Goal: Task Accomplishment & Management: Manage account settings

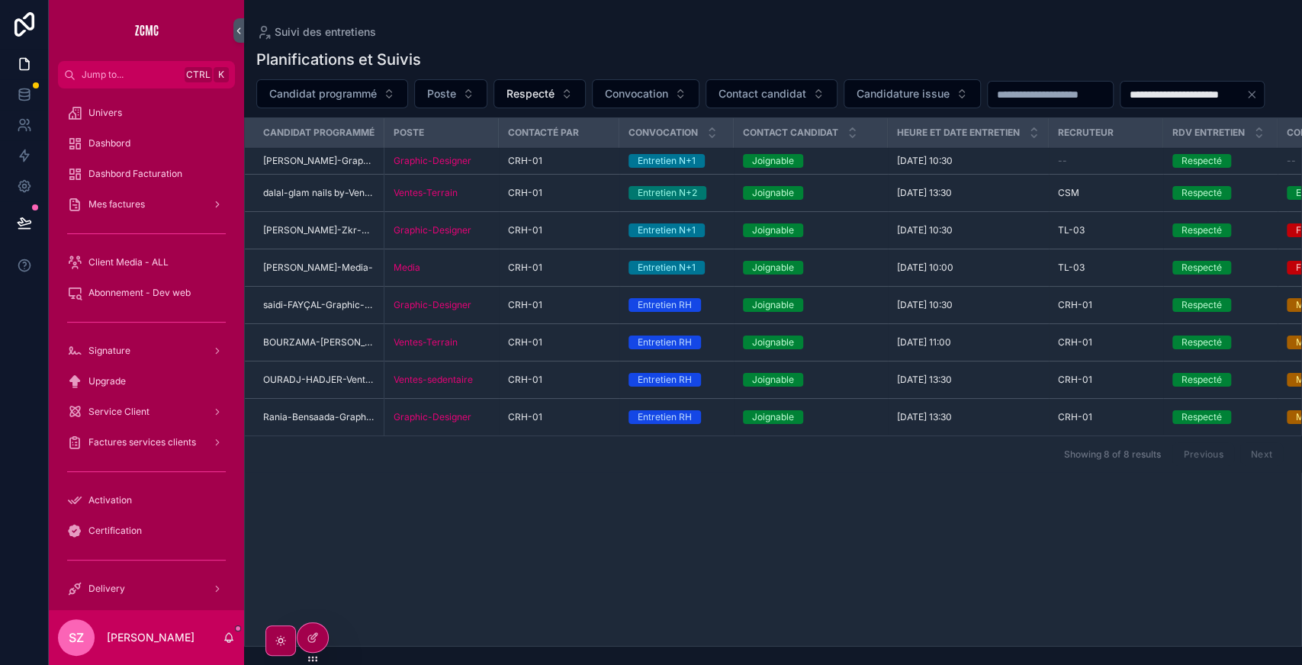
scroll to position [876, 0]
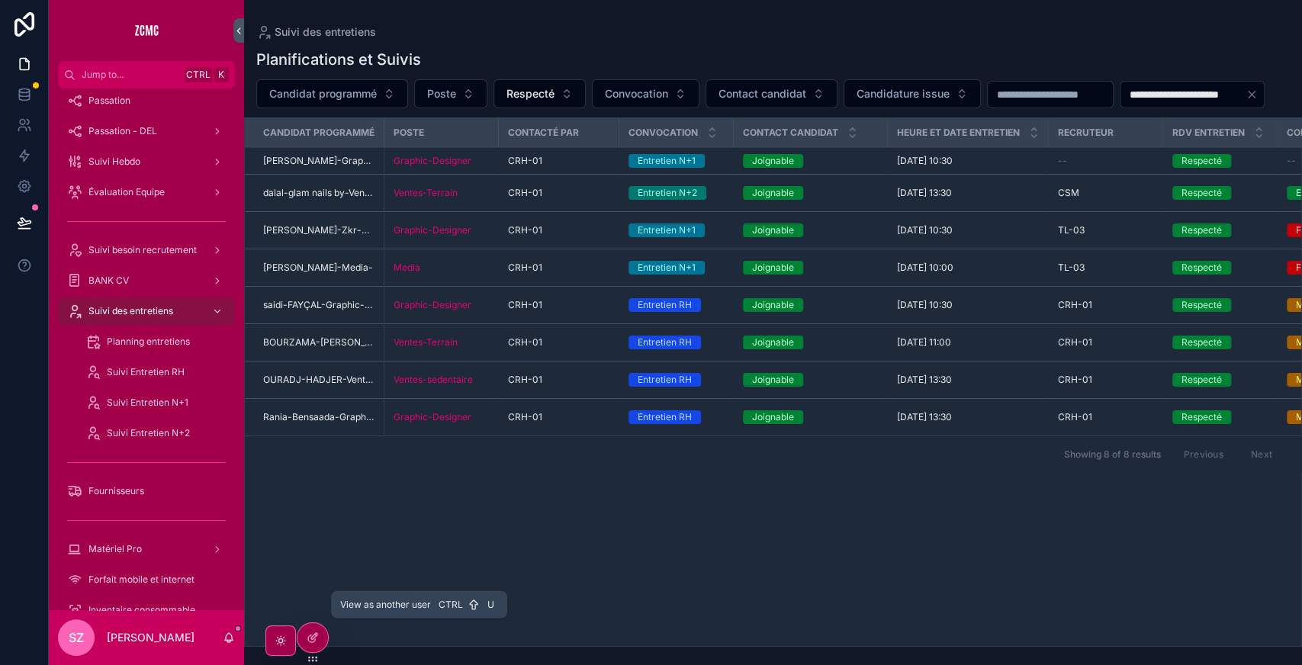
click at [0, 0] on icon at bounding box center [0, 0] width 0 height 0
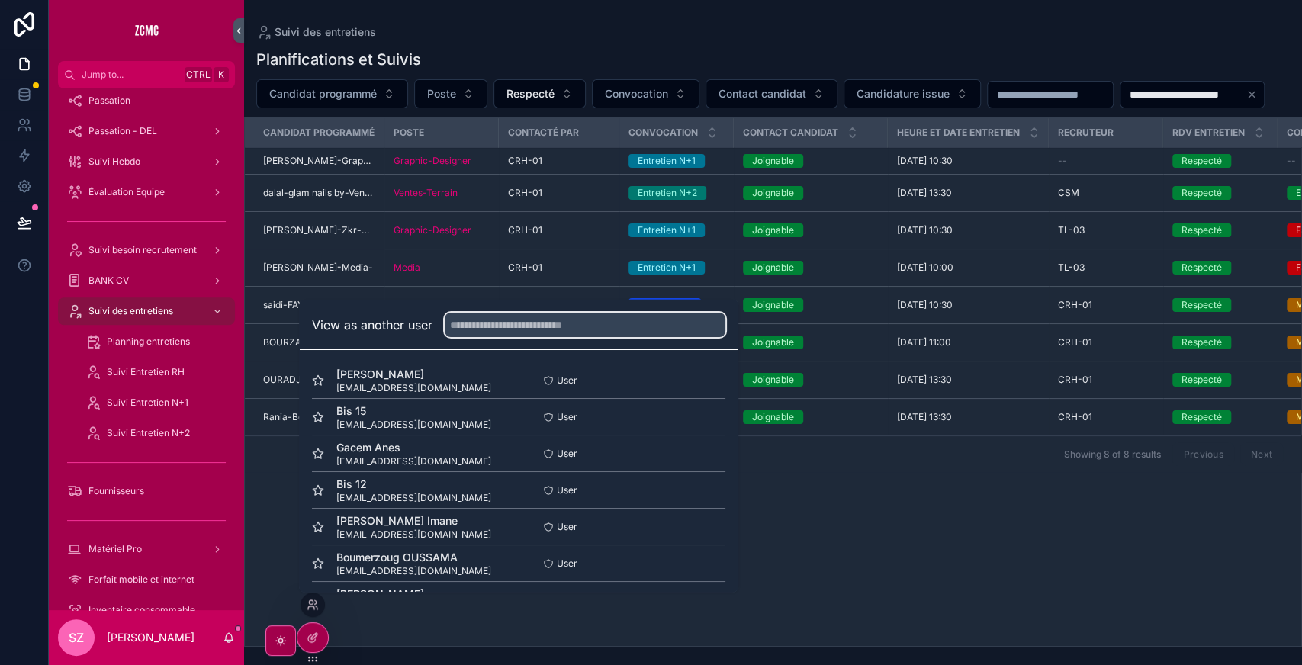
click at [482, 323] on input "text" at bounding box center [585, 325] width 281 height 24
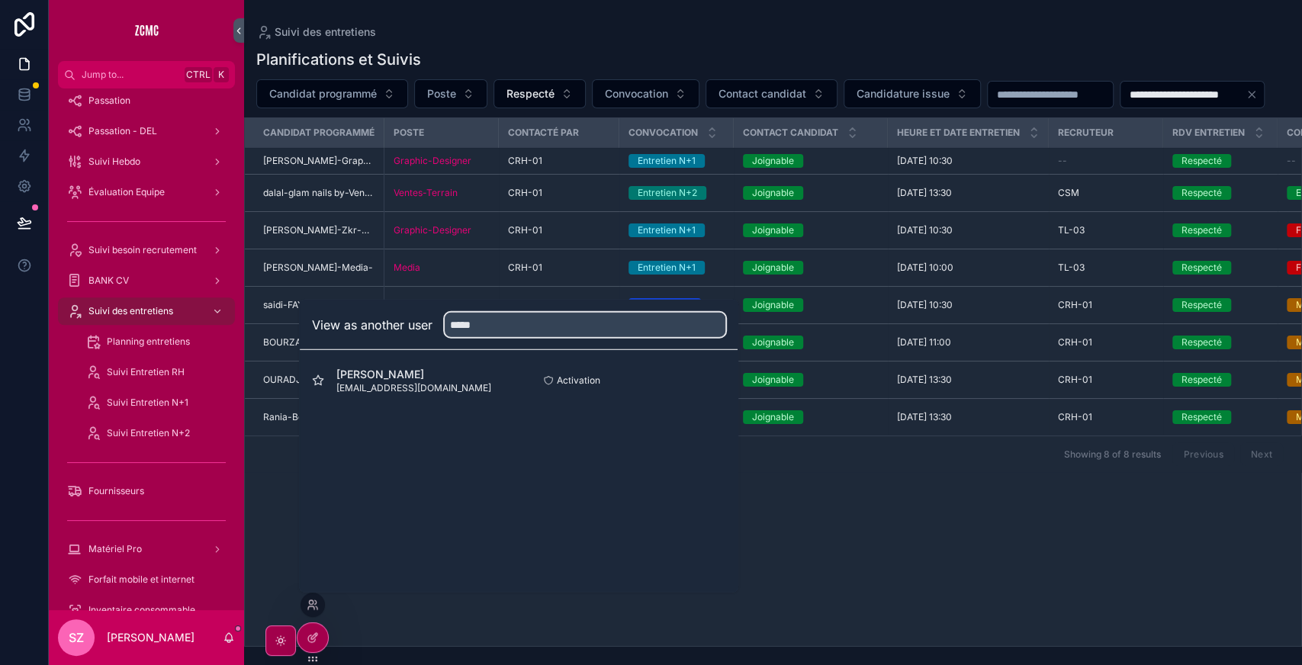
type input "*****"
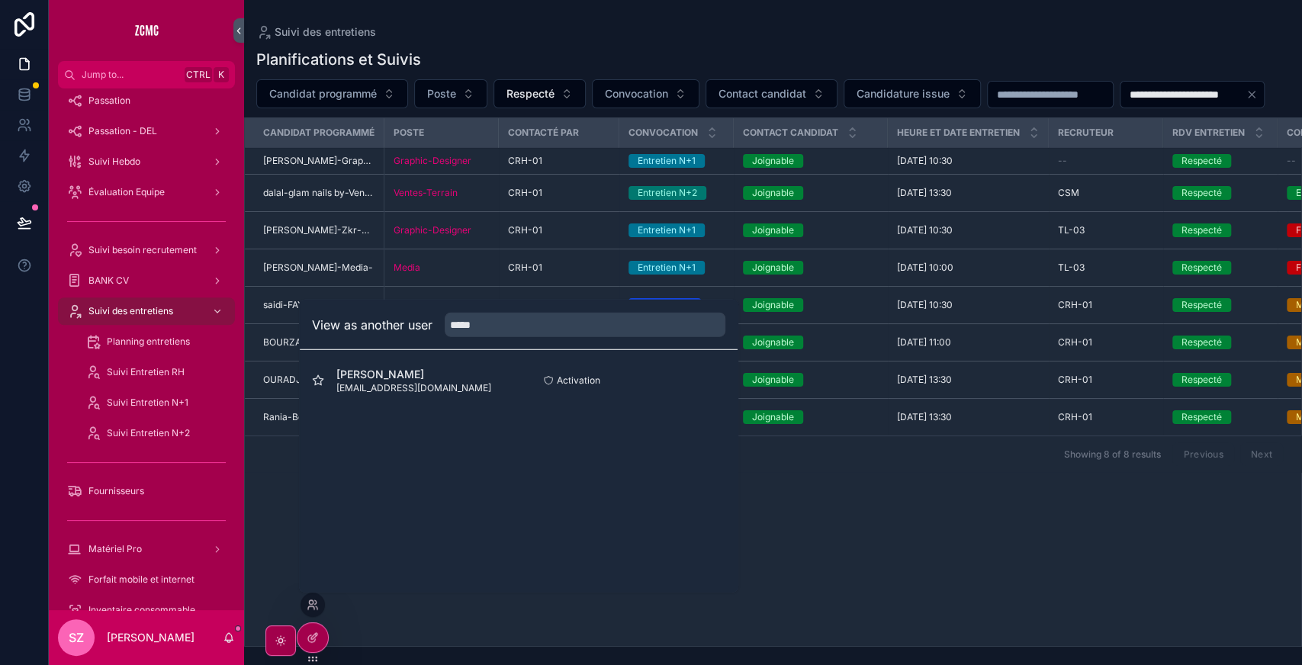
click at [0, 0] on button "Select" at bounding box center [0, 0] width 0 height 0
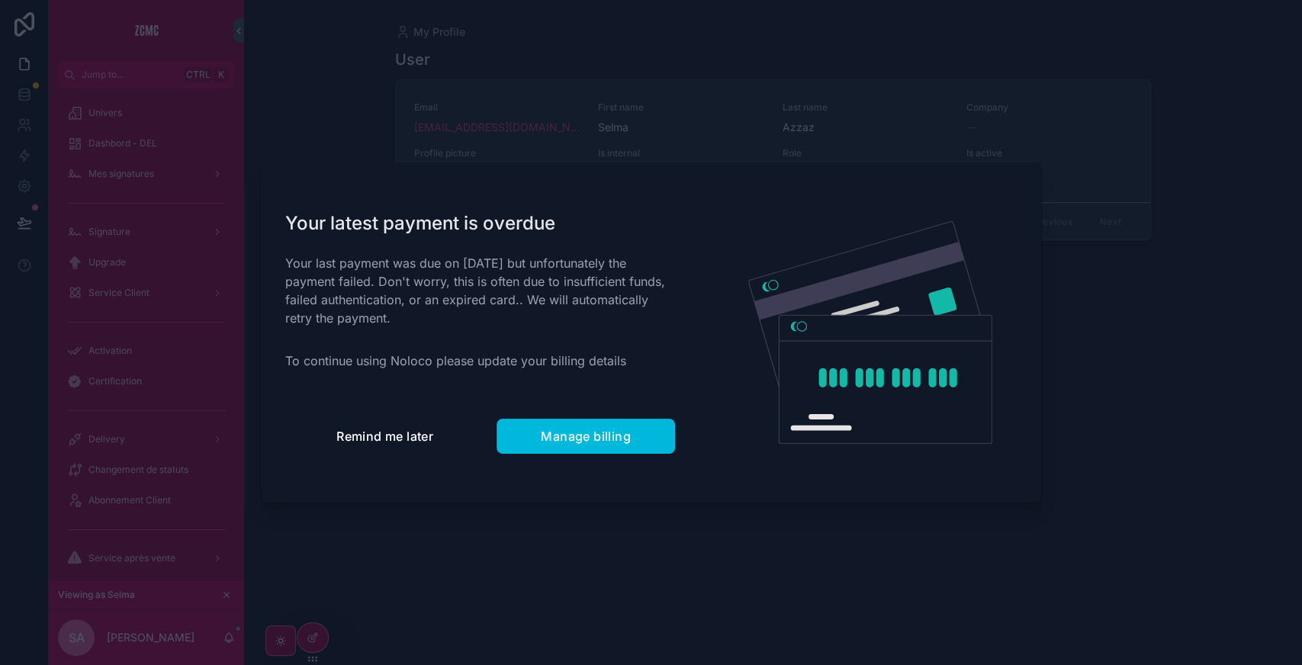
click at [381, 436] on span "Remind me later" at bounding box center [384, 436] width 97 height 15
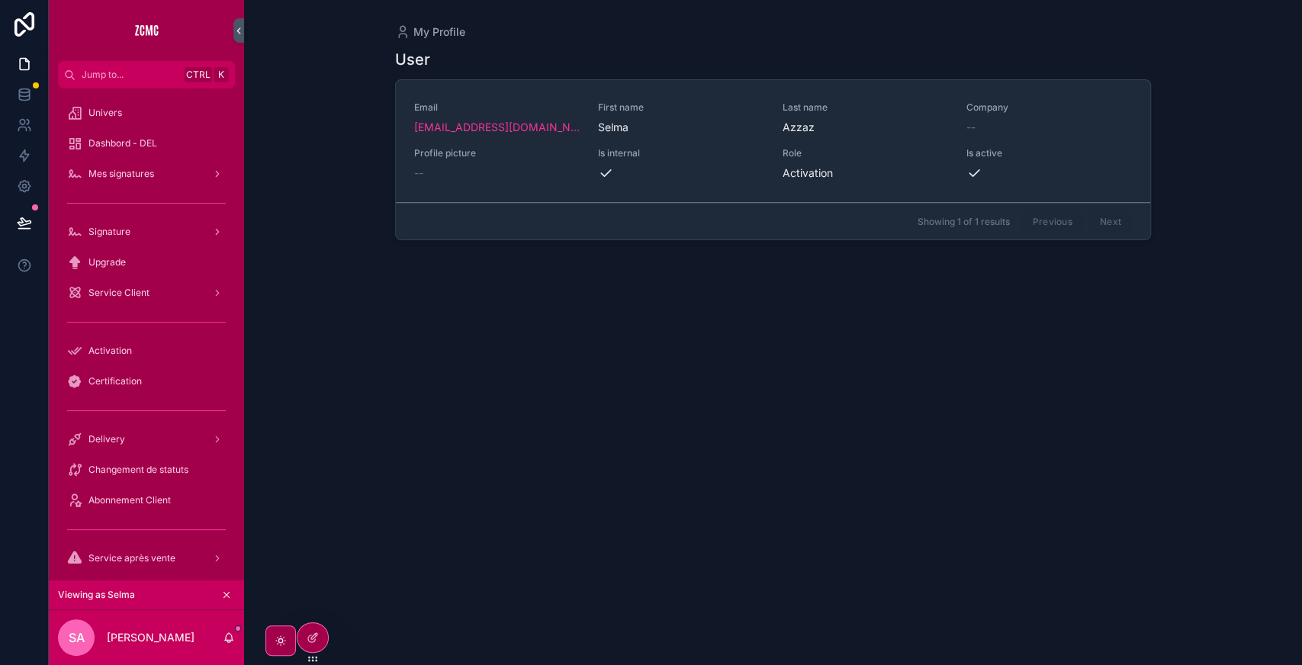
scroll to position [96, 0]
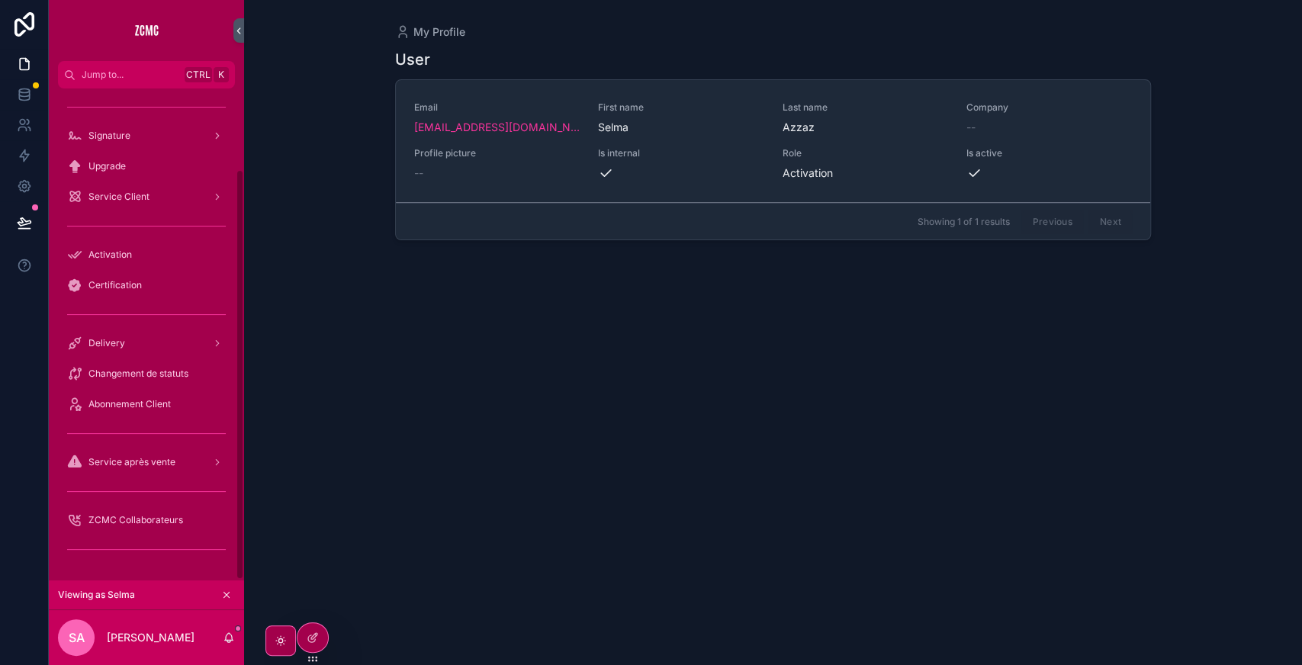
click at [134, 264] on div "Activation" at bounding box center [146, 255] width 159 height 24
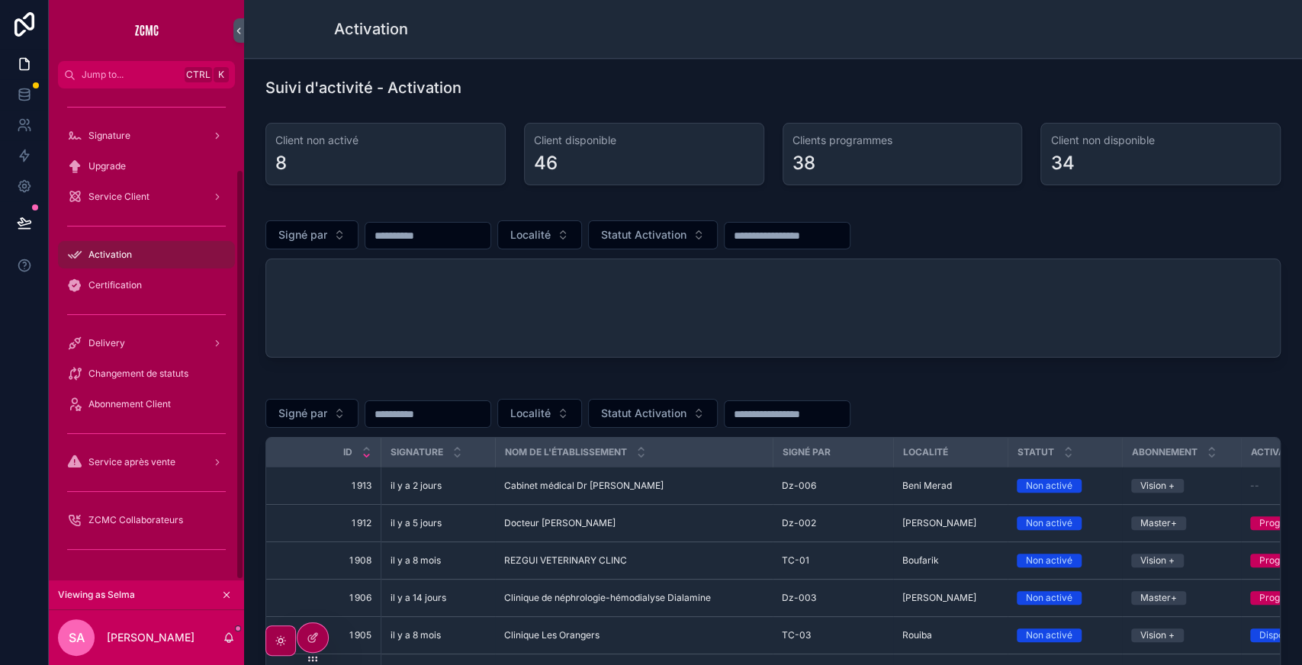
scroll to position [230, 0]
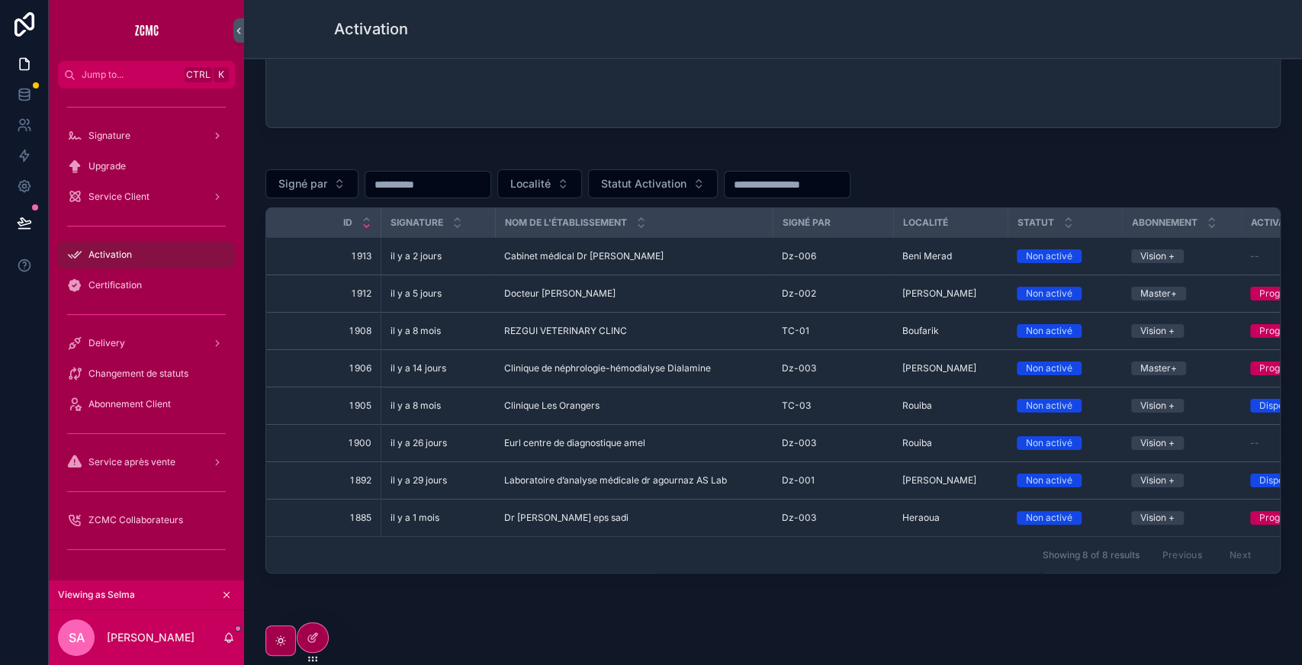
click at [626, 259] on td "Cabinet médical Dr Takbou Cabinet médical Dr Takbou" at bounding box center [634, 256] width 278 height 37
click at [648, 256] on div "Cabinet médical Dr Takbou Cabinet médical Dr Takbou" at bounding box center [633, 256] width 259 height 12
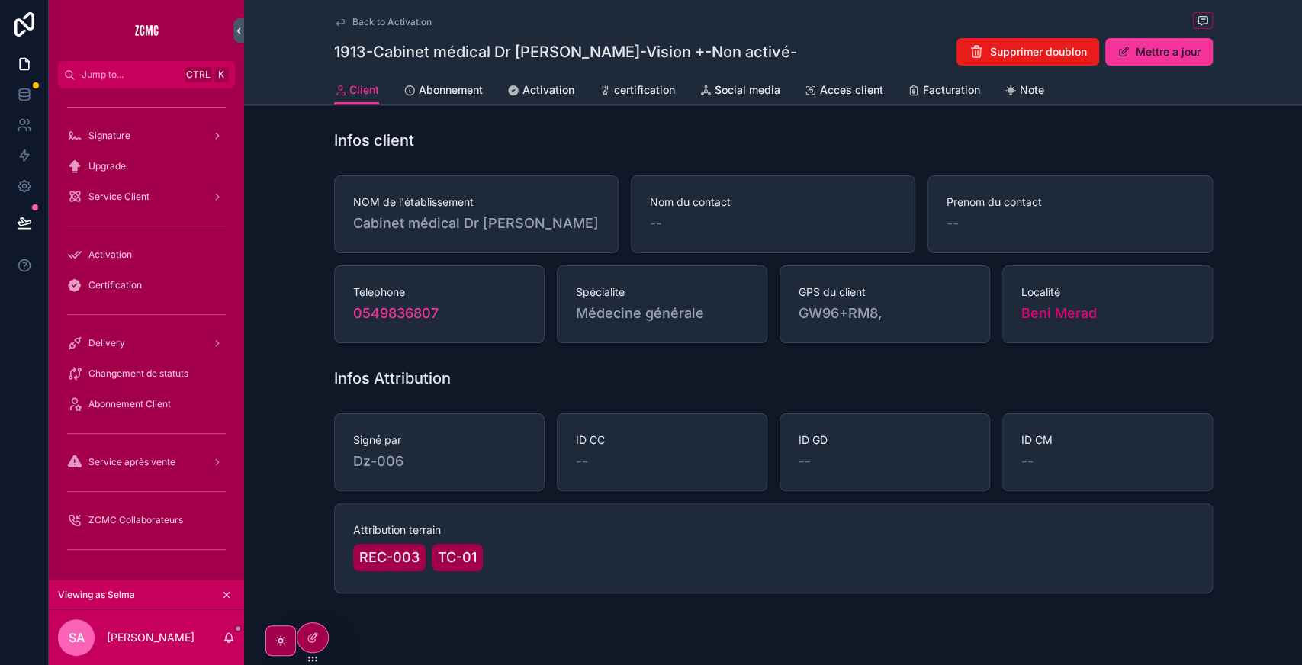
click at [446, 85] on span "Abonnement" at bounding box center [451, 89] width 64 height 15
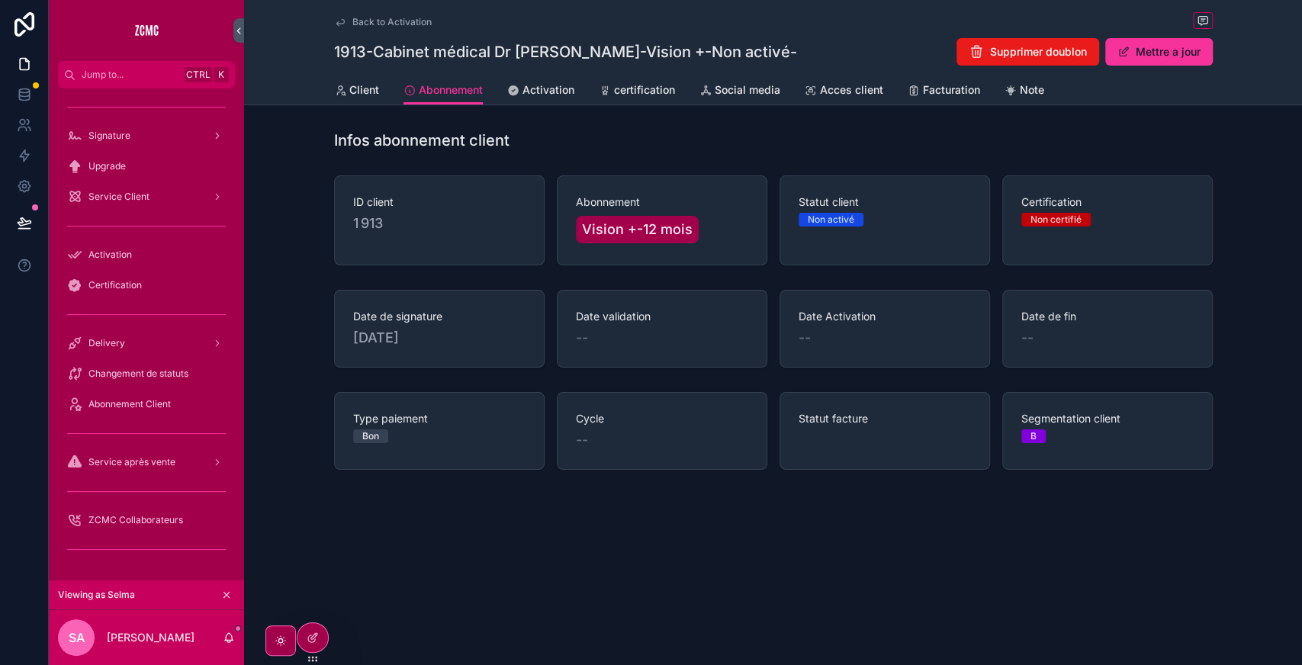
click at [566, 89] on span "Activation" at bounding box center [549, 89] width 52 height 15
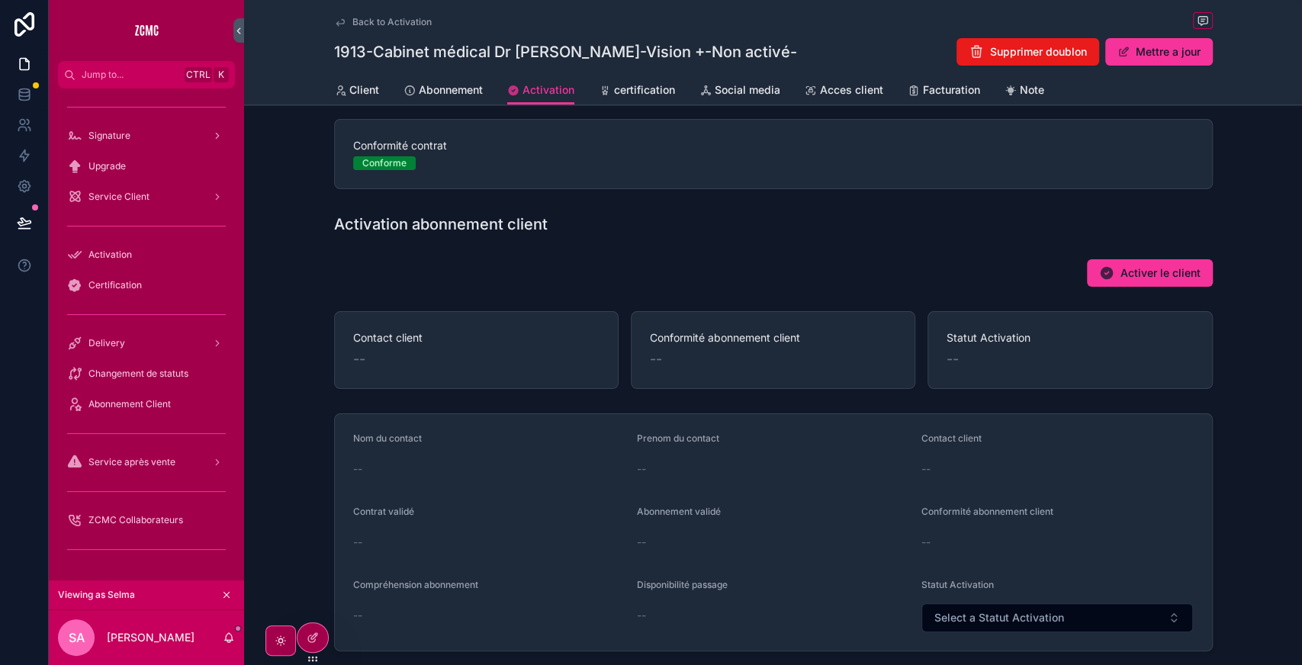
scroll to position [214, 0]
click at [1130, 269] on span "Activer le client" at bounding box center [1161, 269] width 80 height 15
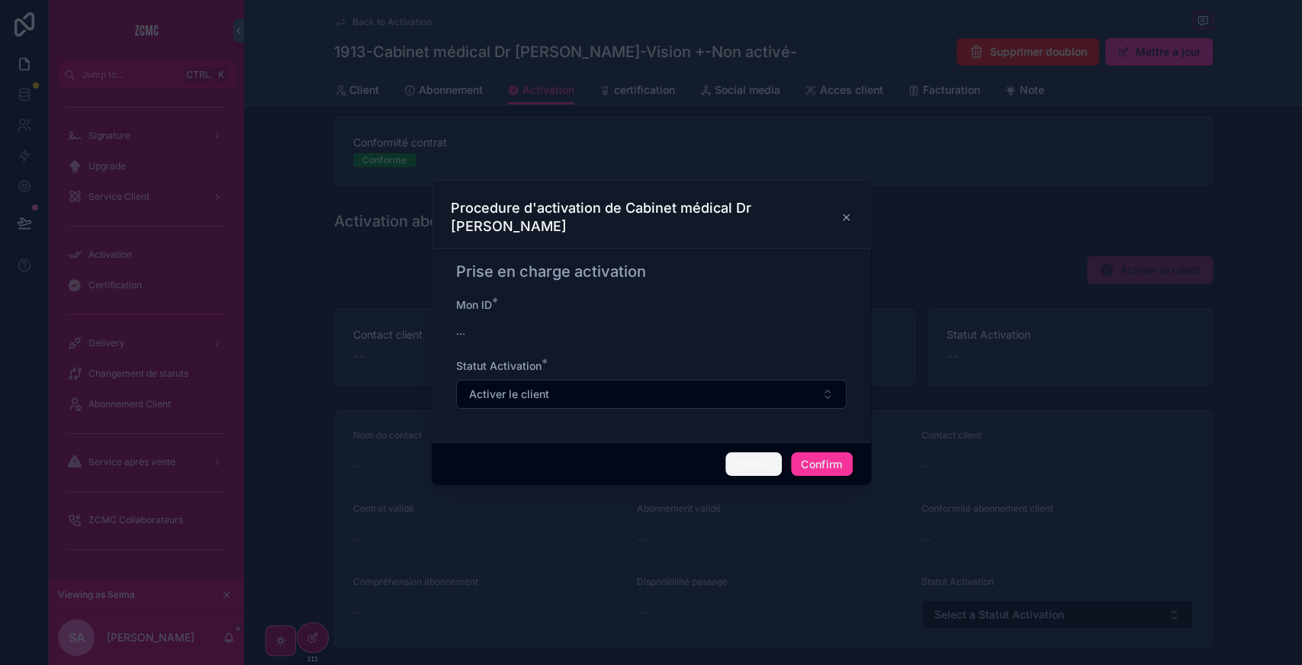
click at [725, 456] on button "Cancel" at bounding box center [753, 464] width 56 height 24
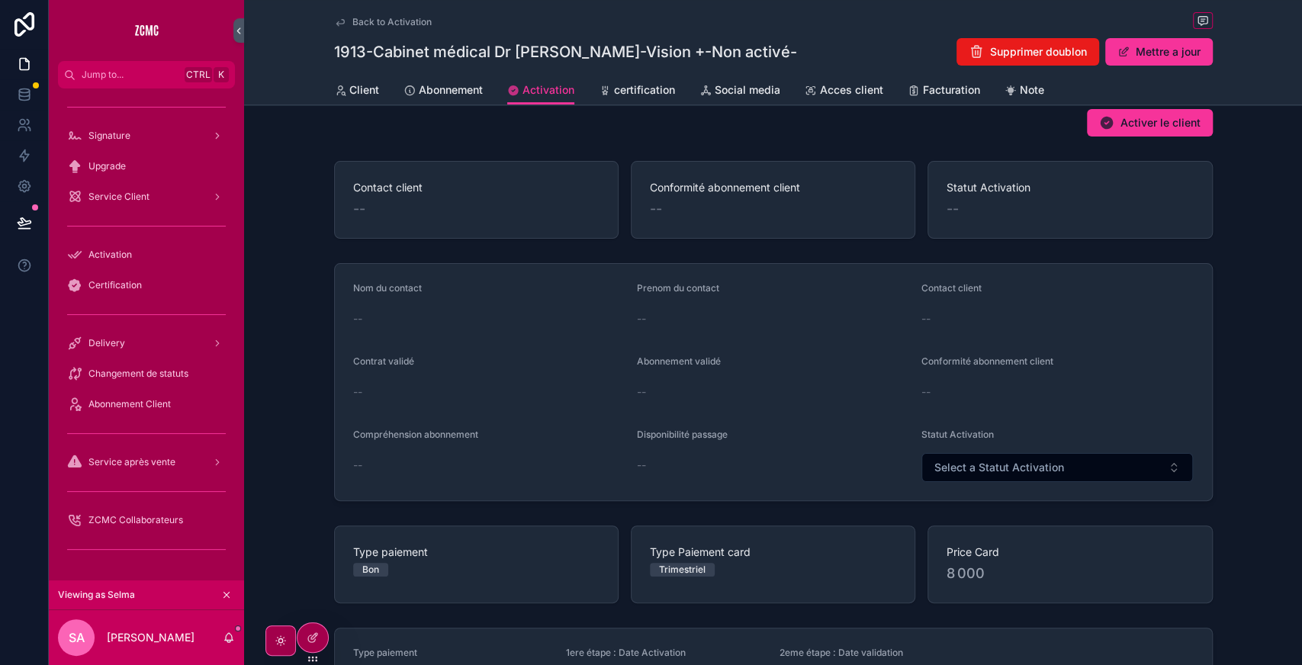
scroll to position [362, 0]
click at [1163, 59] on button "Mettre a jour" at bounding box center [1159, 51] width 108 height 27
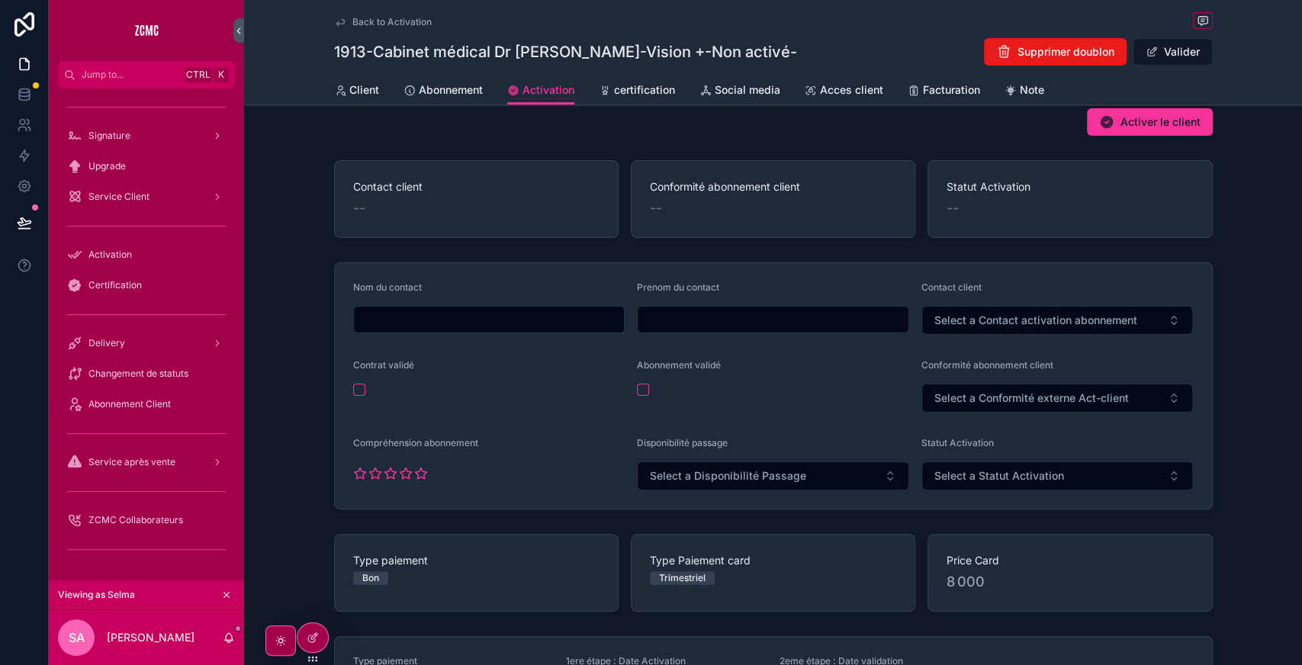
click at [1163, 59] on button "Valider" at bounding box center [1173, 51] width 80 height 27
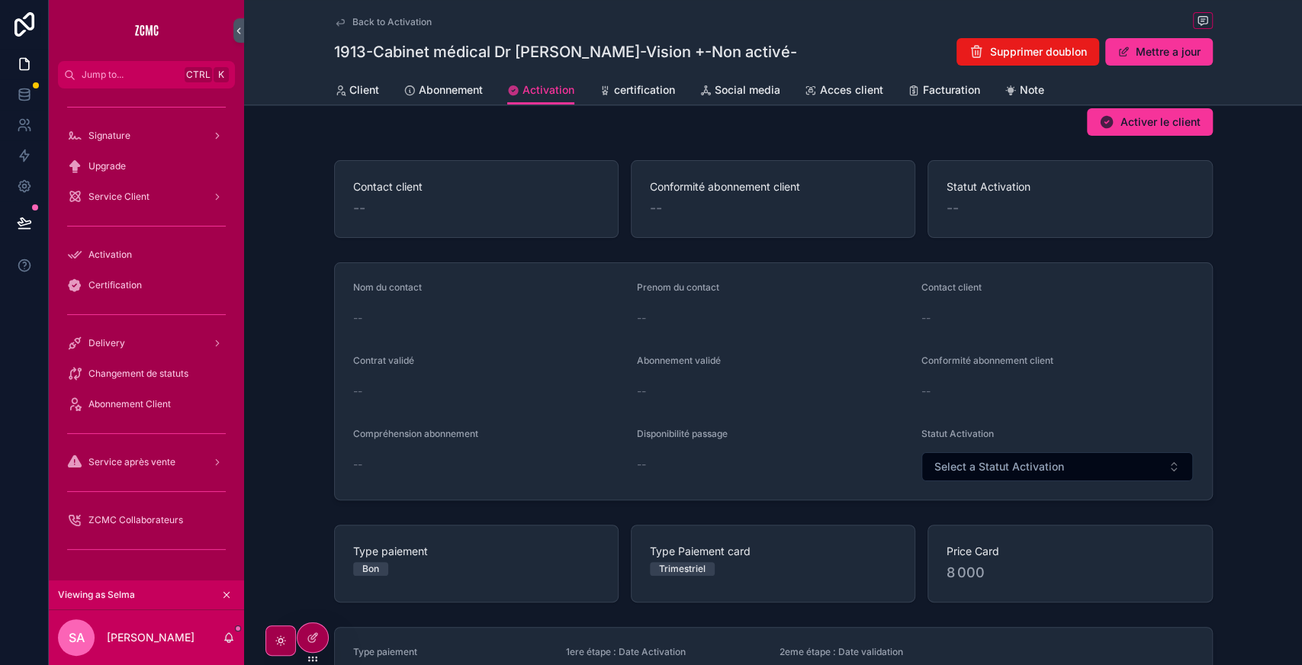
click at [451, 82] on span "Abonnement" at bounding box center [451, 89] width 64 height 15
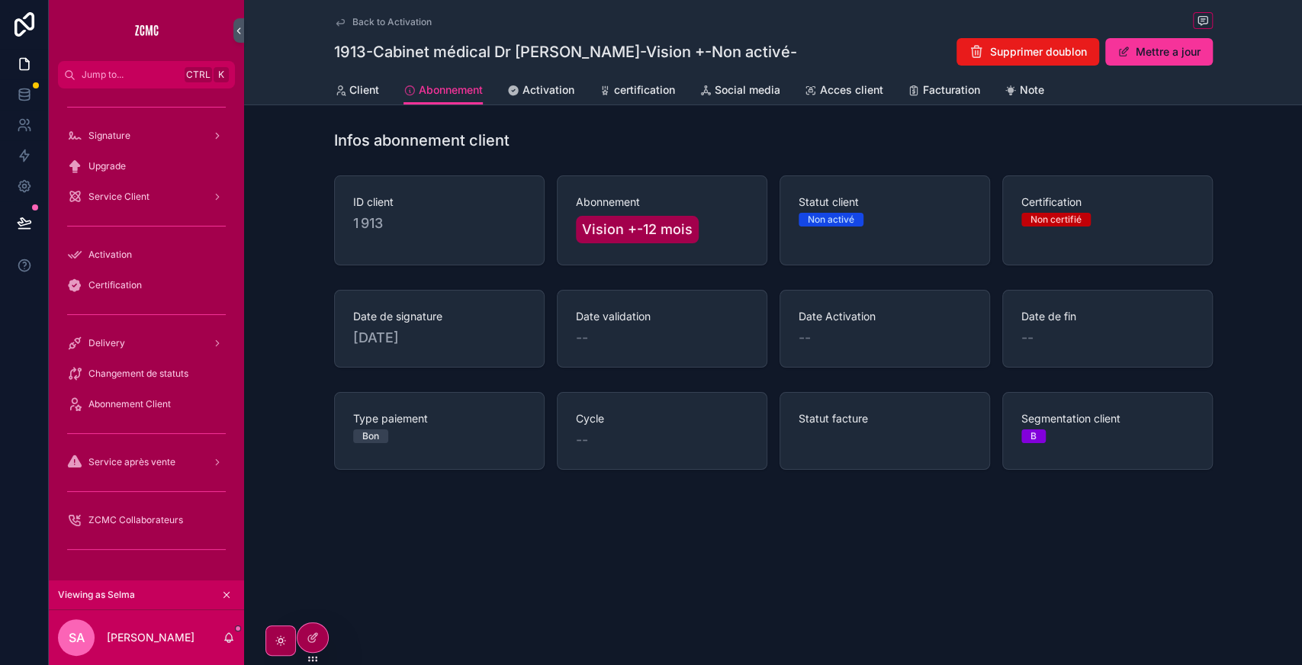
click at [372, 101] on link "Client" at bounding box center [356, 91] width 45 height 31
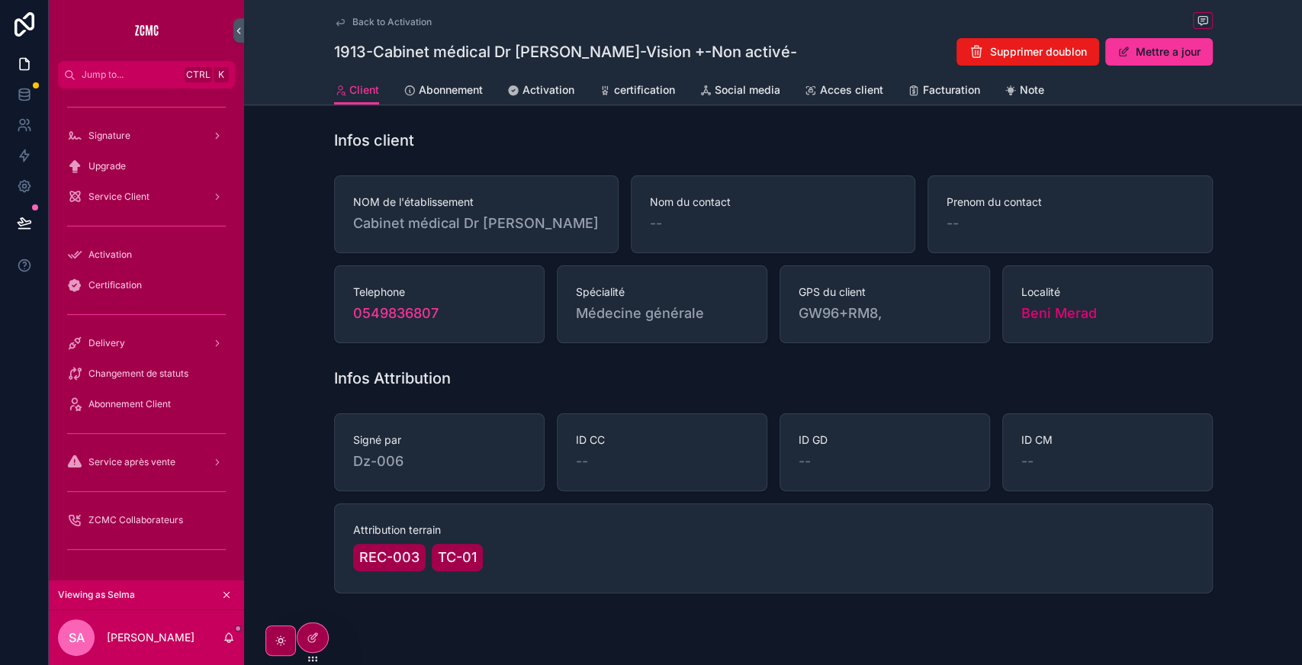
click at [546, 85] on span "Activation" at bounding box center [549, 89] width 52 height 15
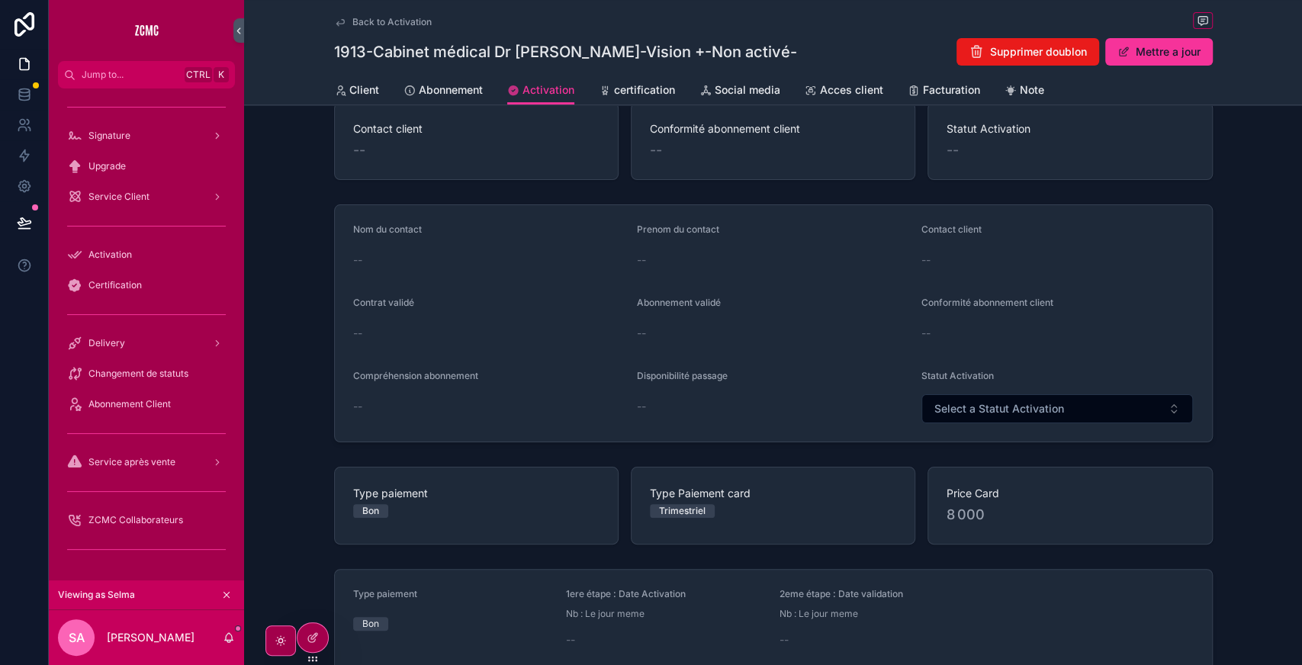
scroll to position [419, 0]
click at [636, 100] on link "certification" at bounding box center [637, 91] width 76 height 31
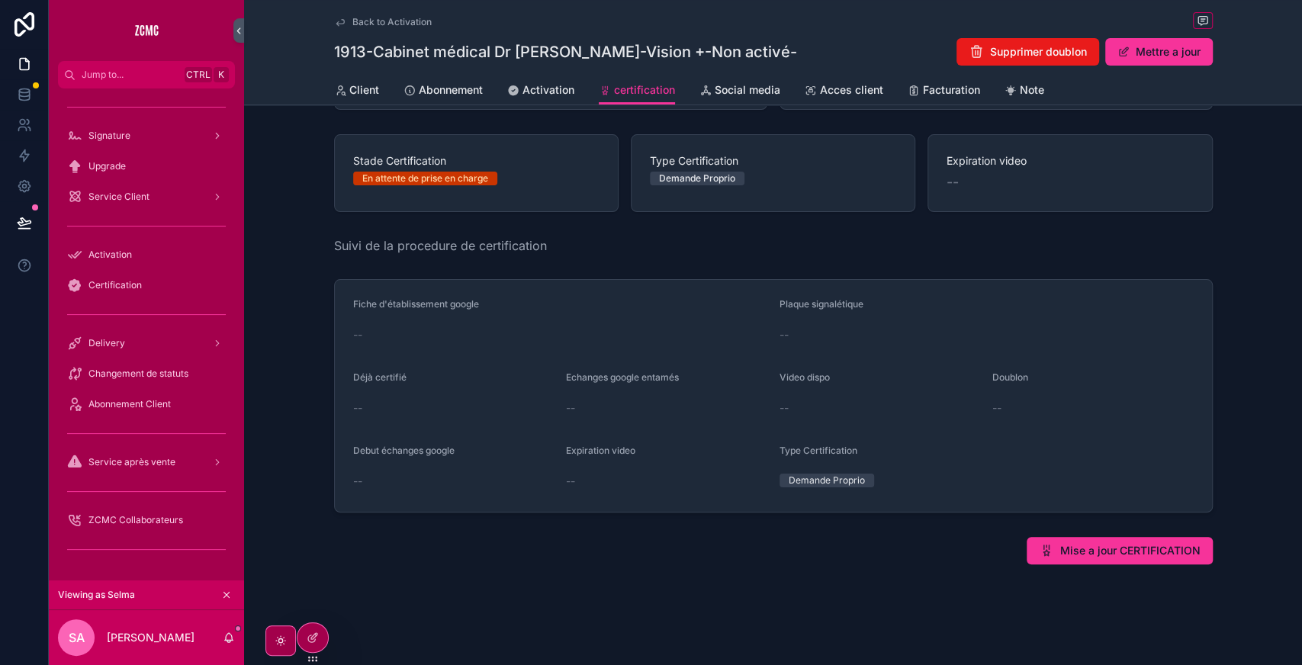
scroll to position [4, 0]
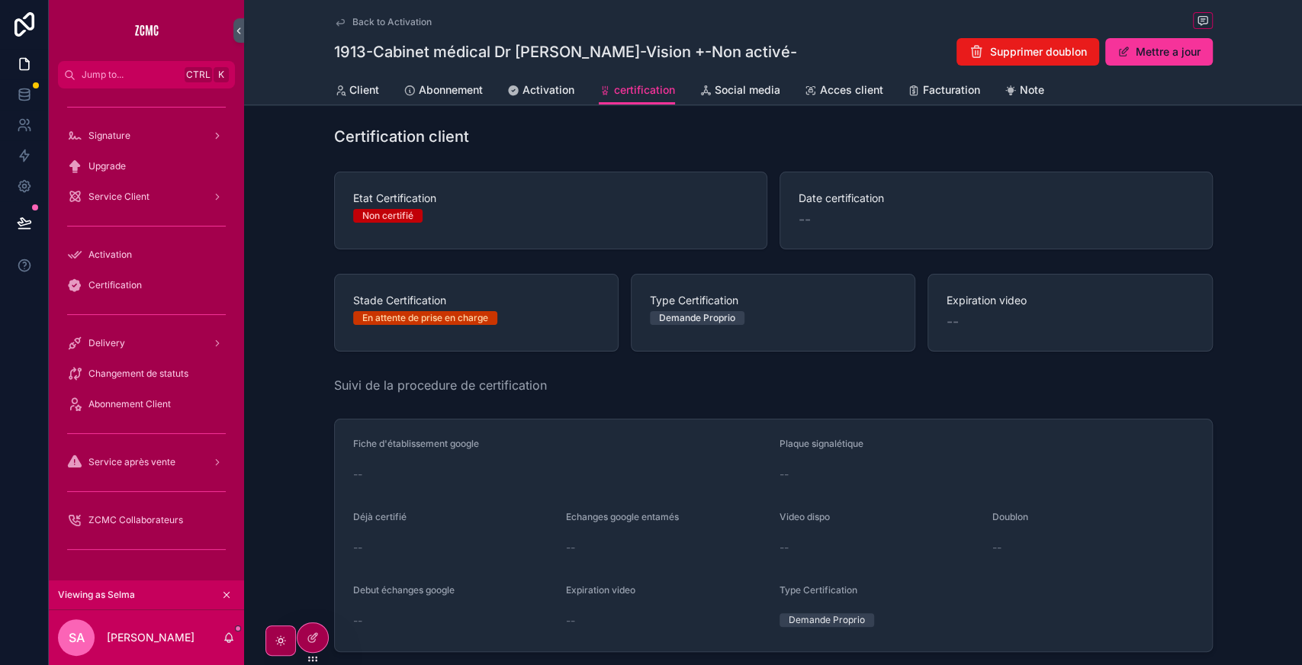
click at [774, 93] on span "Social media" at bounding box center [748, 89] width 66 height 15
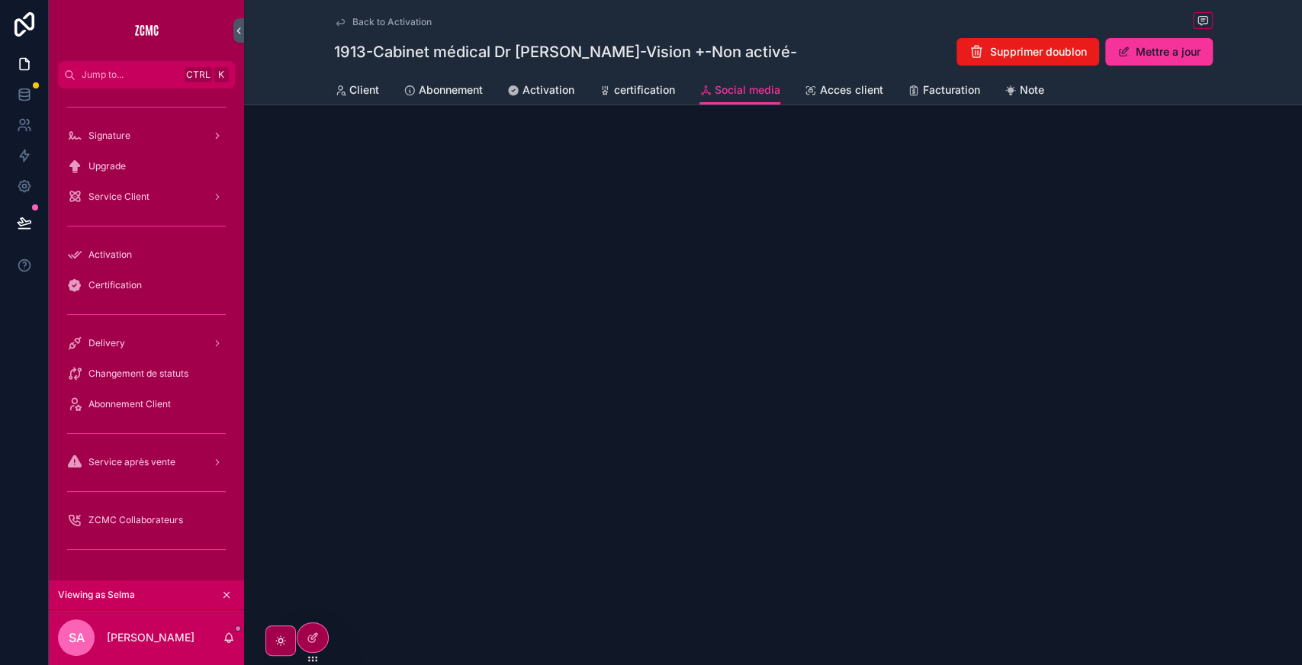
click at [125, 256] on span "Activation" at bounding box center [109, 255] width 43 height 12
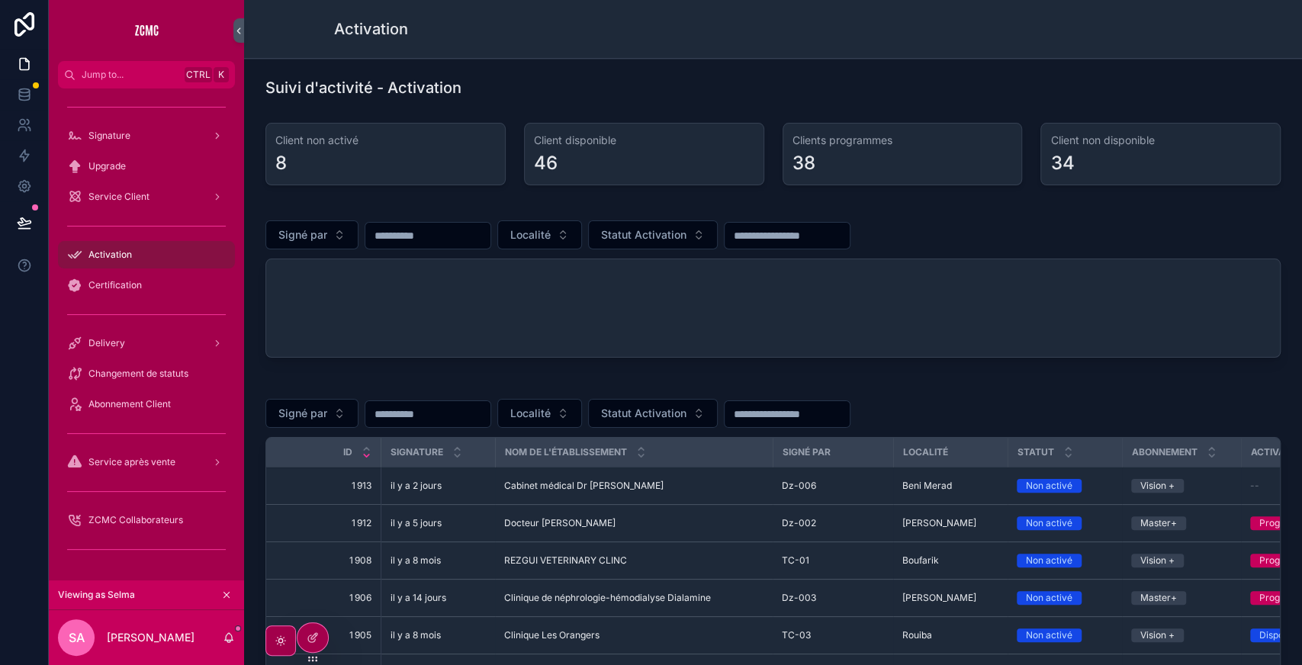
click at [645, 482] on div "Cabinet médical Dr Takbou Cabinet médical Dr Takbou" at bounding box center [633, 486] width 259 height 12
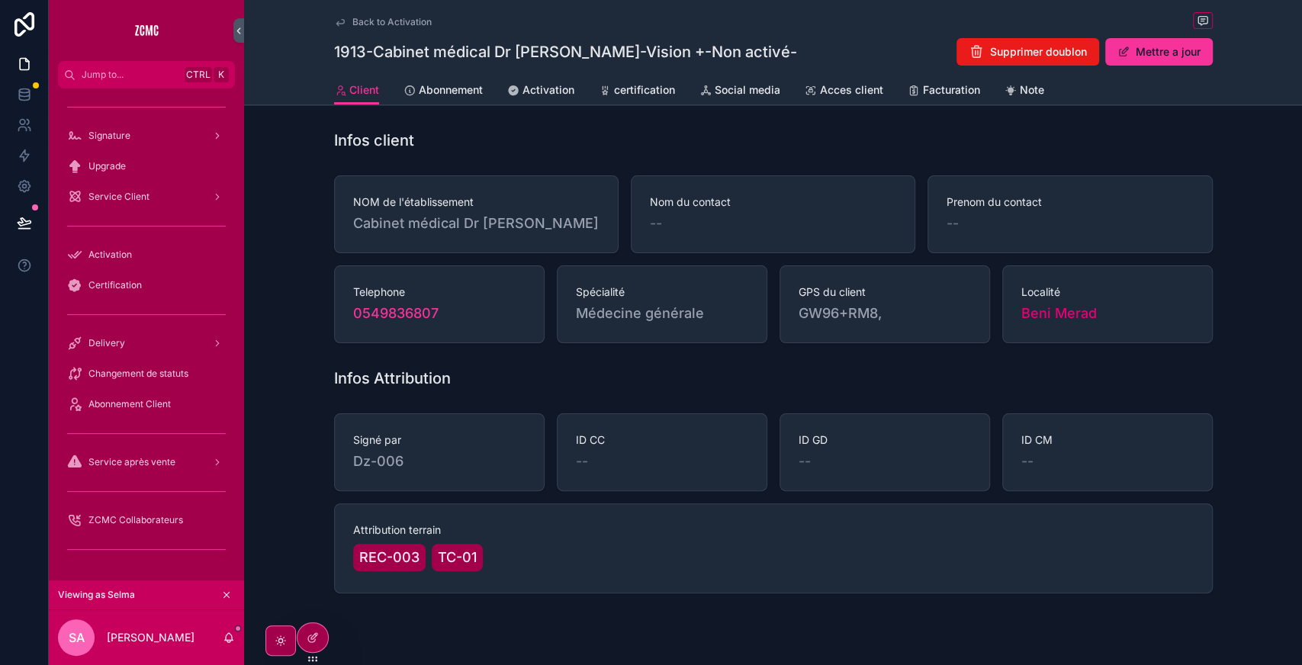
click at [544, 88] on span "Activation" at bounding box center [549, 89] width 52 height 15
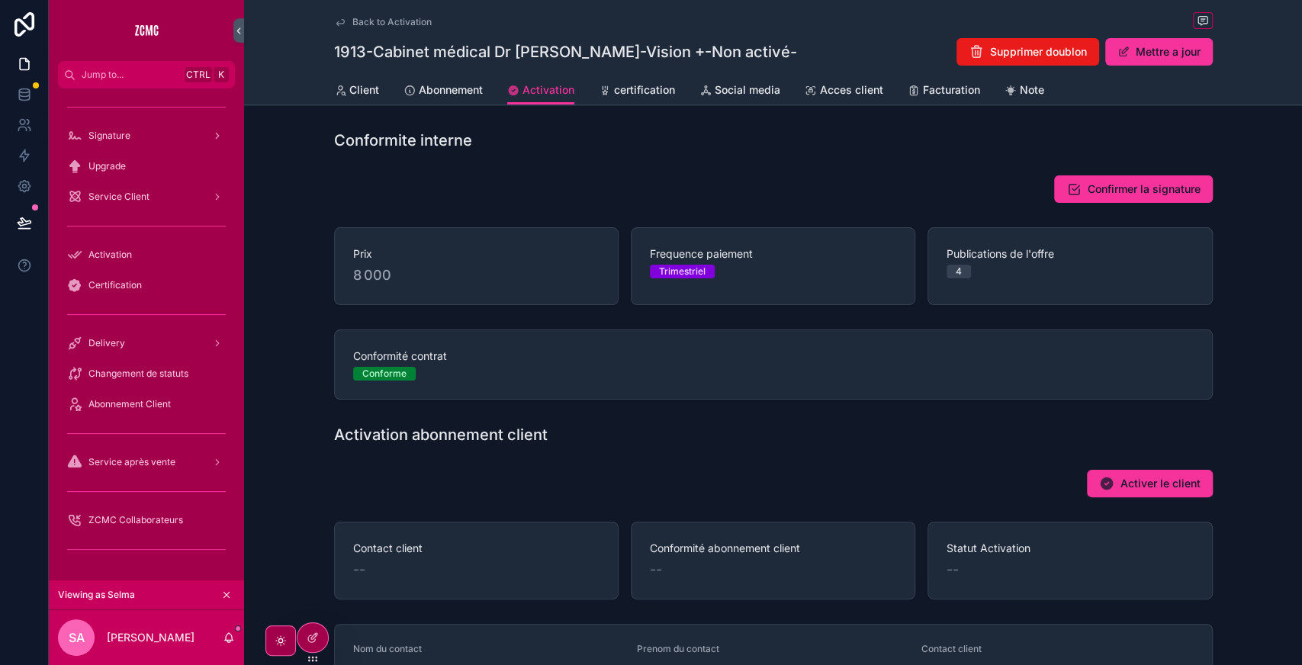
click at [1126, 186] on span "Confirmer la signature" at bounding box center [1144, 189] width 113 height 15
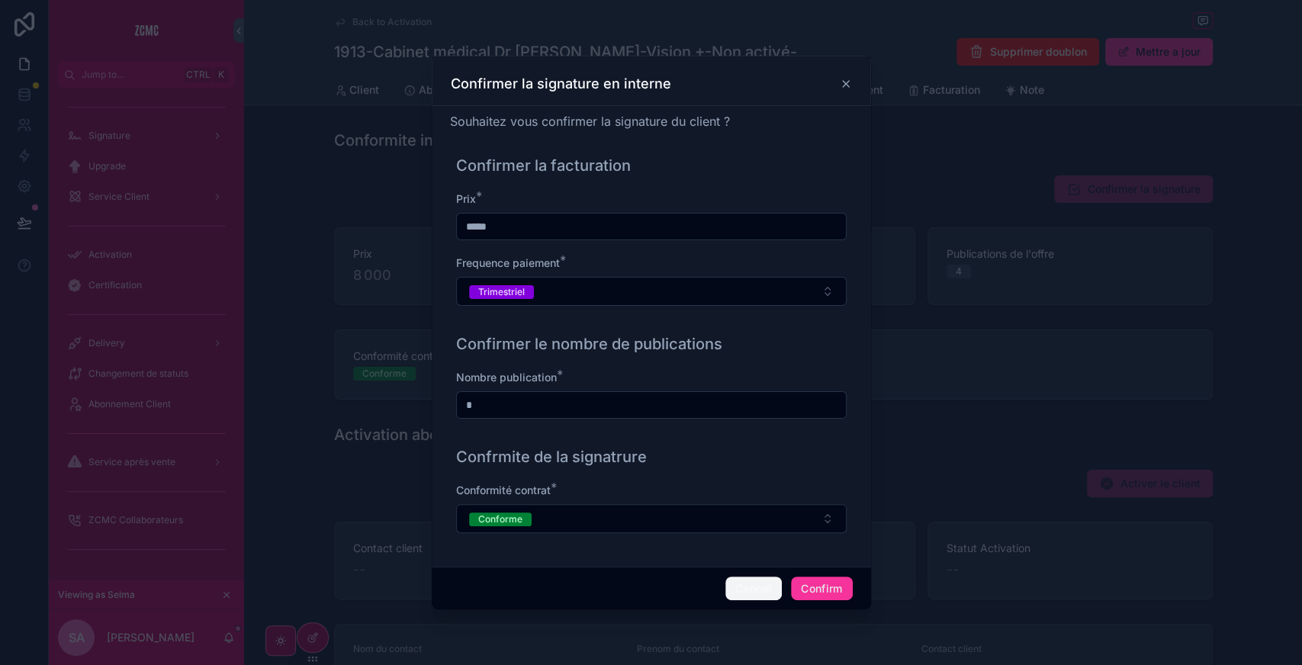
click at [745, 585] on button "Cancel" at bounding box center [753, 589] width 56 height 24
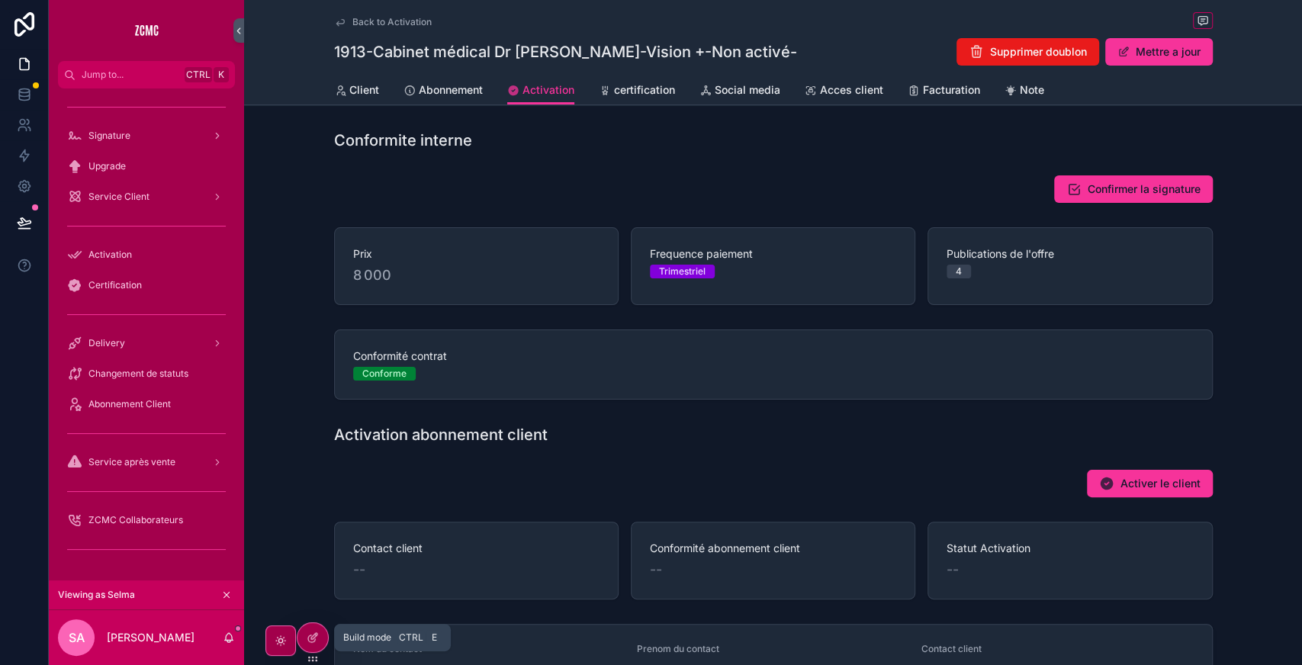
click at [316, 630] on div at bounding box center [313, 637] width 31 height 29
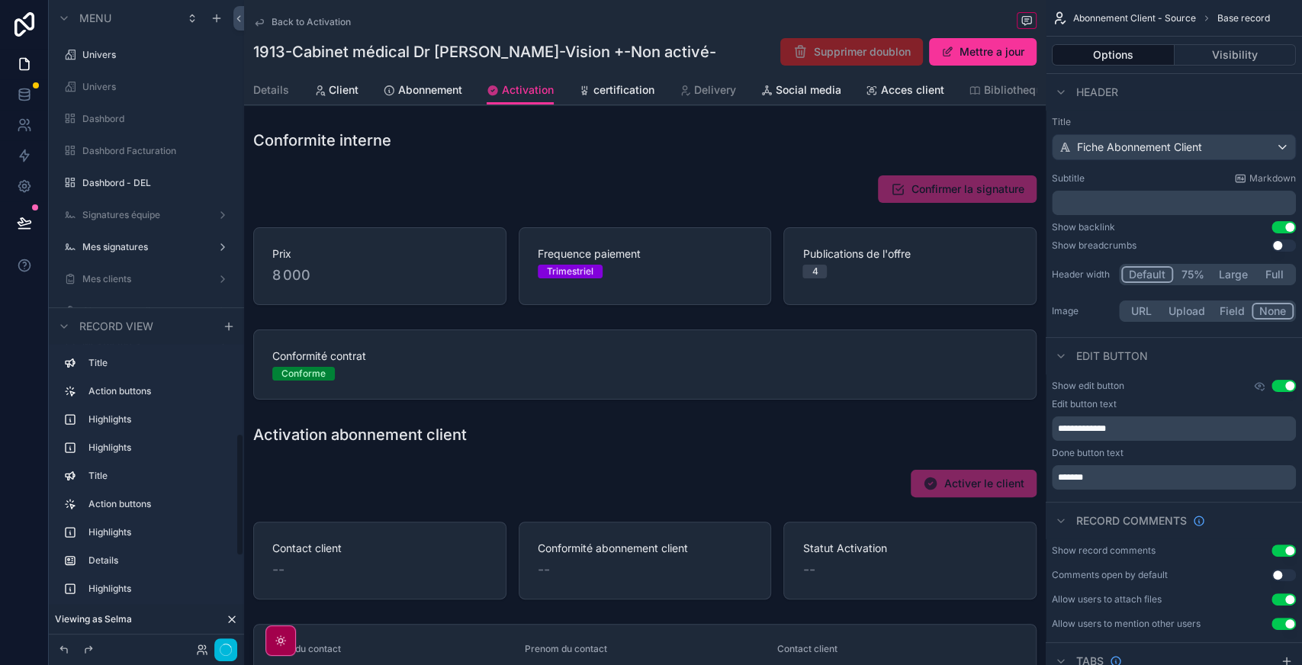
click at [215, 648] on button "button" at bounding box center [225, 650] width 23 height 23
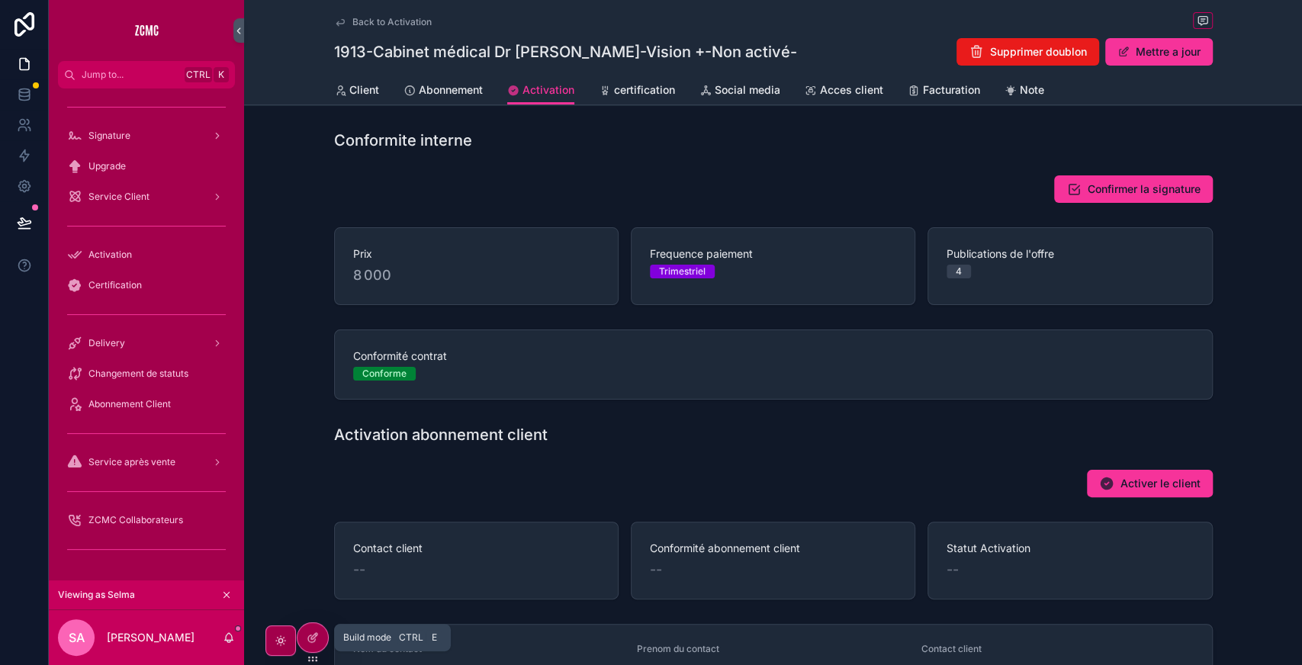
click at [308, 642] on icon at bounding box center [313, 638] width 12 height 12
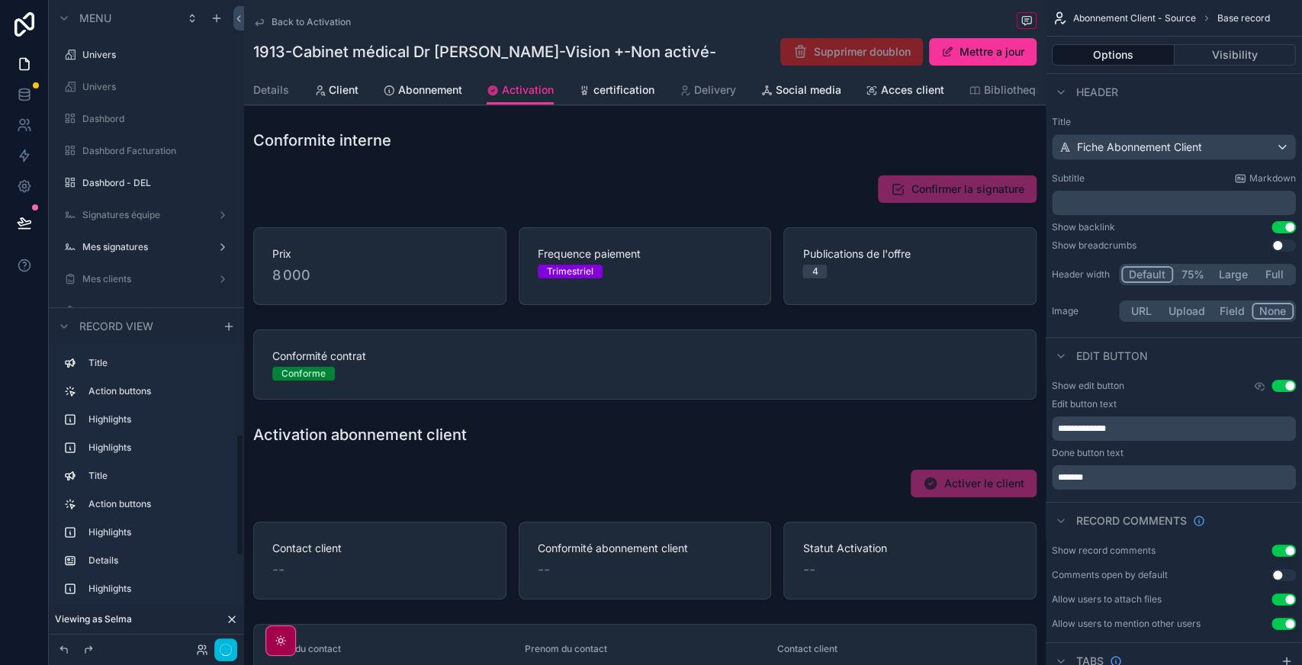
click at [809, 255] on div "scrollable content" at bounding box center [645, 266] width 802 height 90
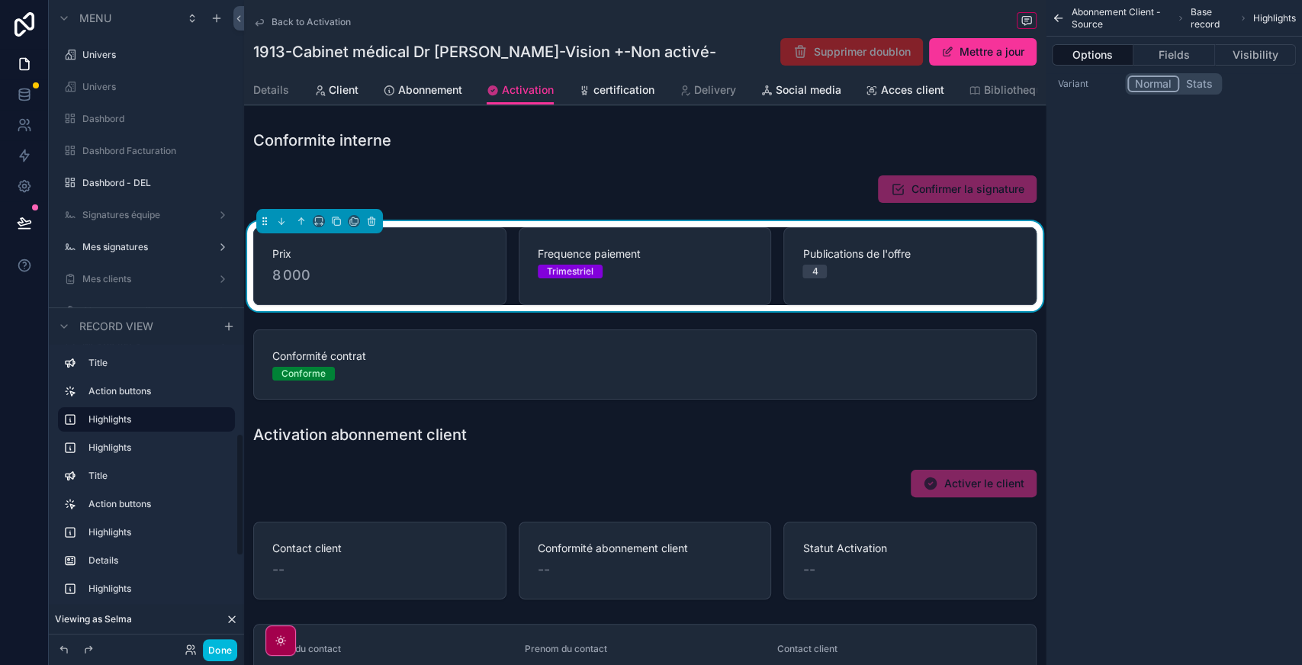
scroll to position [2270, 0]
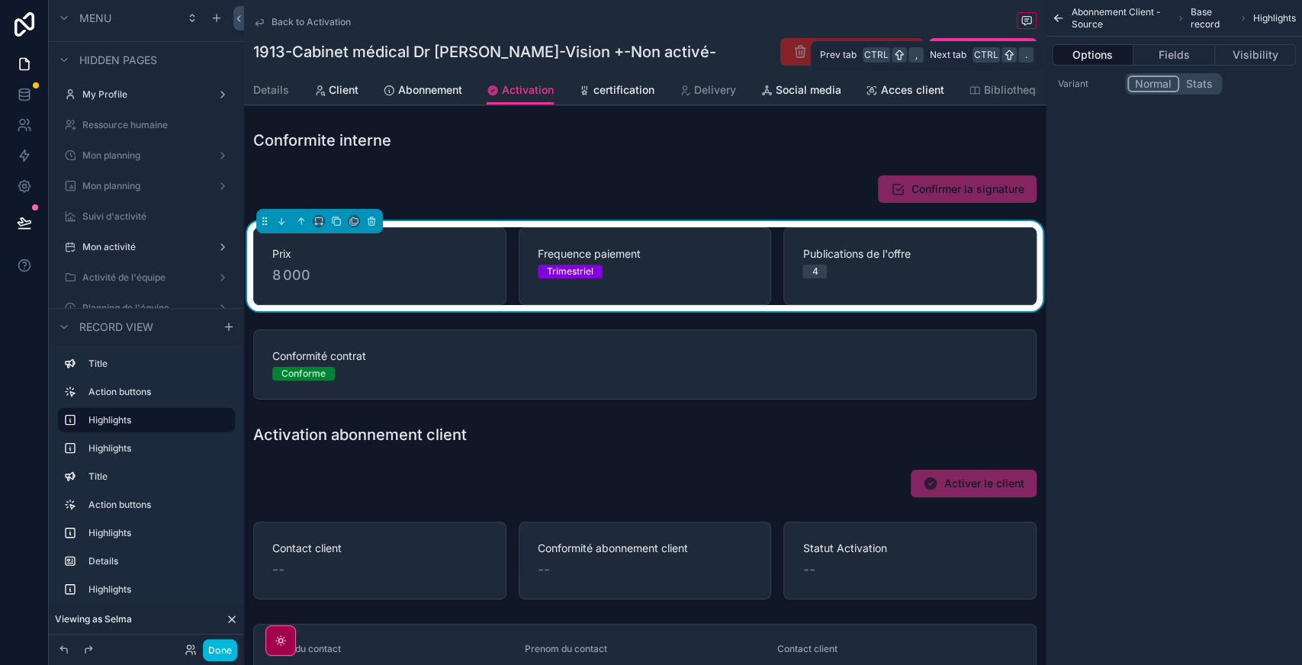
click at [1184, 56] on button "Fields" at bounding box center [1174, 54] width 81 height 21
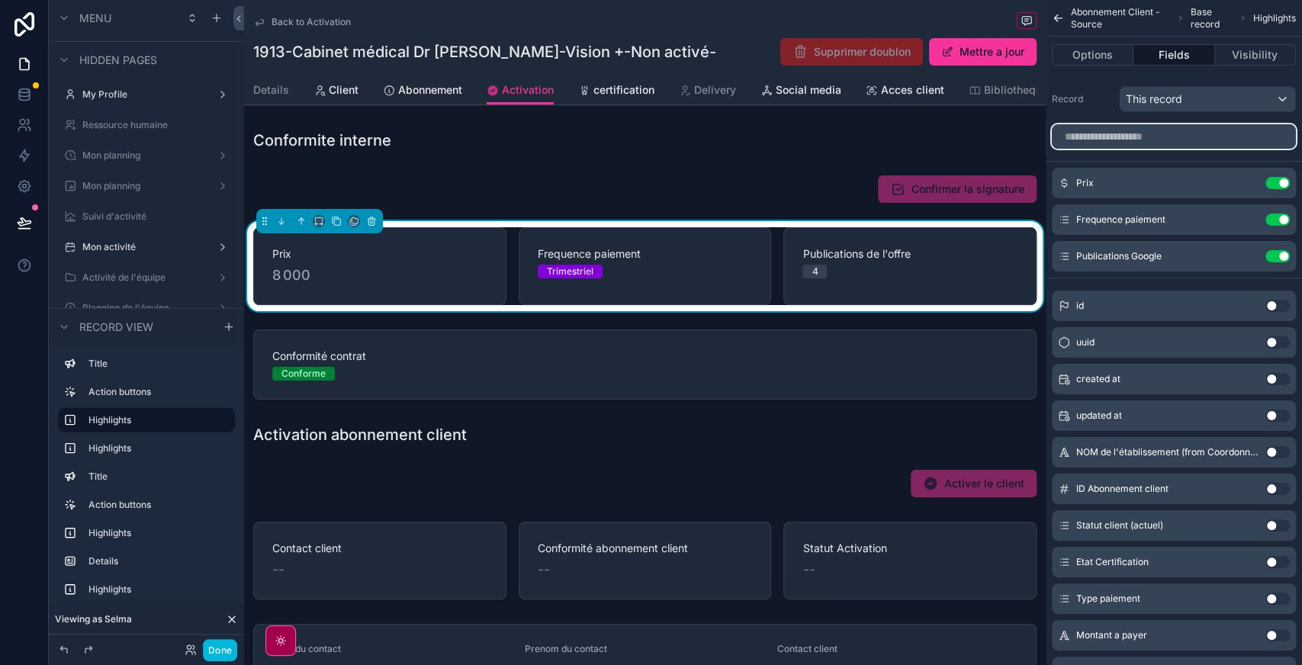
click at [1112, 137] on input "scrollable content" at bounding box center [1174, 136] width 244 height 24
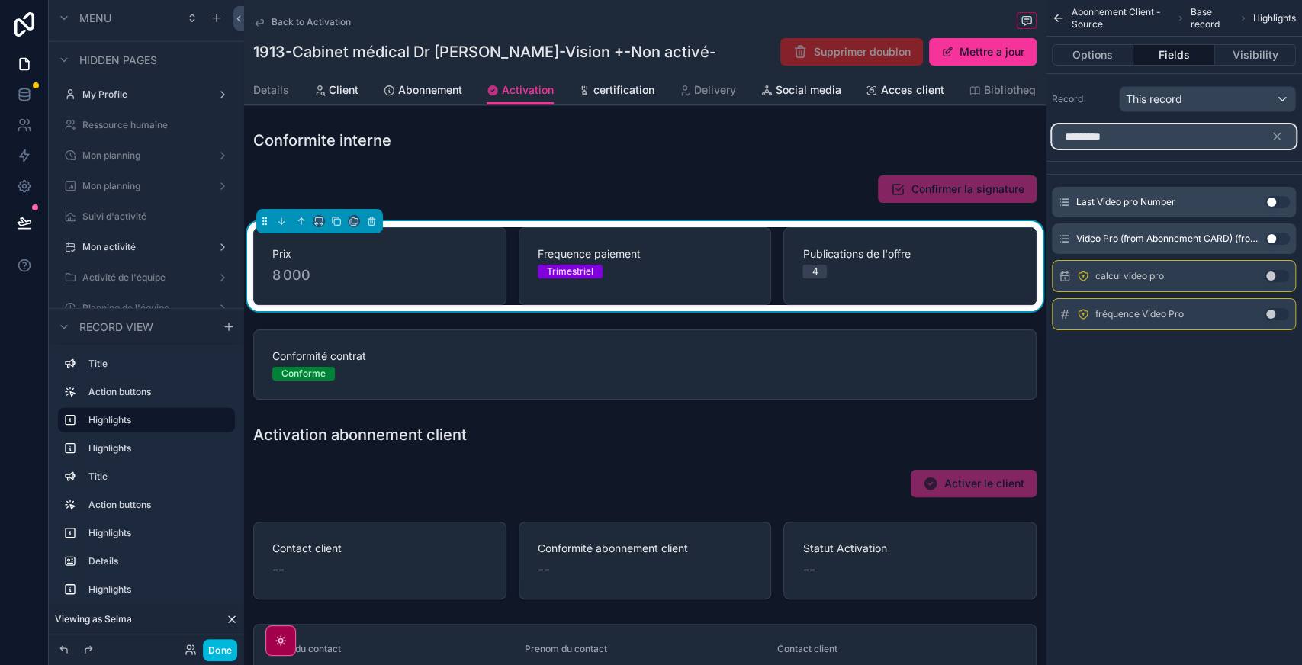
type input "*********"
click at [1278, 238] on button "Use setting" at bounding box center [1278, 239] width 24 height 12
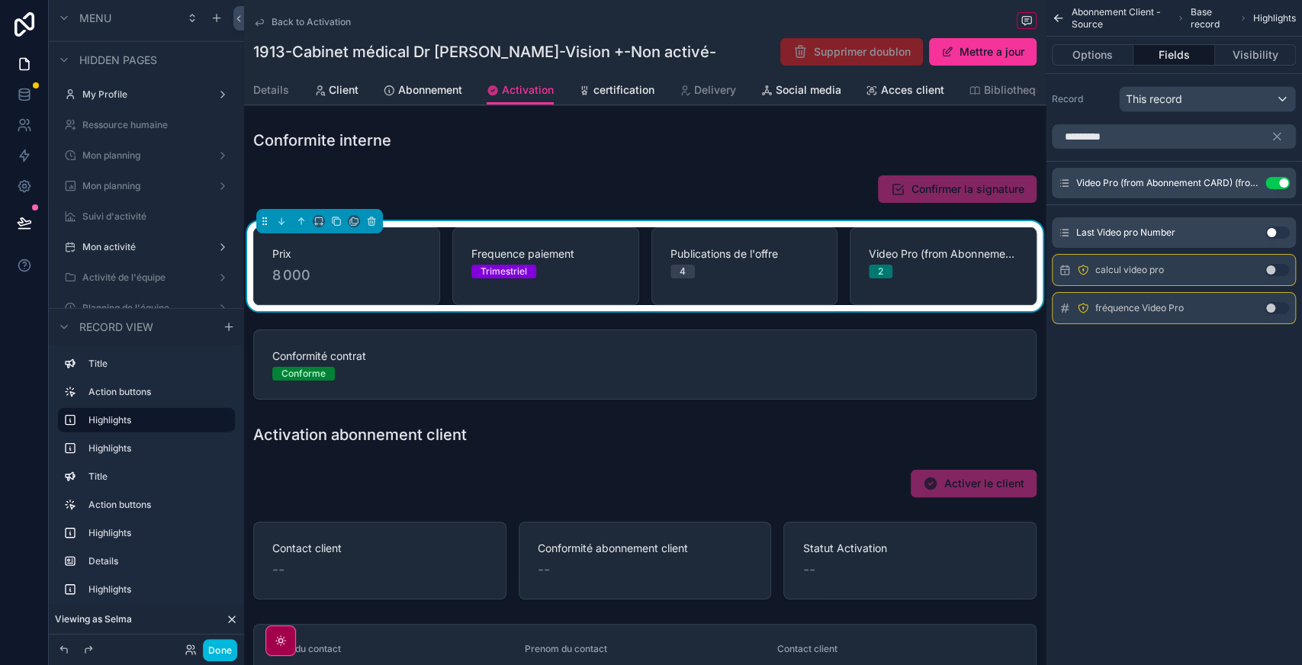
click at [0, 0] on icon "scrollable content" at bounding box center [0, 0] width 0 height 0
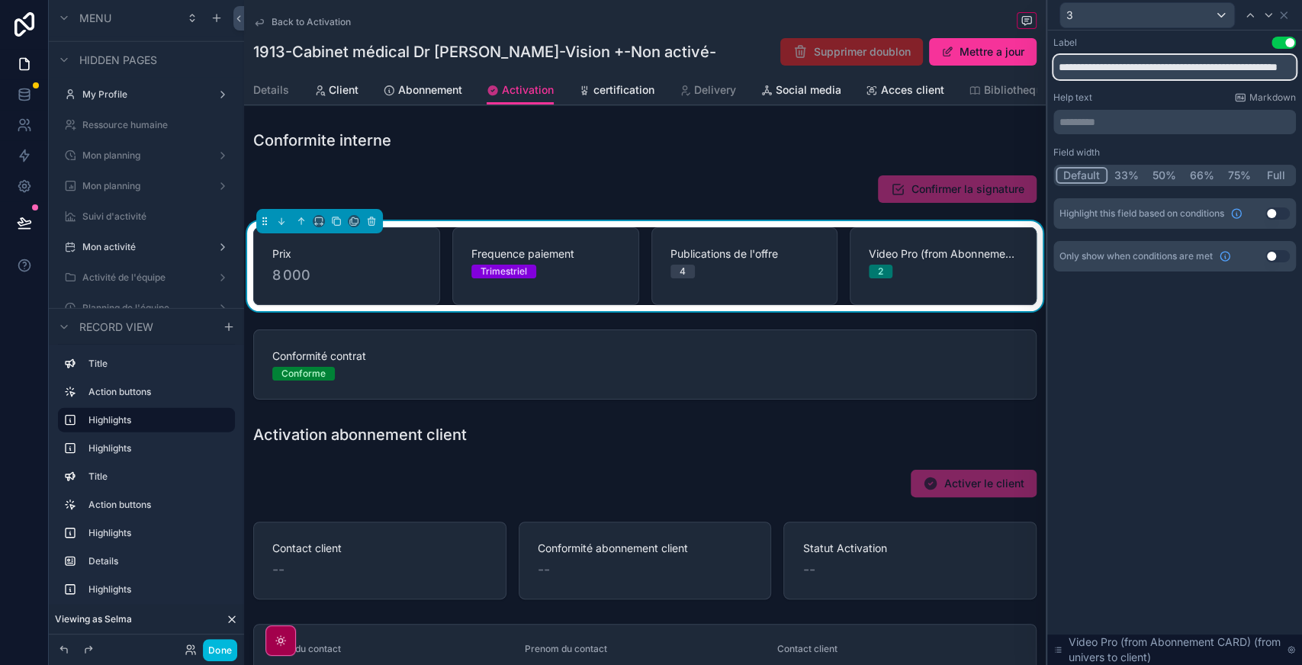
click at [1104, 66] on input "**********" at bounding box center [1175, 67] width 243 height 24
type input "**********"
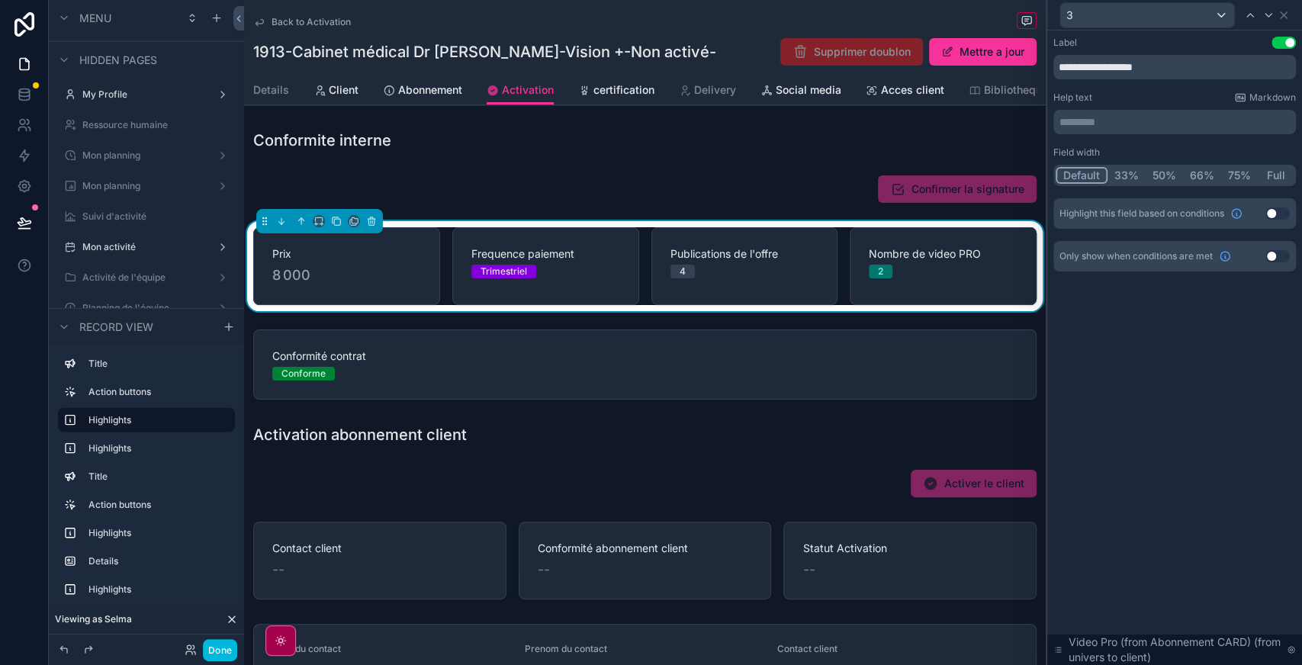
click at [1154, 336] on div "**********" at bounding box center [1174, 348] width 255 height 635
click at [1282, 18] on icon at bounding box center [1284, 15] width 12 height 12
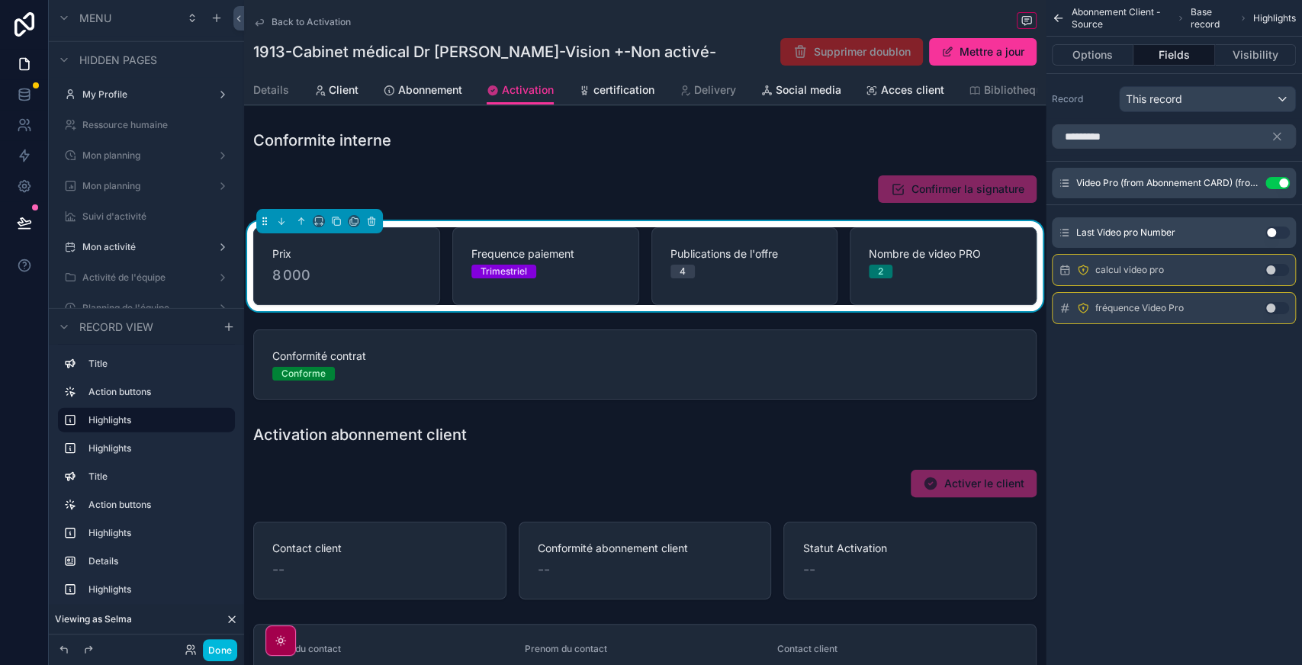
click at [790, 209] on div "scrollable content" at bounding box center [645, 189] width 802 height 40
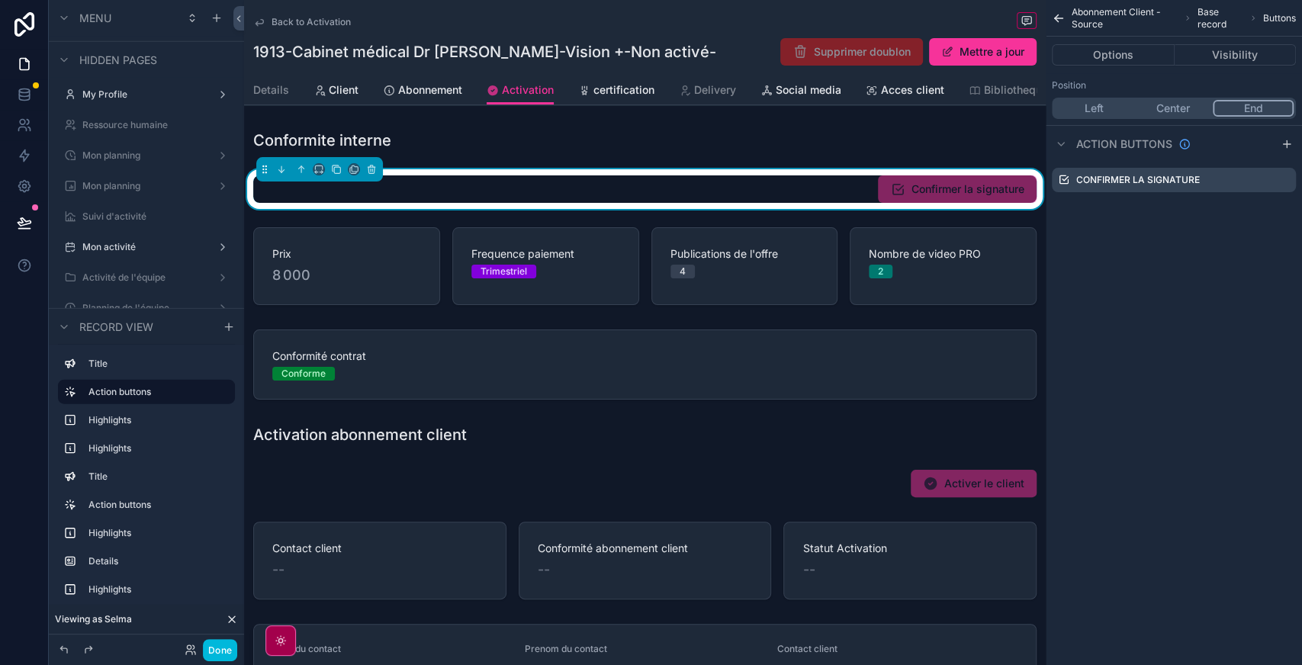
click at [0, 0] on icon "scrollable content" at bounding box center [0, 0] width 0 height 0
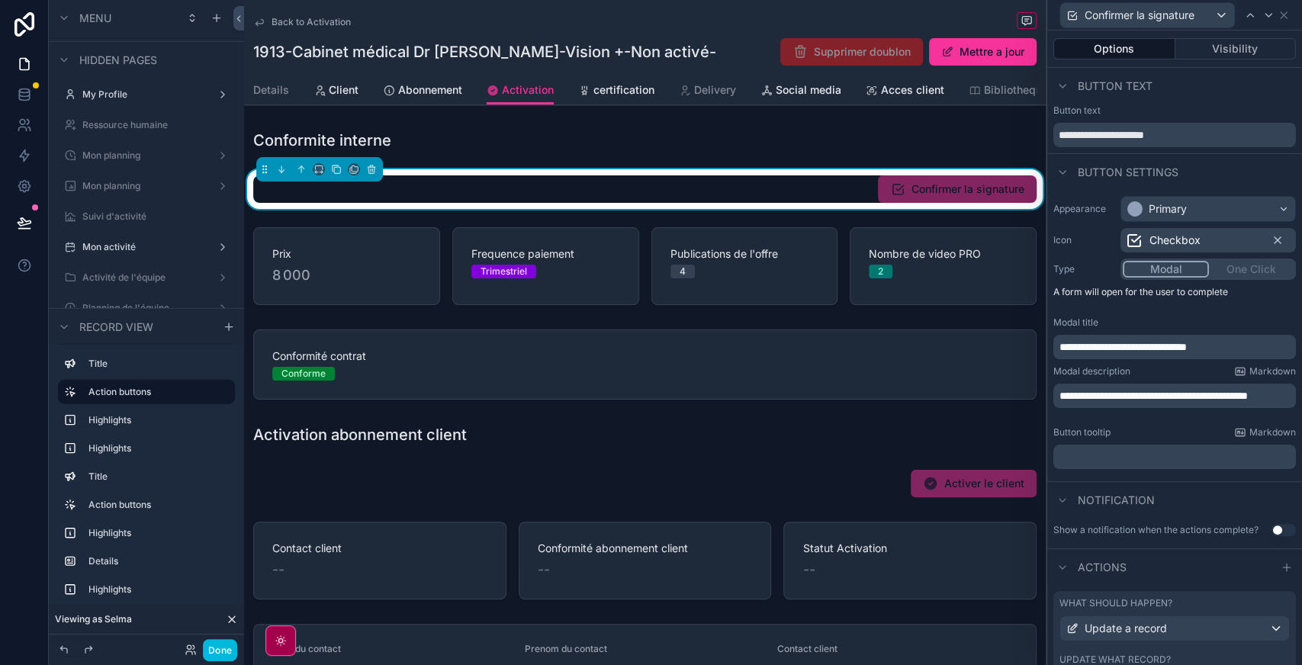
scroll to position [94, 0]
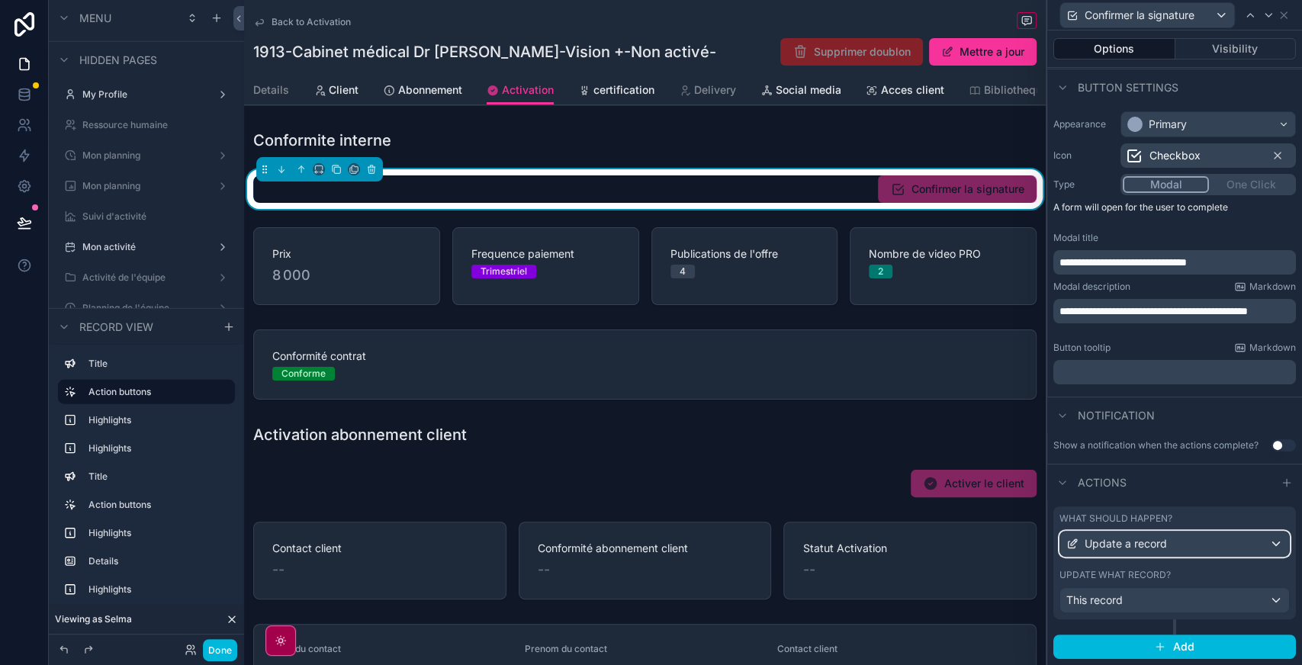
click at [1209, 537] on div "Update a record" at bounding box center [1174, 544] width 229 height 24
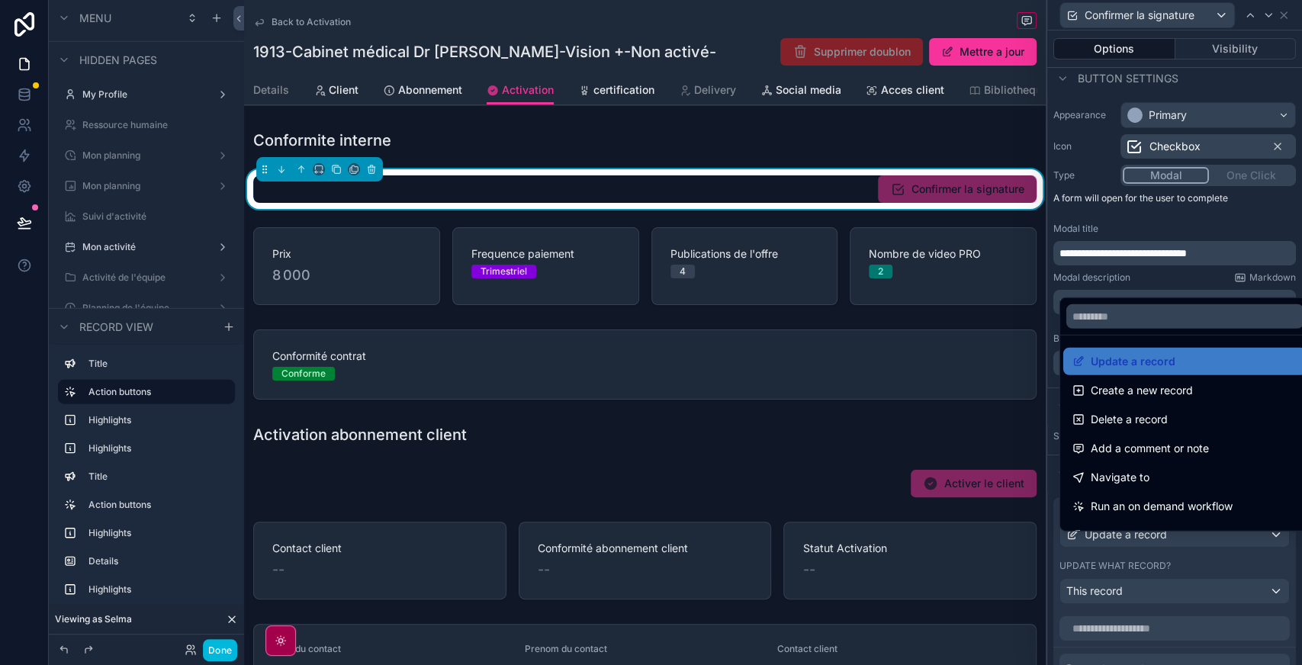
click at [1189, 538] on div at bounding box center [1174, 332] width 255 height 665
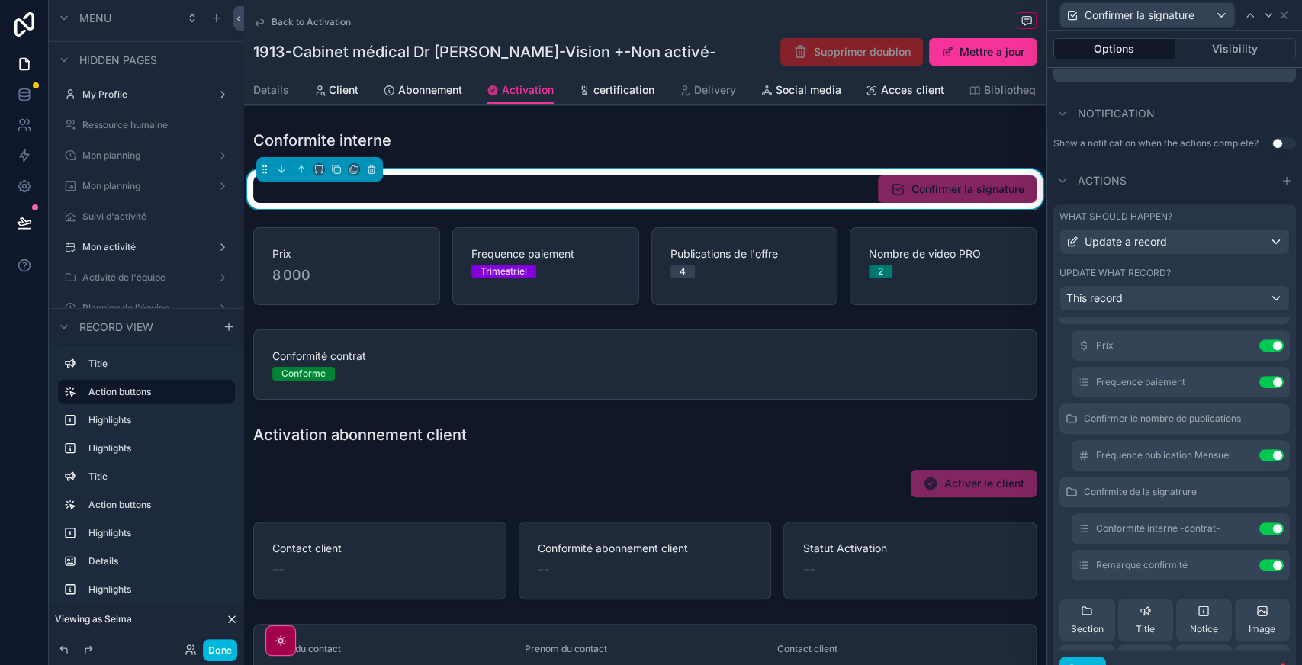
scroll to position [0, 0]
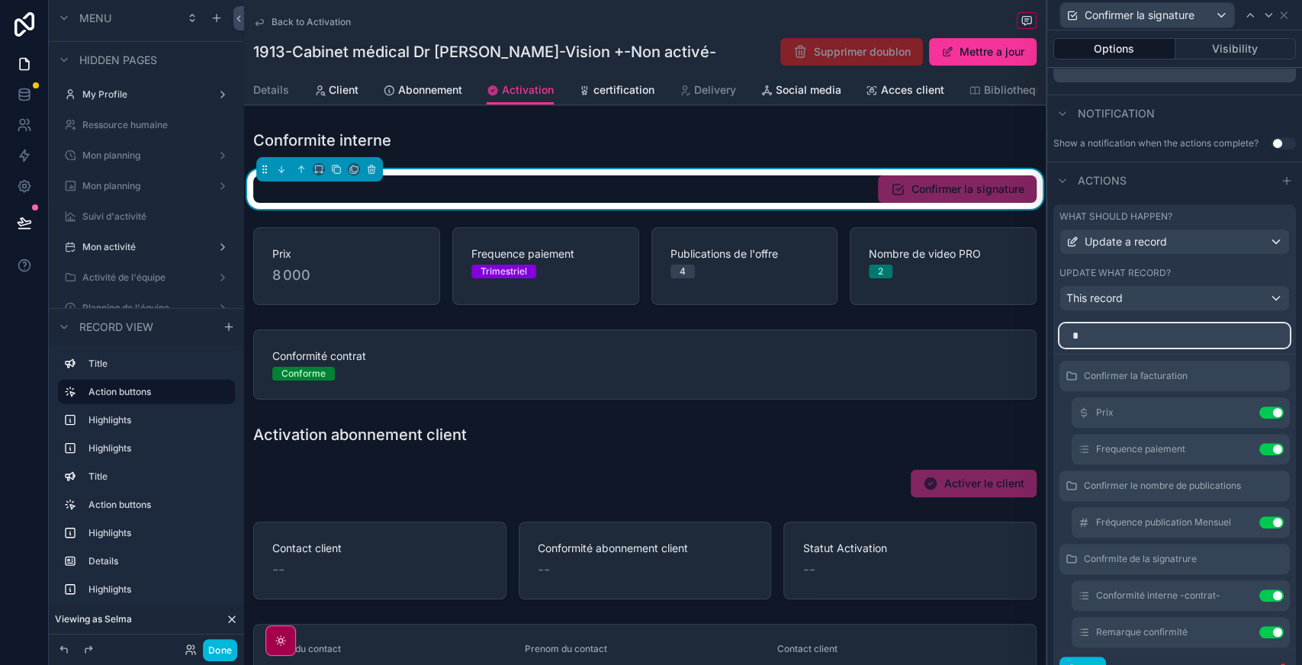
click at [1109, 347] on input "*" at bounding box center [1175, 335] width 230 height 24
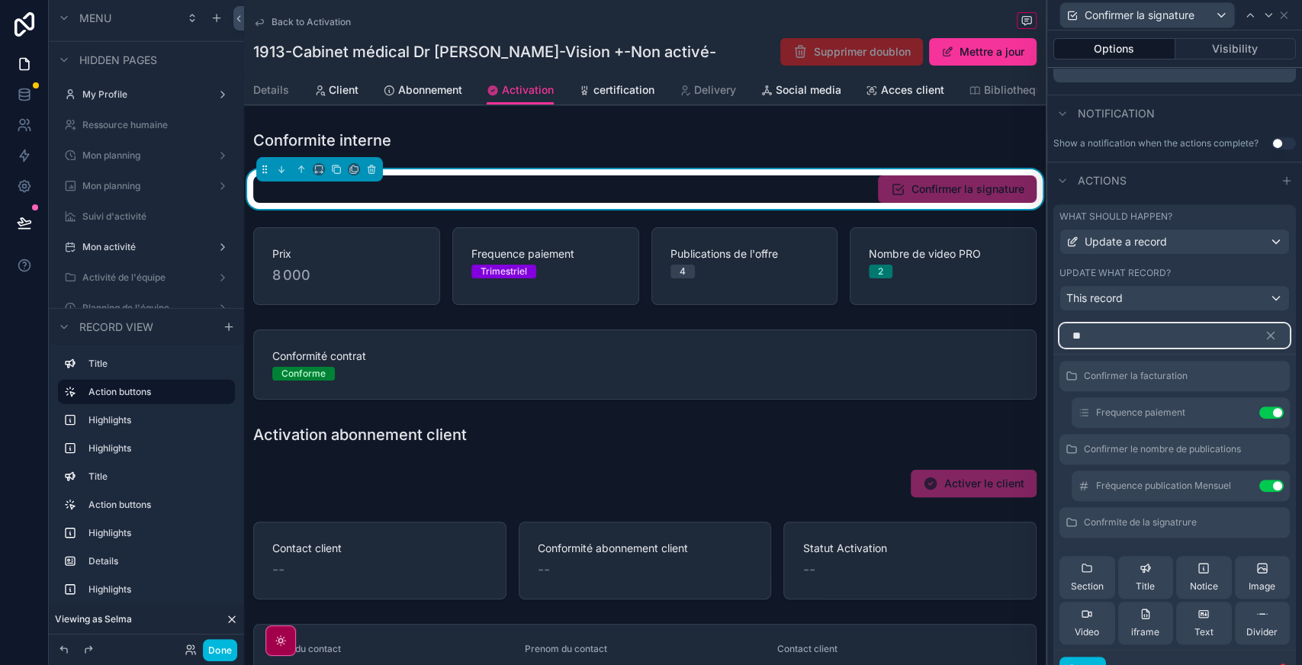
type input "*"
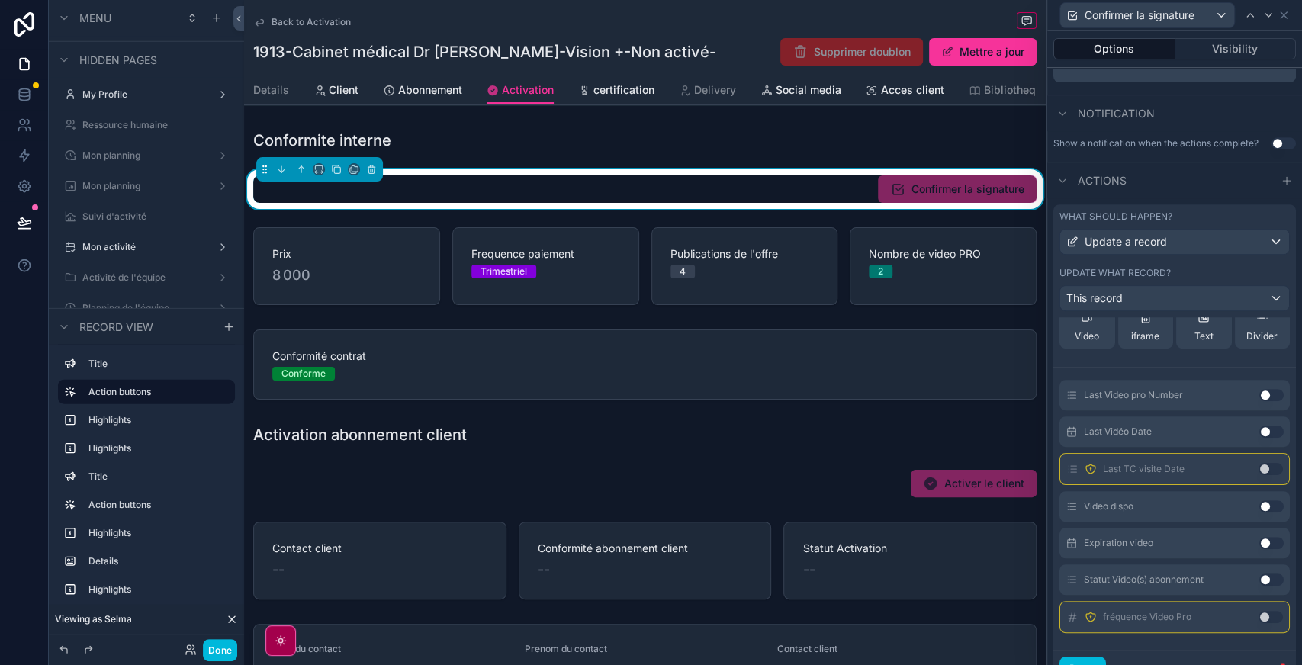
scroll to position [463, 0]
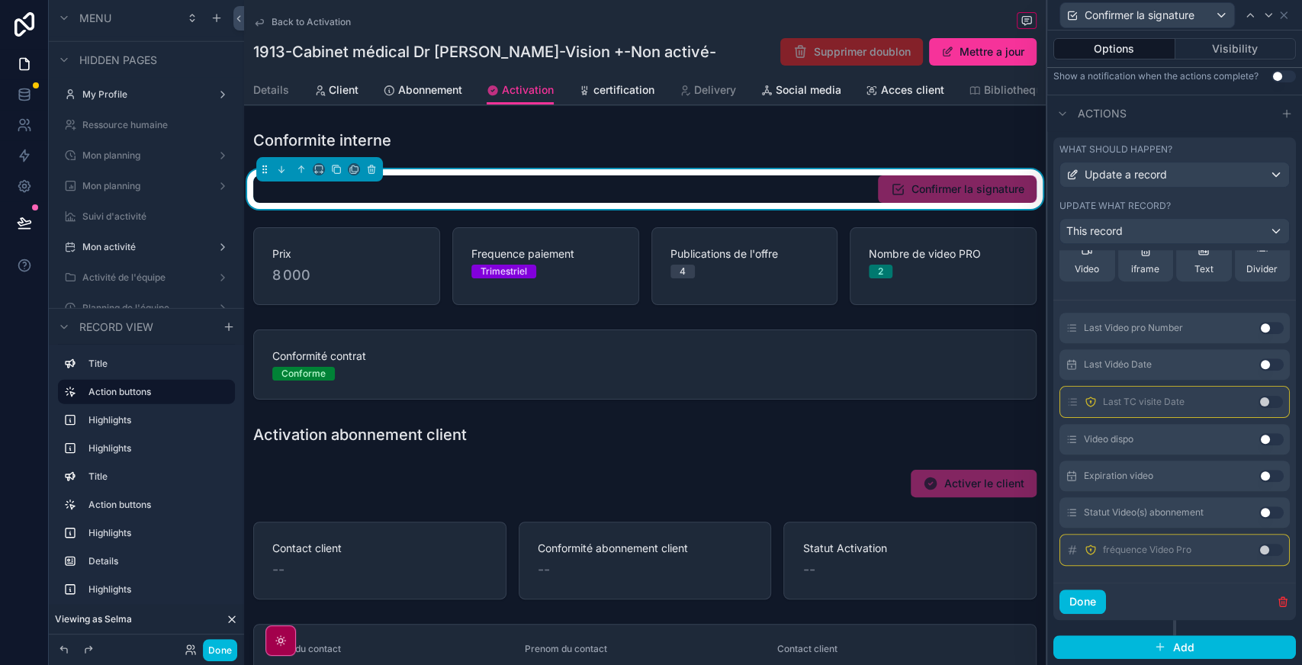
type input "*****"
click at [1259, 547] on button "Use setting" at bounding box center [1271, 550] width 24 height 12
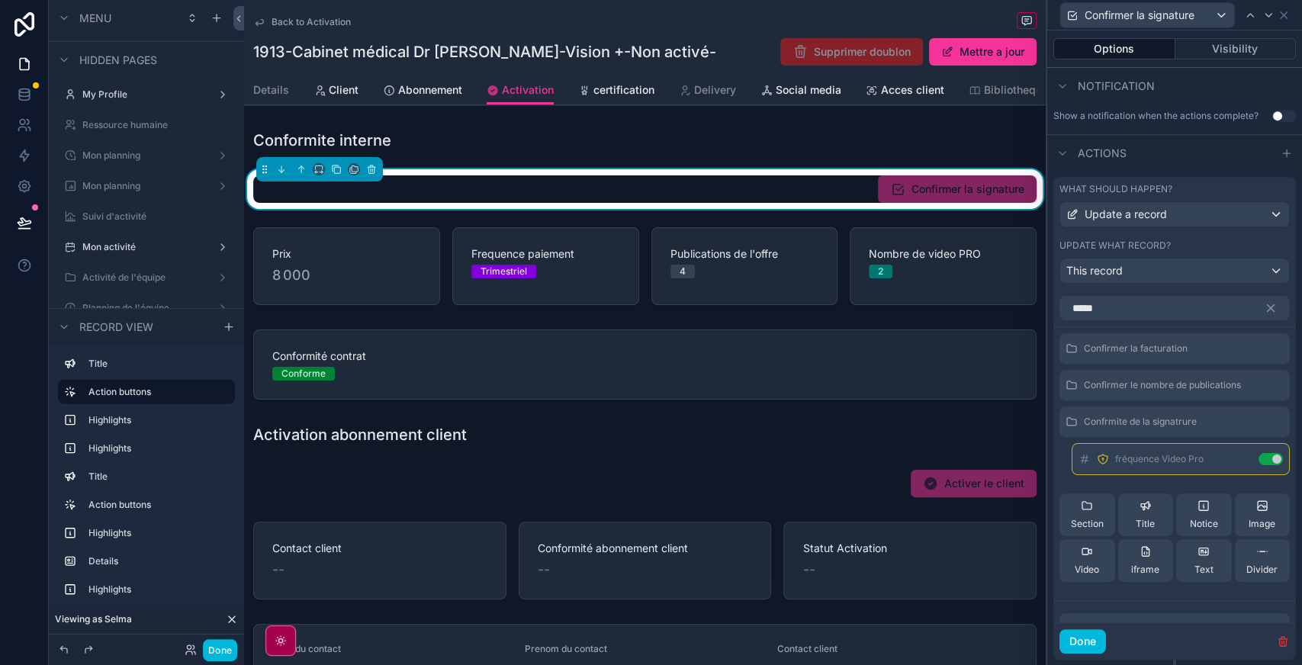
scroll to position [413, 0]
drag, startPoint x: 1083, startPoint y: 472, endPoint x: 1104, endPoint y: 407, distance: 69.0
click at [1104, 407] on div "Confirmer la facturation Confirmer le nombre de publications Confrmite de la si…" at bounding box center [1175, 464] width 243 height 261
click at [1064, 475] on div "fréquence Video Pro Use setting" at bounding box center [1175, 460] width 230 height 32
drag, startPoint x: 1083, startPoint y: 468, endPoint x: 1108, endPoint y: 407, distance: 65.0
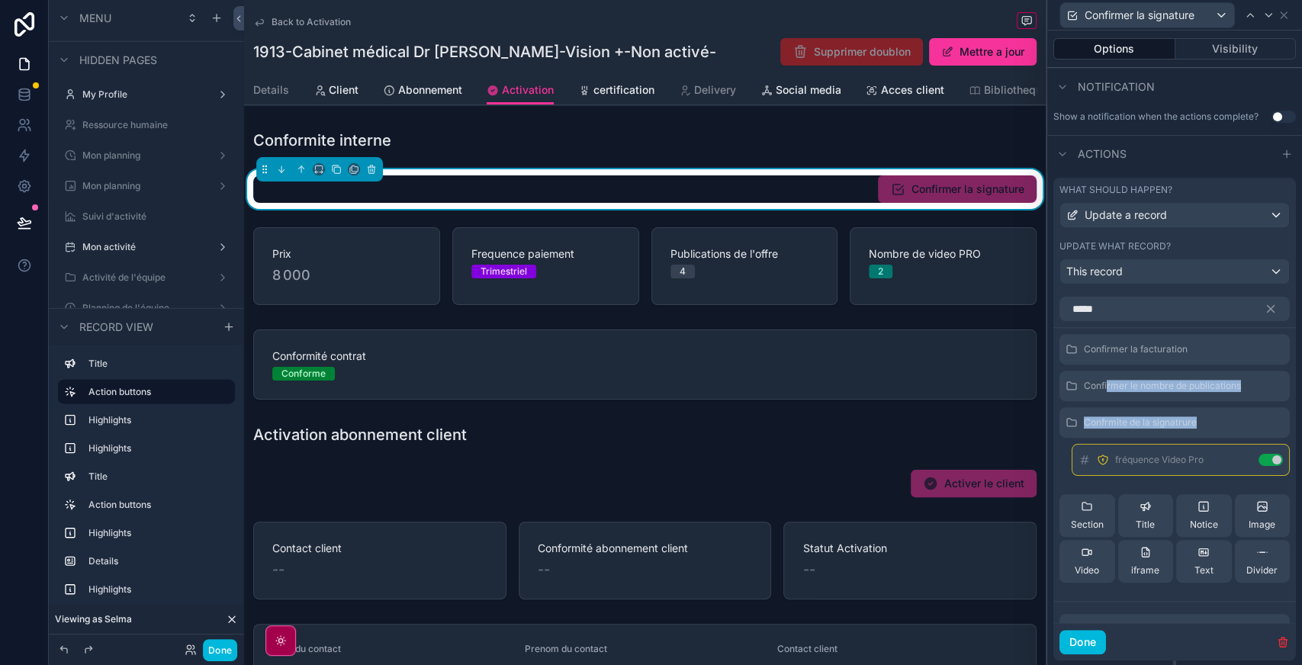
click at [1108, 407] on div "Confirmer la facturation Confirmer le nombre de publications Confrmite de la si…" at bounding box center [1175, 464] width 243 height 261
click at [0, 0] on icon at bounding box center [0, 0] width 0 height 0
drag, startPoint x: 1086, startPoint y: 473, endPoint x: 1068, endPoint y: 470, distance: 18.6
click at [1068, 470] on div "fréquence Video Pro Use setting" at bounding box center [1175, 460] width 230 height 32
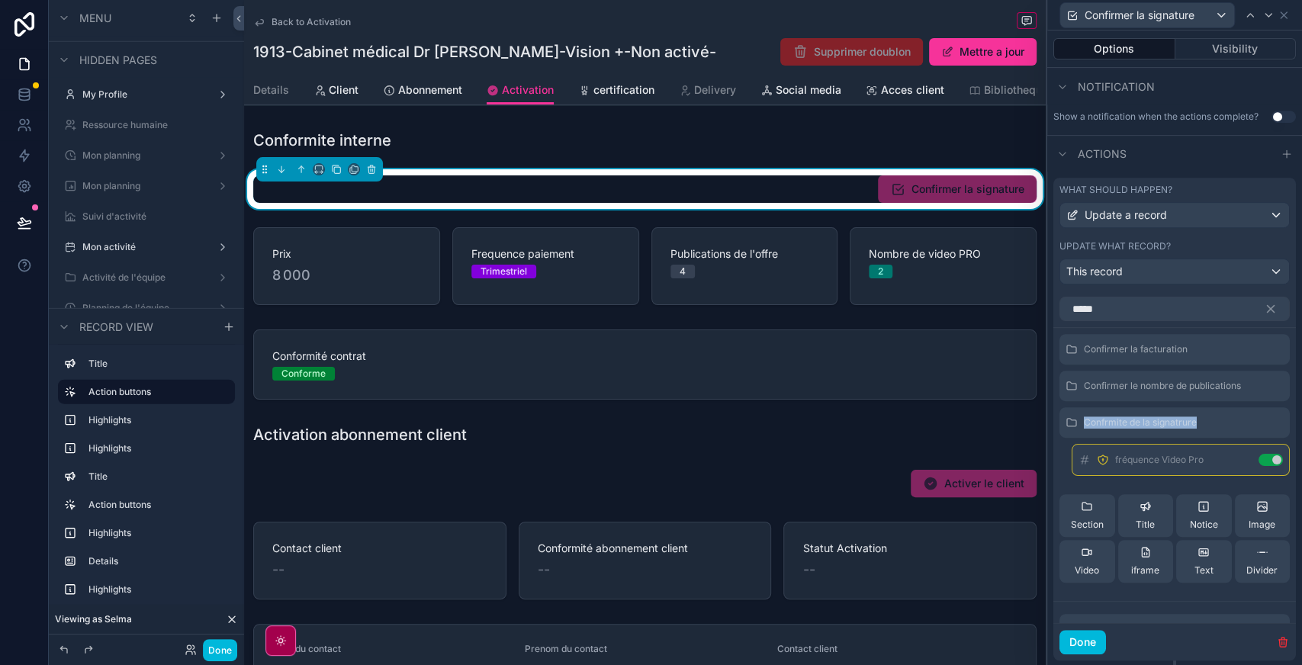
drag, startPoint x: 1084, startPoint y: 470, endPoint x: 1076, endPoint y: 441, distance: 30.2
click at [1076, 441] on div "Confirmer la facturation Confirmer le nombre de publications Confrmite de la si…" at bounding box center [1175, 464] width 243 height 261
click at [1137, 429] on span "Confrmite de la signatrure" at bounding box center [1140, 423] width 113 height 12
click at [1149, 429] on span "Confrmite de la signatrure" at bounding box center [1140, 423] width 113 height 12
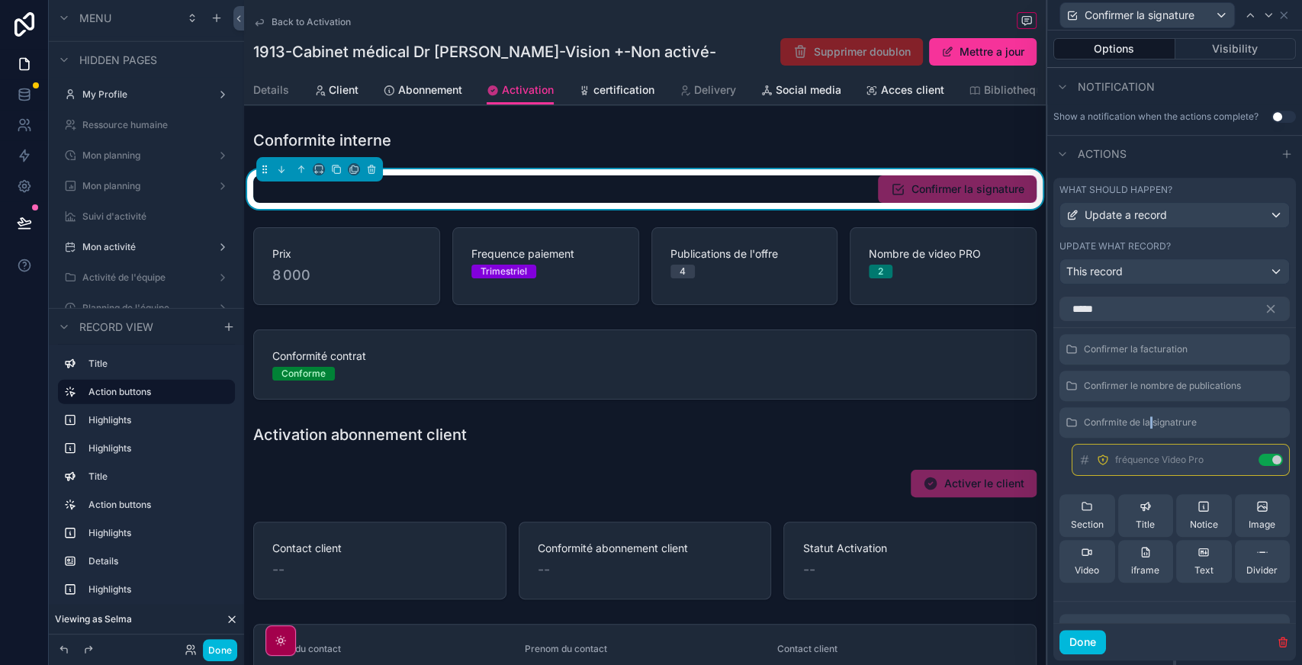
click at [0, 0] on icon at bounding box center [0, 0] width 0 height 0
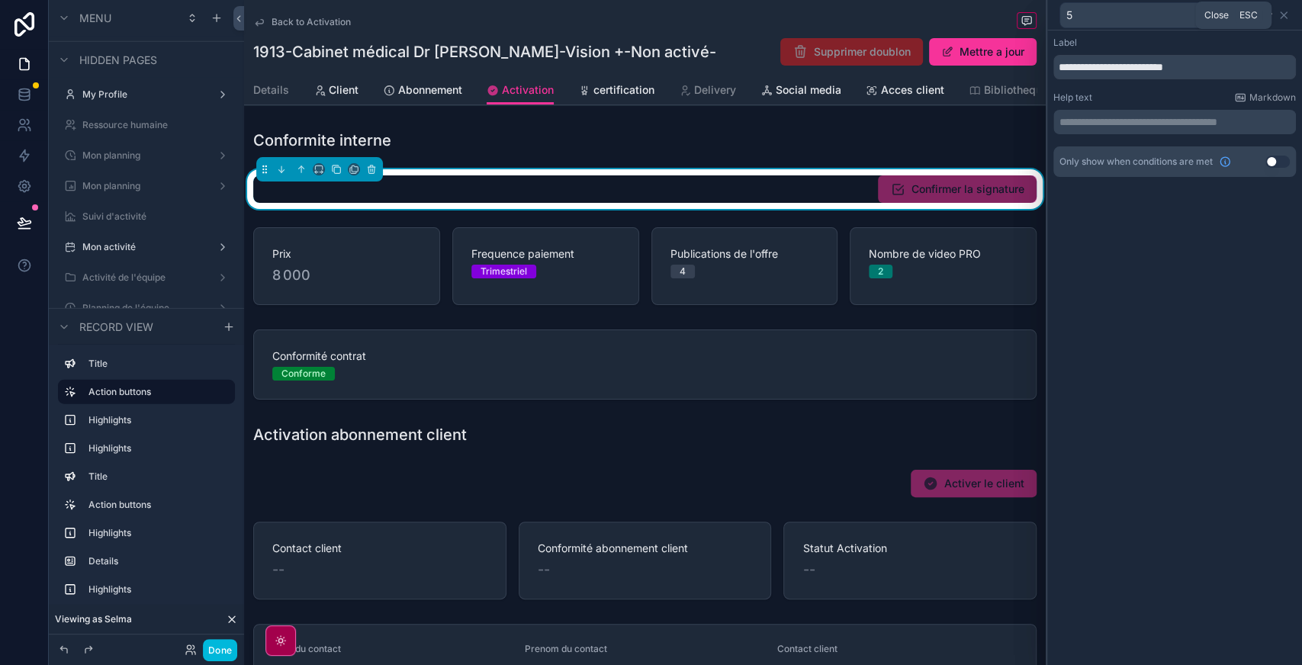
click at [1287, 18] on icon at bounding box center [1284, 15] width 12 height 12
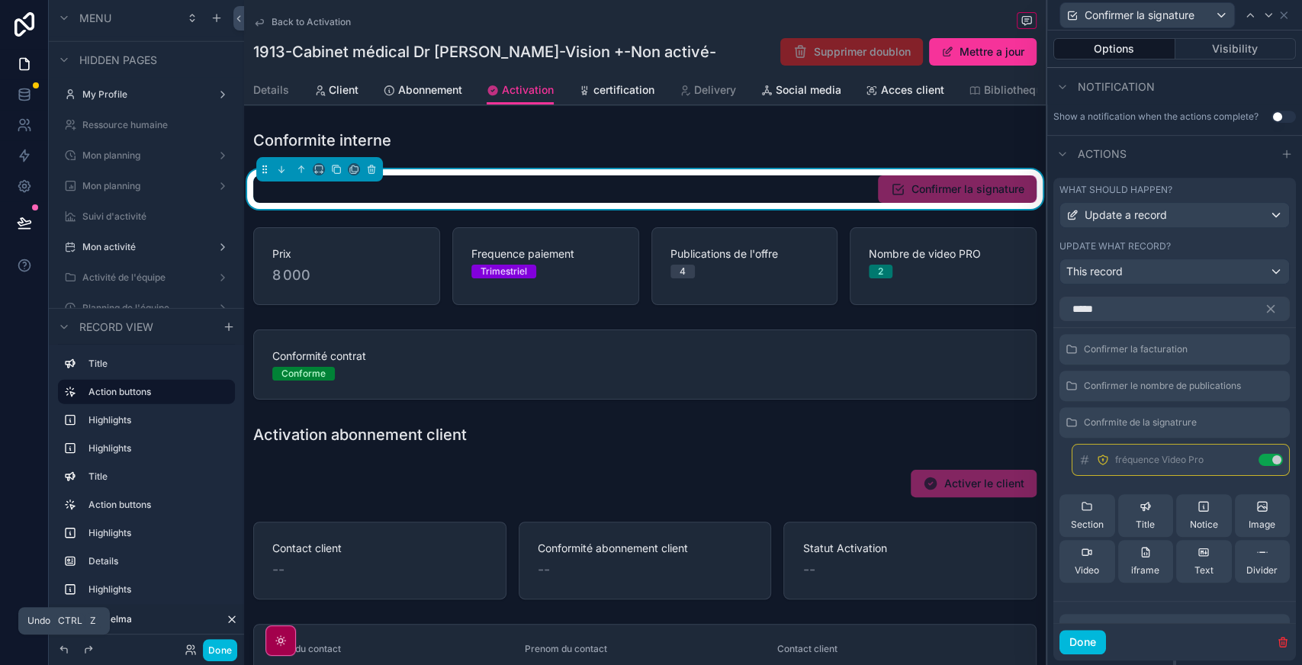
click at [63, 653] on icon at bounding box center [64, 650] width 12 height 12
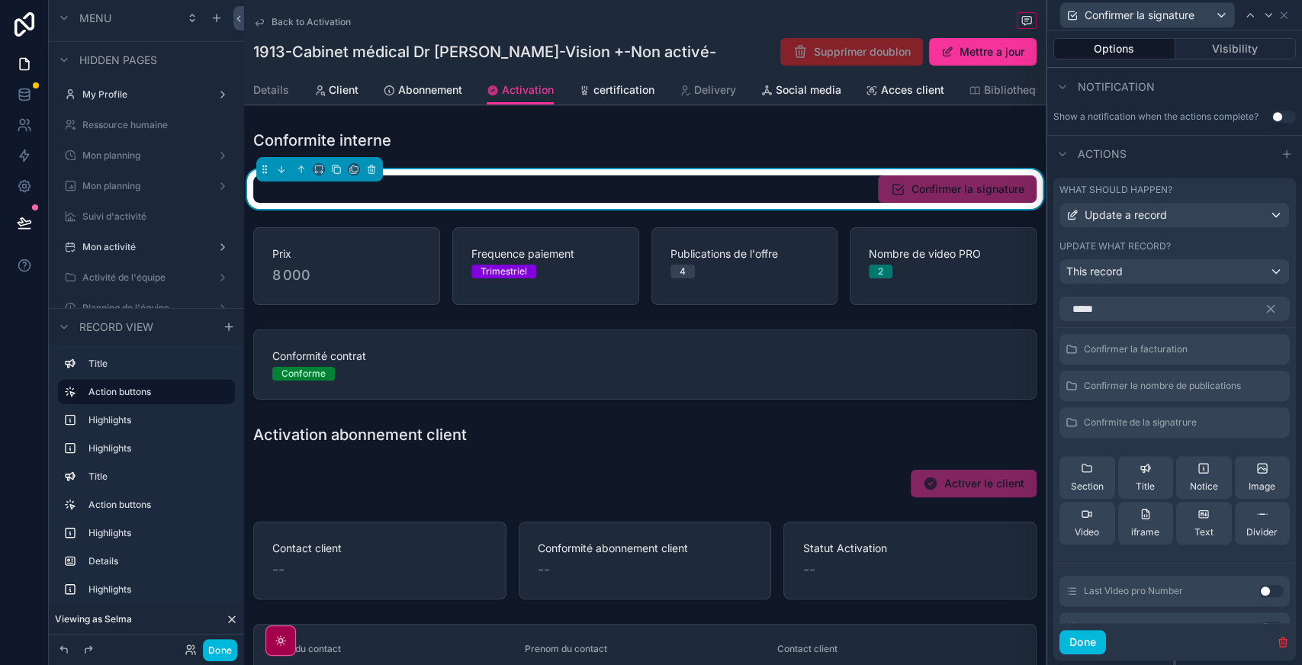
click at [0, 0] on icon at bounding box center [0, 0] width 0 height 0
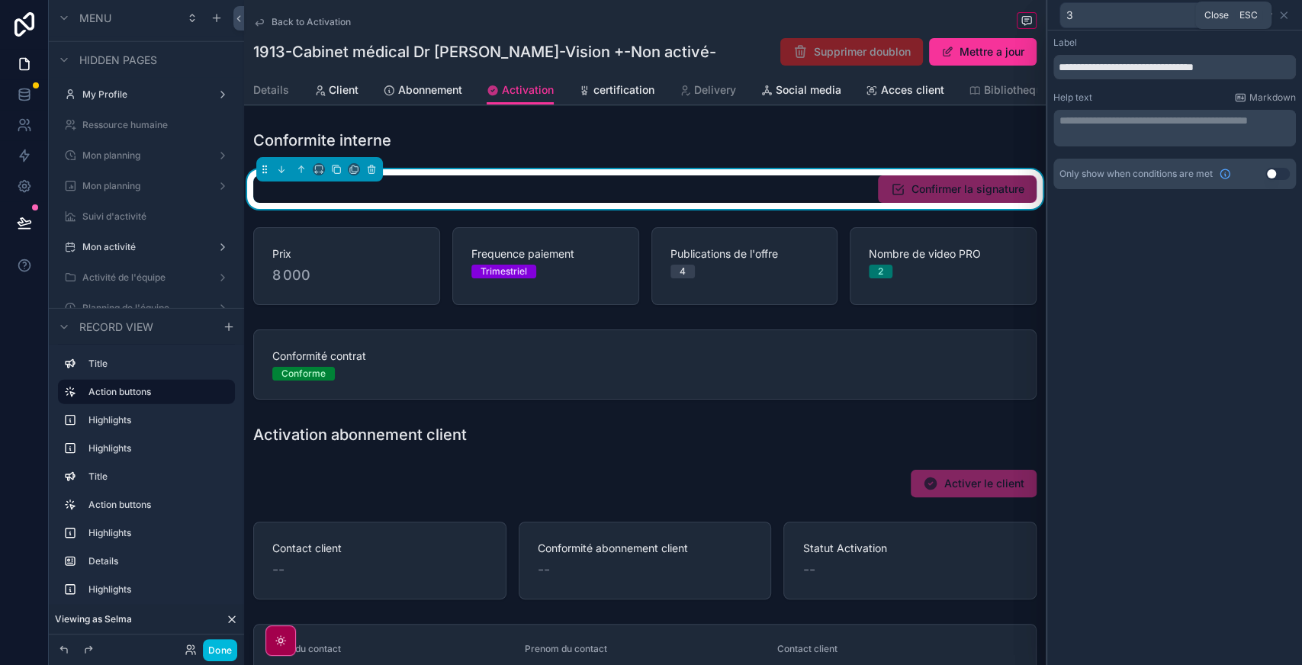
click at [1285, 14] on icon at bounding box center [1284, 15] width 6 height 6
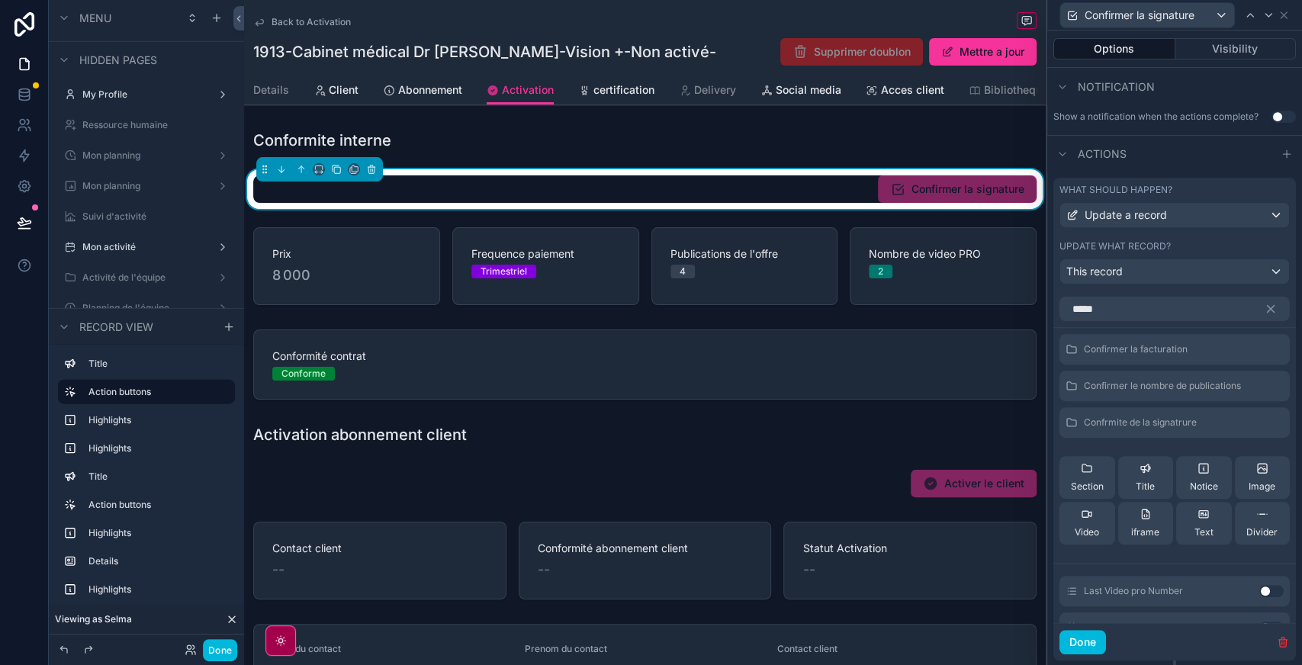
click at [1137, 392] on span "Confirmer le nombre de publications" at bounding box center [1162, 386] width 157 height 12
click at [1157, 452] on div "Confirmer la facturation Confirmer le nombre de publications Confrmite de la si…" at bounding box center [1175, 445] width 243 height 223
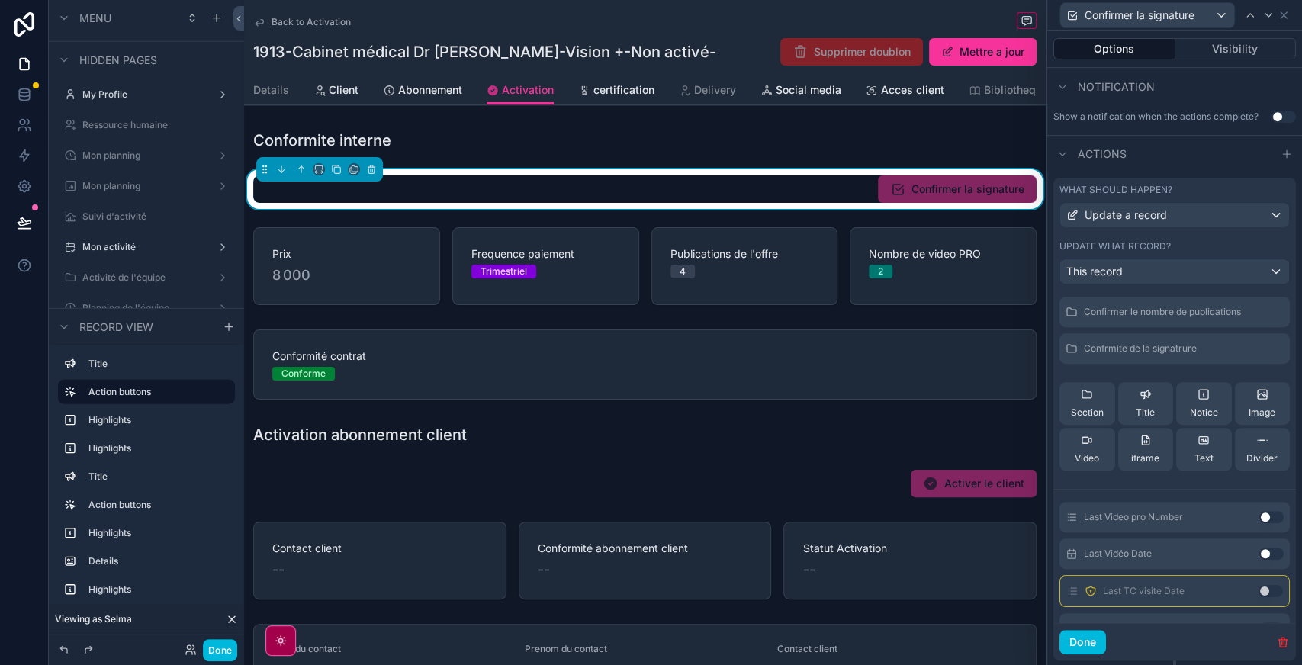
scroll to position [221, 0]
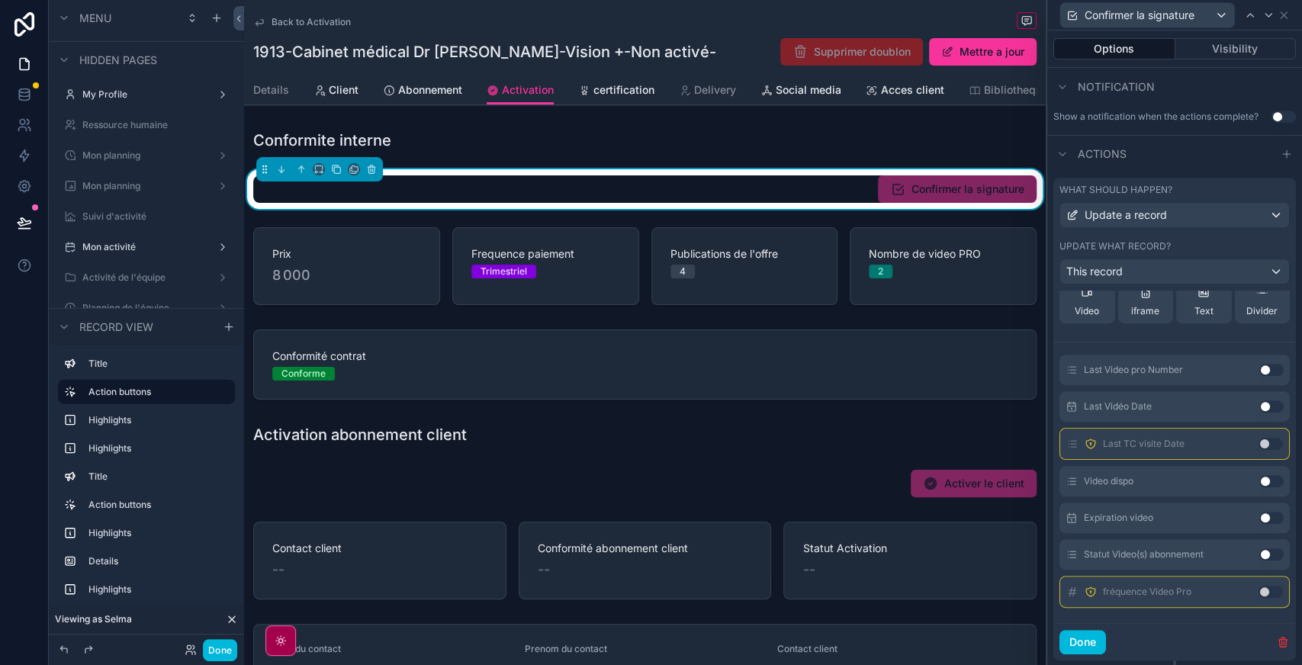
click at [1259, 598] on button "Use setting" at bounding box center [1271, 592] width 24 height 12
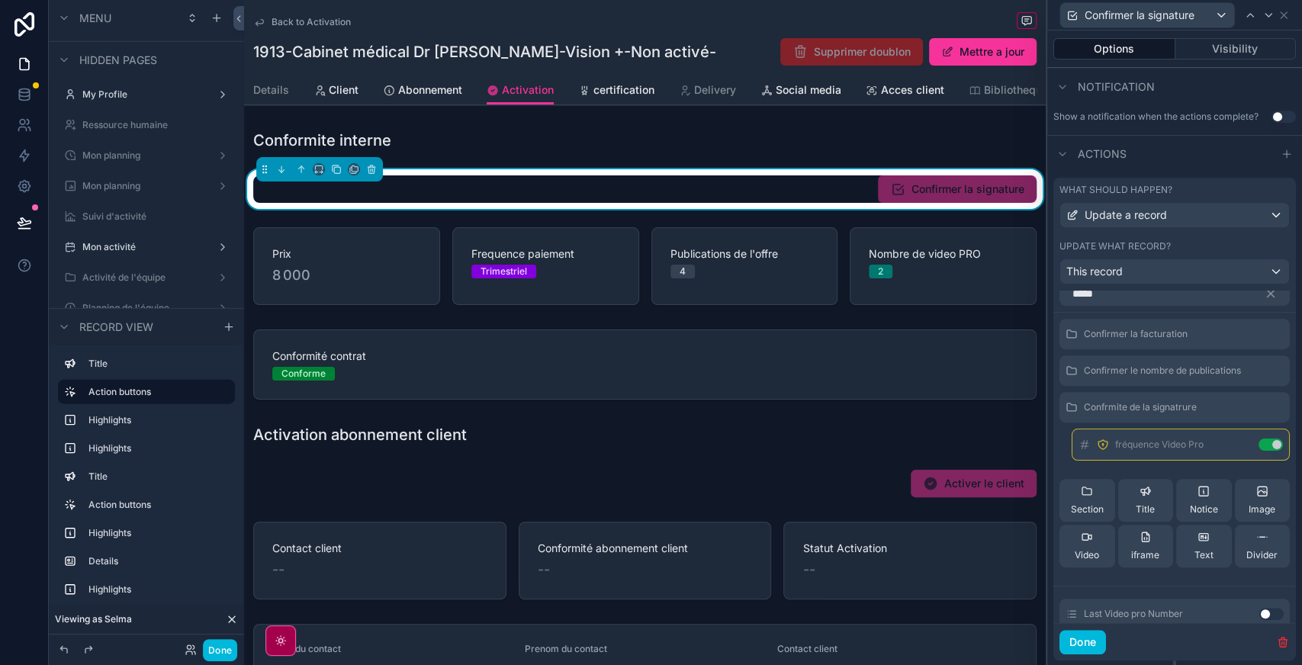
scroll to position [0, 0]
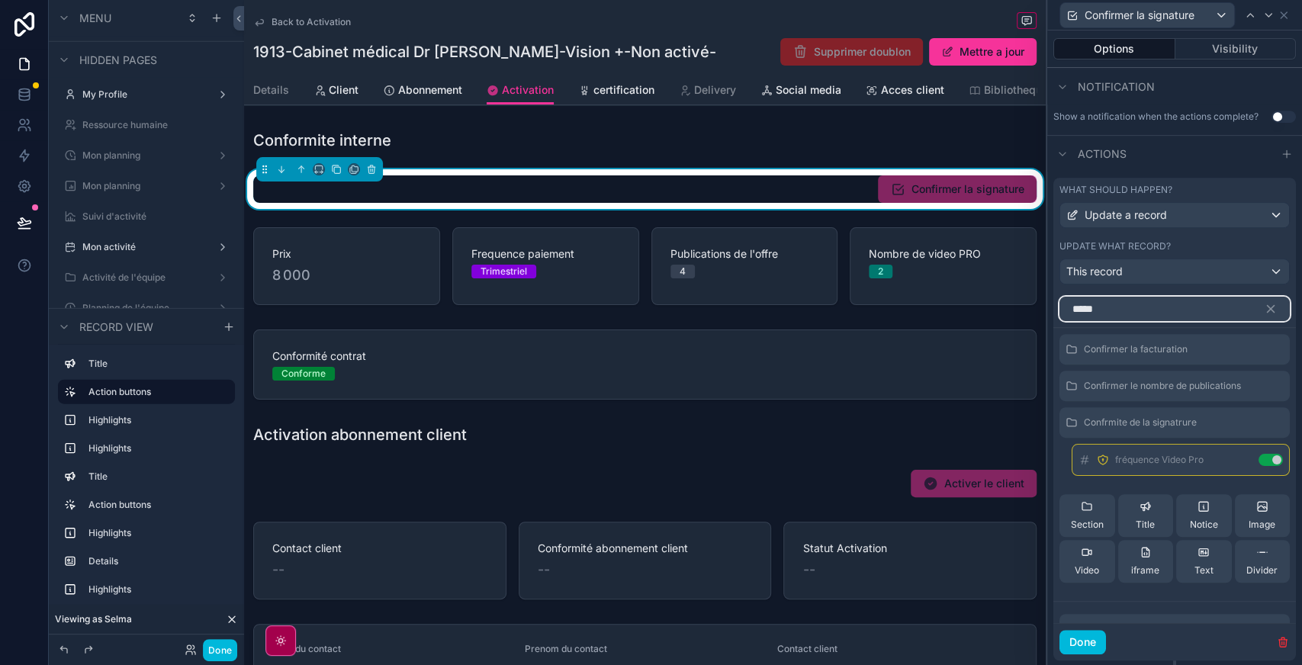
click at [1113, 321] on input "*****" at bounding box center [1175, 309] width 230 height 24
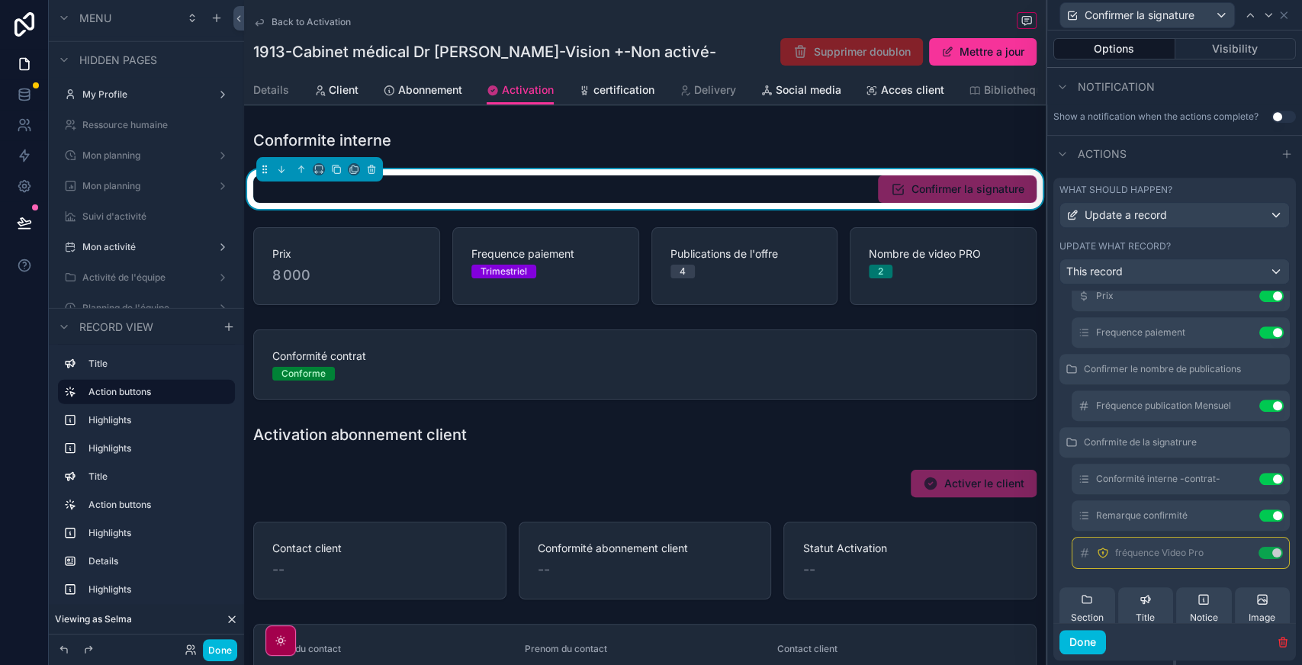
scroll to position [92, 0]
click at [0, 0] on icon at bounding box center [0, 0] width 0 height 0
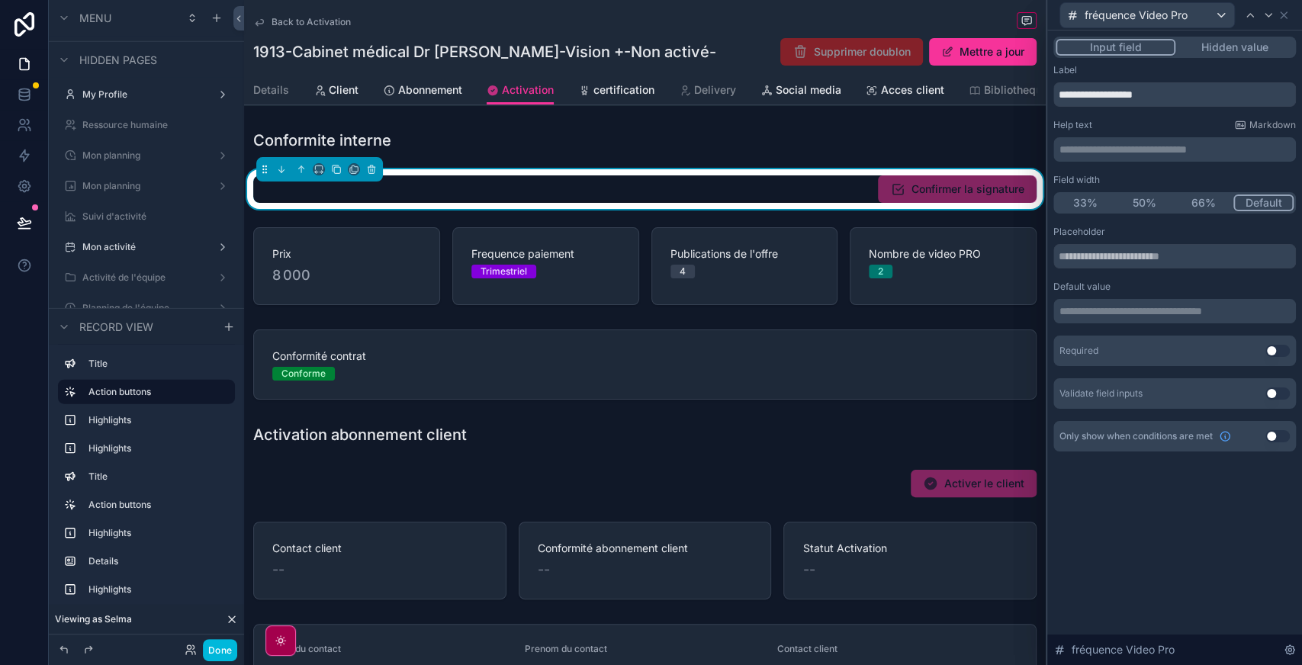
click at [1279, 351] on button "Use setting" at bounding box center [1278, 351] width 24 height 12
click at [1247, 19] on icon at bounding box center [1250, 15] width 12 height 12
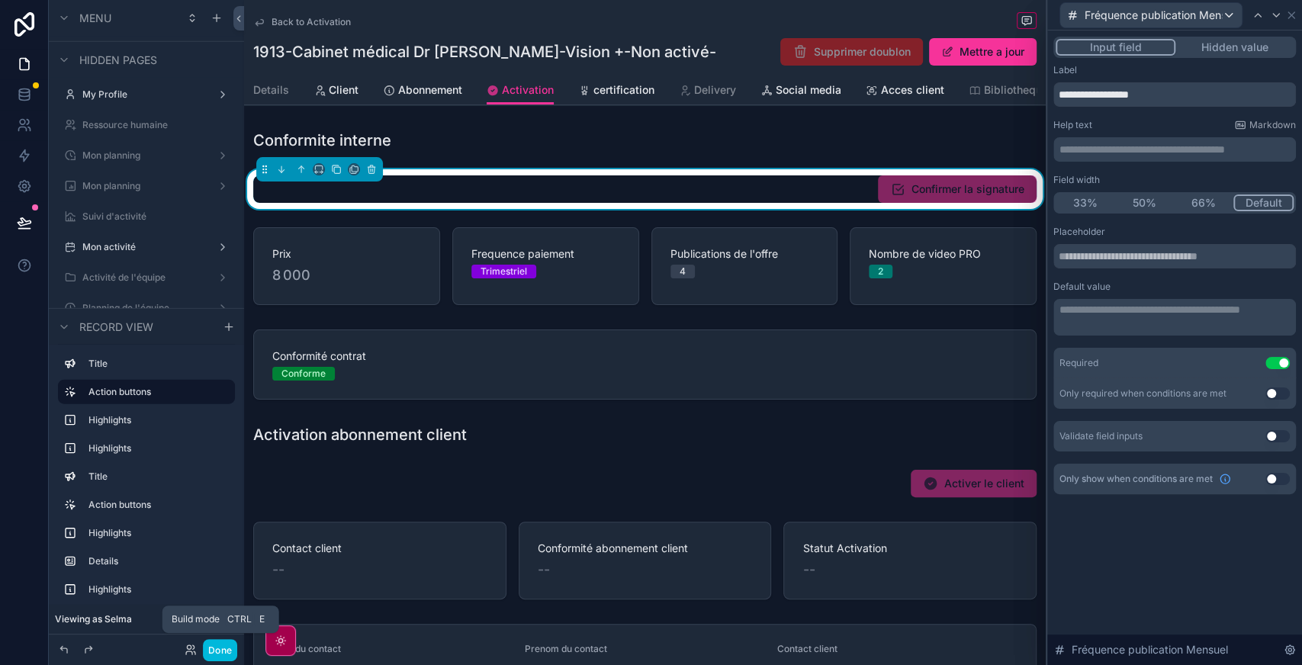
click at [228, 652] on button "Done" at bounding box center [220, 650] width 34 height 22
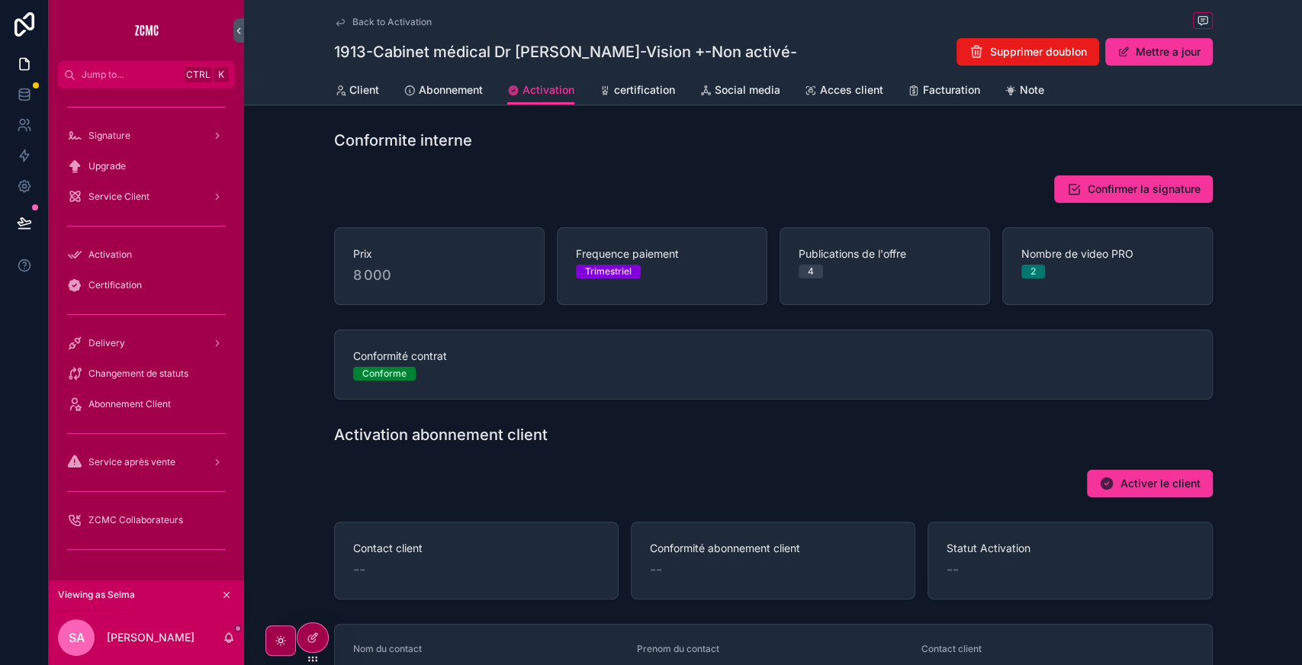
click at [1125, 185] on span "Confirmer la signature" at bounding box center [1144, 189] width 113 height 15
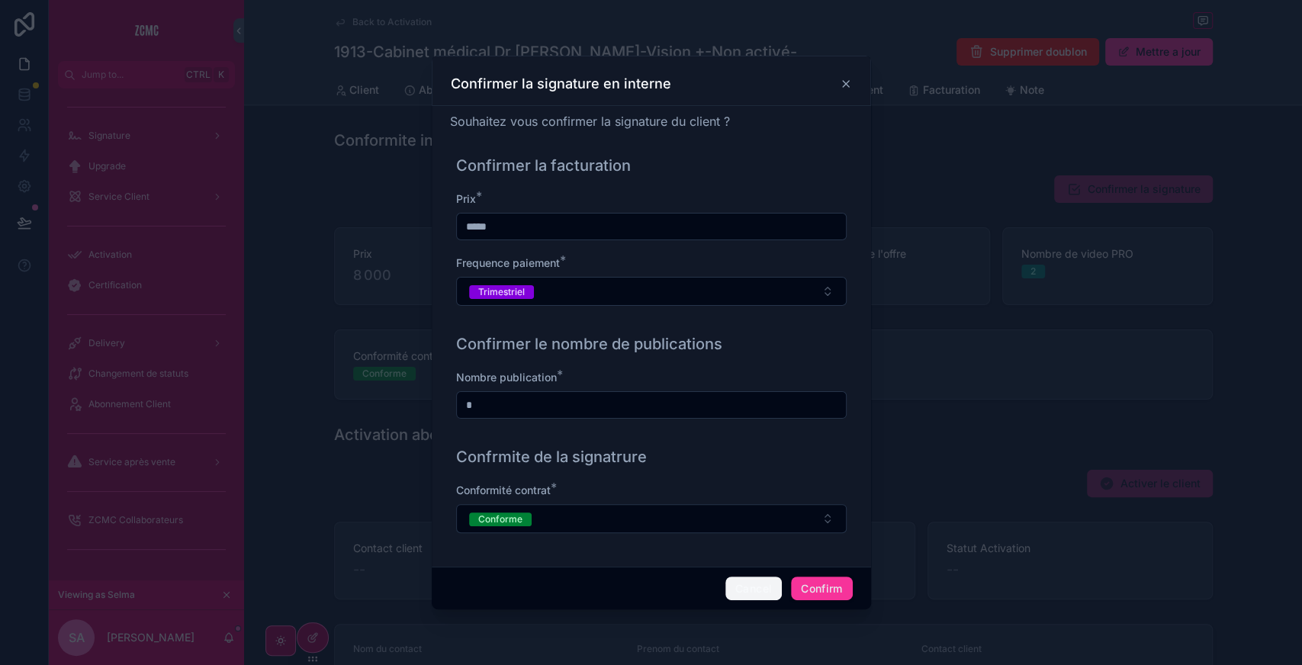
click at [754, 595] on button "Cancel" at bounding box center [753, 589] width 56 height 24
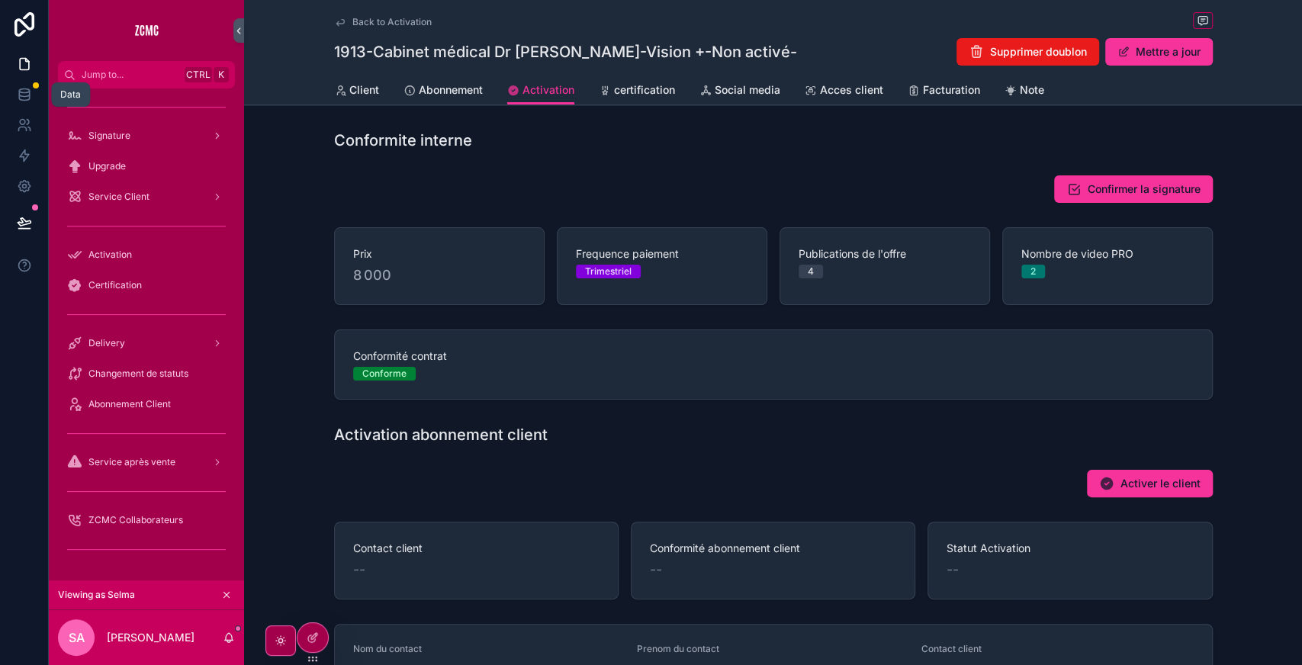
click at [23, 91] on icon at bounding box center [24, 94] width 15 height 15
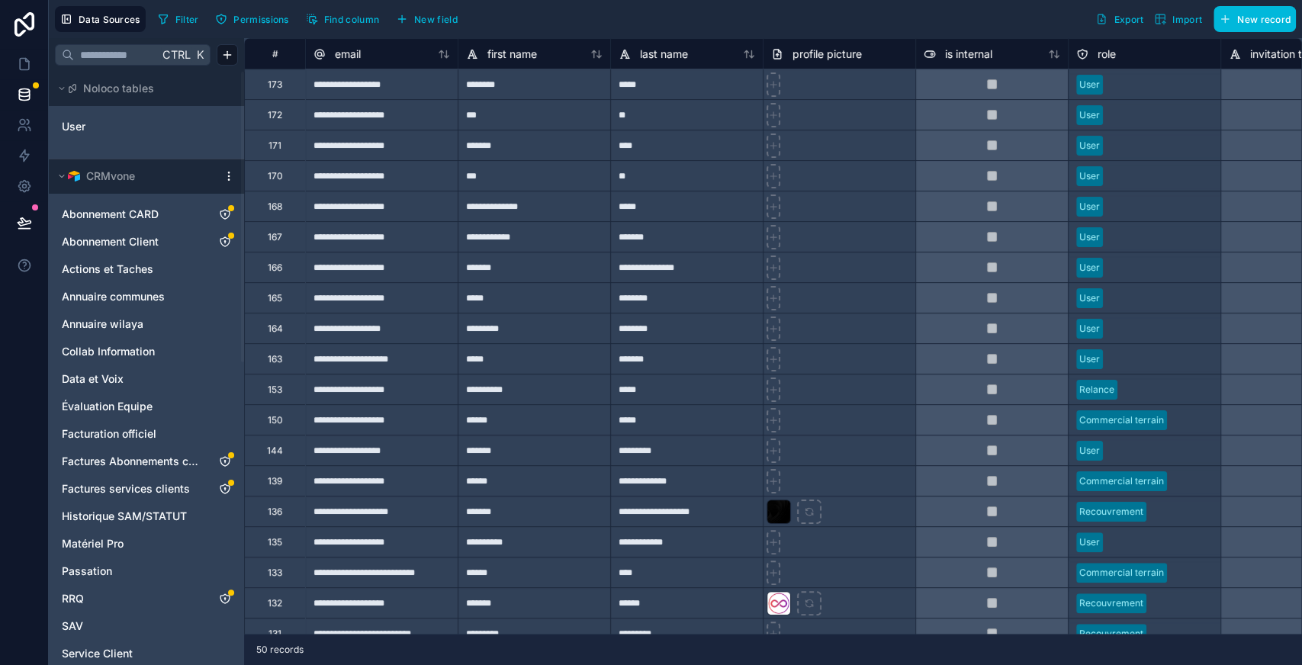
click at [227, 237] on icon "Abonnement Client" at bounding box center [224, 241] width 9 height 9
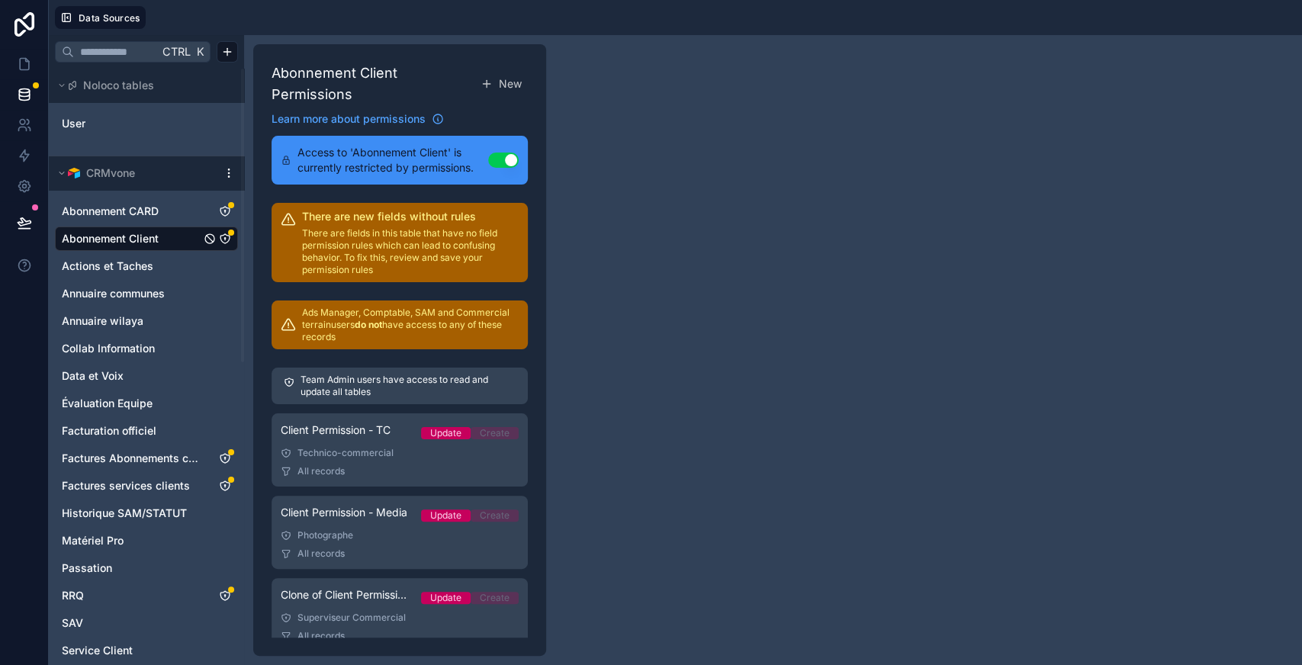
scroll to position [455, 0]
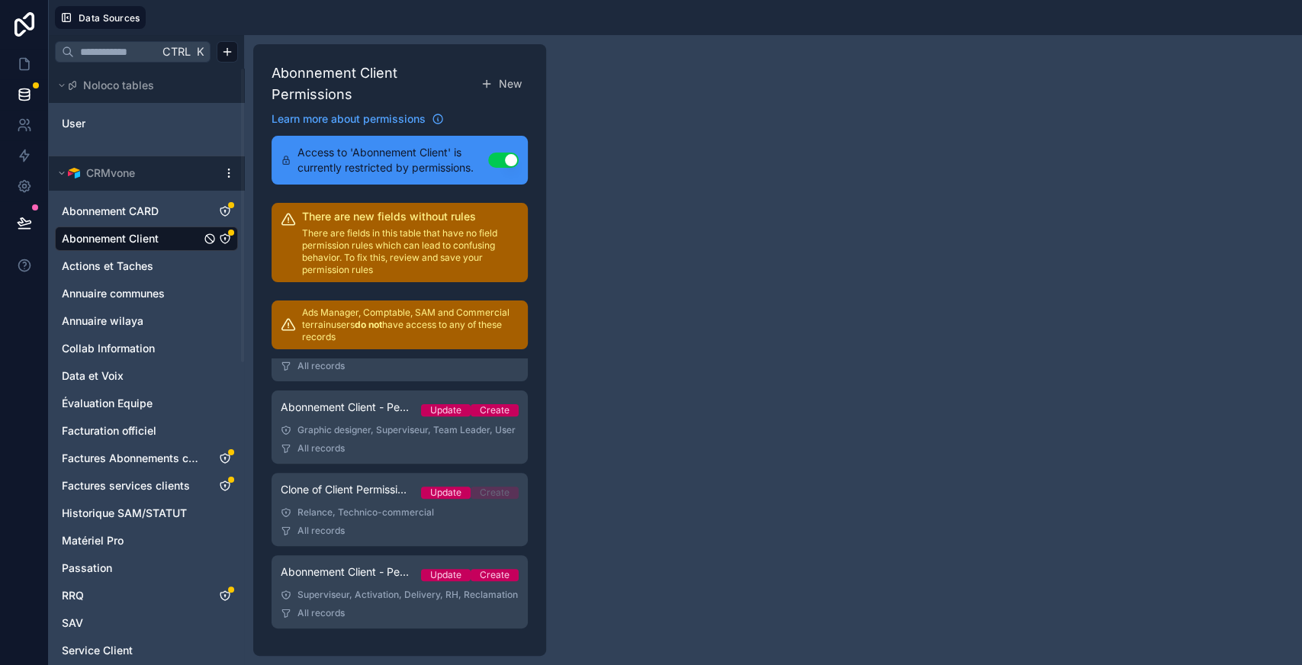
click at [352, 605] on link "Abonnement Client - Permission Activation & Delivery Update Create Superviseur,…" at bounding box center [400, 591] width 256 height 73
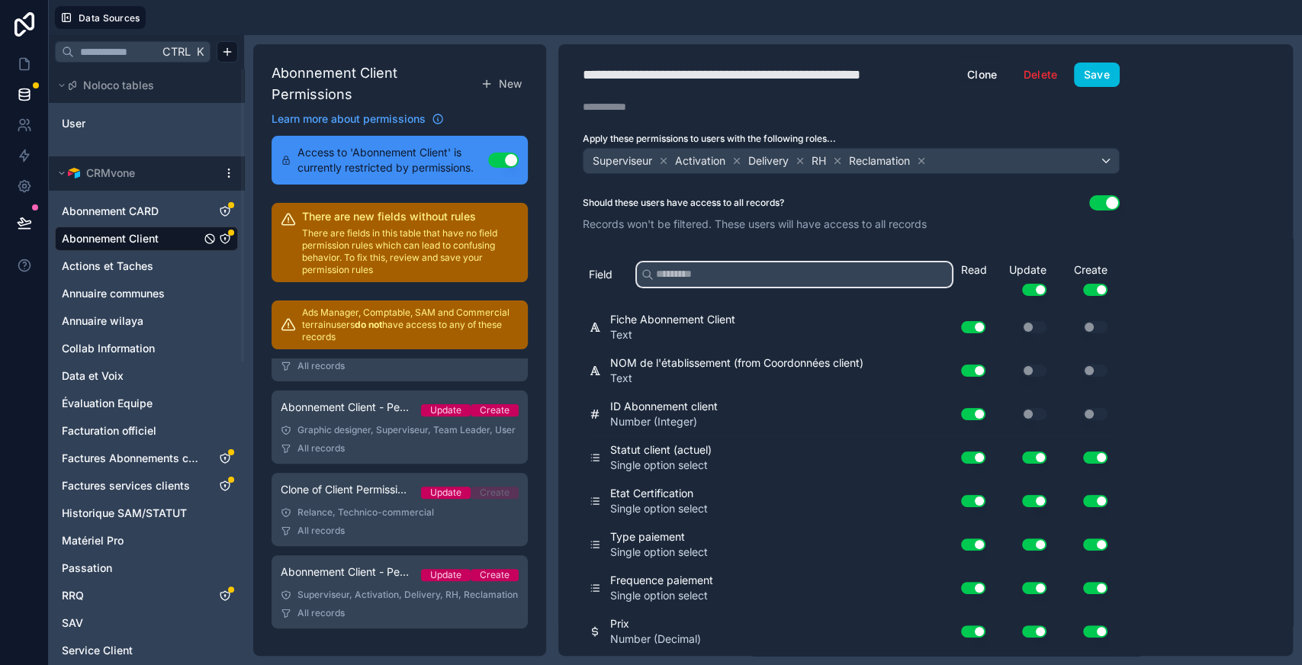
click at [793, 269] on input "text" at bounding box center [794, 274] width 315 height 24
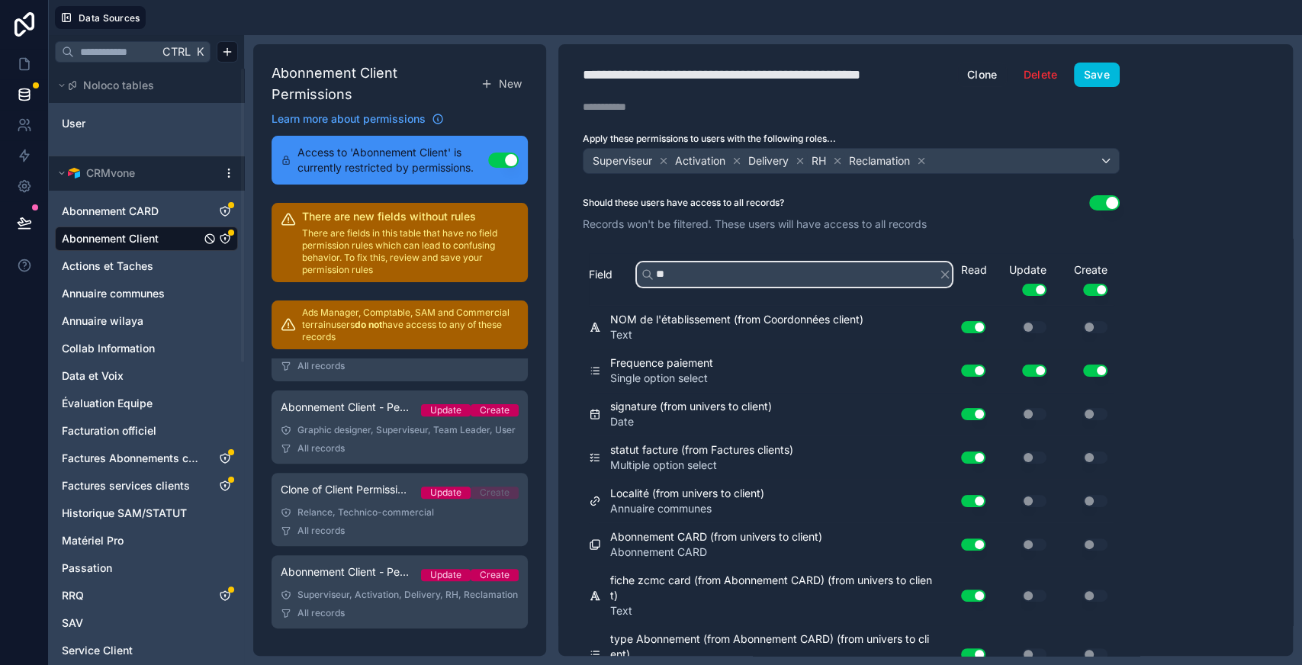
type input "*"
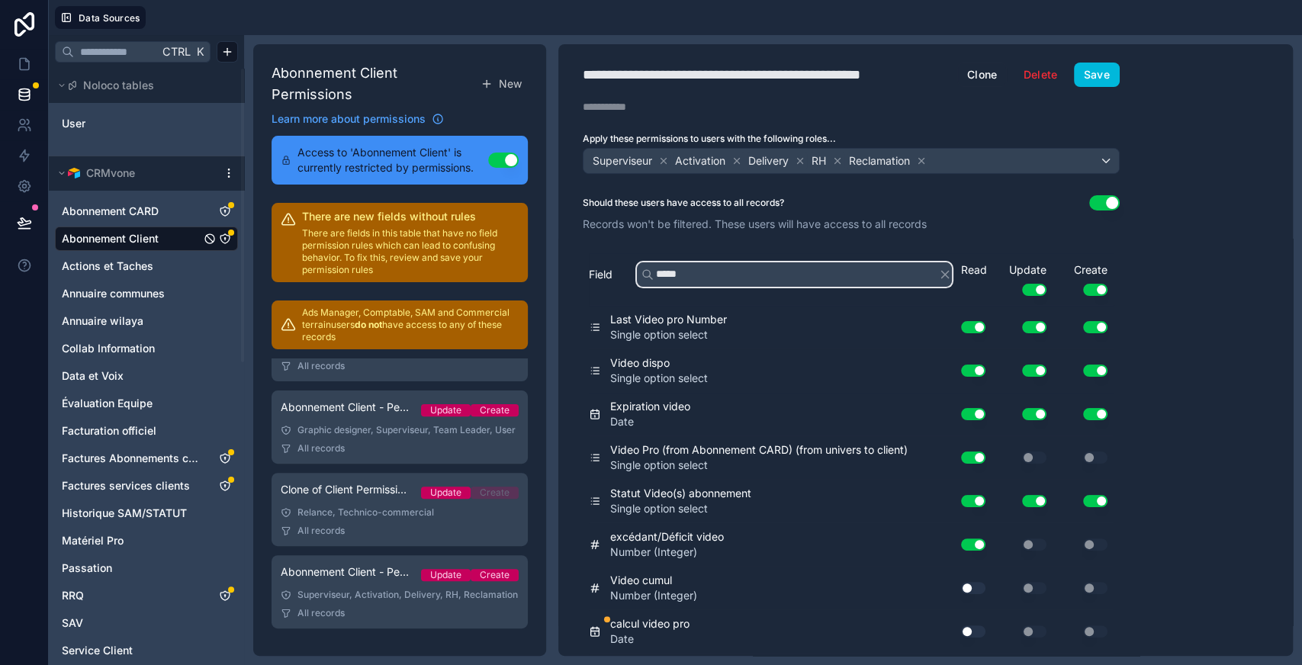
scroll to position [37, 0]
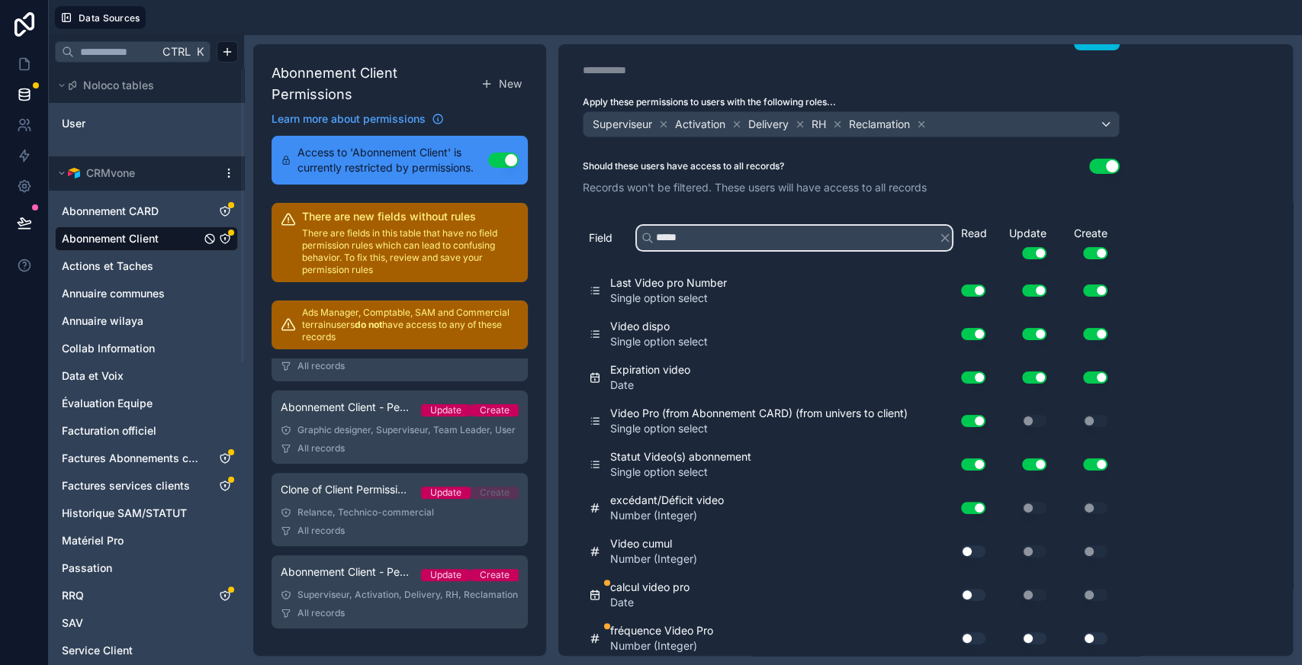
type input "*****"
click at [972, 638] on button "Use setting" at bounding box center [973, 638] width 24 height 12
click at [1034, 639] on button "Use setting" at bounding box center [1034, 638] width 24 height 12
click at [1092, 627] on div "Use setting" at bounding box center [1083, 638] width 61 height 24
click at [1099, 635] on button "Use setting" at bounding box center [1095, 638] width 24 height 12
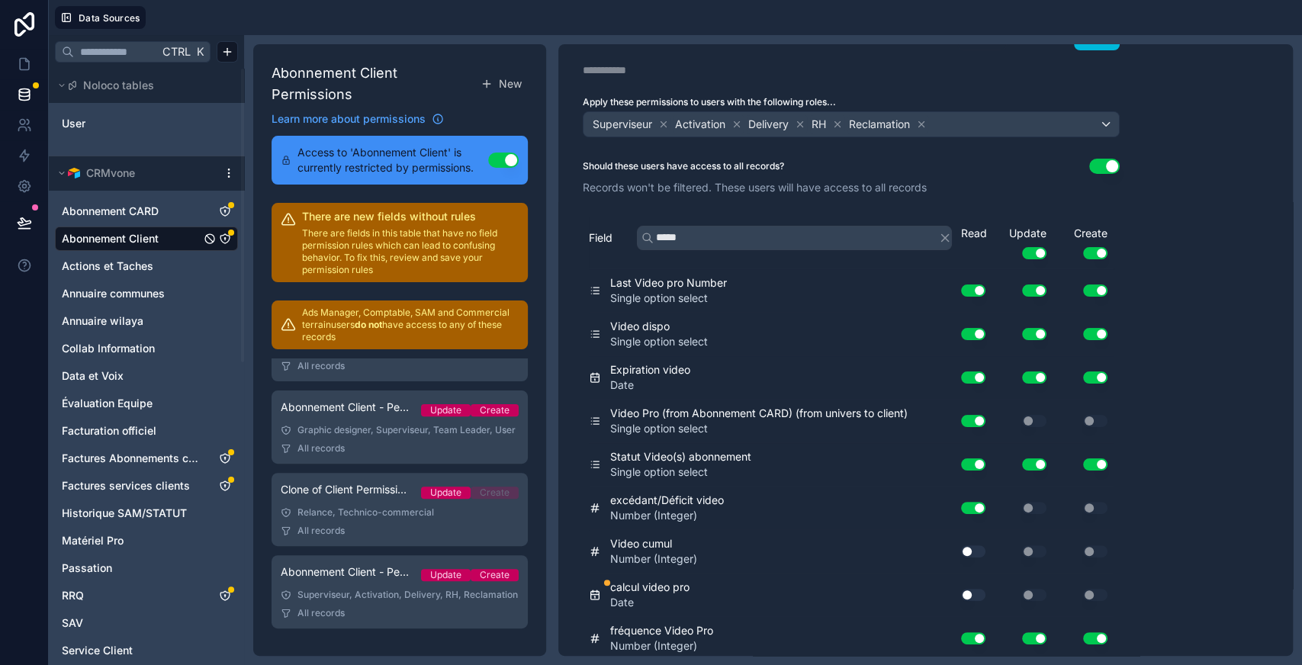
scroll to position [0, 0]
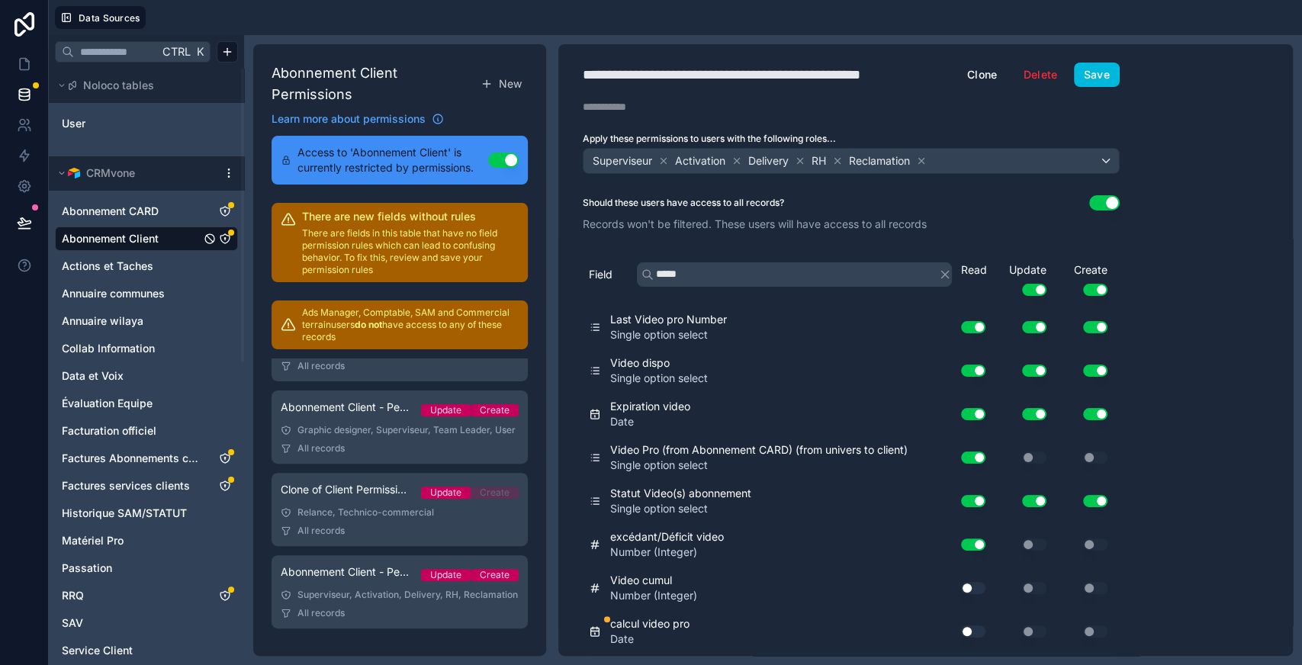
click at [1098, 82] on button "Save" at bounding box center [1097, 75] width 46 height 24
click at [33, 63] on link at bounding box center [24, 64] width 48 height 31
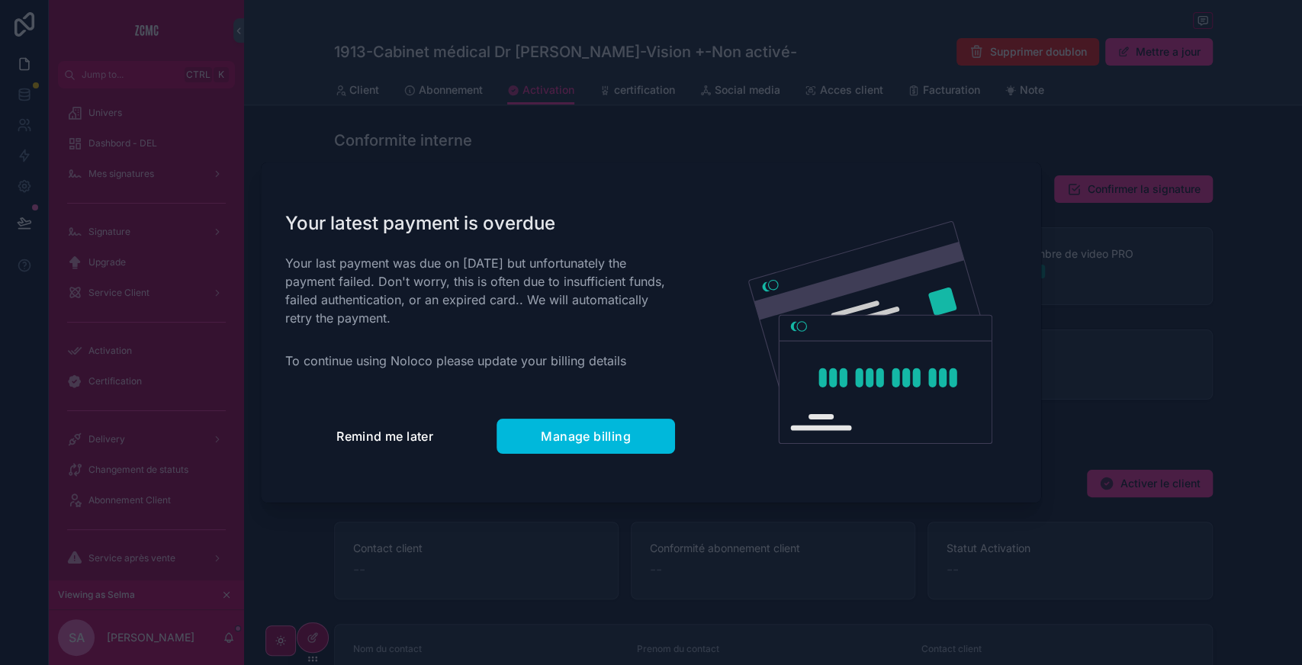
click at [387, 436] on span "Remind me later" at bounding box center [384, 436] width 97 height 15
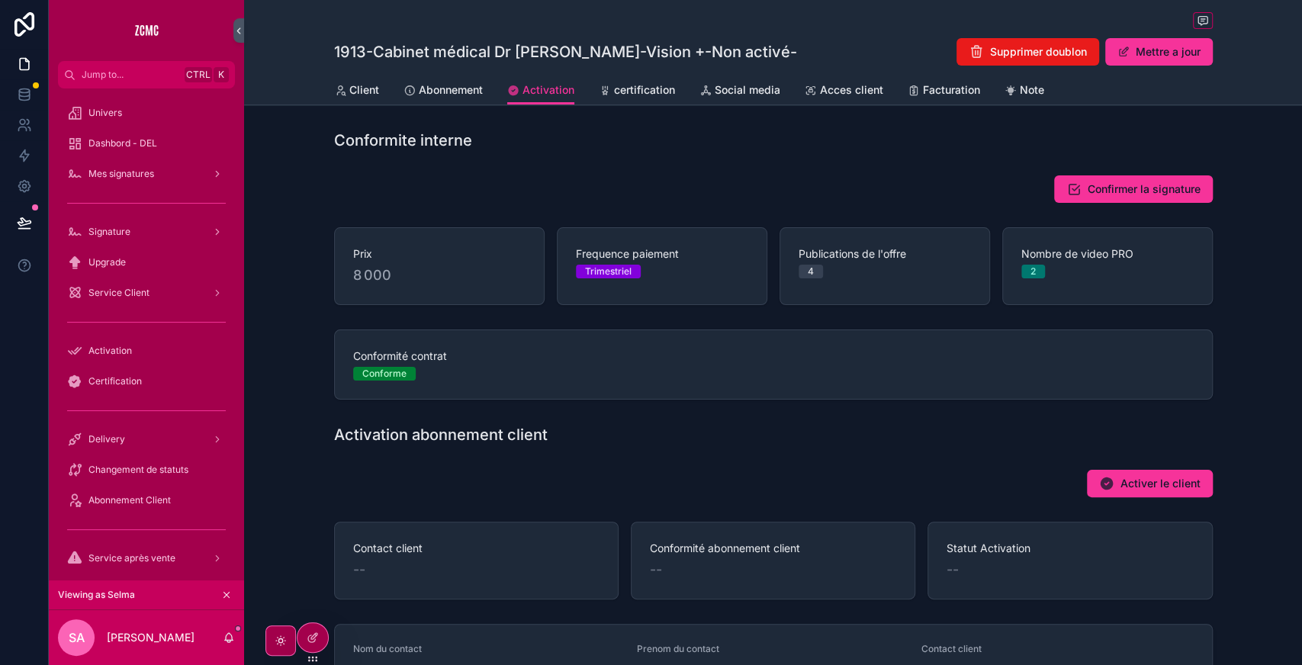
click at [1144, 191] on span "Confirmer la signature" at bounding box center [1144, 189] width 113 height 15
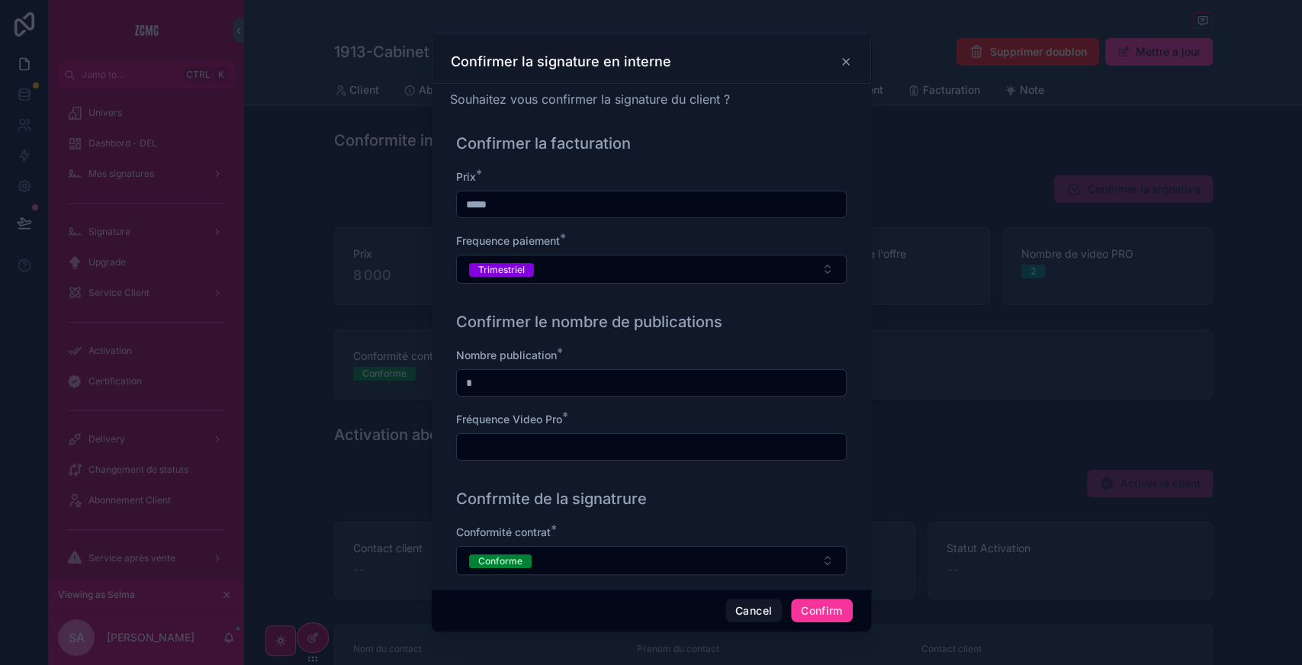
scroll to position [17, 0]
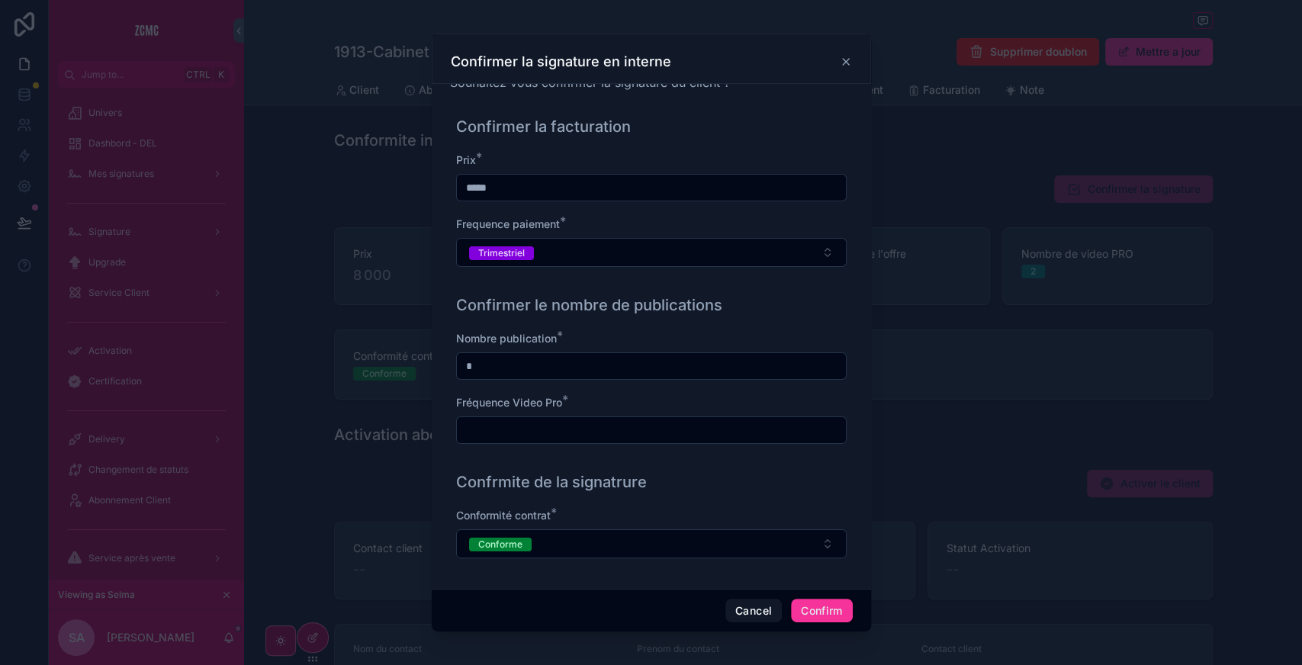
click at [605, 431] on input "text" at bounding box center [651, 430] width 389 height 21
click at [841, 58] on icon at bounding box center [846, 62] width 12 height 12
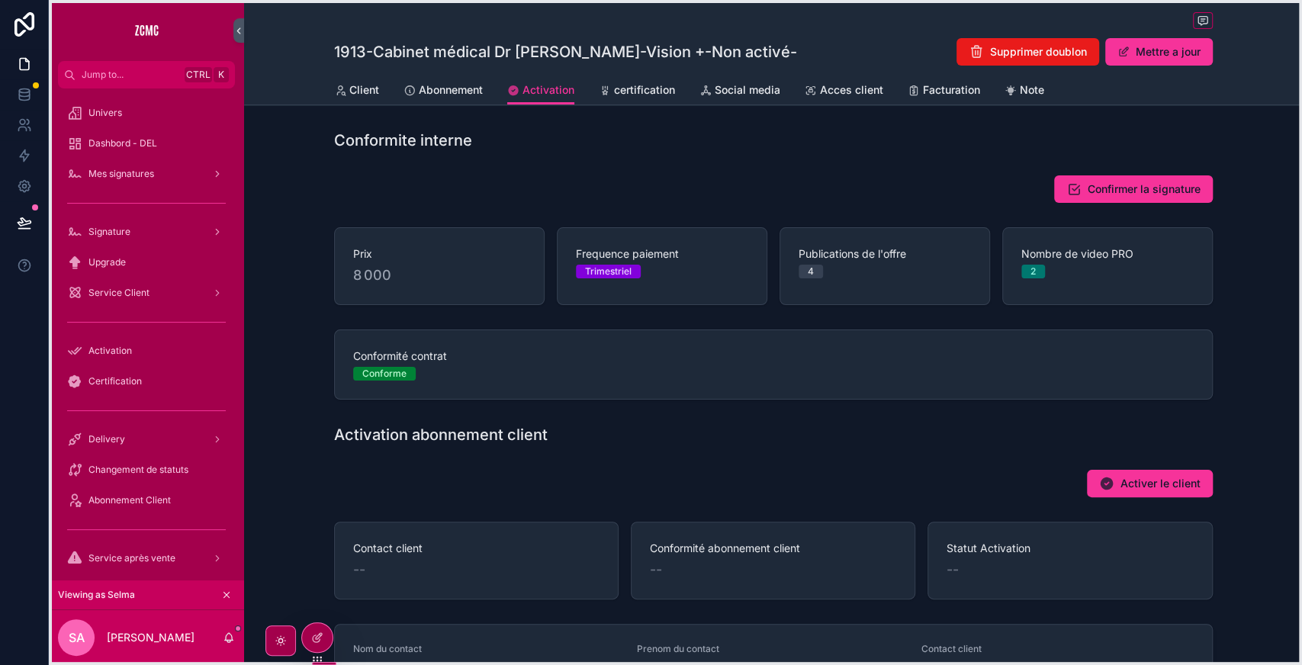
click at [316, 656] on icon at bounding box center [317, 659] width 12 height 12
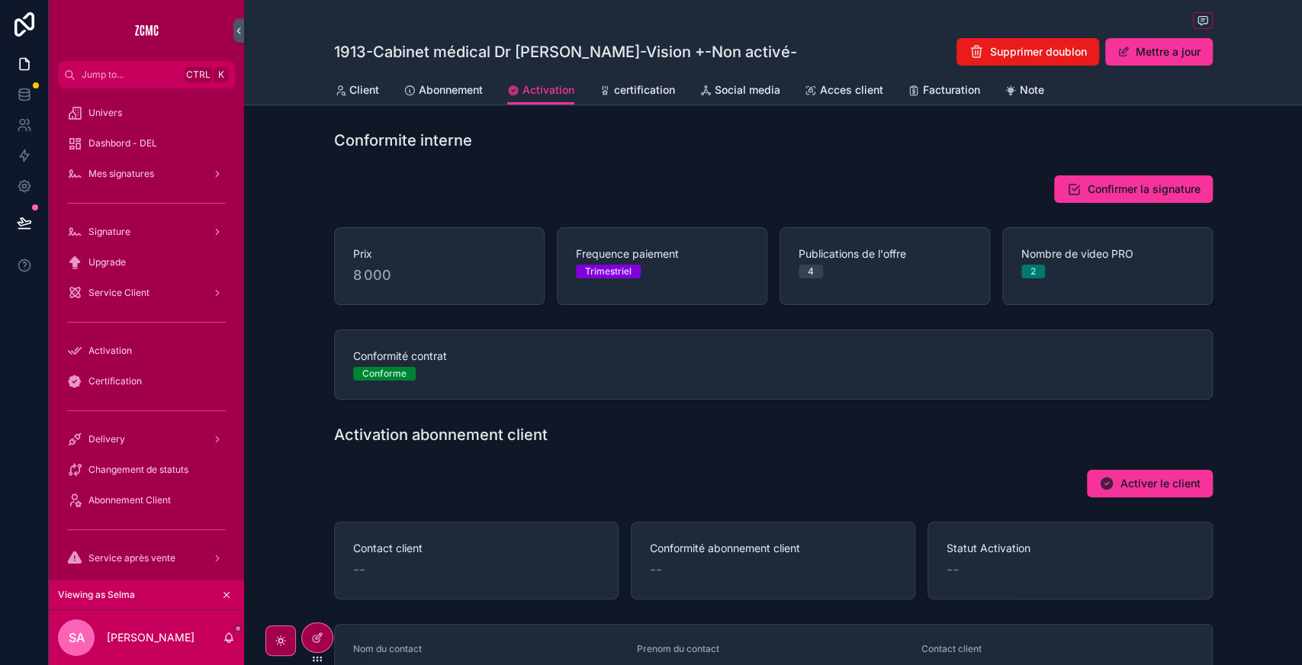
click at [651, 90] on span "certification" at bounding box center [644, 89] width 61 height 15
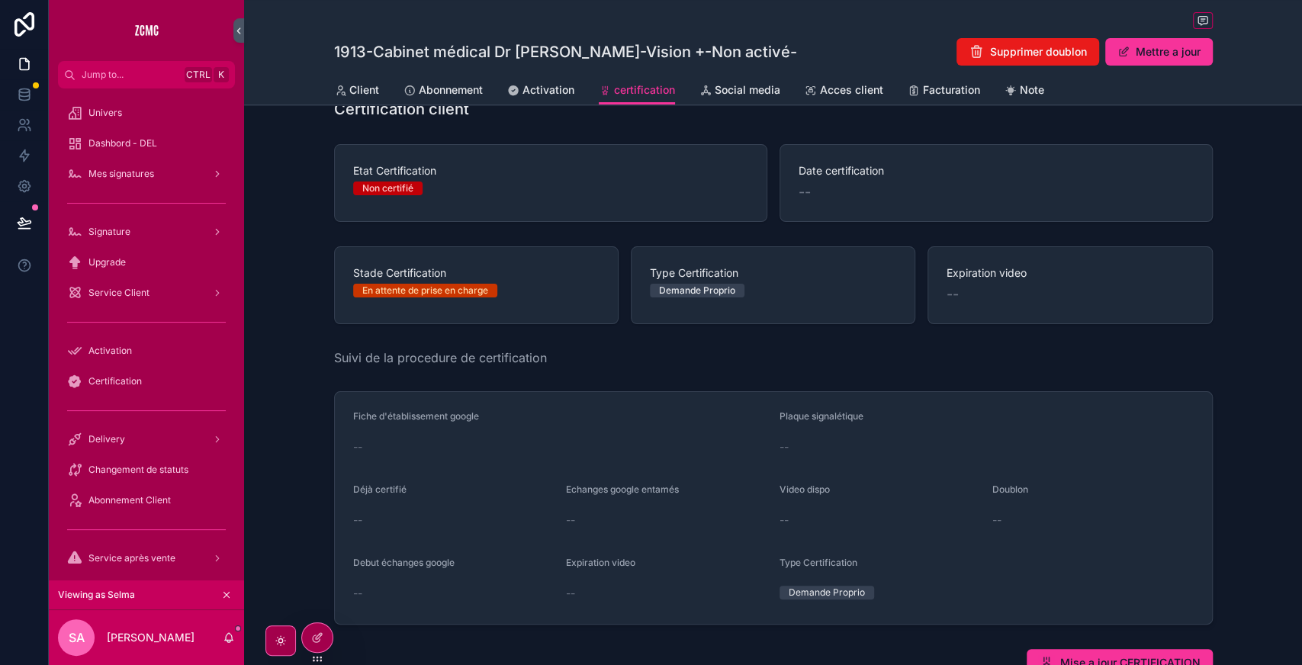
scroll to position [34, 0]
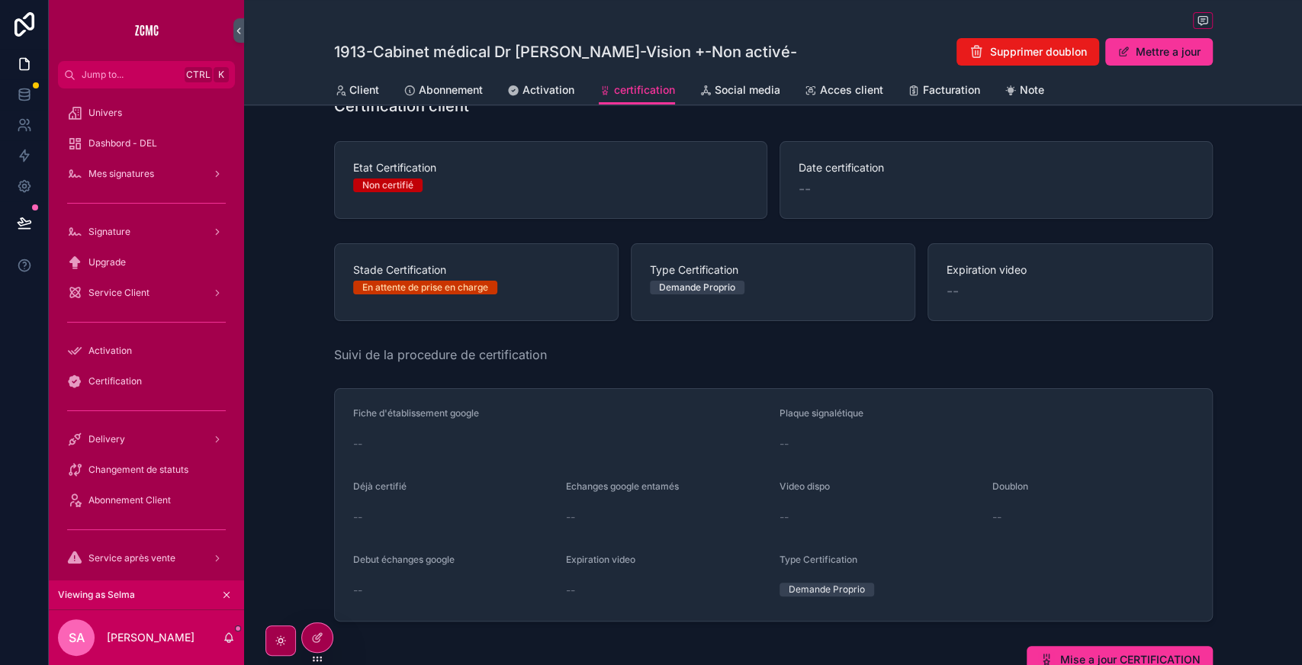
click at [1146, 52] on button "Mettre a jour" at bounding box center [1159, 51] width 108 height 27
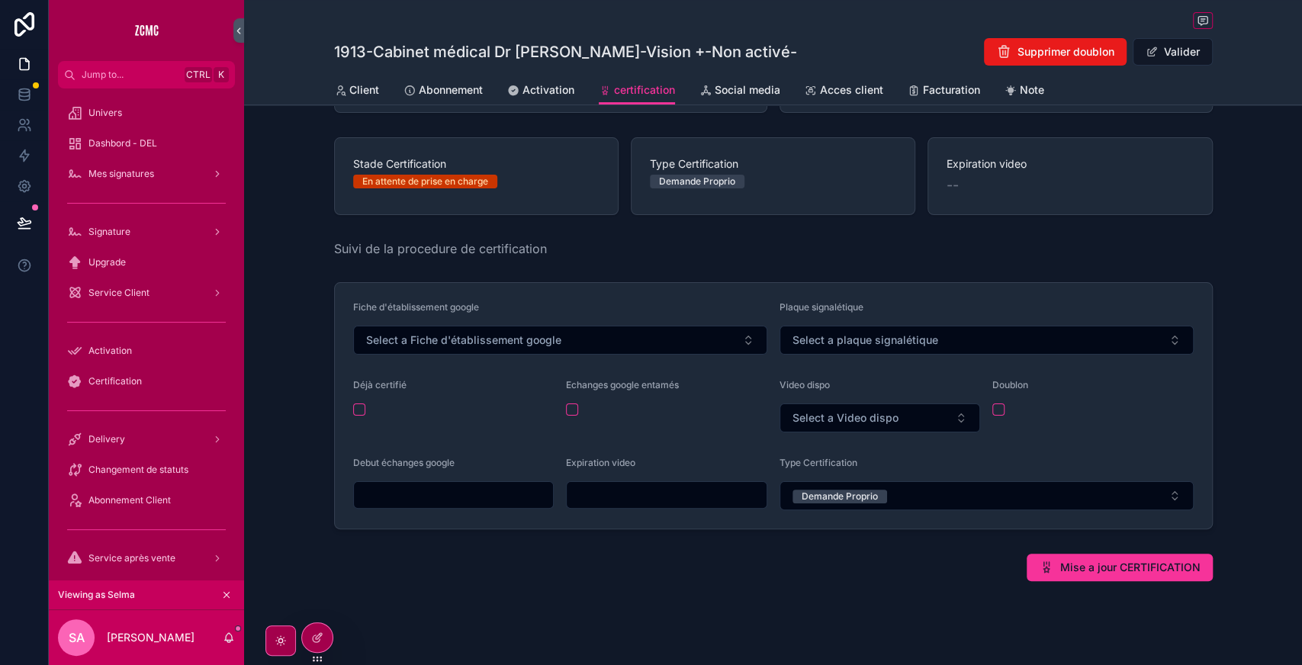
scroll to position [0, 0]
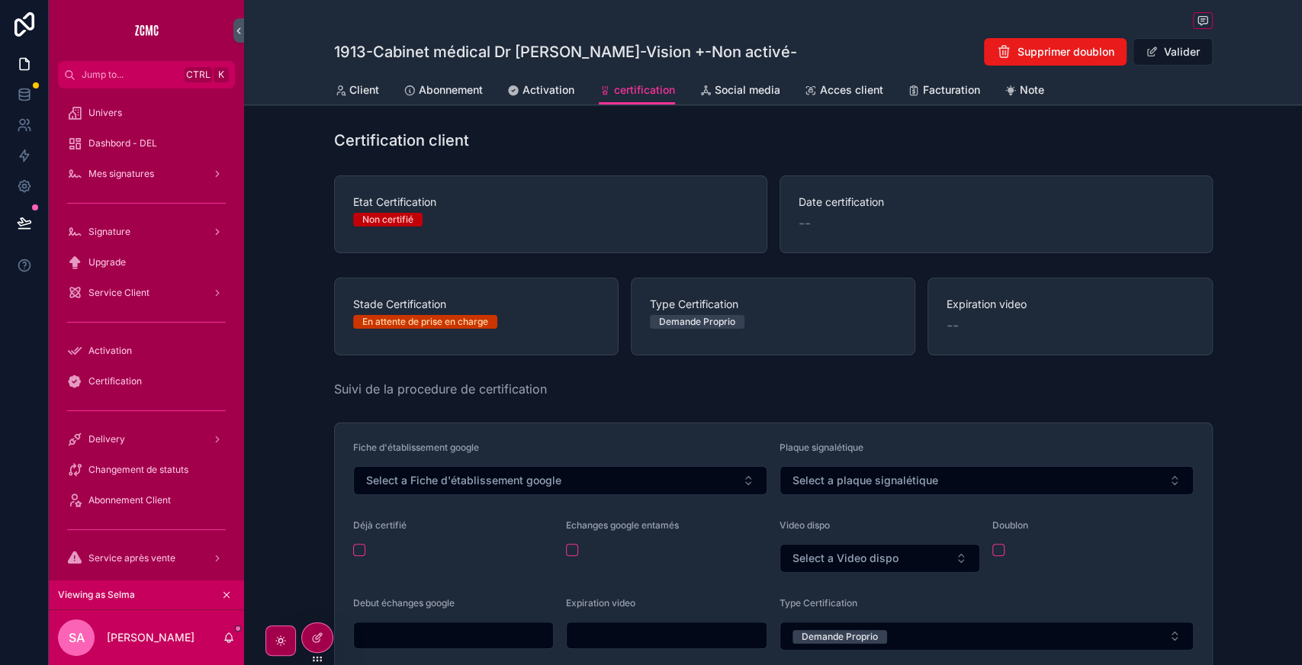
click at [455, 104] on link "Abonnement" at bounding box center [443, 91] width 79 height 31
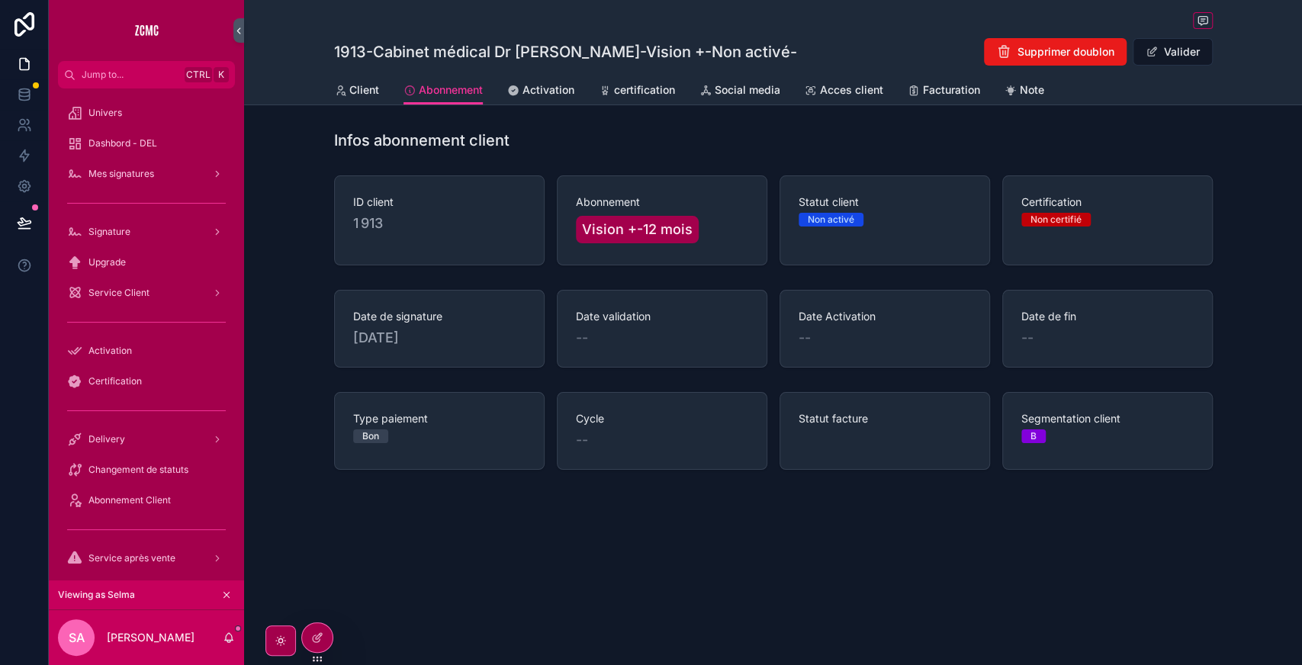
click at [349, 88] on span "Client" at bounding box center [364, 89] width 30 height 15
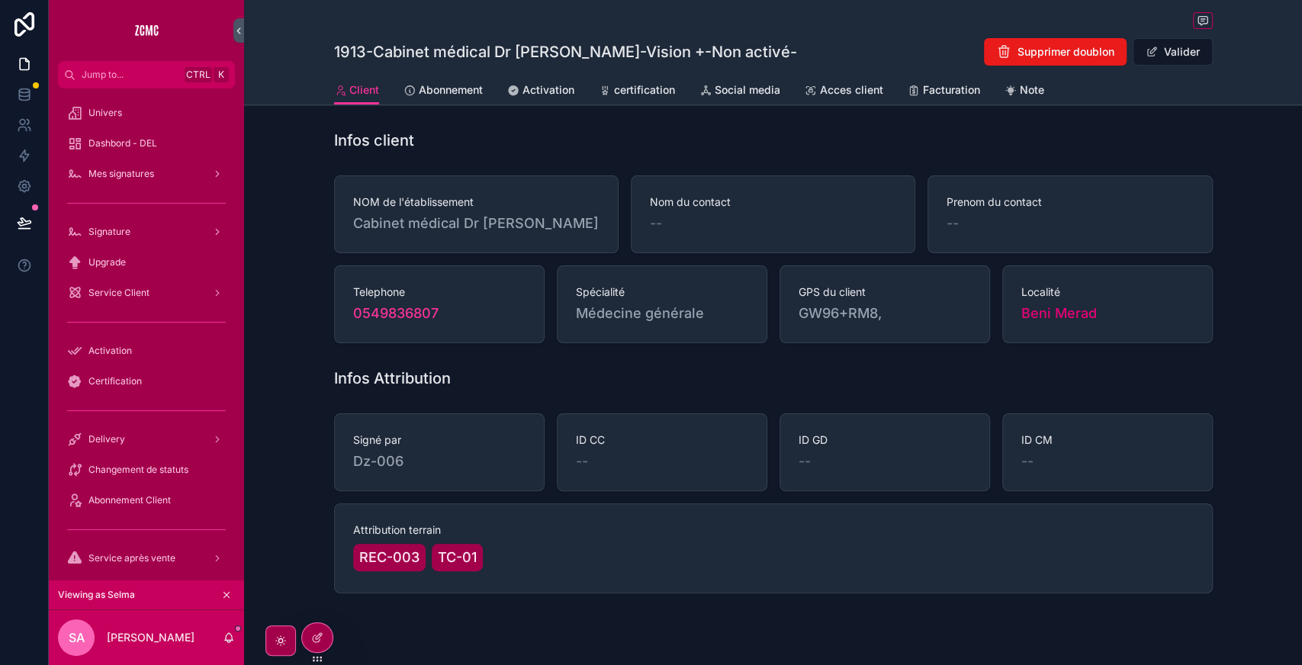
click at [542, 92] on span "Activation" at bounding box center [549, 89] width 52 height 15
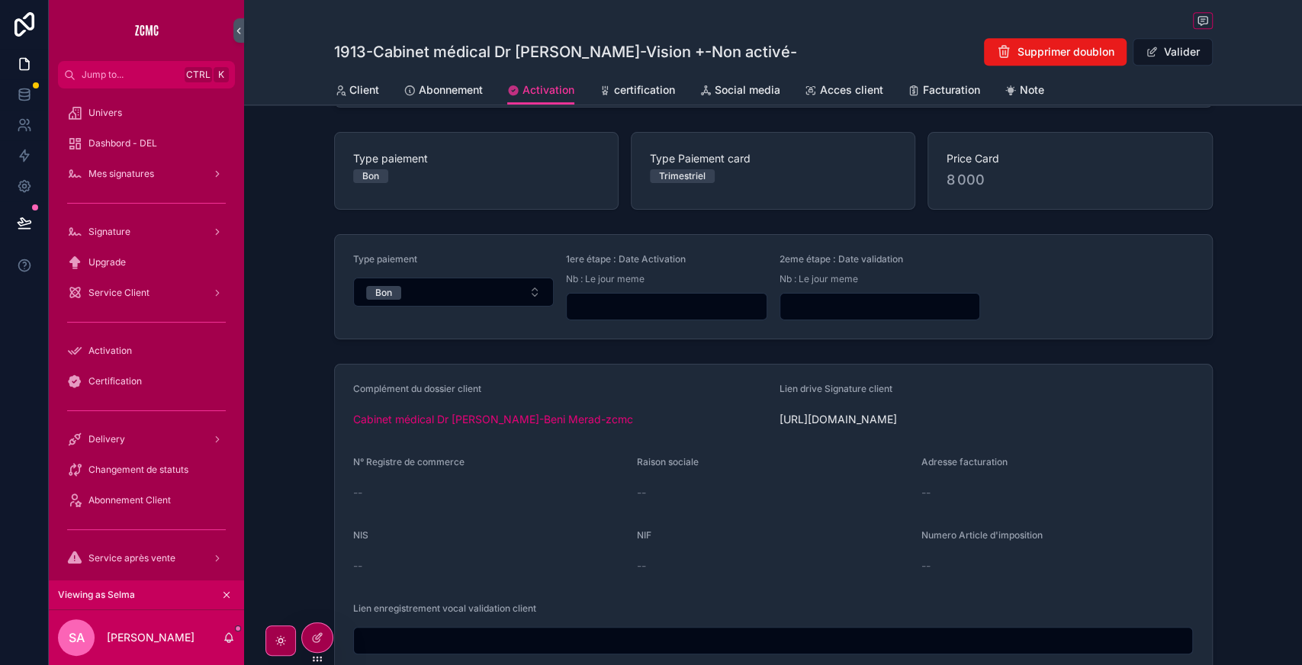
scroll to position [781, 0]
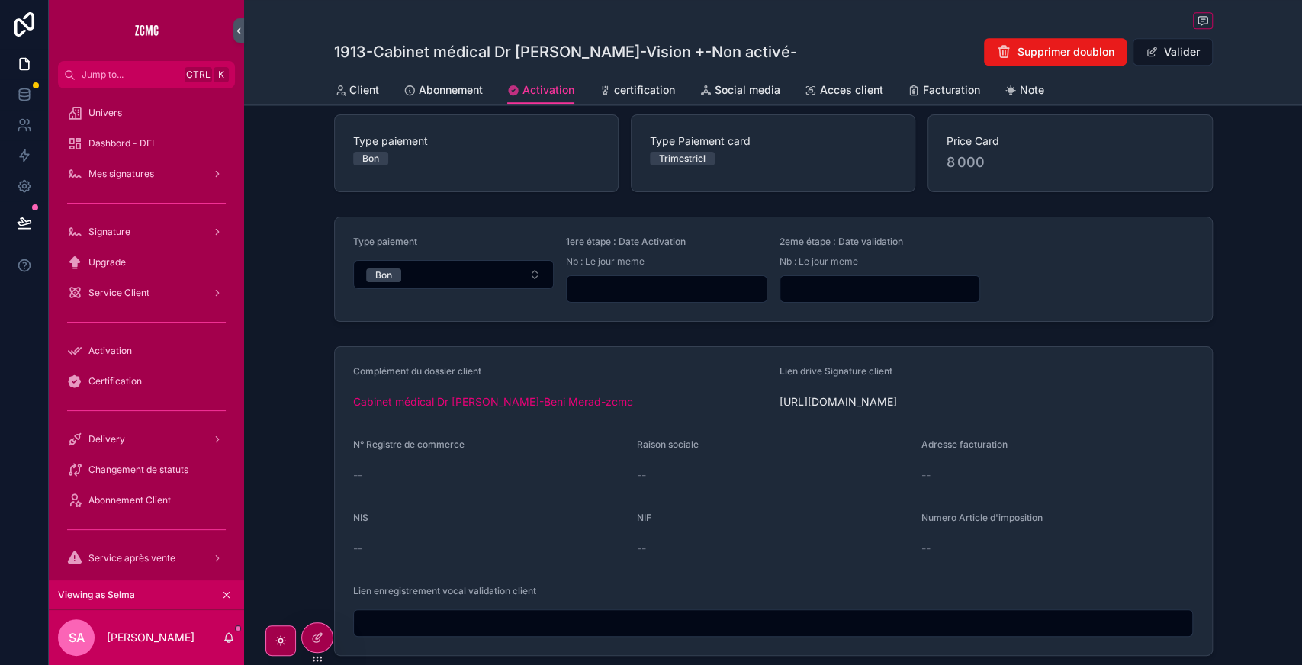
click at [439, 394] on span "Cabinet médical Dr [PERSON_NAME]-Beni Merad-zcmc" at bounding box center [493, 401] width 280 height 15
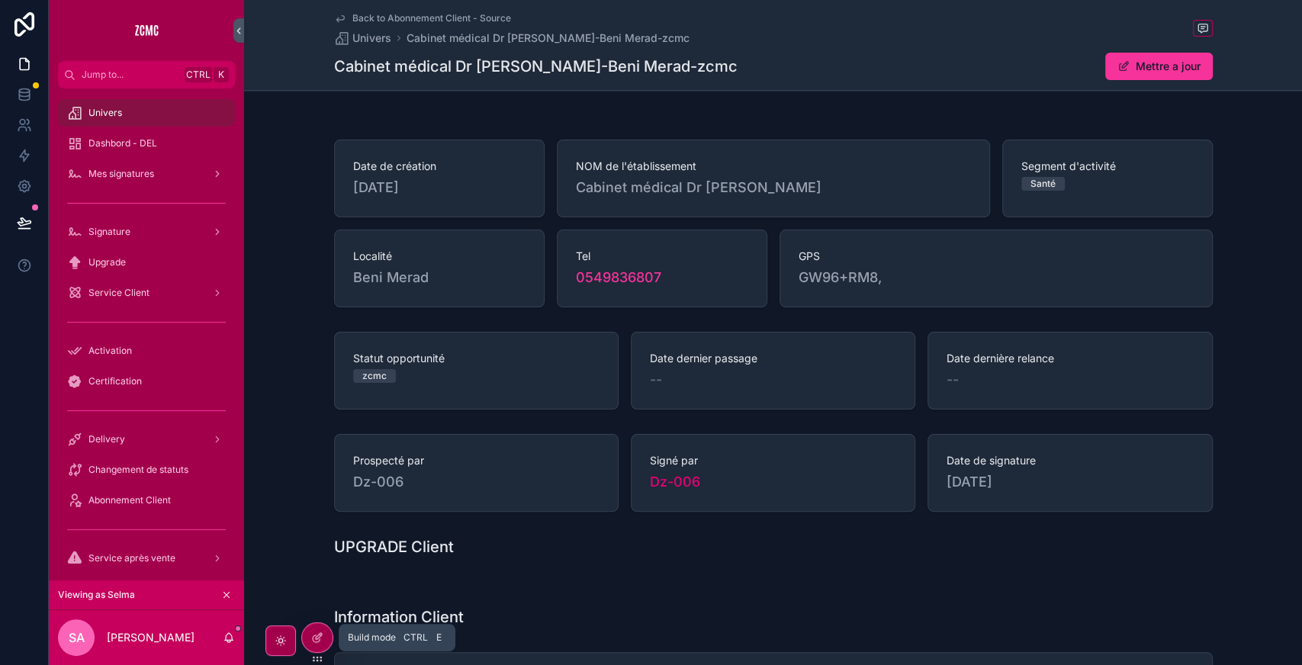
click at [314, 639] on icon at bounding box center [317, 638] width 12 height 12
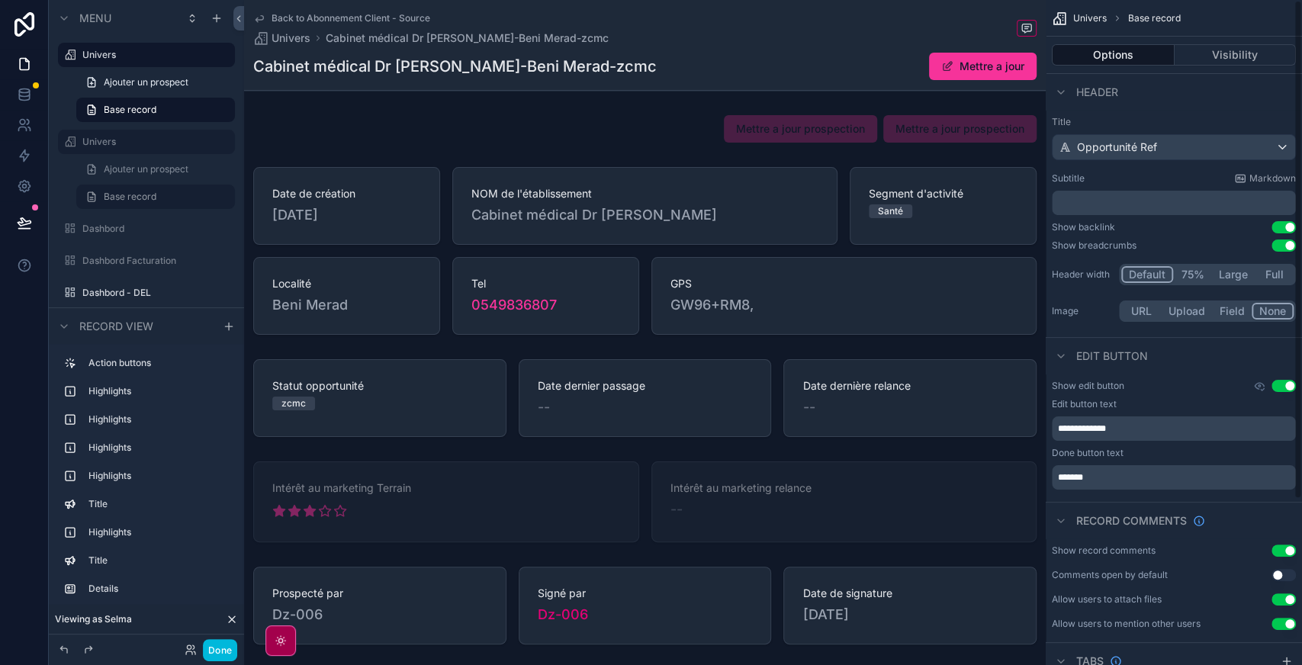
scroll to position [220, 0]
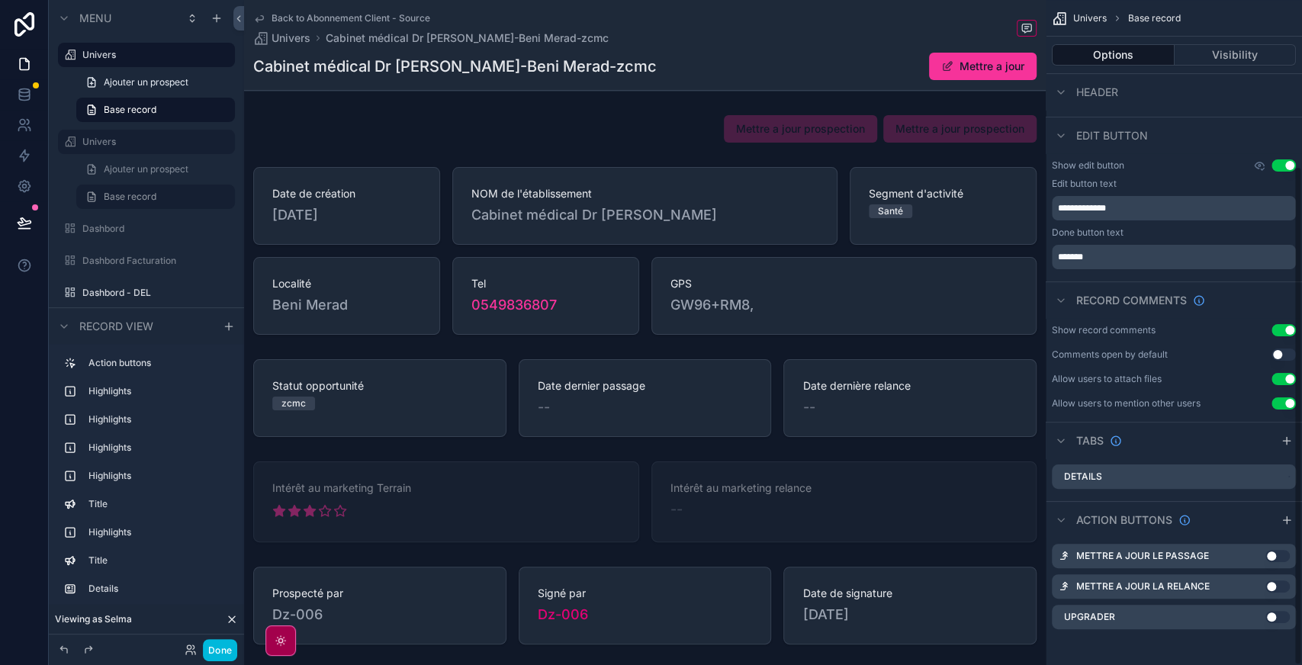
click at [1293, 441] on div "scrollable content" at bounding box center [1287, 441] width 18 height 18
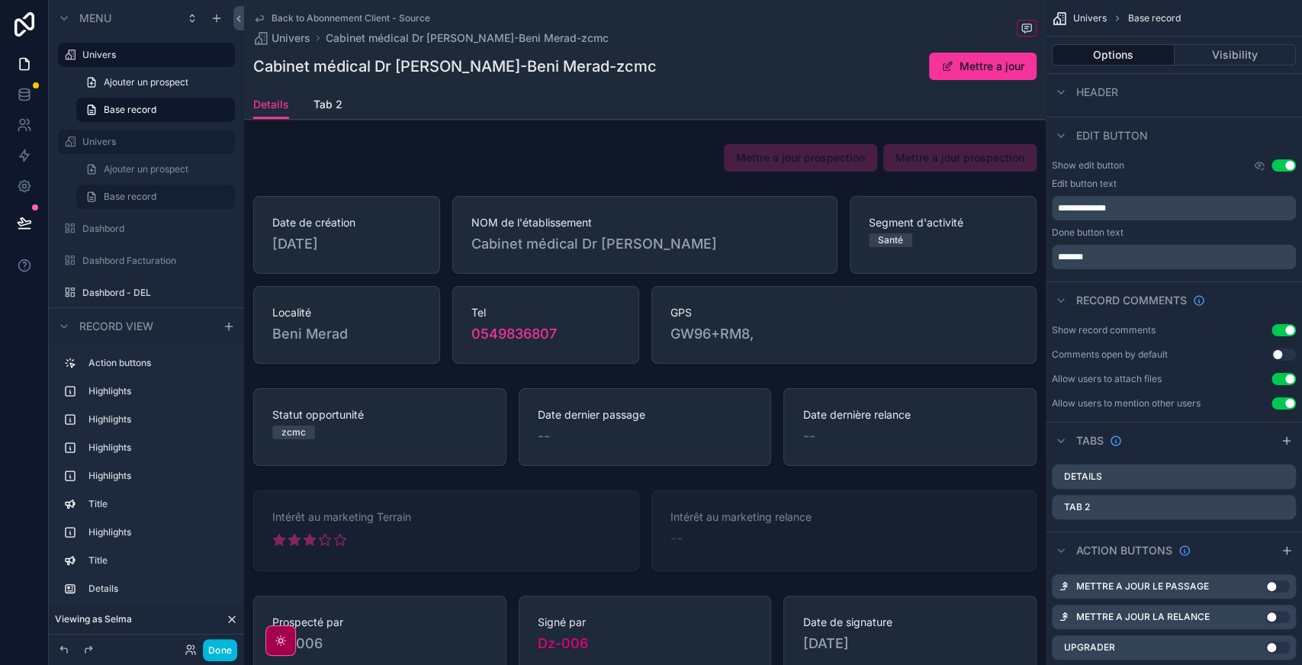
click at [0, 0] on icon "scrollable content" at bounding box center [0, 0] width 0 height 0
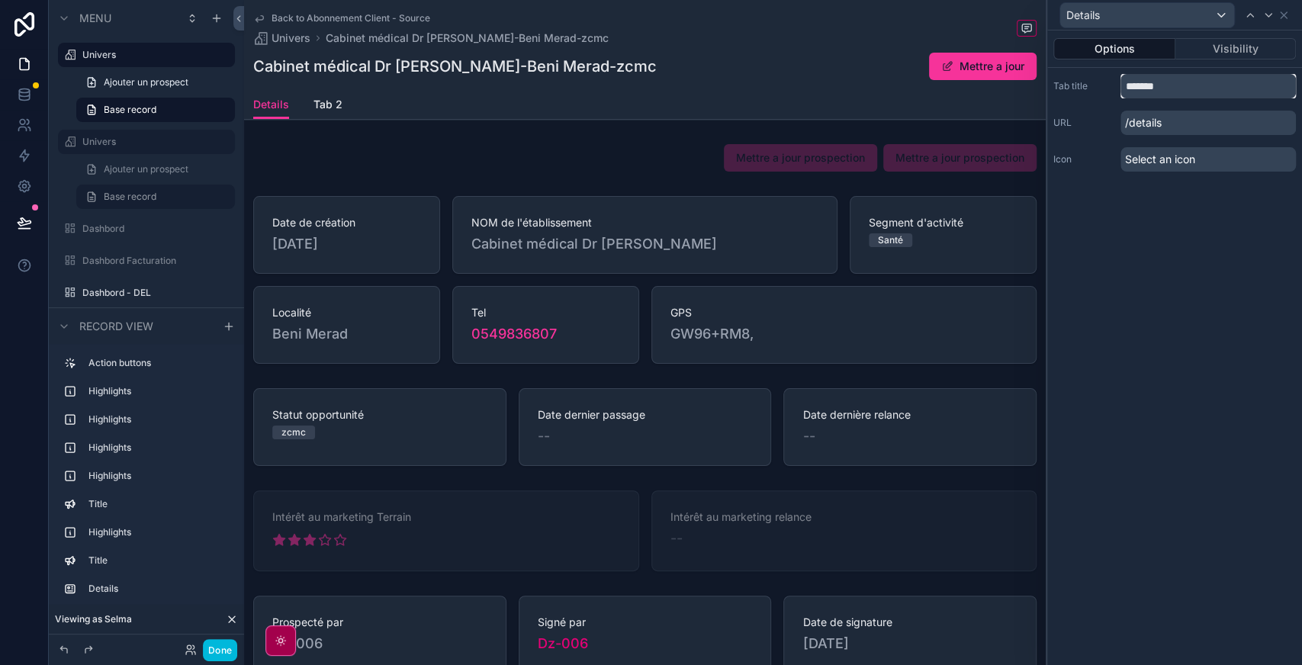
click at [1169, 81] on input "*******" at bounding box center [1208, 86] width 175 height 24
type input "**********"
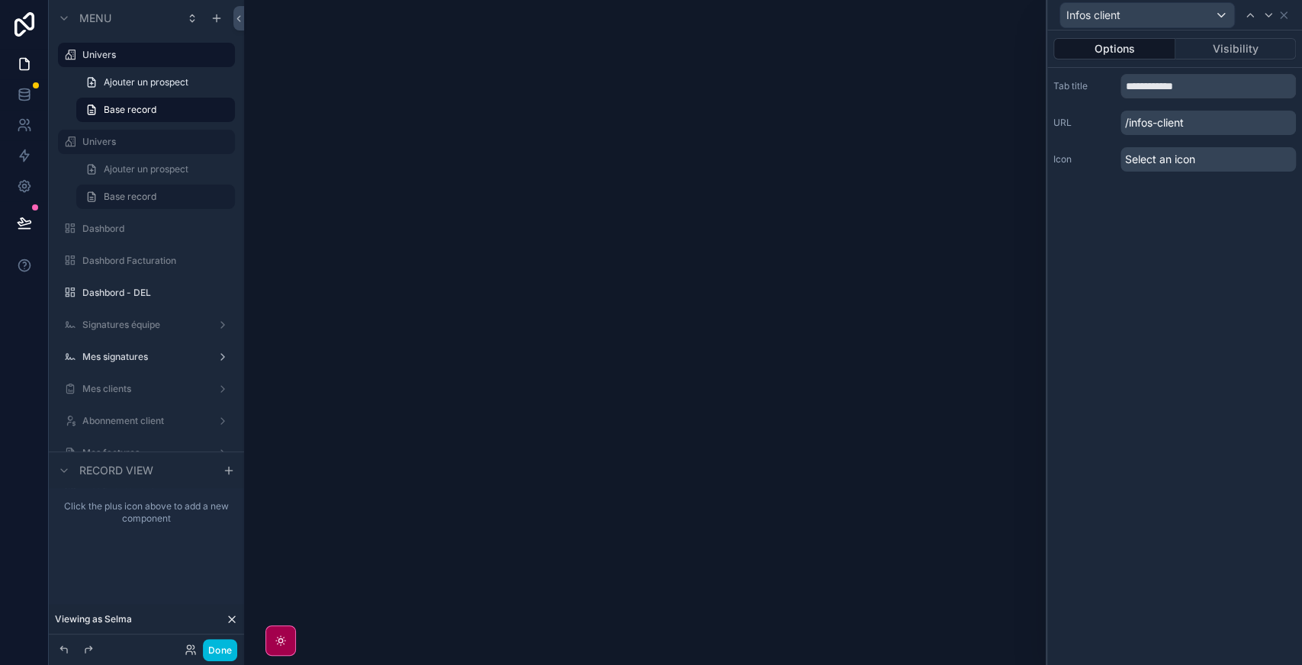
click at [1150, 162] on span "Select an icon" at bounding box center [1160, 159] width 70 height 15
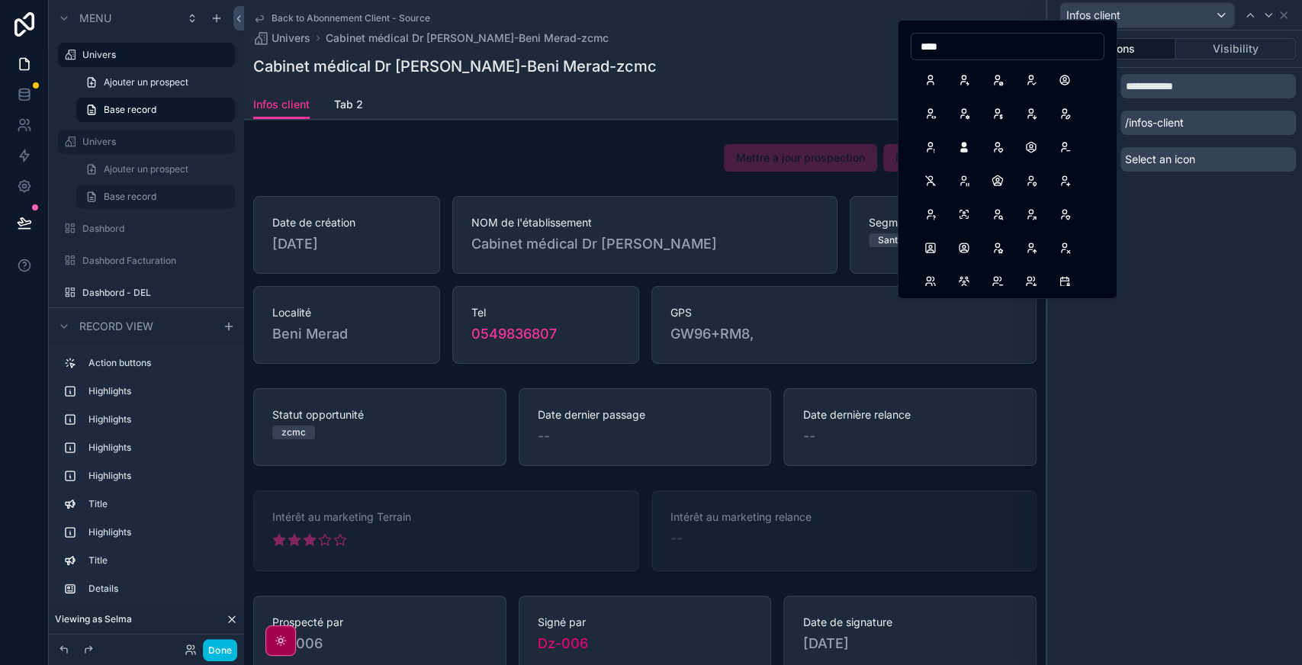
type input "****"
click at [1066, 78] on button "UserCircle" at bounding box center [1064, 79] width 27 height 27
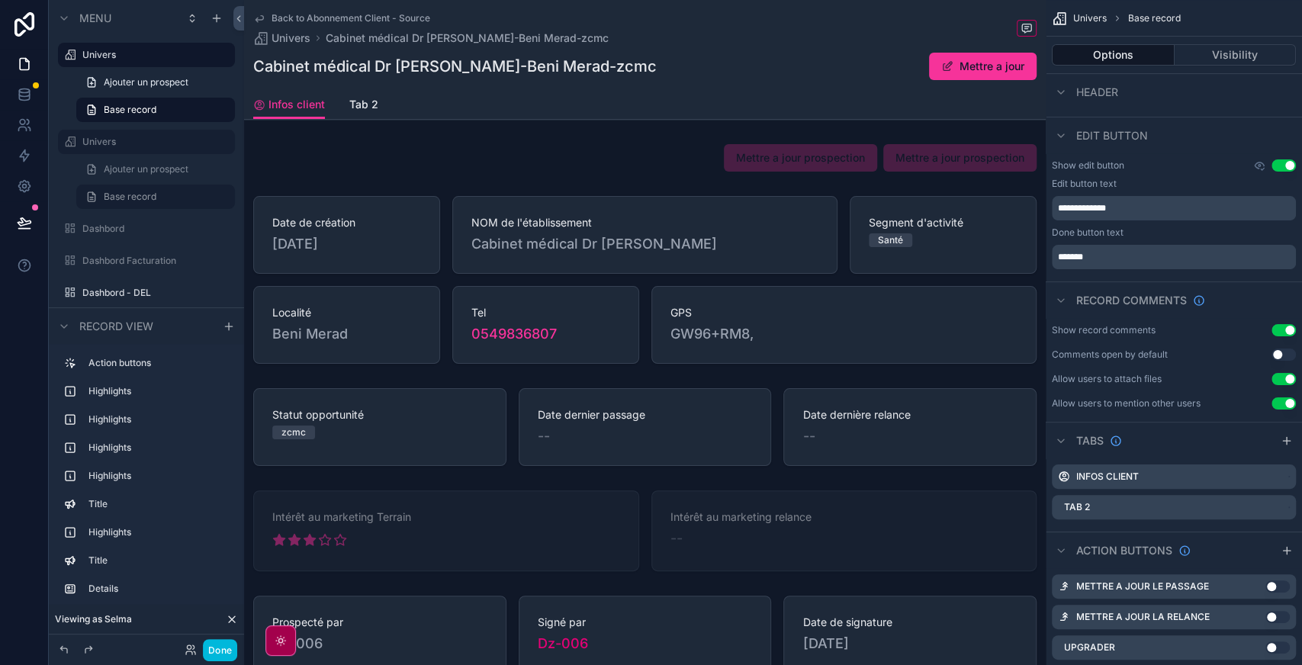
scroll to position [251, 0]
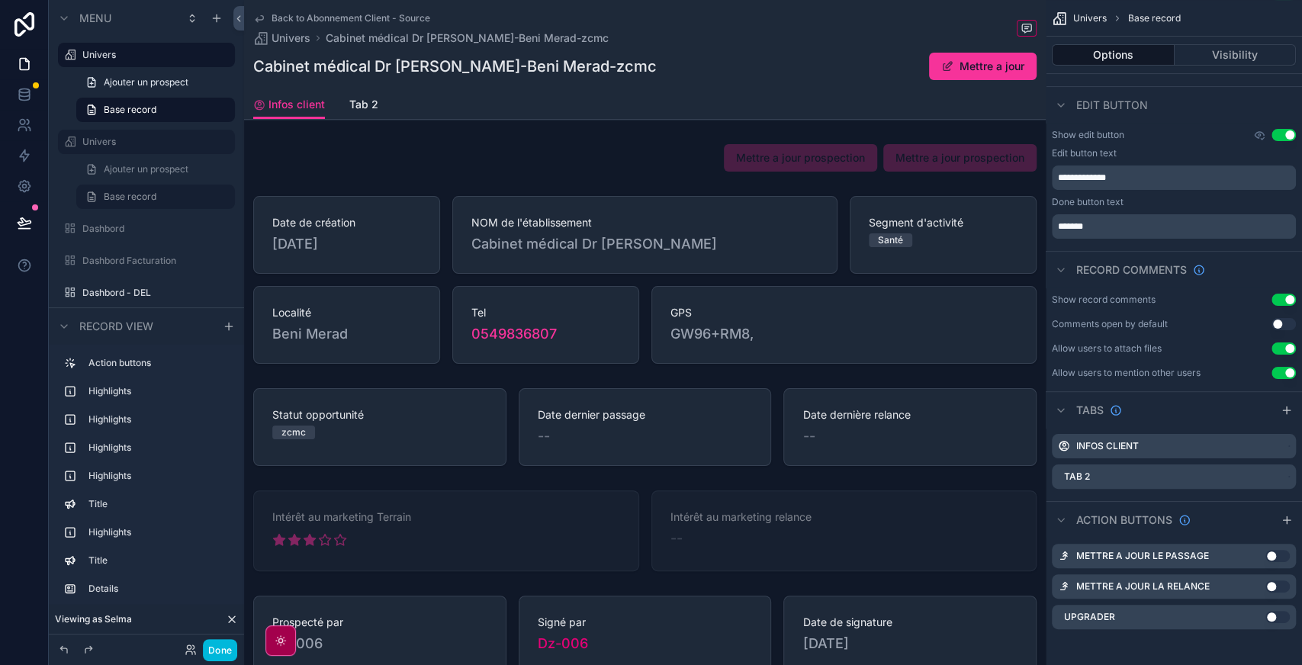
click at [0, 0] on icon "scrollable content" at bounding box center [0, 0] width 0 height 0
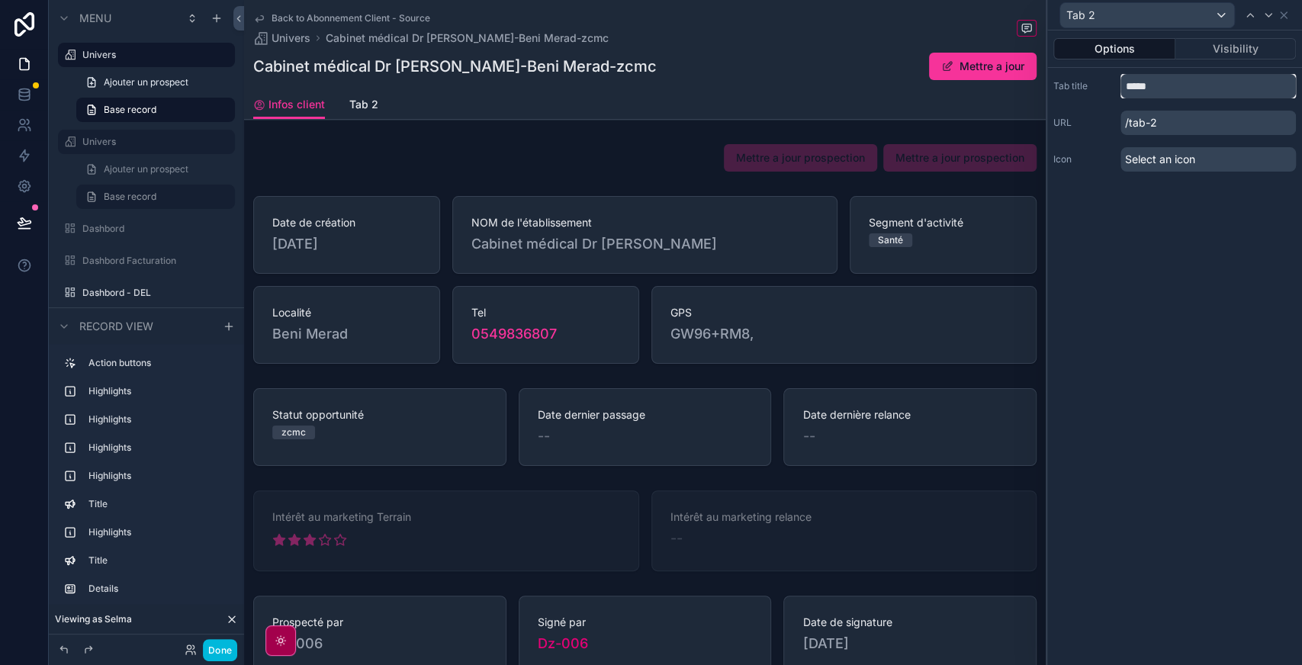
click at [1162, 84] on input "*****" at bounding box center [1208, 86] width 175 height 24
click at [1162, 84] on input "*" at bounding box center [1208, 86] width 175 height 24
type input "**********"
click at [1166, 159] on span "Select an icon" at bounding box center [1160, 159] width 70 height 15
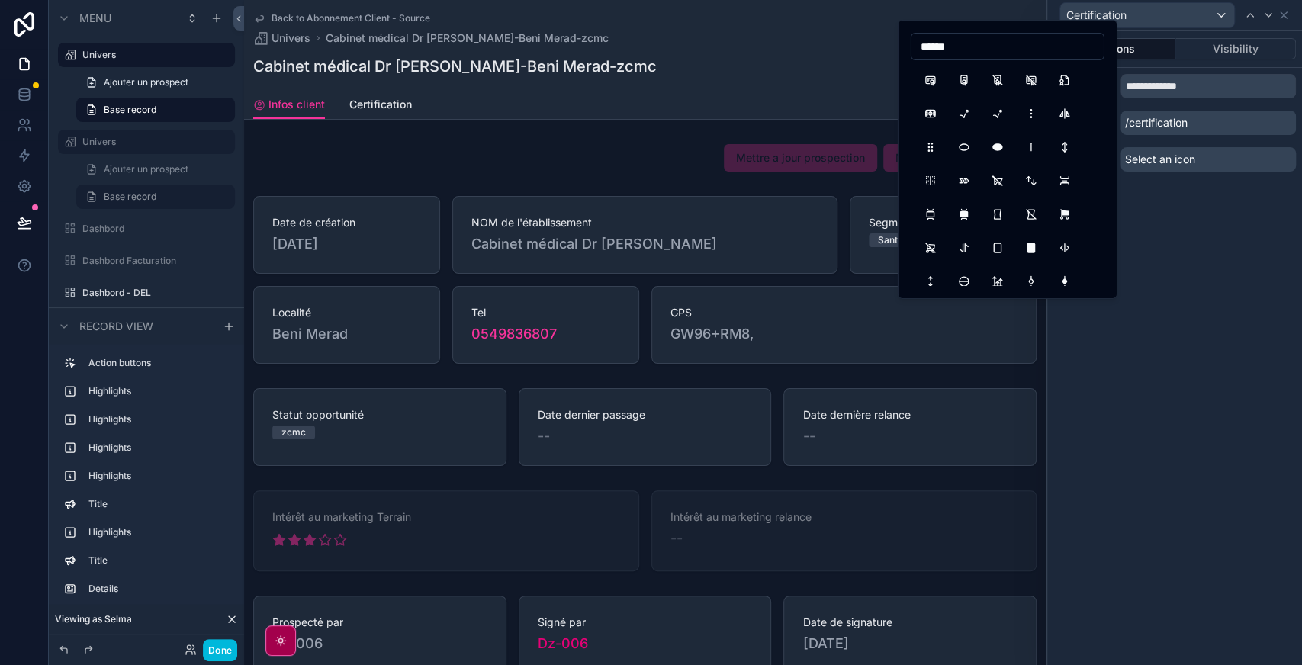
type input "******"
click at [928, 84] on button "Certificate" at bounding box center [930, 79] width 27 height 27
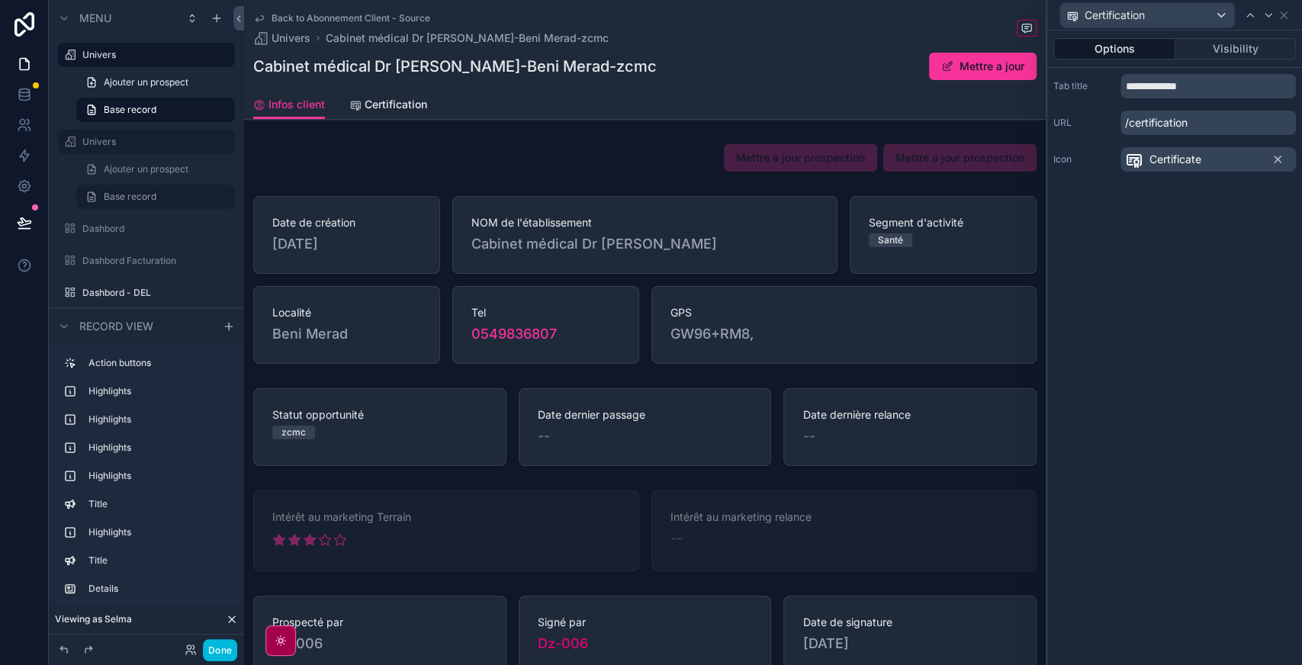
click at [1063, 298] on div "**********" at bounding box center [1174, 348] width 255 height 635
click at [400, 108] on span "Certification" at bounding box center [396, 104] width 63 height 15
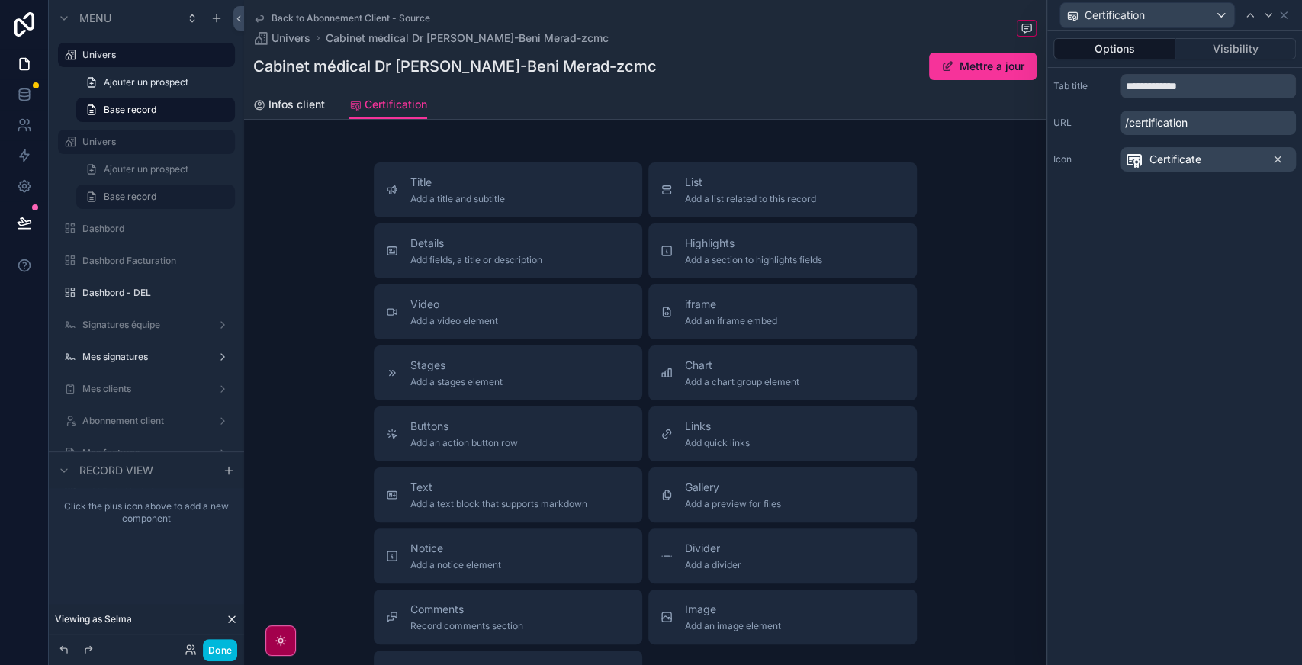
click at [534, 261] on span "Add fields, a title or description" at bounding box center [476, 260] width 132 height 12
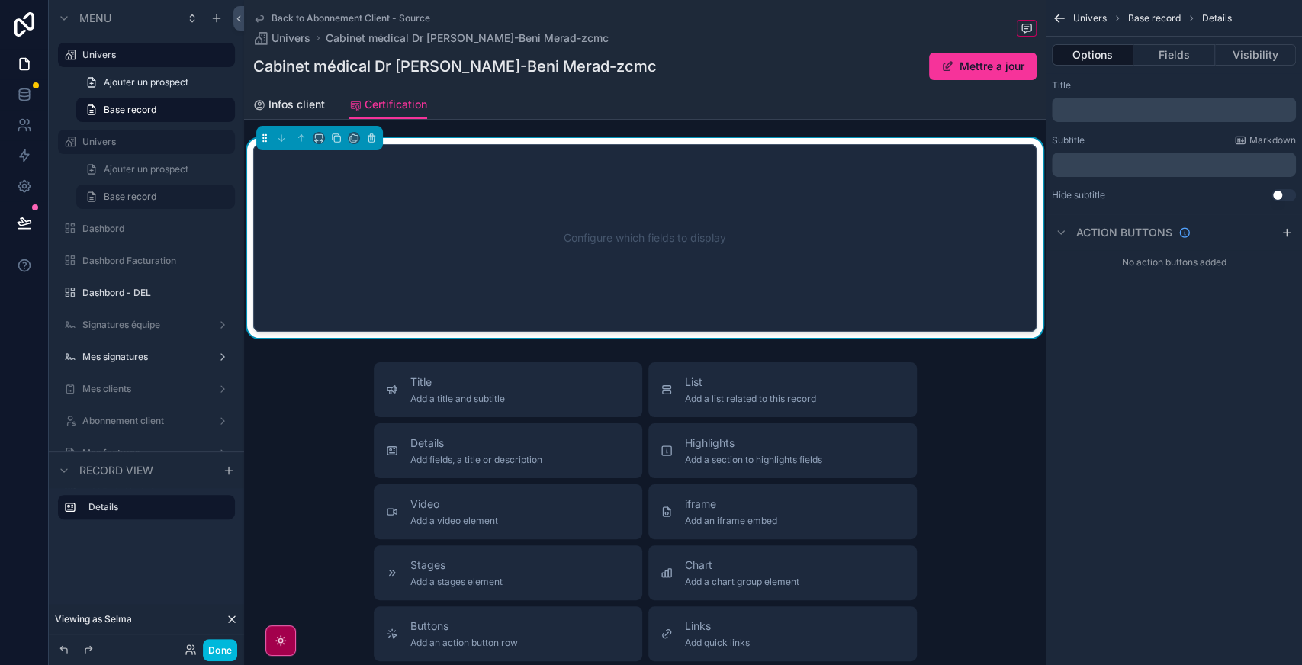
click at [1186, 50] on button "Fields" at bounding box center [1174, 54] width 81 height 21
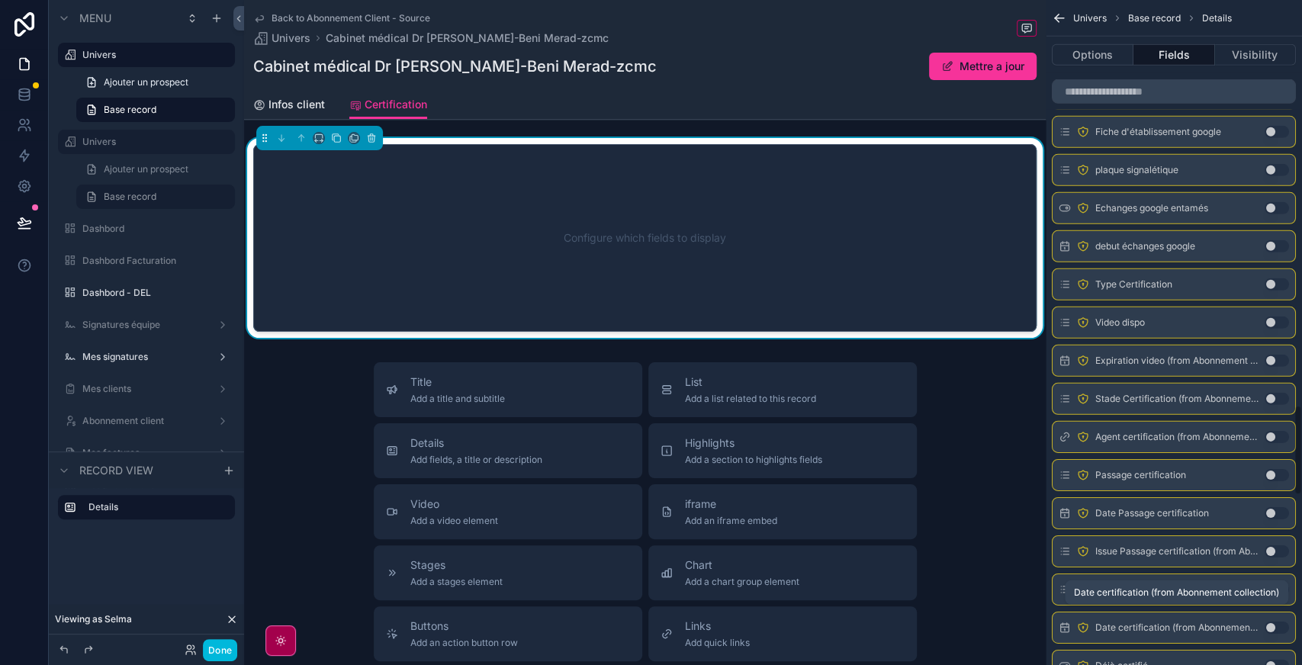
scroll to position [2985, 0]
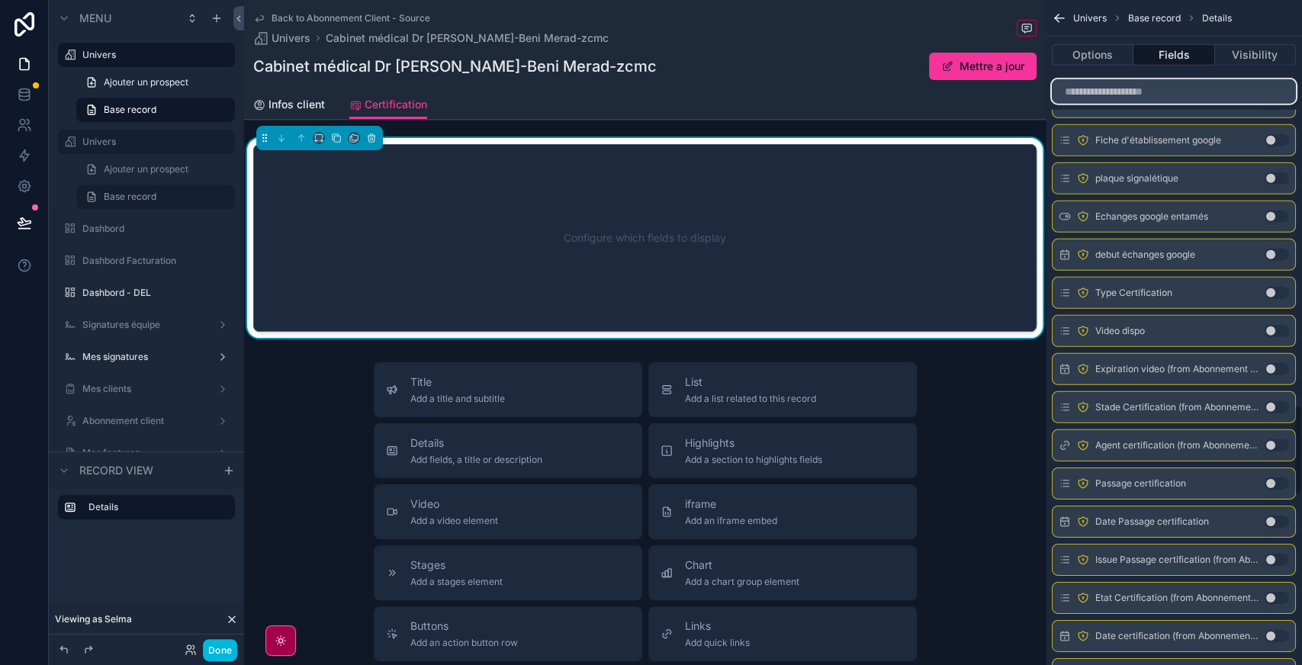
click at [1164, 101] on input "scrollable content" at bounding box center [1174, 91] width 244 height 24
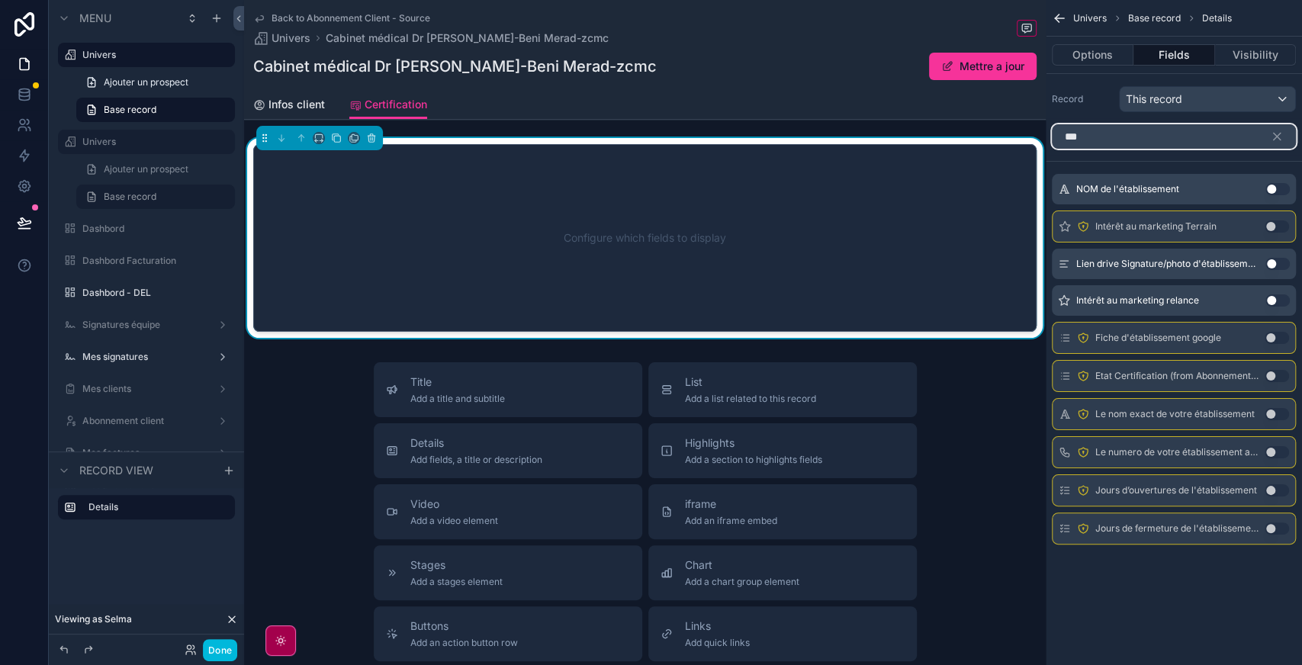
scroll to position [0, 0]
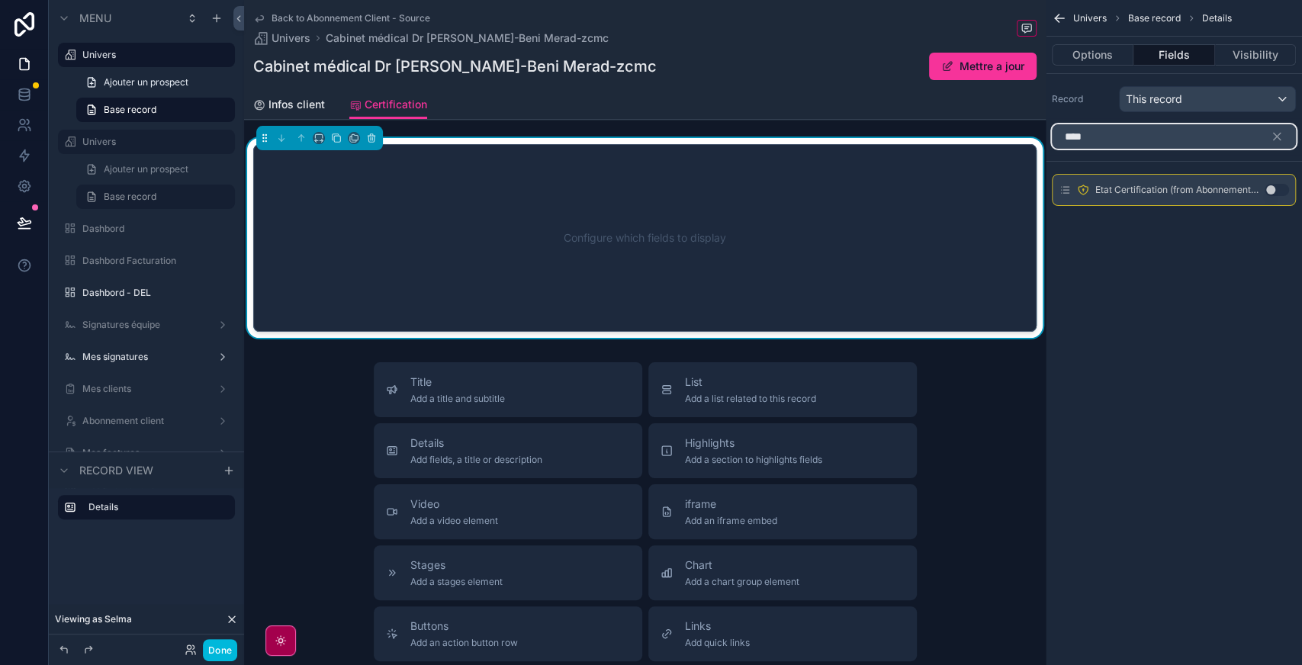
type input "****"
click at [1280, 188] on button "Use setting" at bounding box center [1277, 190] width 24 height 12
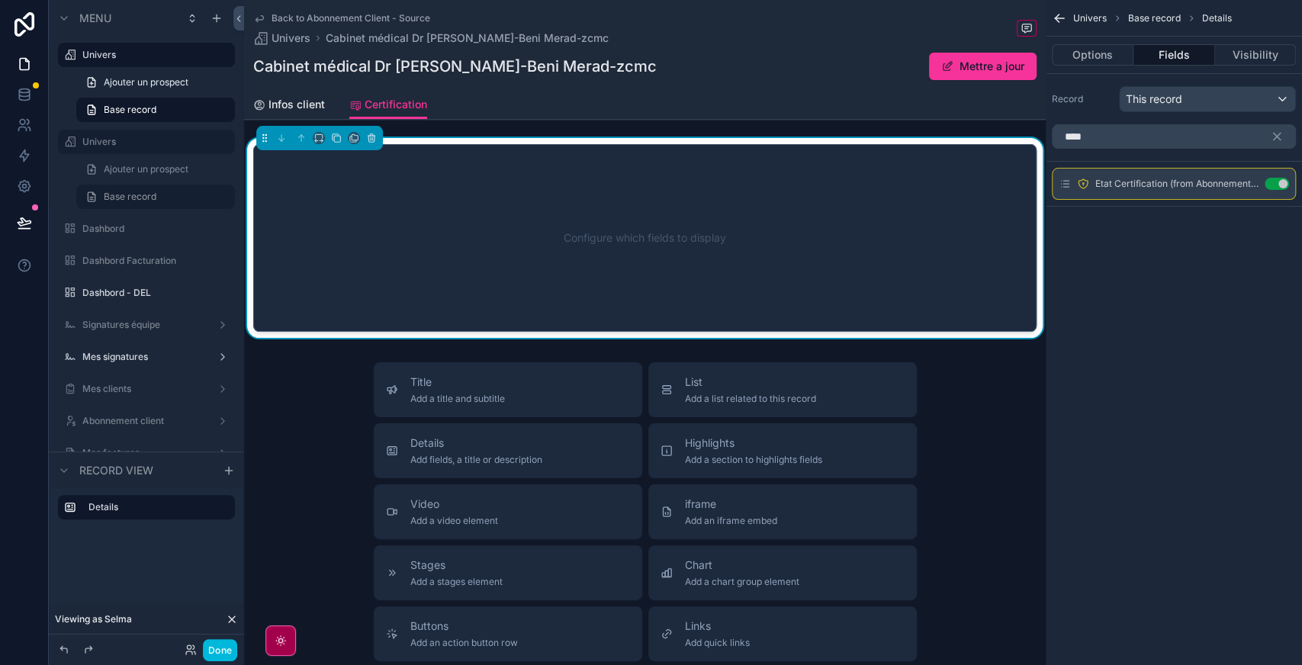
click at [0, 0] on icon "scrollable content" at bounding box center [0, 0] width 0 height 0
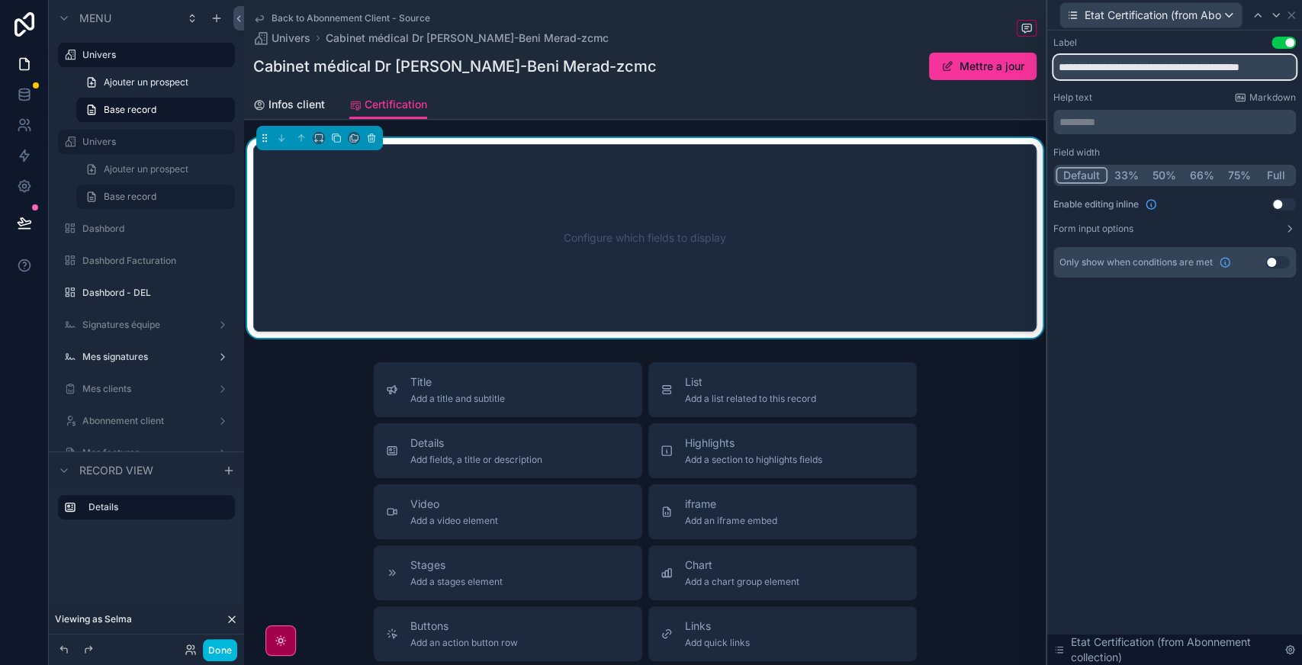
scroll to position [0, 5]
drag, startPoint x: 1140, startPoint y: 66, endPoint x: 1301, endPoint y: 64, distance: 161.7
click at [1301, 64] on div "**********" at bounding box center [1174, 173] width 255 height 284
type input "**********"
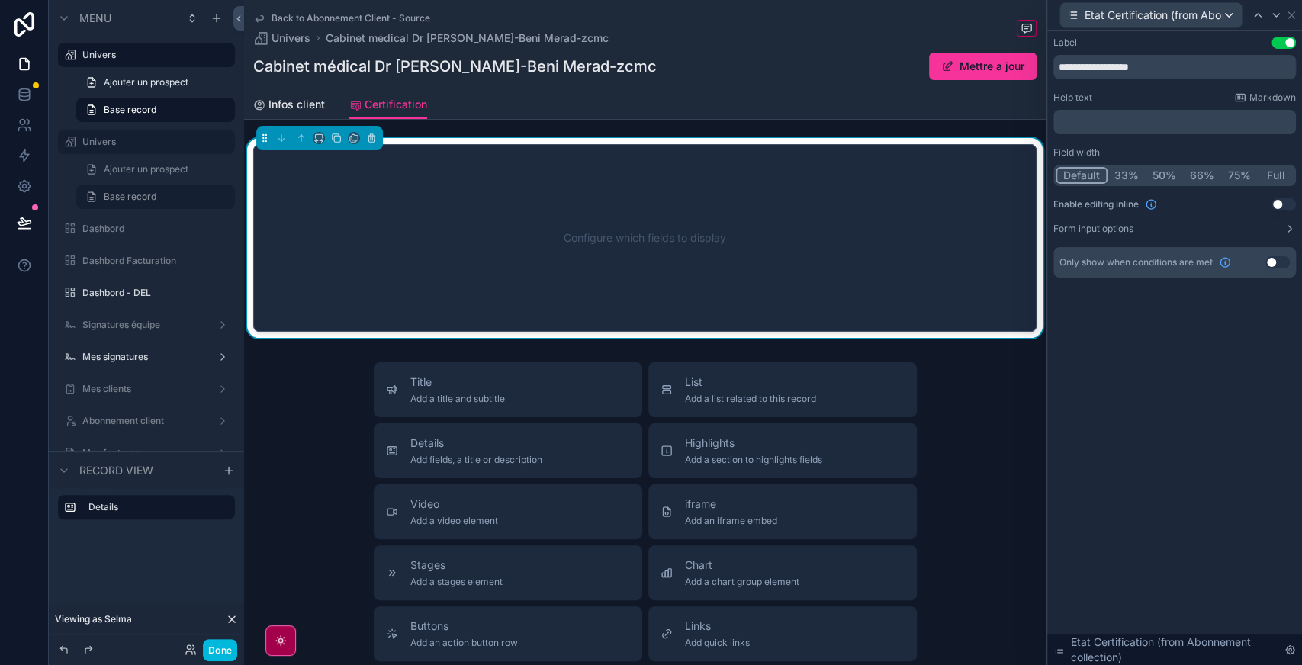
click at [1291, 14] on icon at bounding box center [1291, 15] width 6 height 6
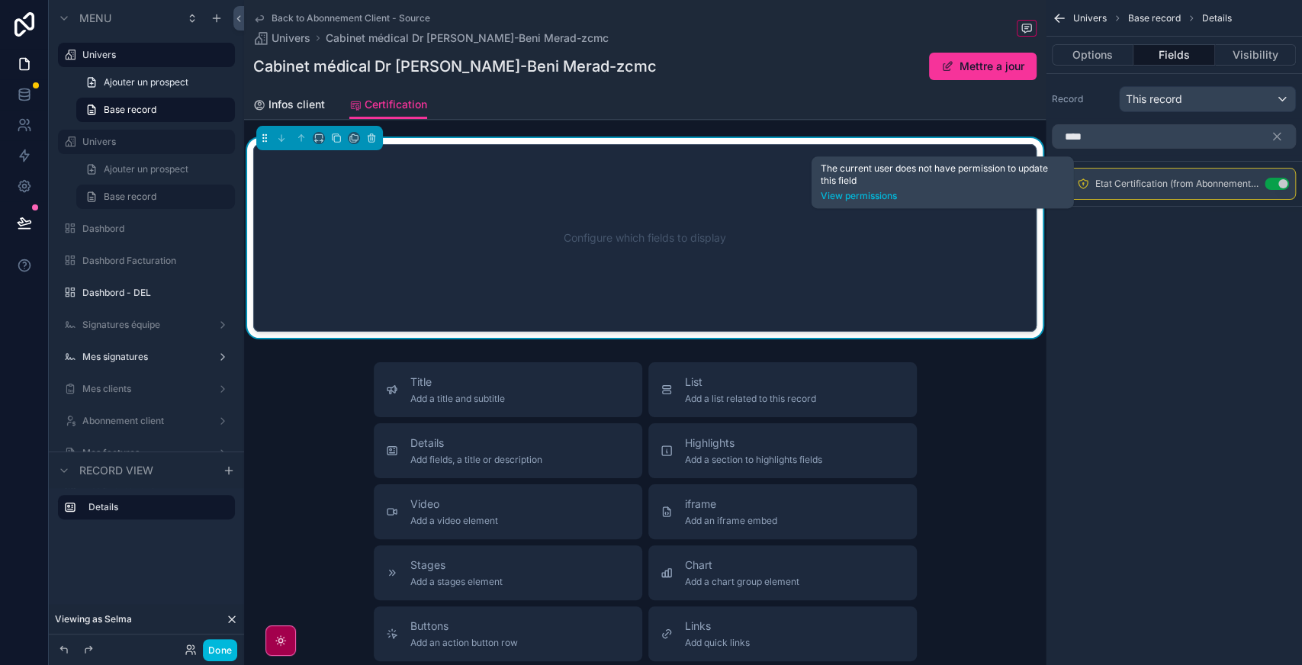
click at [877, 201] on link "View permissions" at bounding box center [943, 196] width 244 height 12
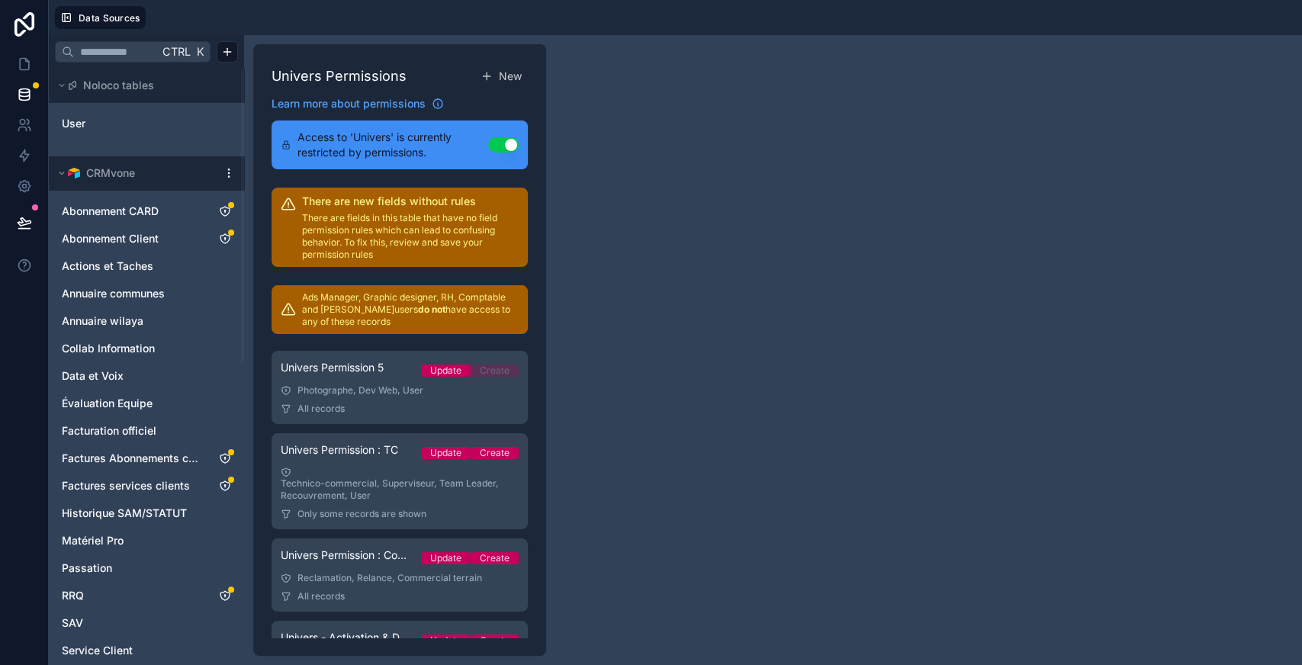
scroll to position [195, 0]
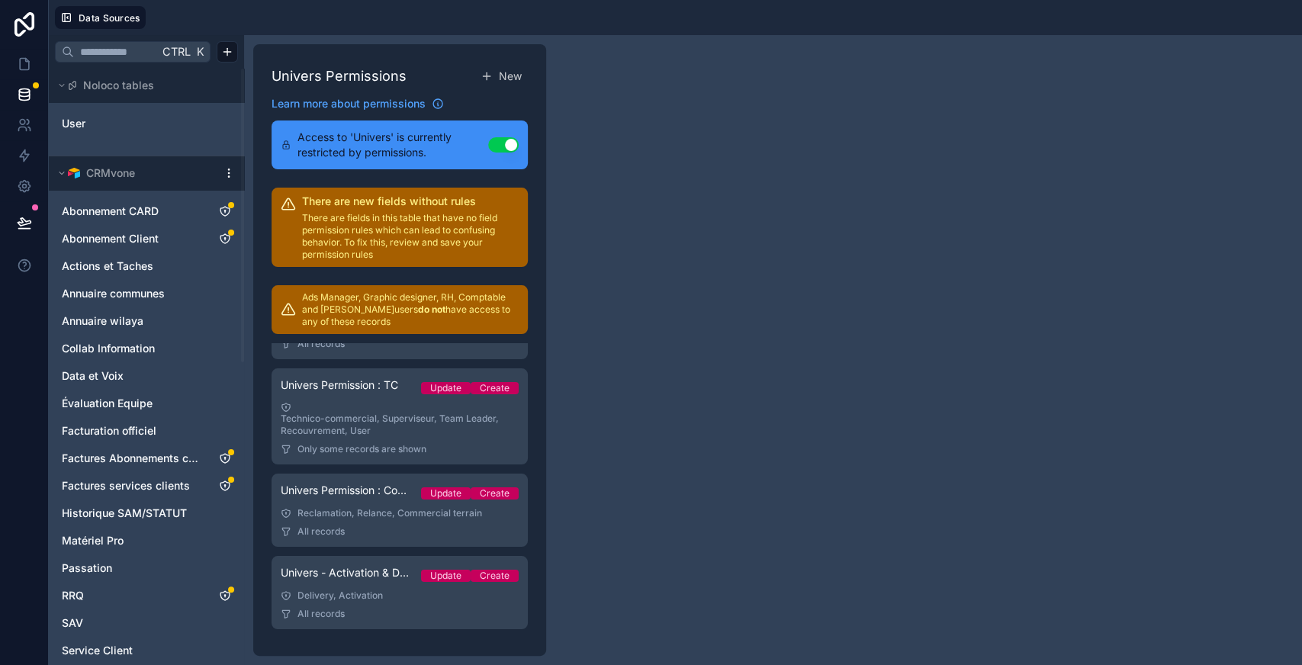
click at [375, 613] on div "All records" at bounding box center [400, 614] width 238 height 12
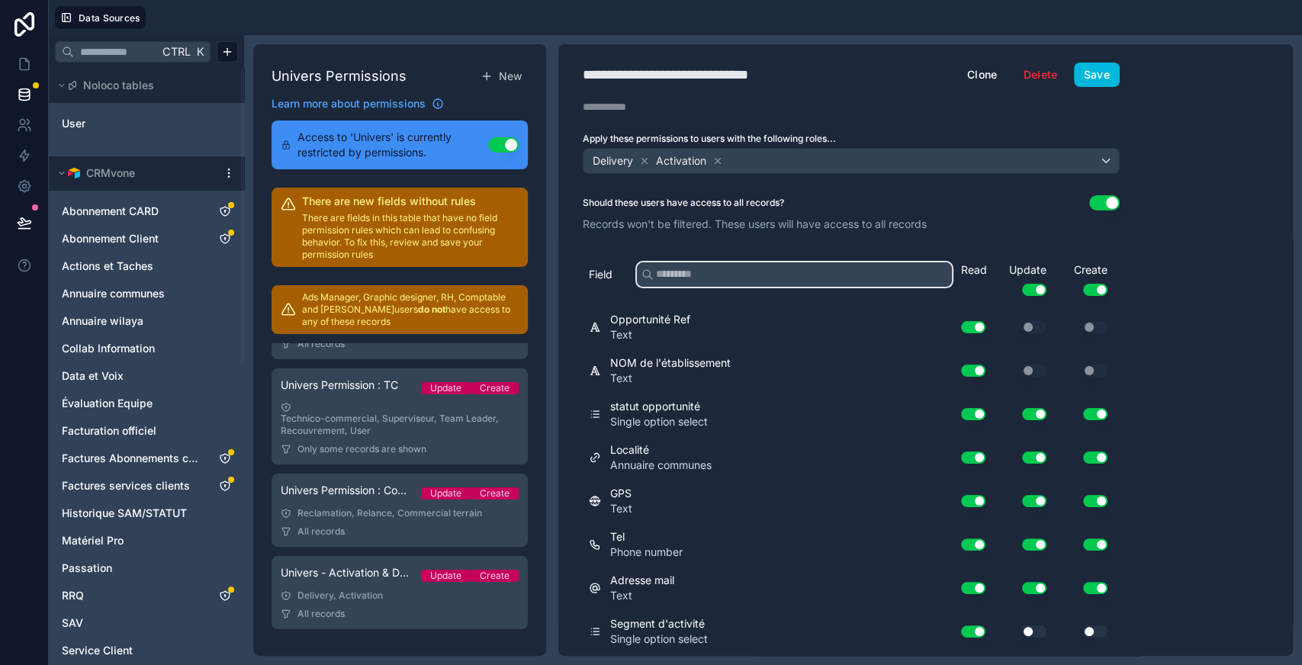
click at [719, 276] on input "text" at bounding box center [794, 274] width 315 height 24
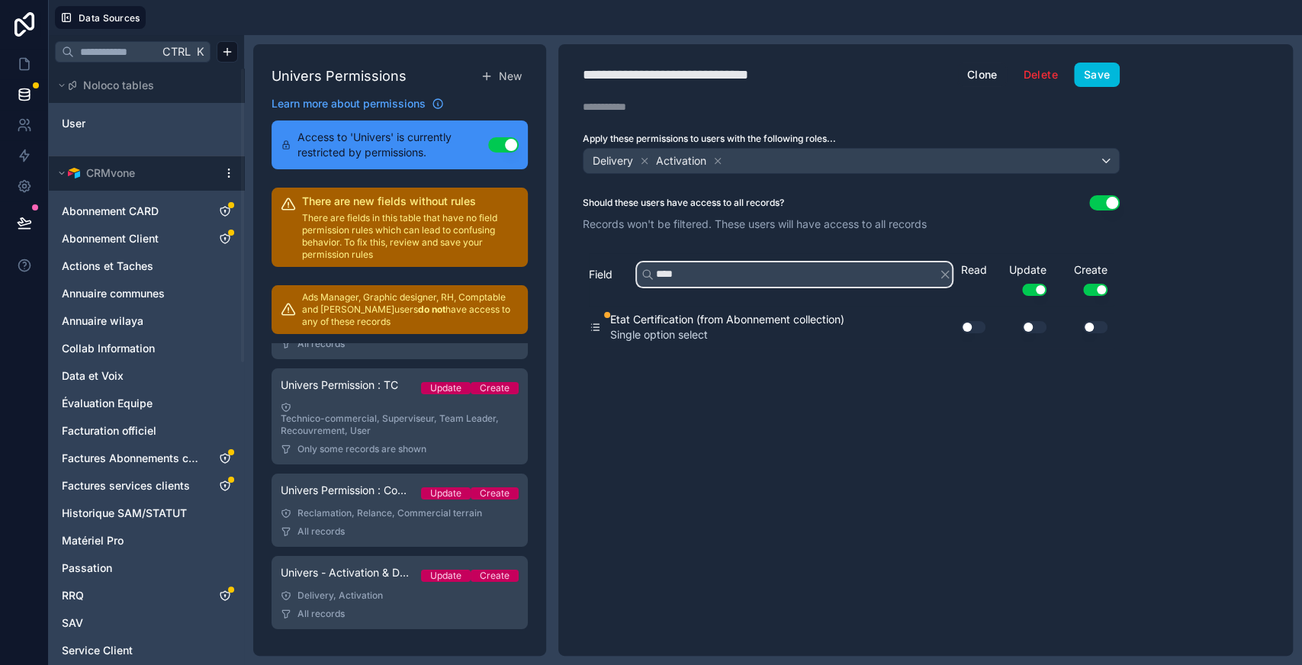
type input "****"
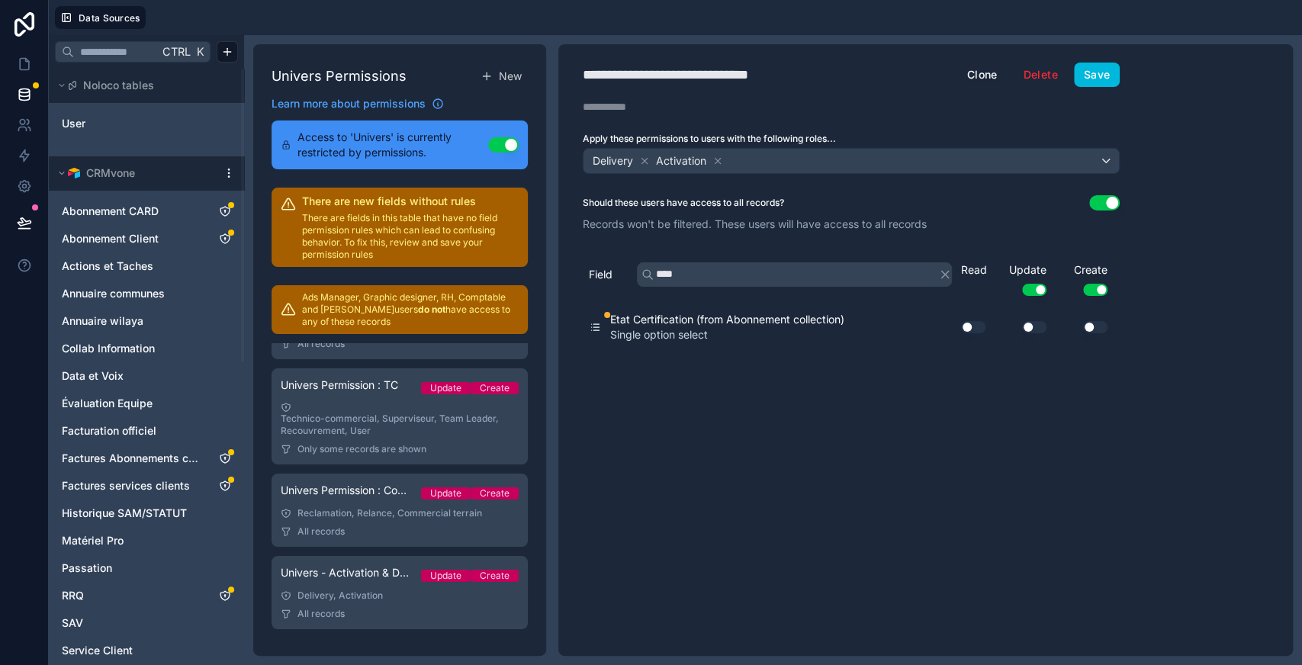
click at [972, 326] on button "Use setting" at bounding box center [973, 327] width 24 height 12
click at [1028, 328] on button "Use setting" at bounding box center [1034, 327] width 24 height 12
click at [1086, 326] on button "Use setting" at bounding box center [1095, 327] width 24 height 12
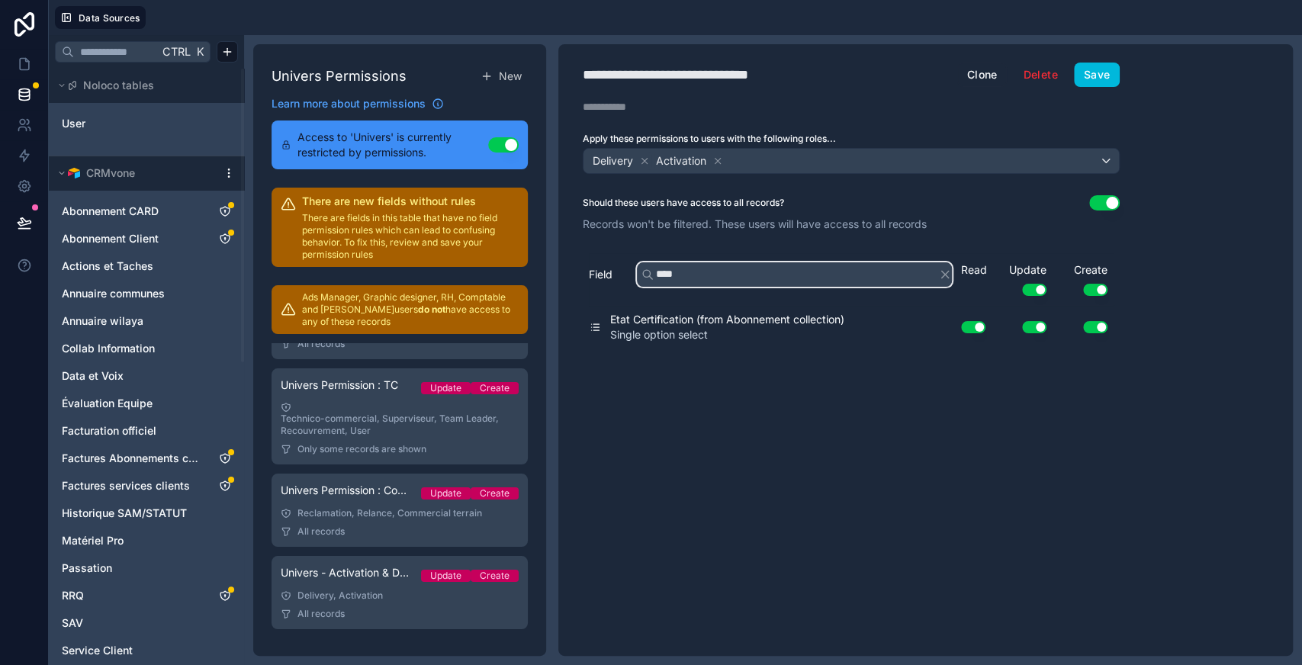
click at [789, 269] on input "****" at bounding box center [794, 274] width 315 height 24
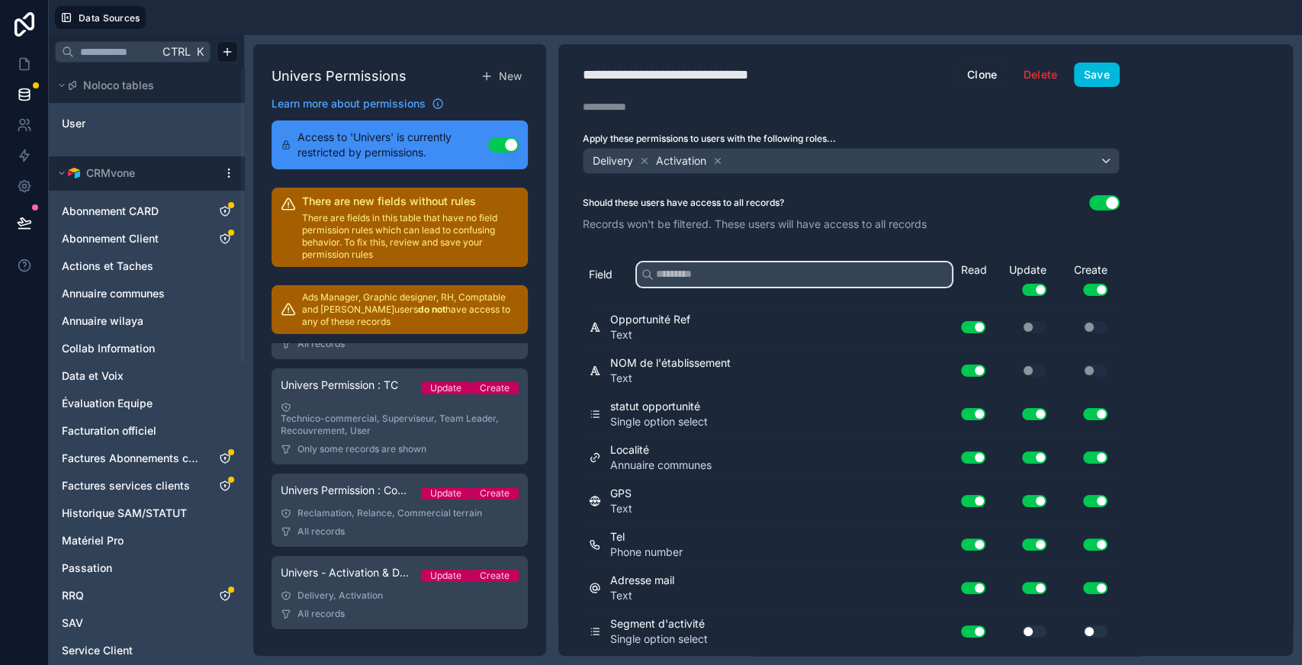
click at [682, 275] on input "text" at bounding box center [794, 274] width 315 height 24
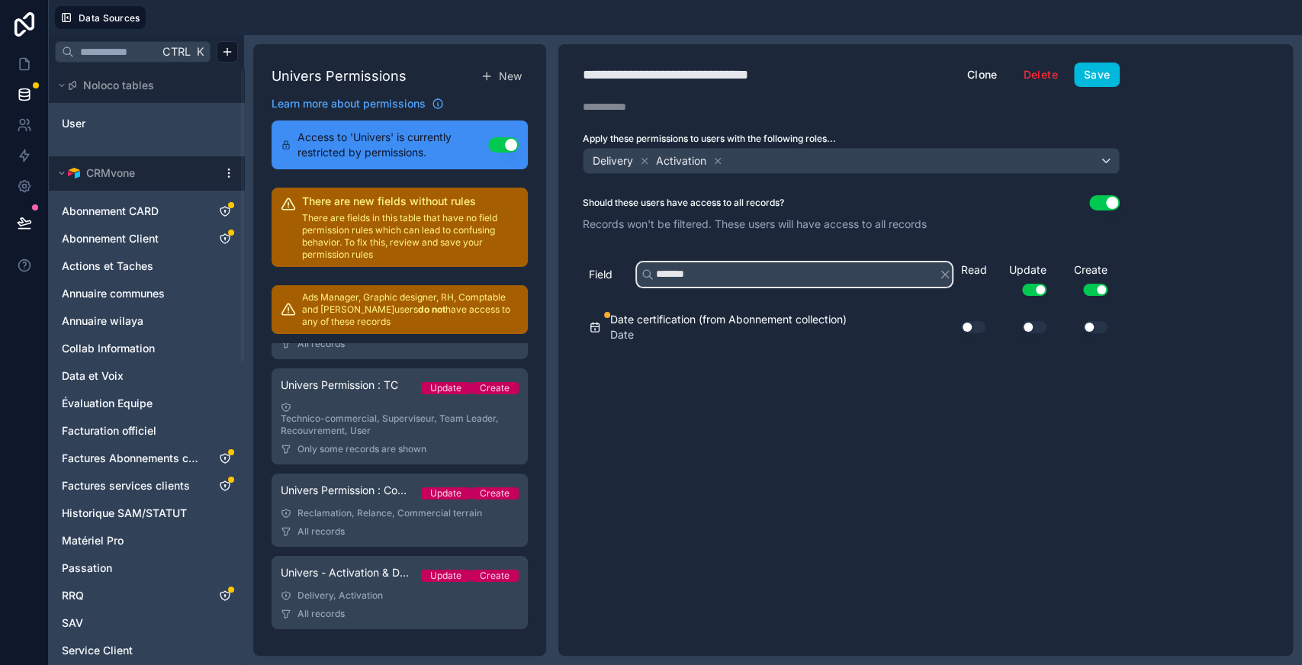
type input "*******"
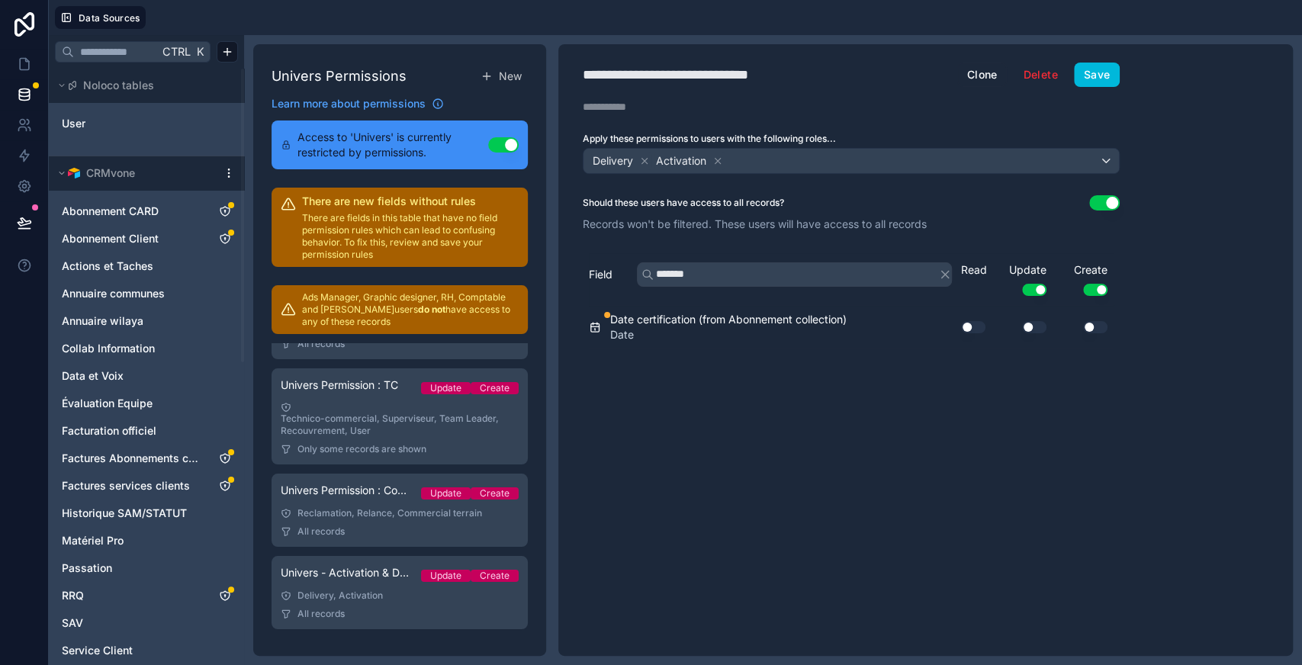
click at [966, 321] on button "Use setting" at bounding box center [973, 327] width 24 height 12
click at [1042, 323] on button "Use setting" at bounding box center [1034, 327] width 24 height 12
click at [1089, 321] on button "Use setting" at bounding box center [1095, 327] width 24 height 12
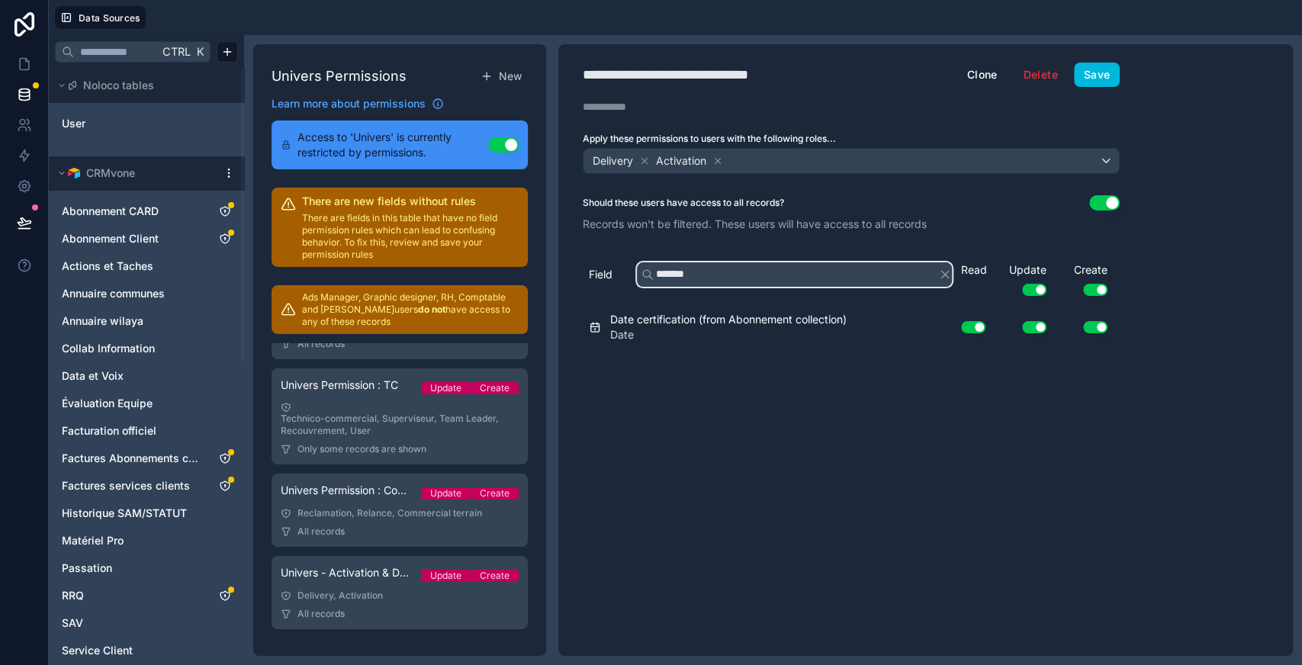
click at [677, 265] on input "*******" at bounding box center [794, 274] width 315 height 24
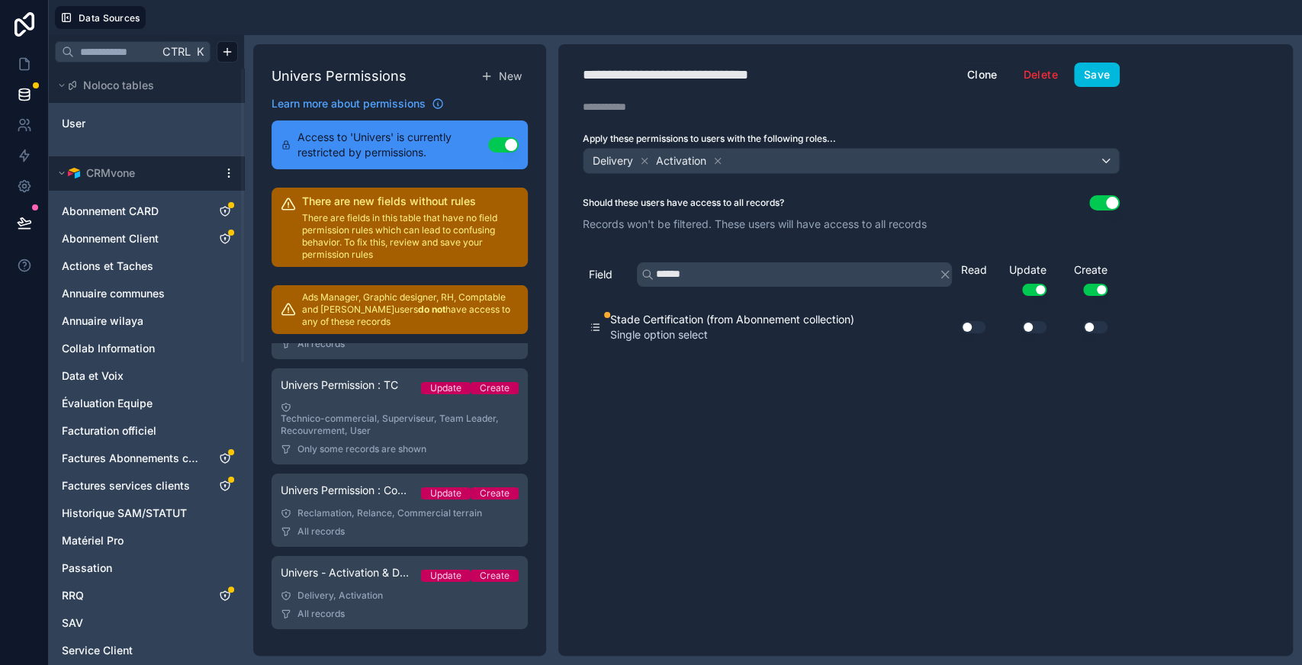
click at [969, 325] on button "Use setting" at bounding box center [973, 327] width 24 height 12
click at [1031, 325] on button "Use setting" at bounding box center [1034, 327] width 24 height 12
click at [1092, 328] on button "Use setting" at bounding box center [1095, 327] width 24 height 12
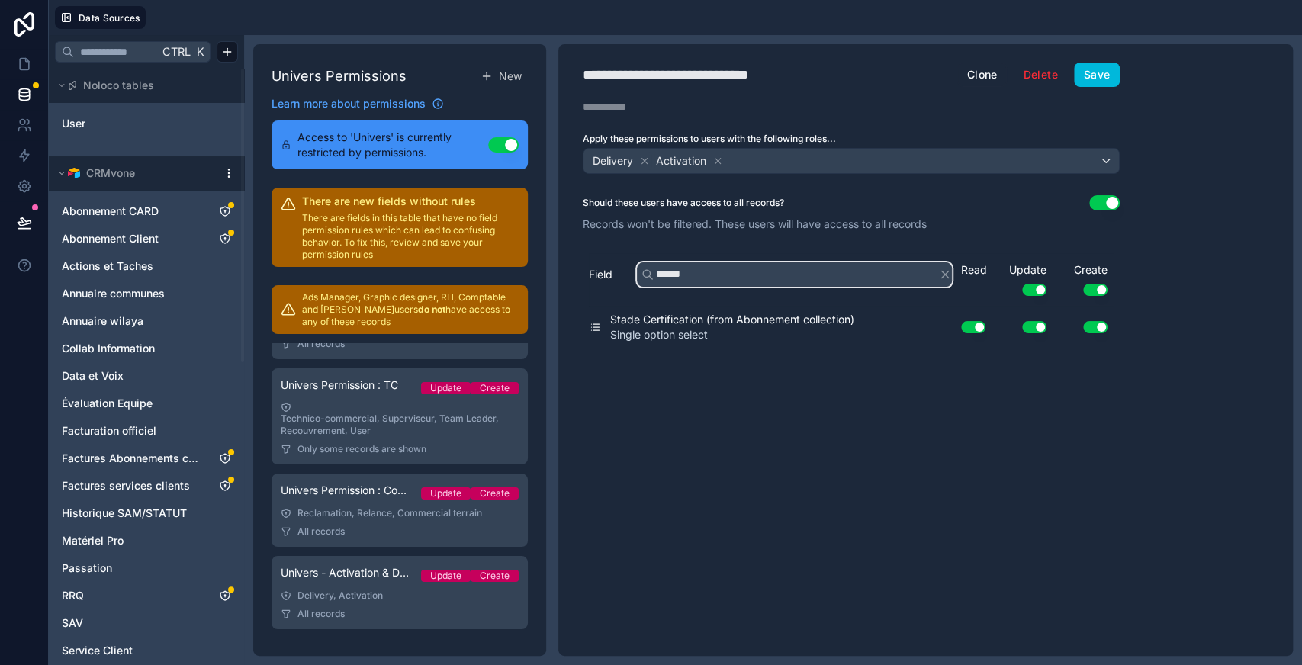
click at [731, 267] on input "*****" at bounding box center [794, 274] width 315 height 24
click at [731, 267] on input "*" at bounding box center [794, 274] width 315 height 24
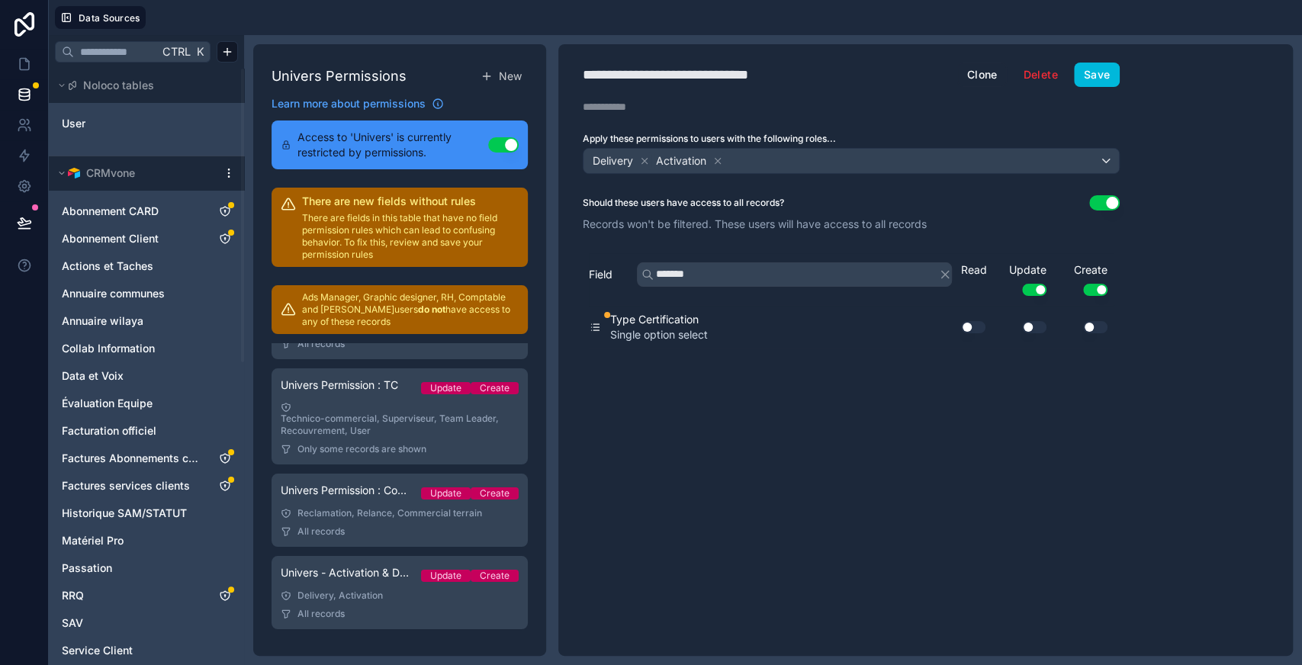
click at [968, 323] on button "Use setting" at bounding box center [973, 327] width 24 height 12
click at [1035, 322] on button "Use setting" at bounding box center [1034, 327] width 24 height 12
click at [1091, 323] on button "Use setting" at bounding box center [1095, 327] width 24 height 12
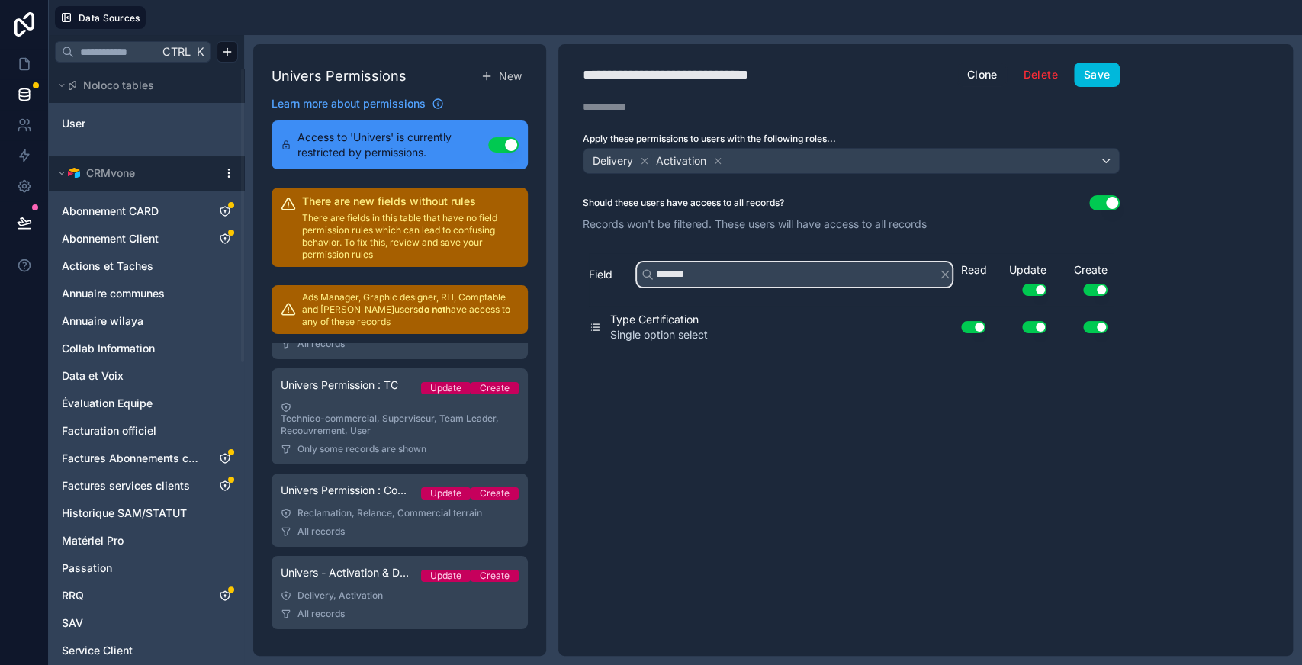
click at [784, 275] on input "*******" at bounding box center [794, 274] width 315 height 24
click at [784, 275] on input "*" at bounding box center [794, 274] width 315 height 24
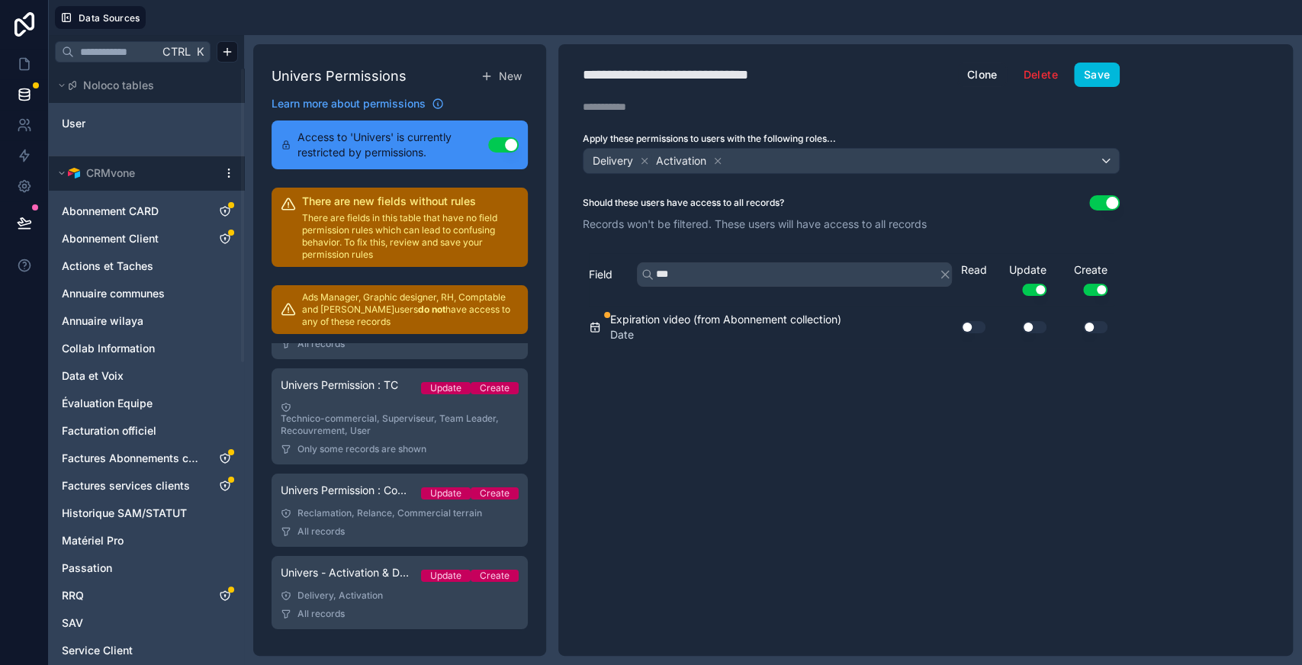
click at [979, 323] on button "Use setting" at bounding box center [973, 327] width 24 height 12
click at [1038, 325] on button "Use setting" at bounding box center [1034, 327] width 24 height 12
click at [1101, 322] on button "Use setting" at bounding box center [1095, 327] width 24 height 12
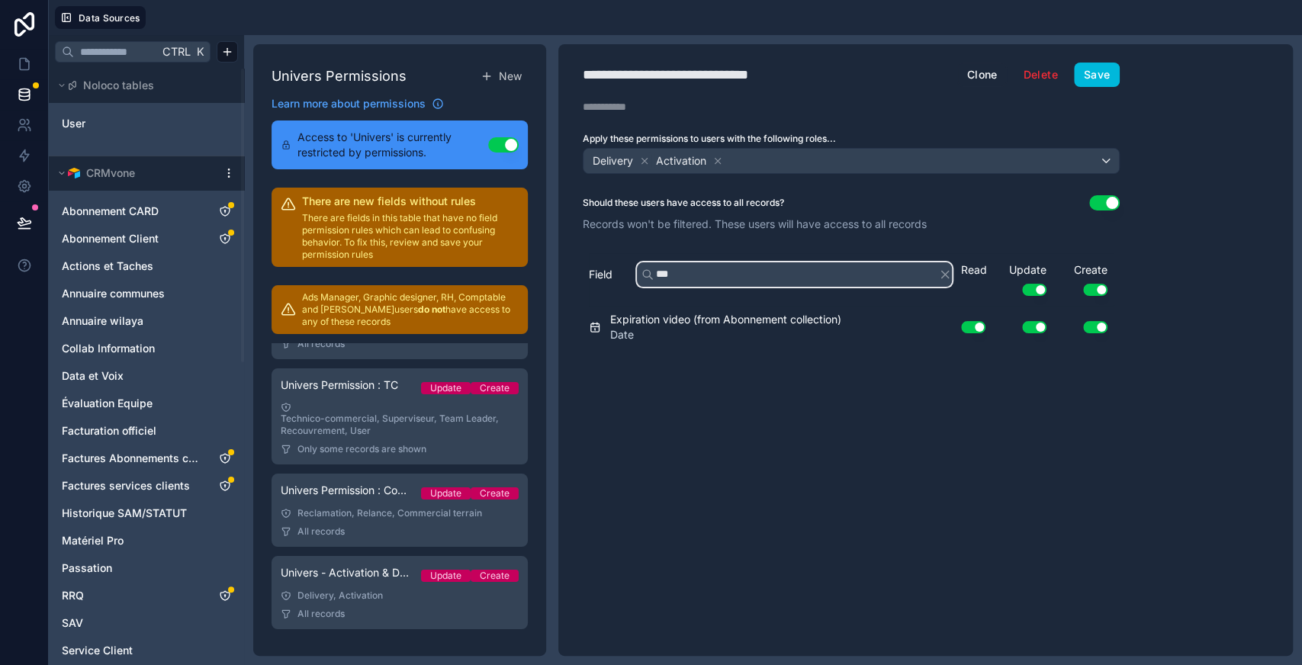
click at [687, 267] on input "***" at bounding box center [794, 274] width 315 height 24
click at [687, 267] on input "**" at bounding box center [794, 274] width 315 height 24
type input "*****"
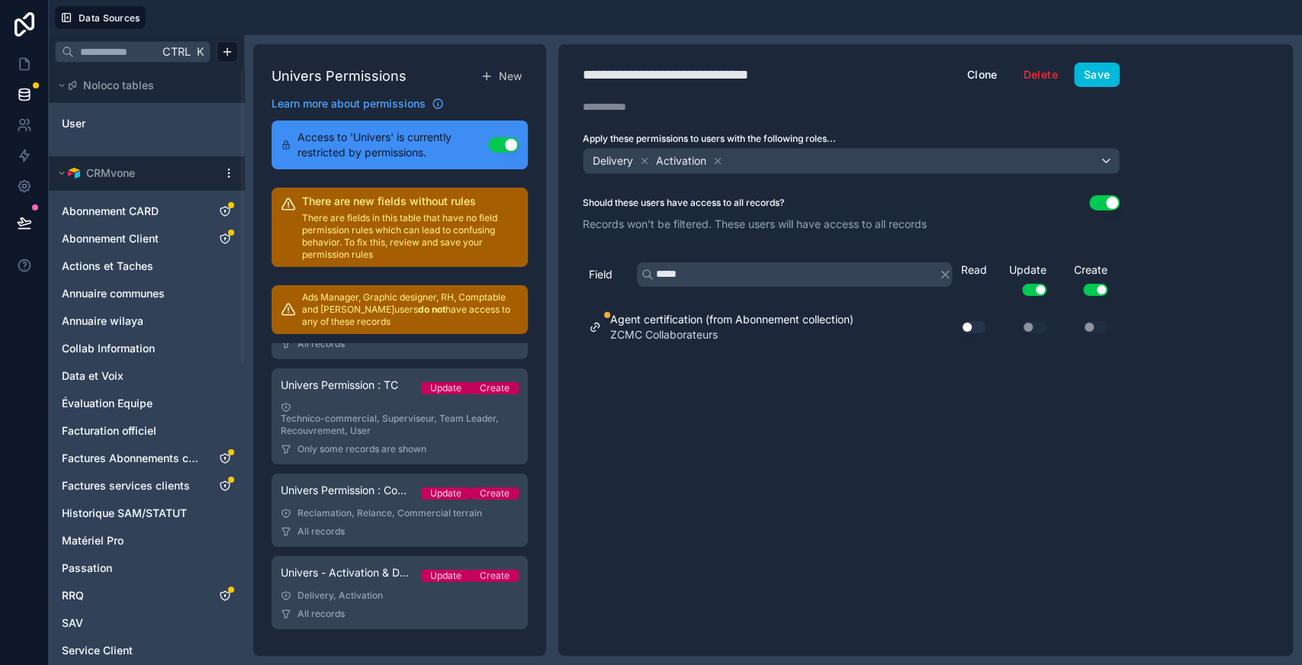
click at [973, 324] on button "Use setting" at bounding box center [973, 327] width 24 height 12
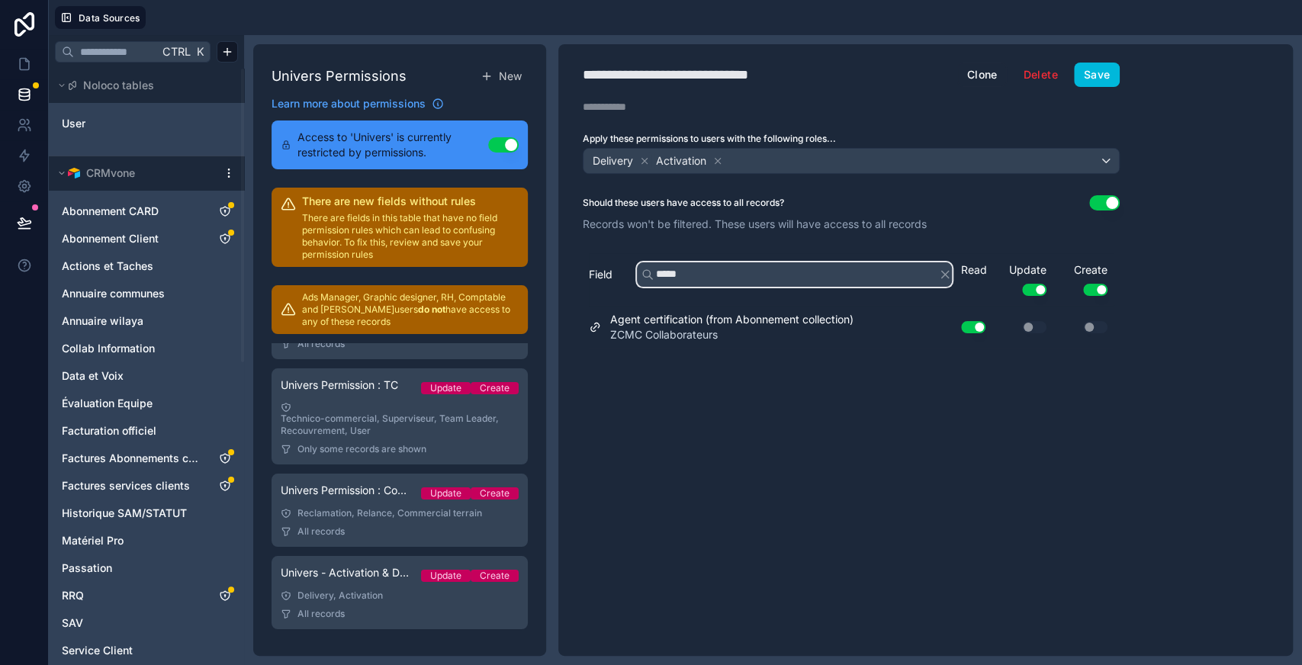
click at [734, 279] on input "*****" at bounding box center [794, 274] width 315 height 24
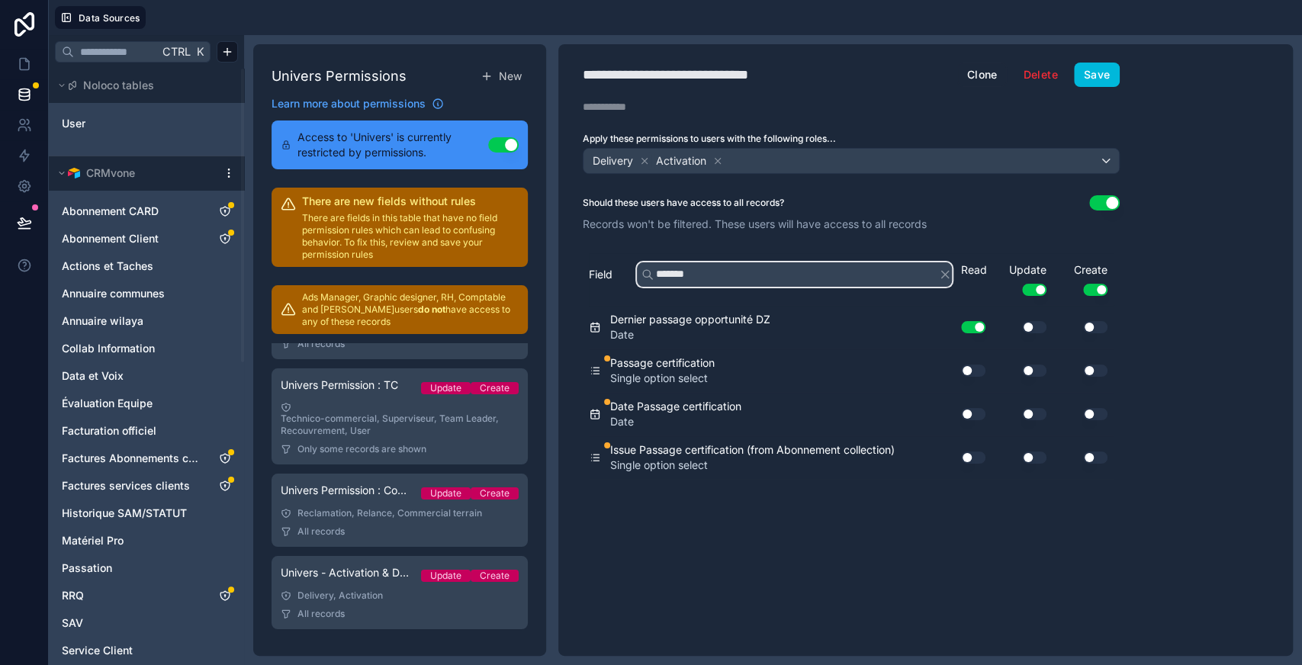
type input "*******"
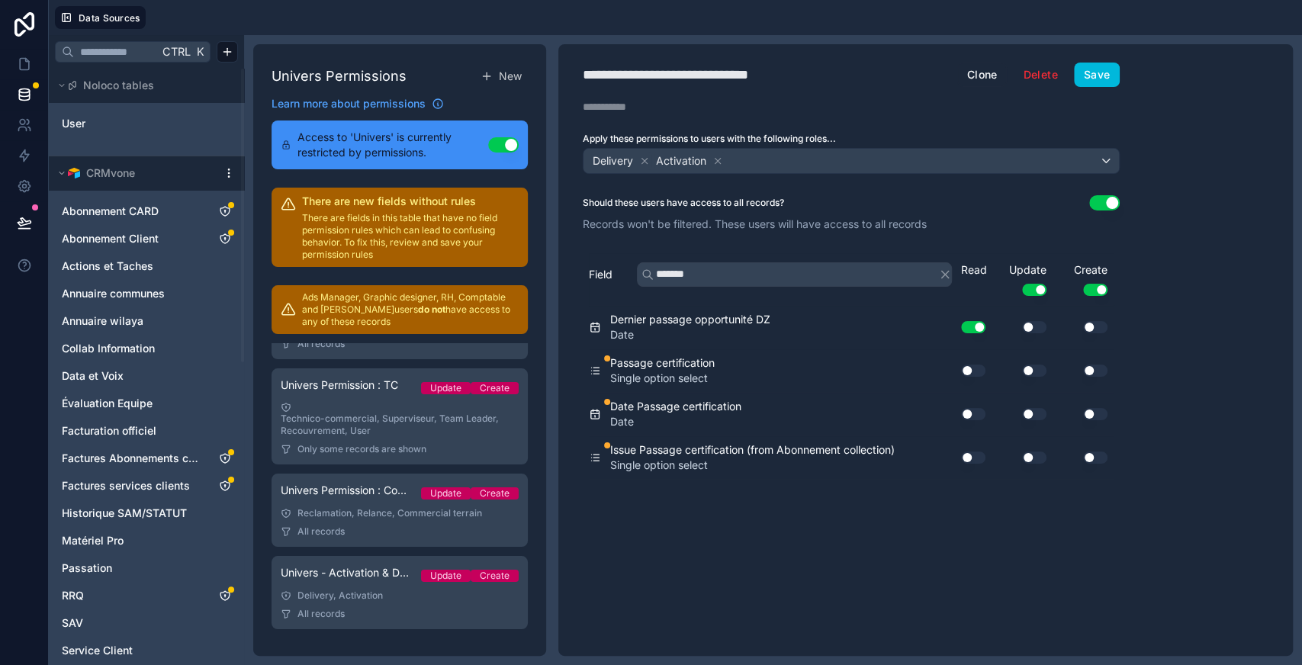
click at [973, 371] on button "Use setting" at bounding box center [973, 371] width 24 height 12
click at [1027, 368] on button "Use setting" at bounding box center [1034, 371] width 24 height 12
click at [1103, 371] on button "Use setting" at bounding box center [1095, 371] width 24 height 12
click at [976, 410] on button "Use setting" at bounding box center [973, 414] width 24 height 12
click at [1024, 410] on button "Use setting" at bounding box center [1034, 414] width 24 height 12
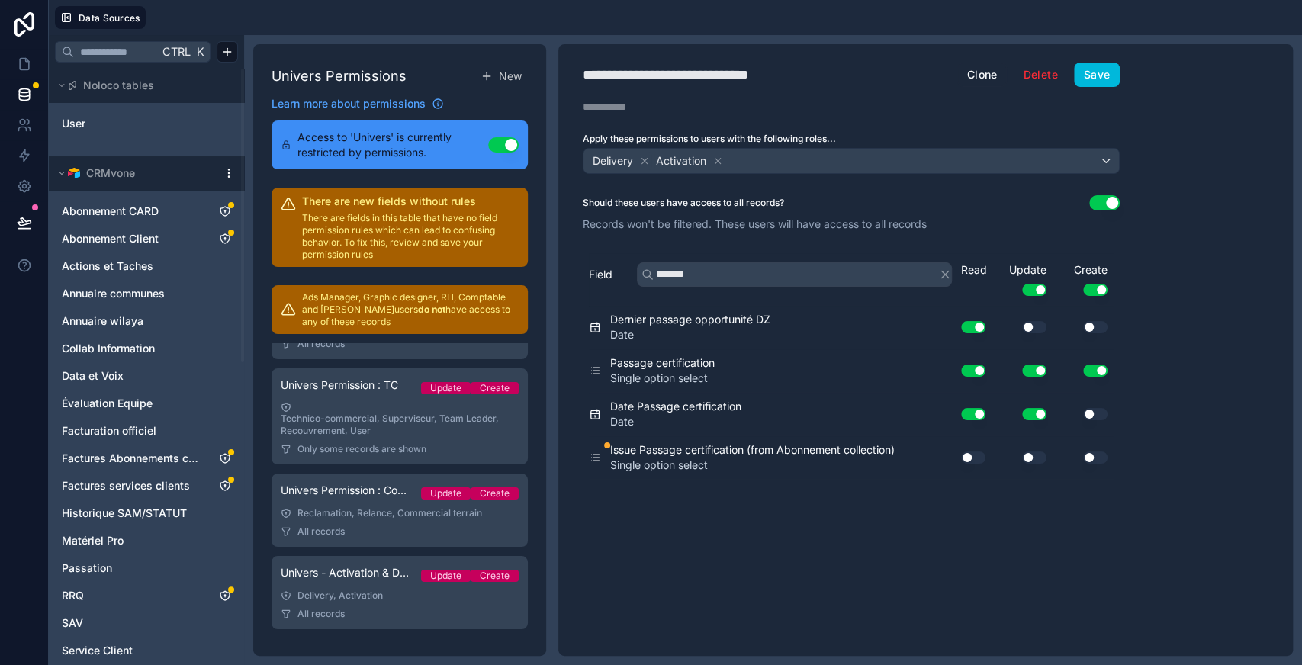
click at [1092, 411] on button "Use setting" at bounding box center [1095, 414] width 24 height 12
click at [969, 458] on button "Use setting" at bounding box center [973, 458] width 24 height 12
click at [1038, 452] on button "Use setting" at bounding box center [1034, 458] width 24 height 12
click at [1103, 455] on button "Use setting" at bounding box center [1095, 458] width 24 height 12
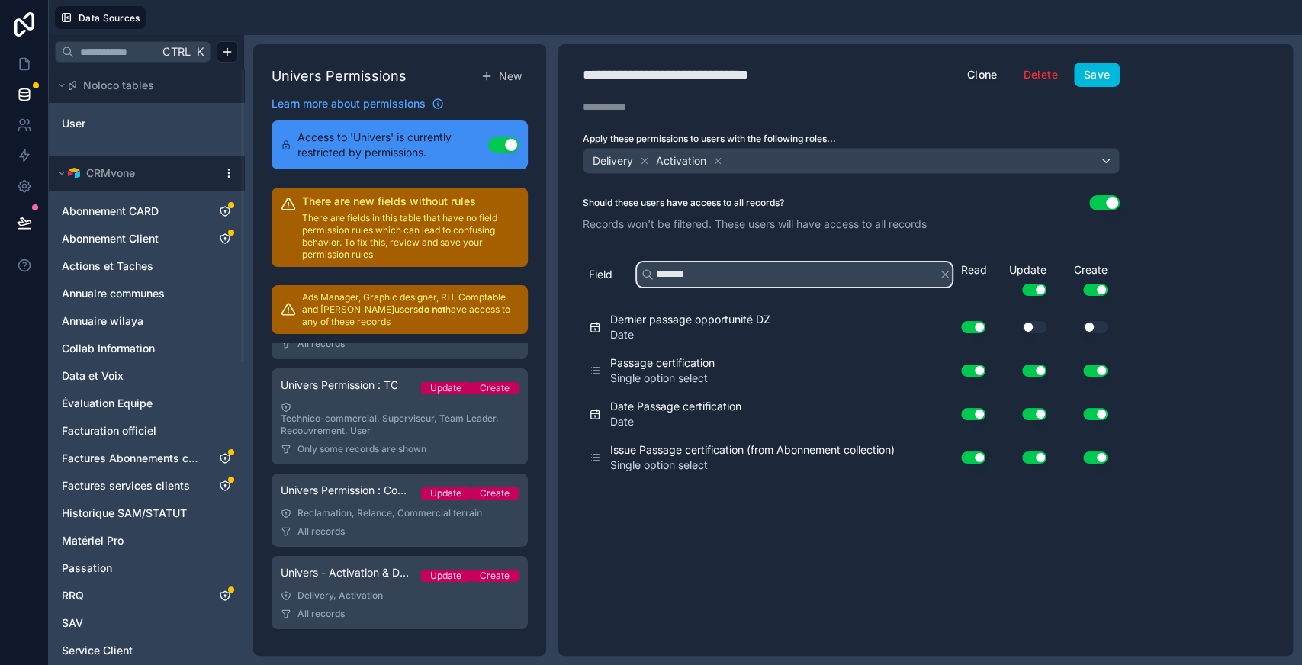
click at [719, 277] on input "*******" at bounding box center [794, 274] width 315 height 24
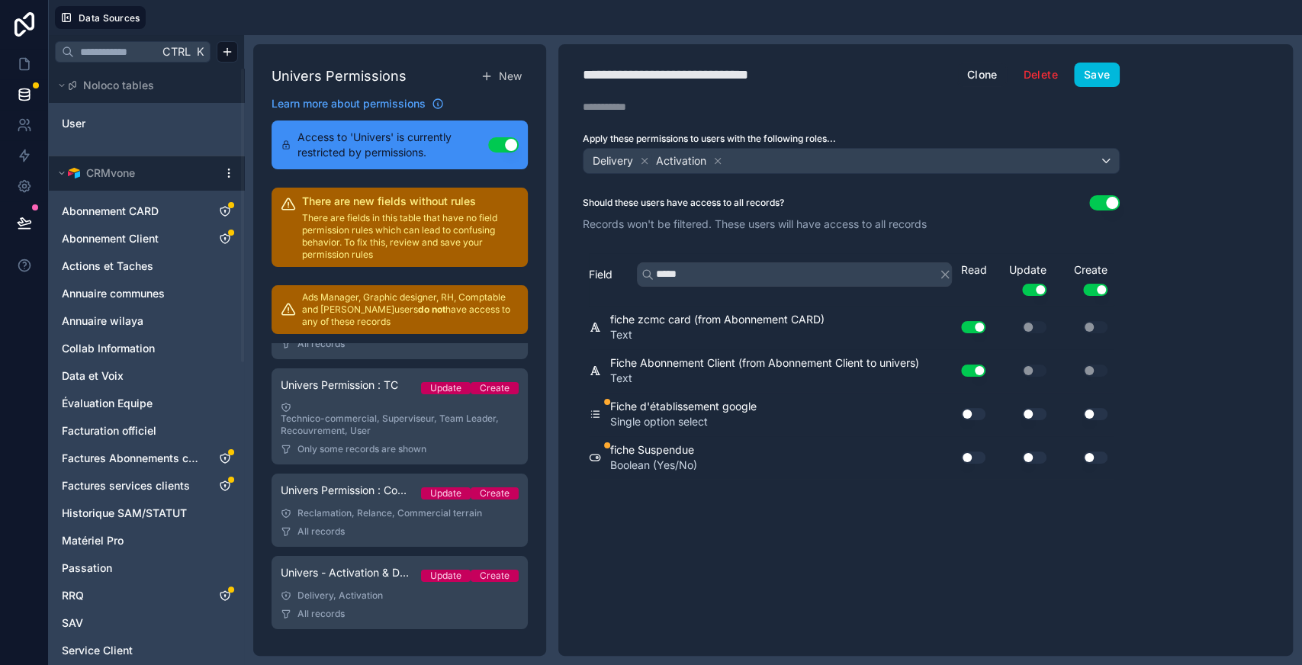
click at [973, 410] on button "Use setting" at bounding box center [973, 414] width 24 height 12
click at [1044, 410] on button "Use setting" at bounding box center [1034, 414] width 24 height 12
click at [1088, 409] on button "Use setting" at bounding box center [1095, 414] width 24 height 12
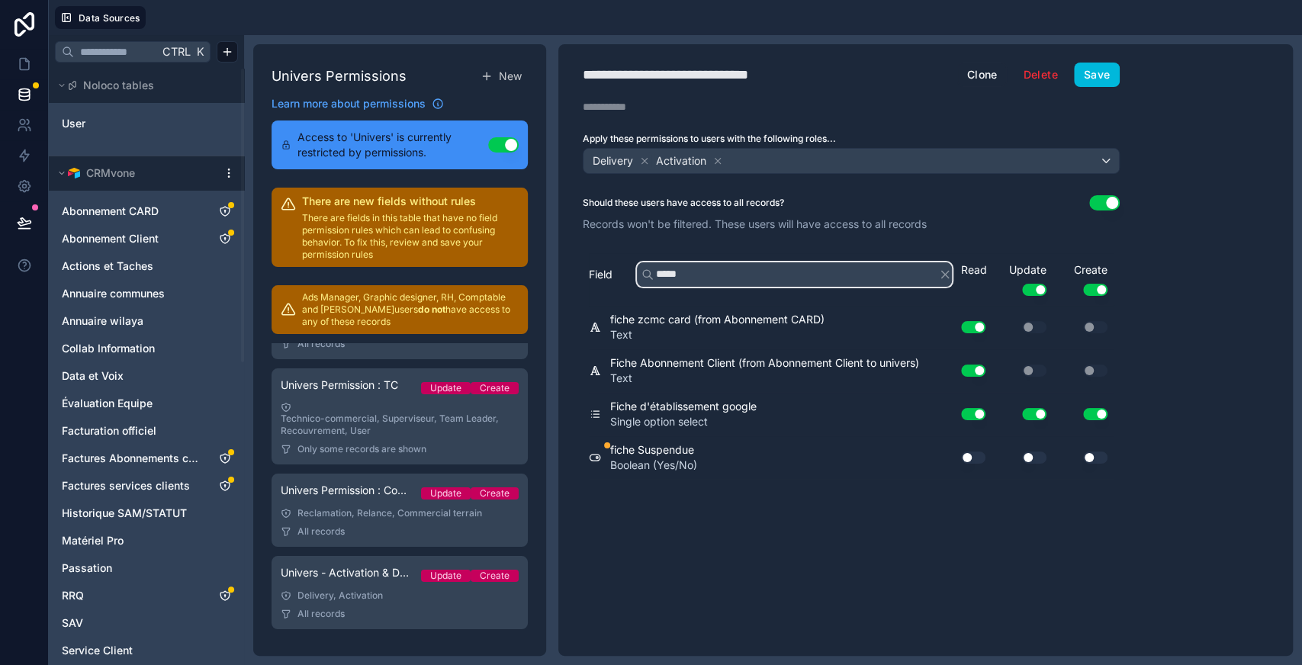
click at [731, 273] on input "*****" at bounding box center [794, 274] width 315 height 24
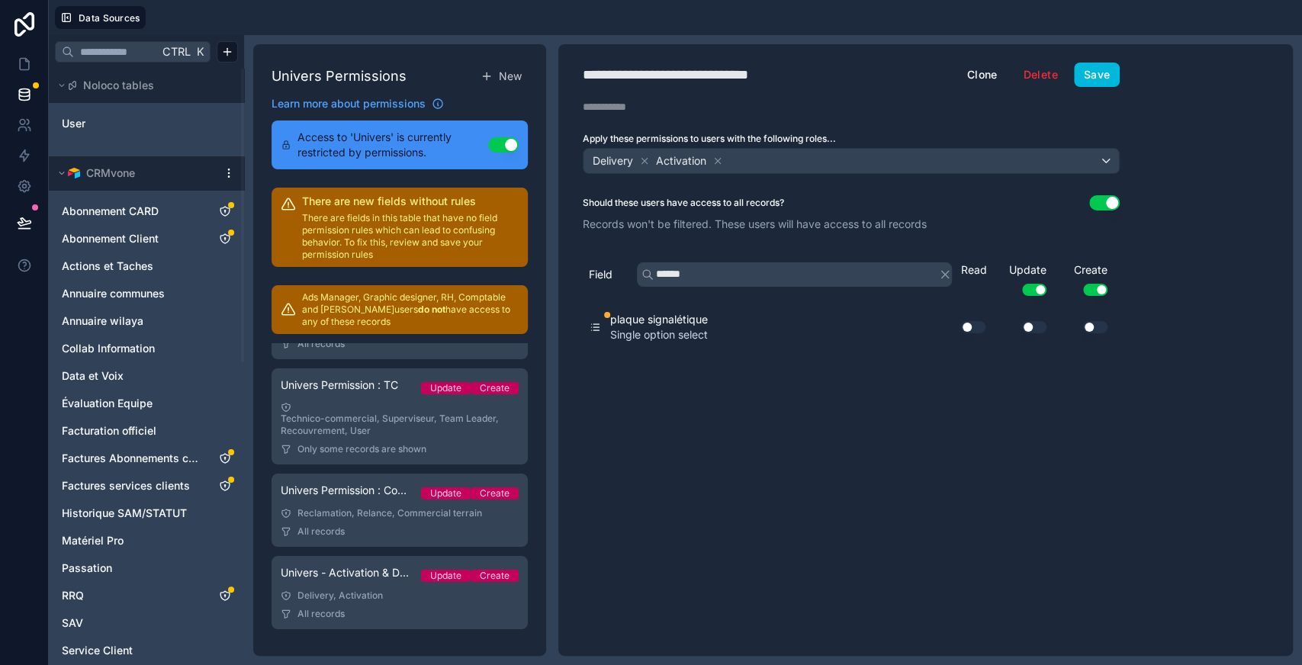
click at [976, 329] on button "Use setting" at bounding box center [973, 327] width 24 height 12
click at [1039, 325] on button "Use setting" at bounding box center [1034, 327] width 24 height 12
click at [1091, 327] on button "Use setting" at bounding box center [1095, 327] width 24 height 12
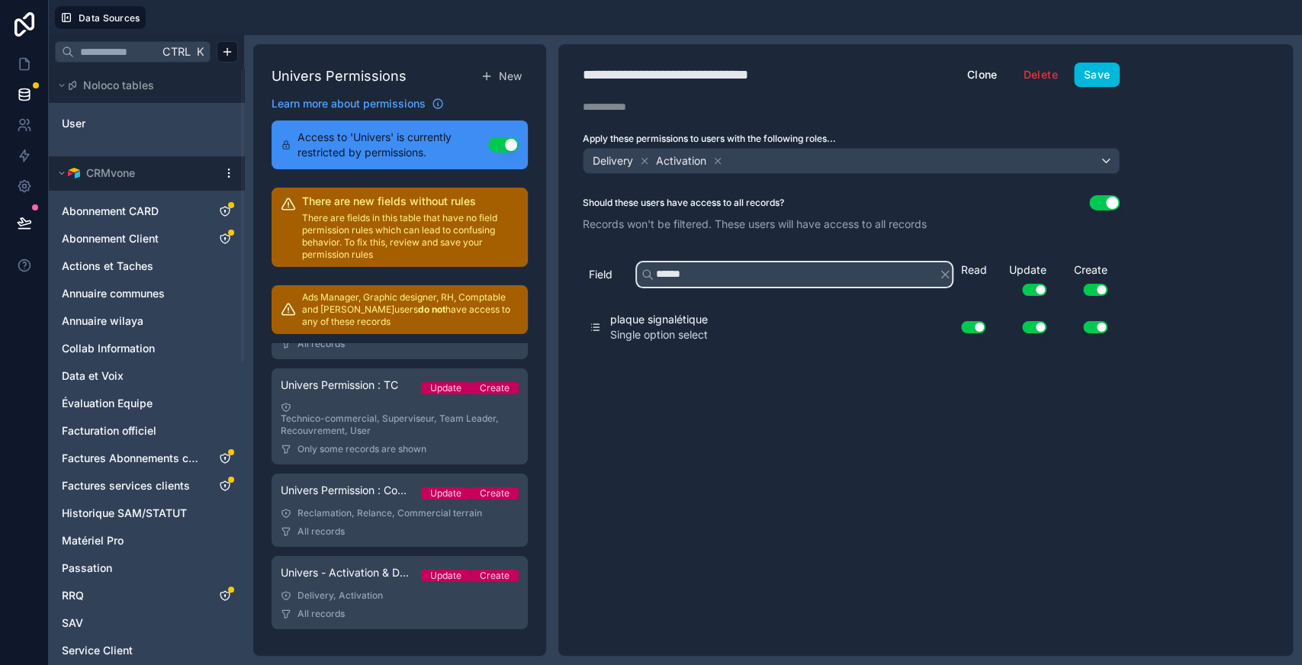
click at [744, 275] on input "******" at bounding box center [794, 274] width 315 height 24
click at [744, 275] on input "*" at bounding box center [794, 274] width 315 height 24
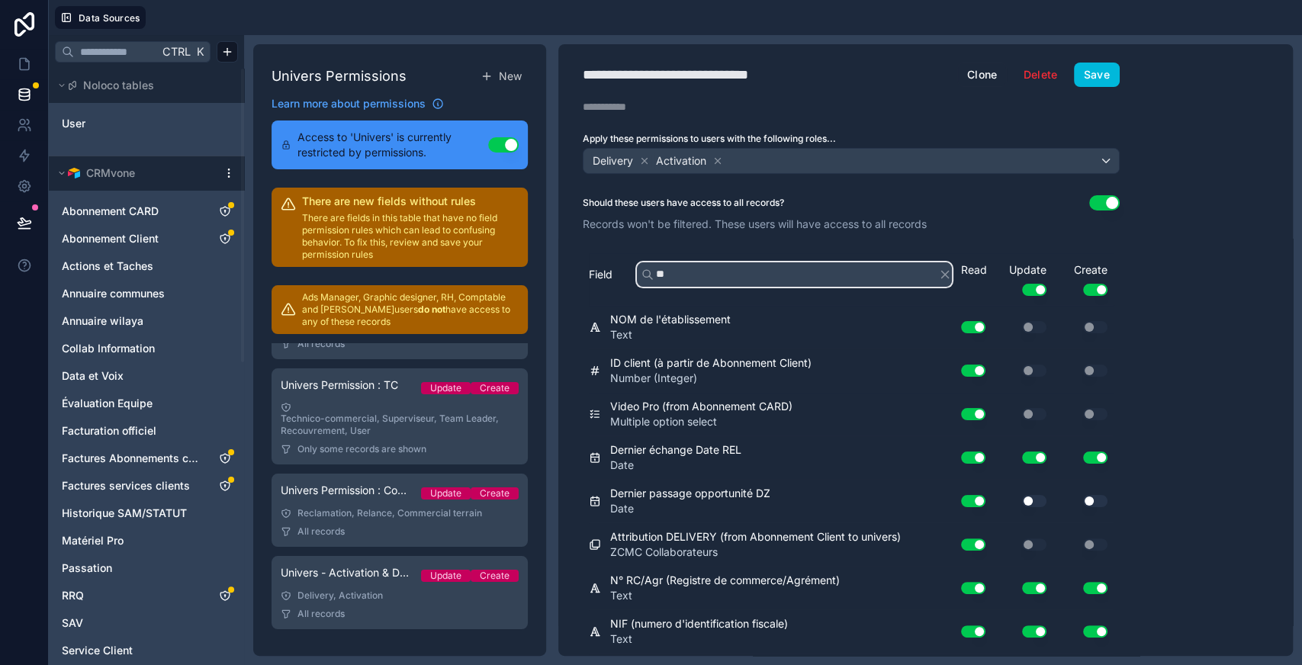
type input "*"
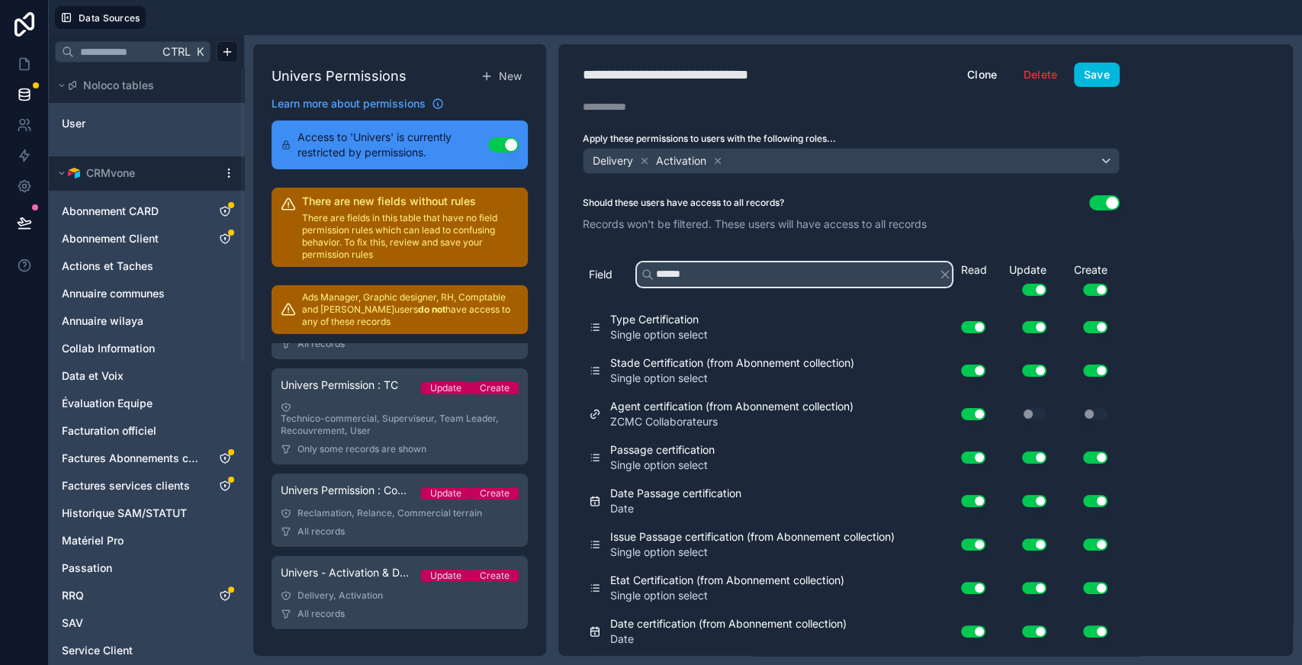
scroll to position [37, 0]
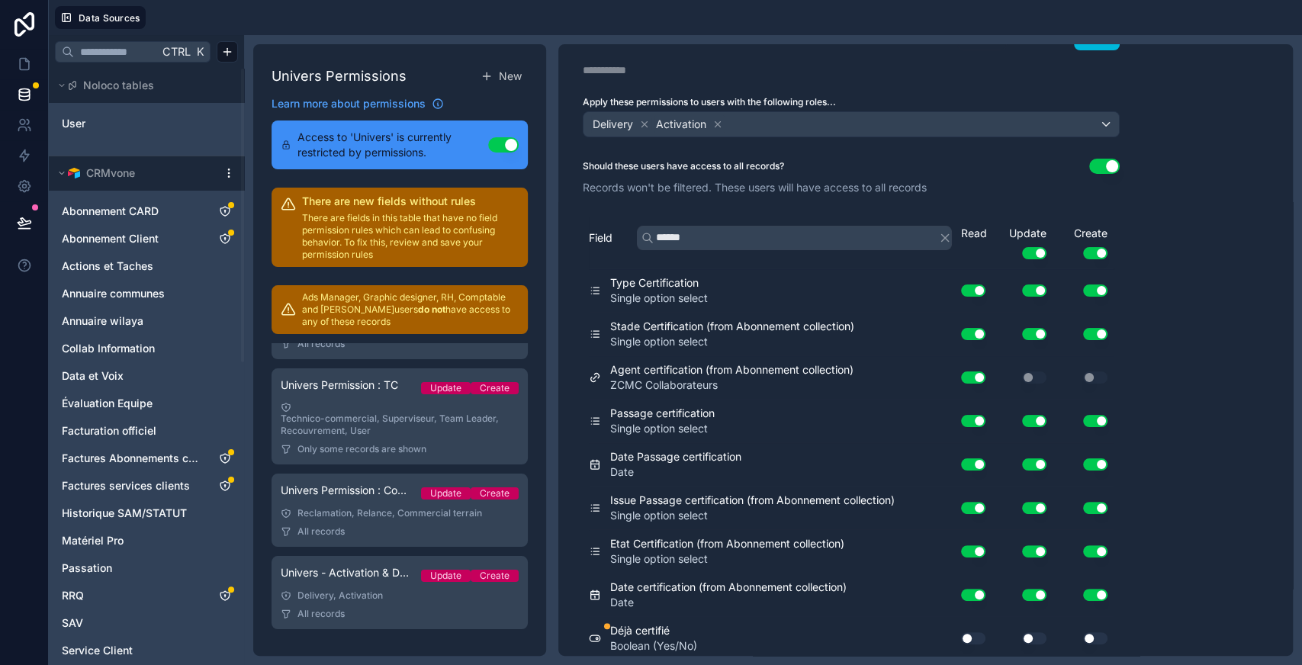
click at [976, 637] on button "Use setting" at bounding box center [973, 638] width 24 height 12
click at [1034, 639] on button "Use setting" at bounding box center [1034, 638] width 24 height 12
click at [1095, 632] on button "Use setting" at bounding box center [1095, 638] width 24 height 12
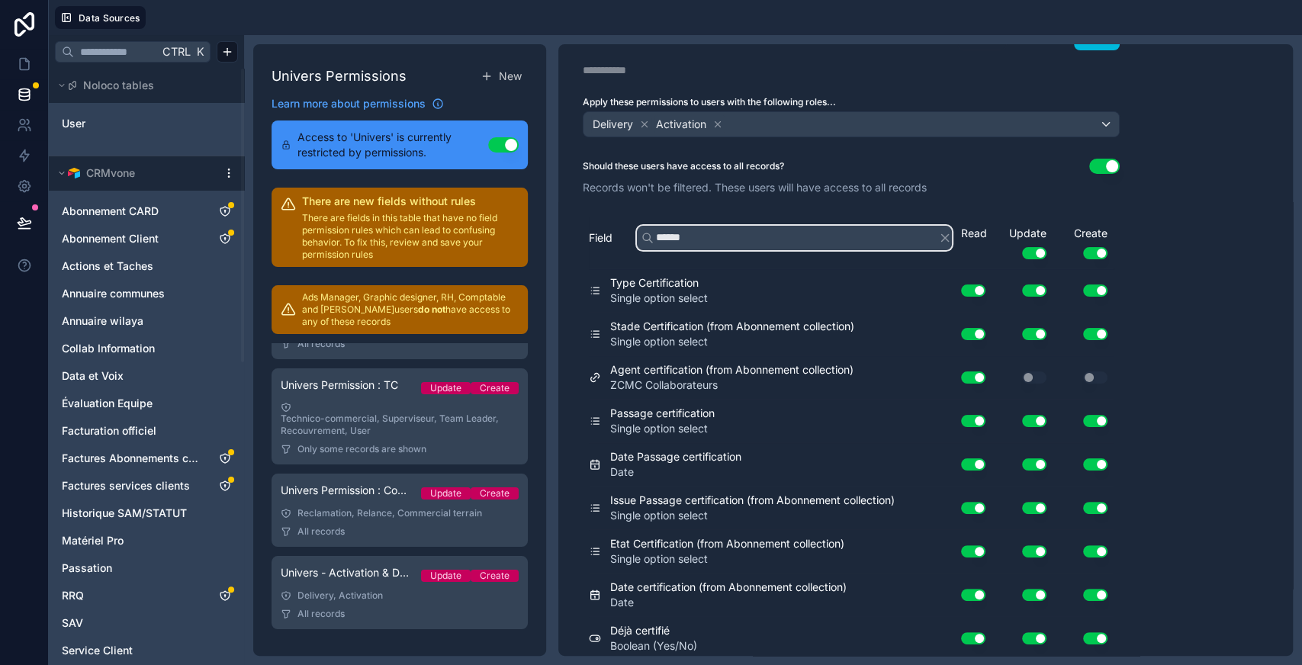
click at [709, 239] on input "******" at bounding box center [794, 238] width 315 height 24
click at [709, 239] on input "*" at bounding box center [794, 238] width 315 height 24
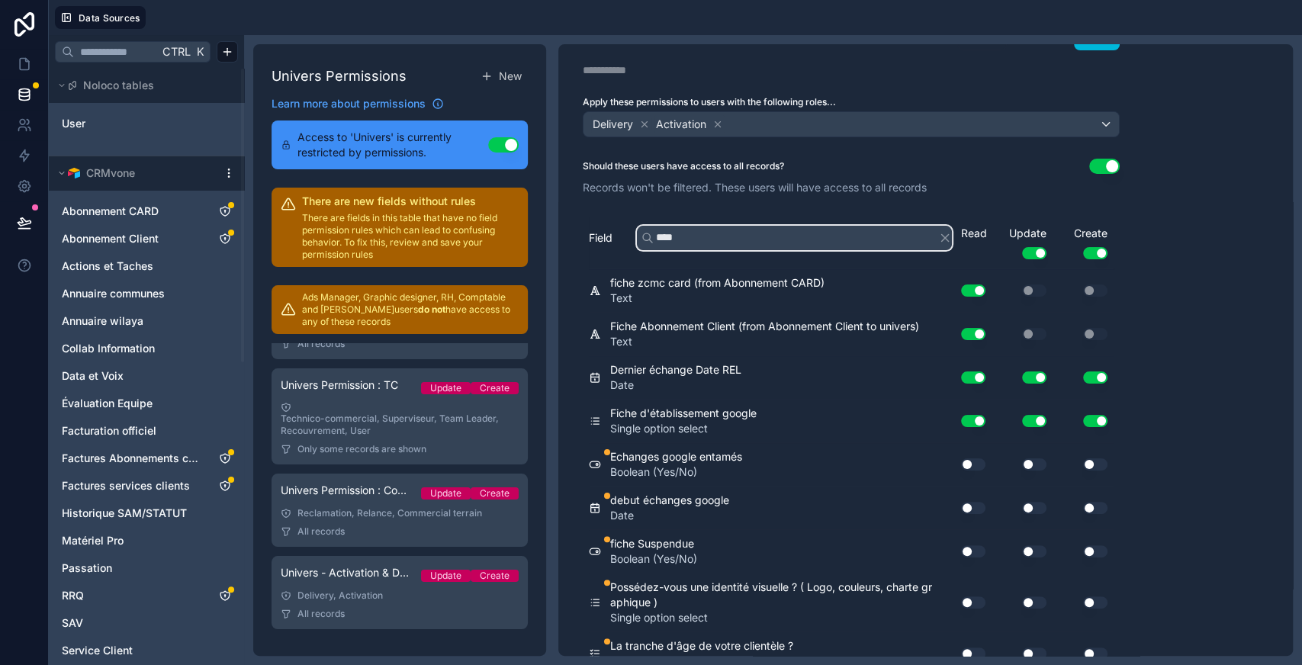
scroll to position [0, 0]
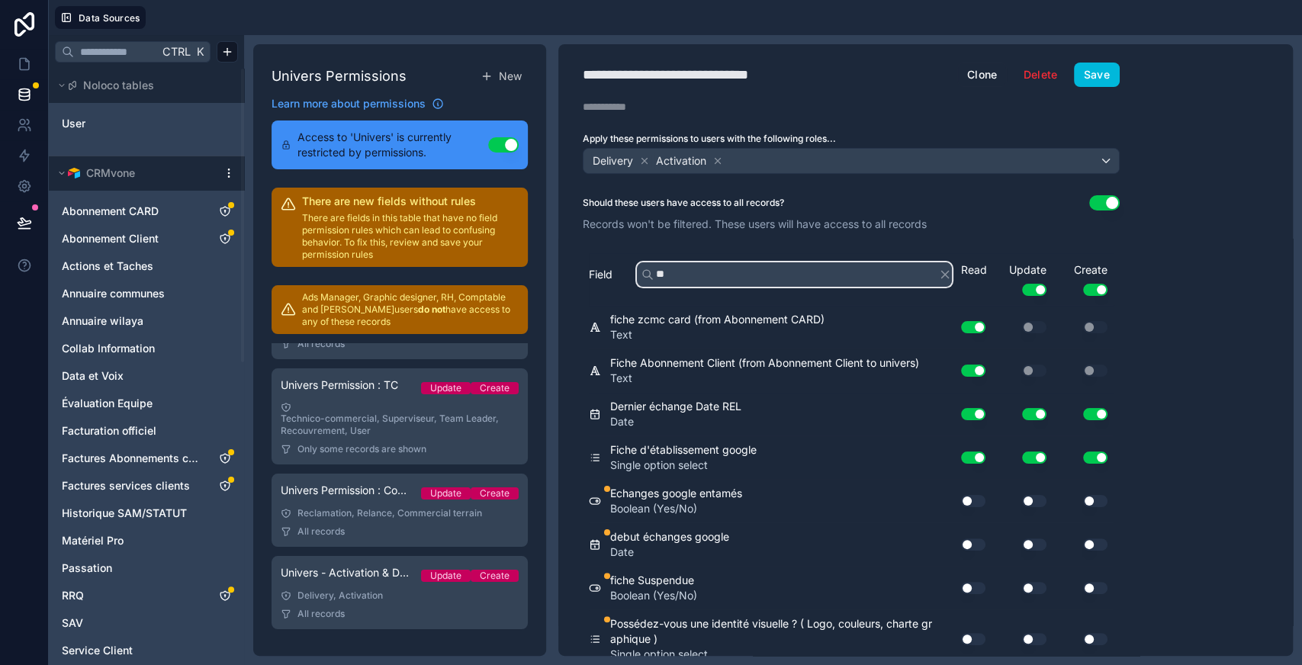
type input "*"
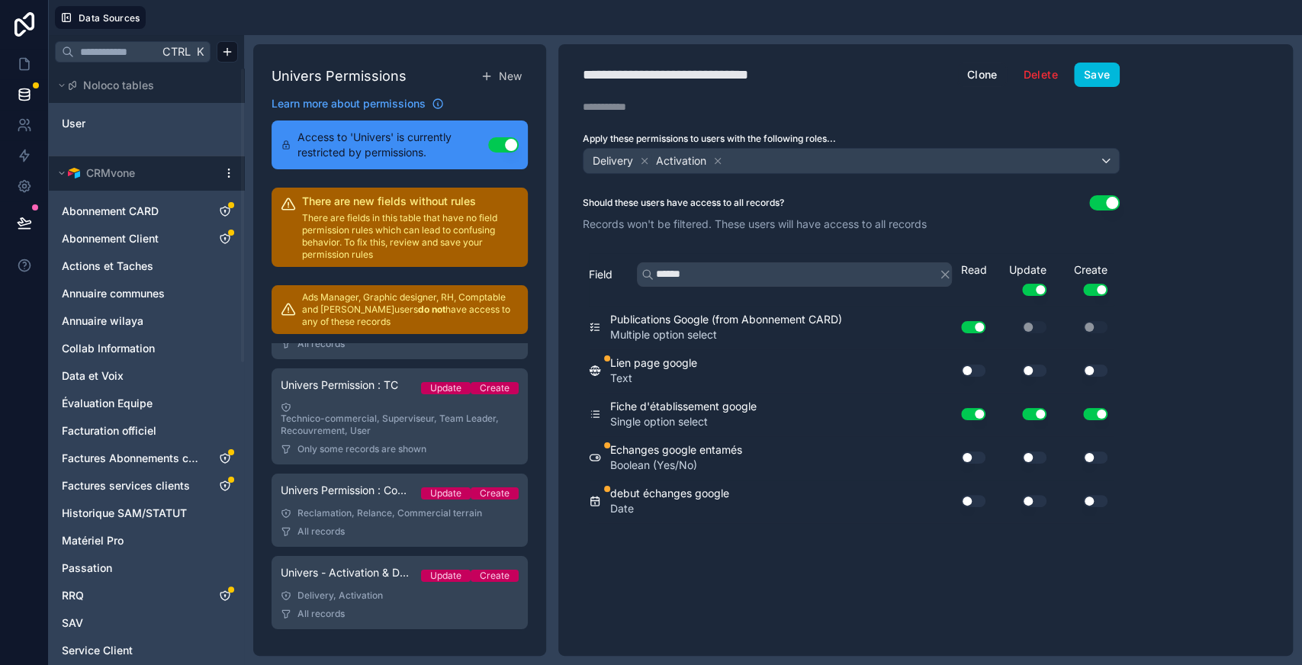
click at [976, 458] on button "Use setting" at bounding box center [973, 458] width 24 height 12
click at [1035, 455] on button "Use setting" at bounding box center [1034, 458] width 24 height 12
click at [1095, 452] on button "Use setting" at bounding box center [1095, 458] width 24 height 12
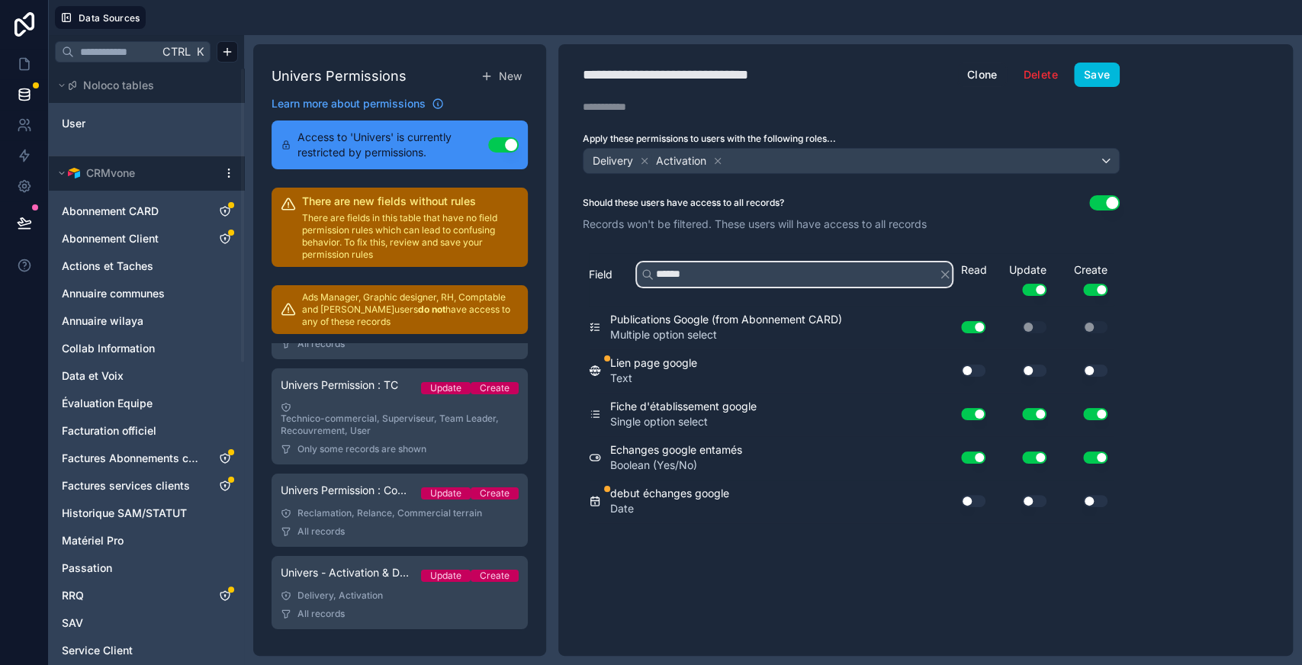
click at [761, 273] on input "******" at bounding box center [794, 274] width 315 height 24
click at [761, 273] on input "*" at bounding box center [794, 274] width 315 height 24
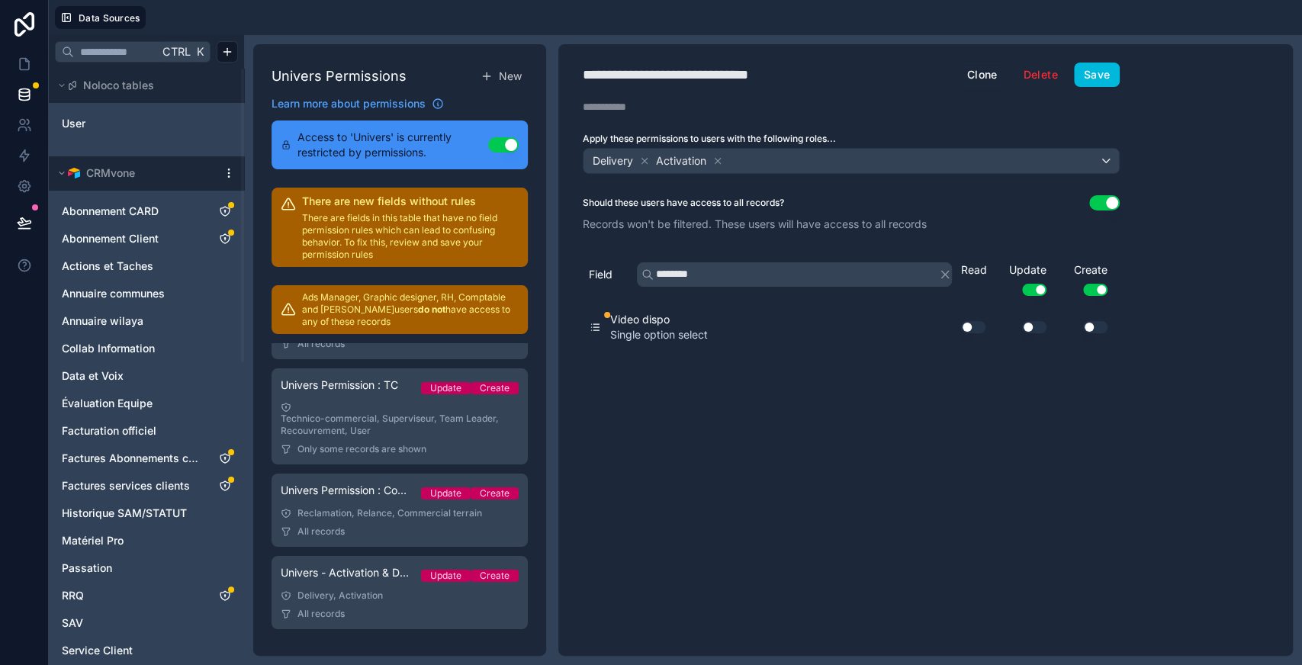
click at [973, 321] on button "Use setting" at bounding box center [973, 327] width 24 height 12
click at [1038, 323] on button "Use setting" at bounding box center [1034, 327] width 24 height 12
click at [1096, 323] on button "Use setting" at bounding box center [1095, 327] width 24 height 12
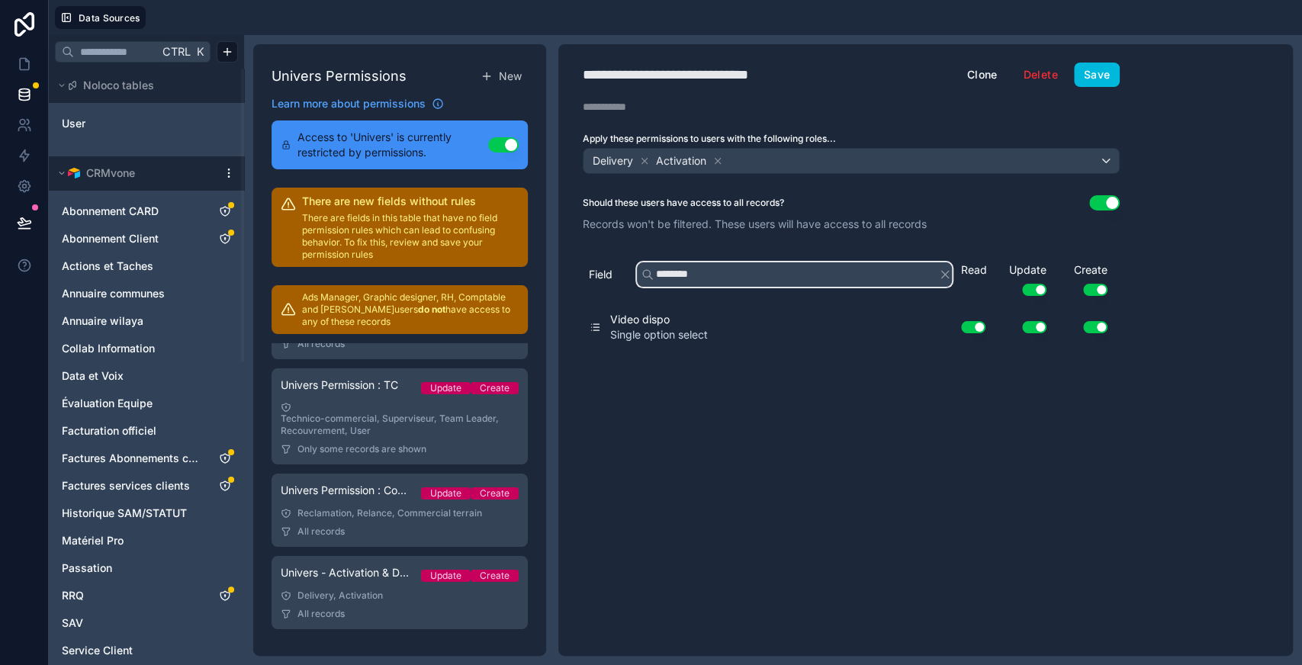
click at [729, 268] on input "********" at bounding box center [794, 274] width 315 height 24
click at [729, 268] on input "*" at bounding box center [794, 274] width 315 height 24
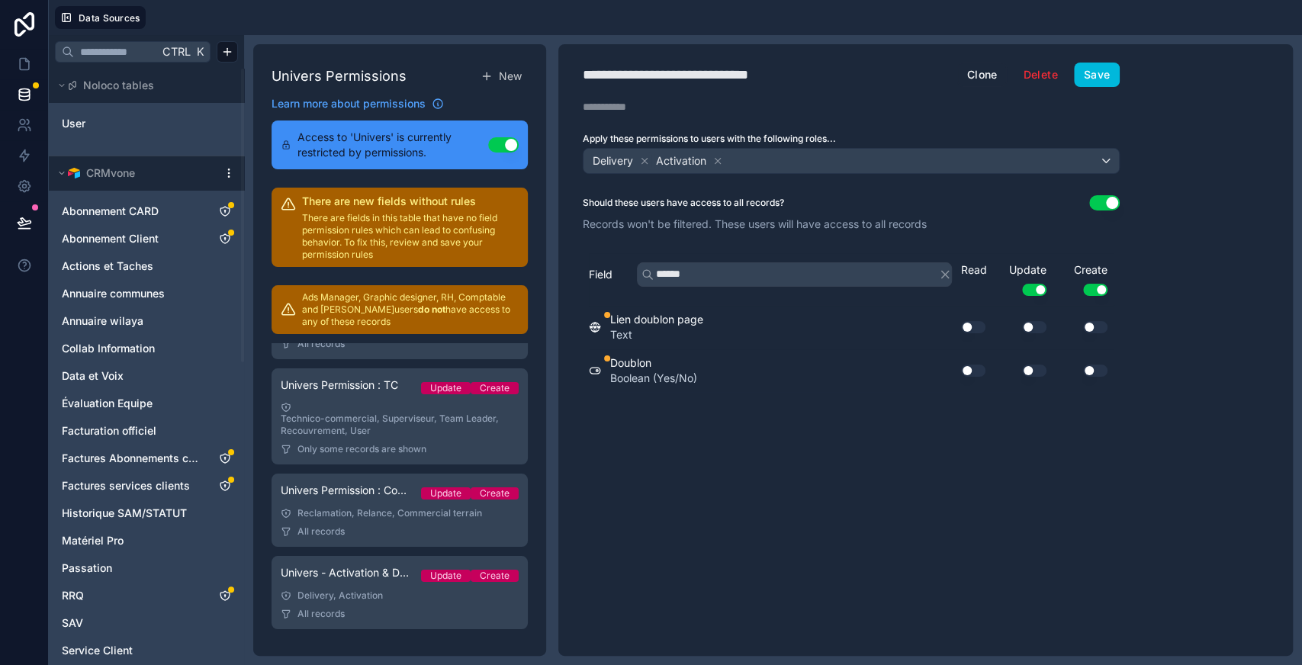
click at [980, 365] on button "Use setting" at bounding box center [973, 371] width 24 height 12
click at [1035, 369] on button "Use setting" at bounding box center [1034, 371] width 24 height 12
click at [1094, 369] on button "Use setting" at bounding box center [1095, 371] width 24 height 12
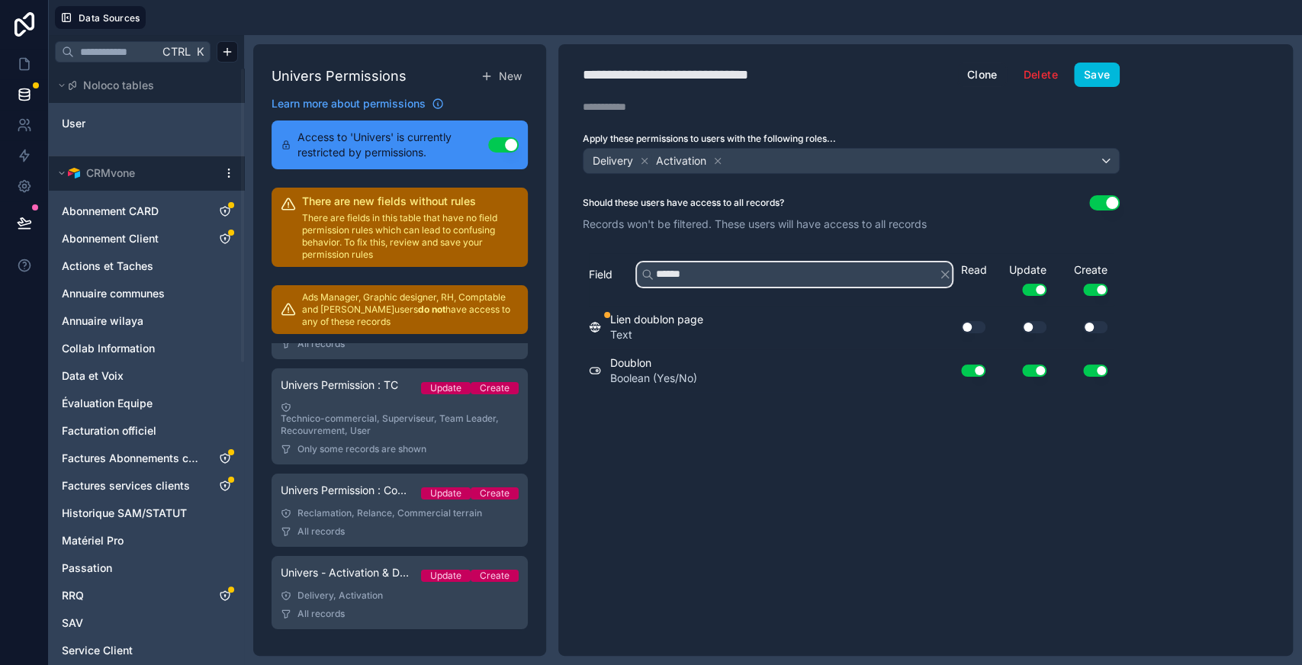
click at [687, 267] on input "******" at bounding box center [794, 274] width 315 height 24
click at [687, 267] on input "*" at bounding box center [794, 274] width 315 height 24
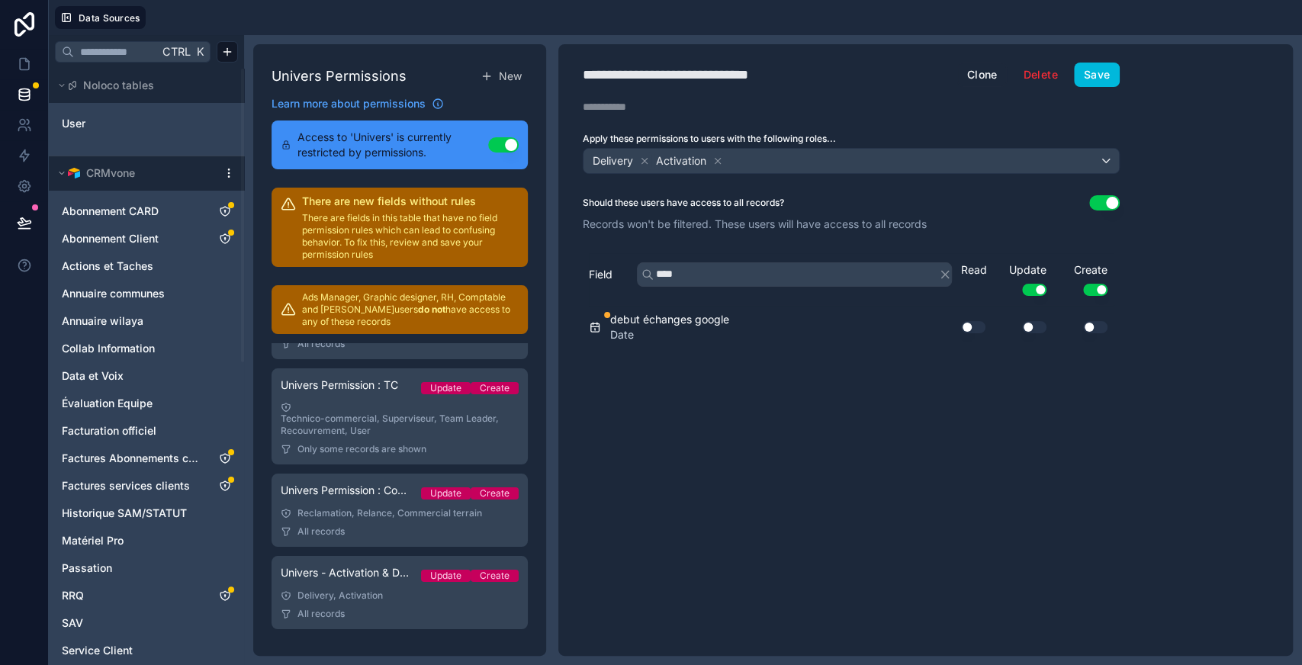
click at [974, 327] on button "Use setting" at bounding box center [973, 327] width 24 height 12
click at [1035, 327] on button "Use setting" at bounding box center [1034, 327] width 24 height 12
click at [1100, 333] on div "Use setting" at bounding box center [1083, 327] width 61 height 24
click at [1091, 325] on button "Use setting" at bounding box center [1095, 327] width 24 height 12
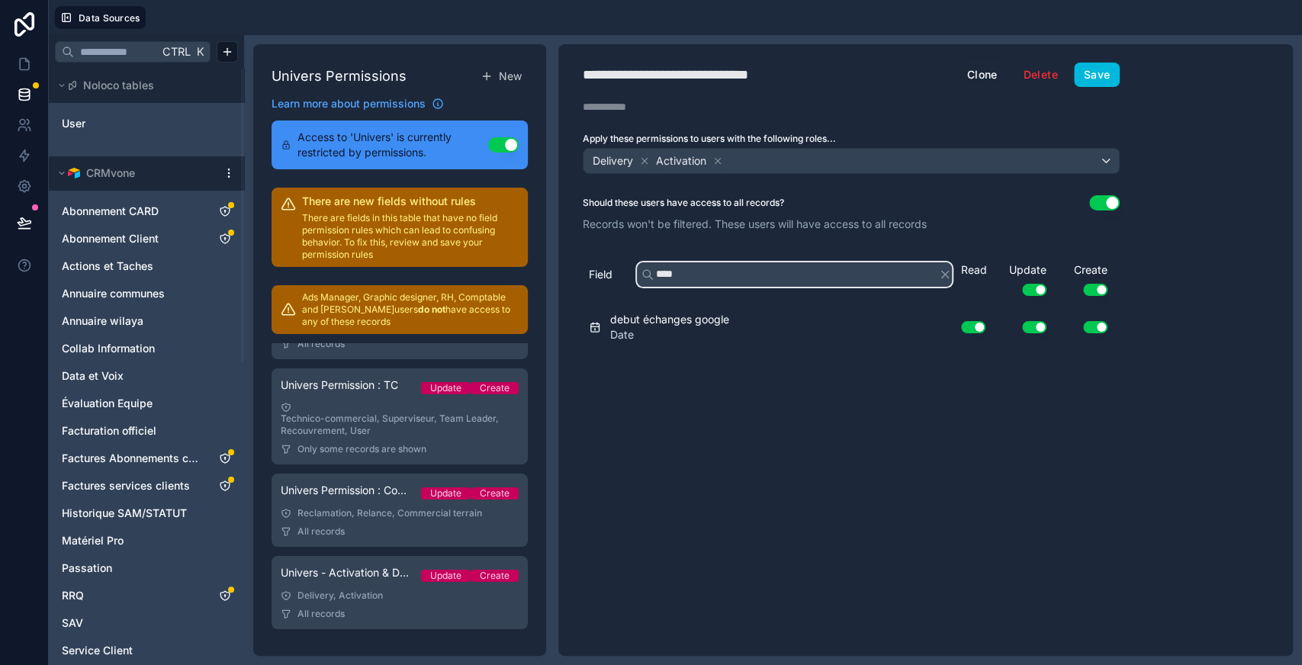
click at [724, 269] on input "****" at bounding box center [794, 274] width 315 height 24
click at [724, 269] on input "*" at bounding box center [794, 274] width 315 height 24
type input "*"
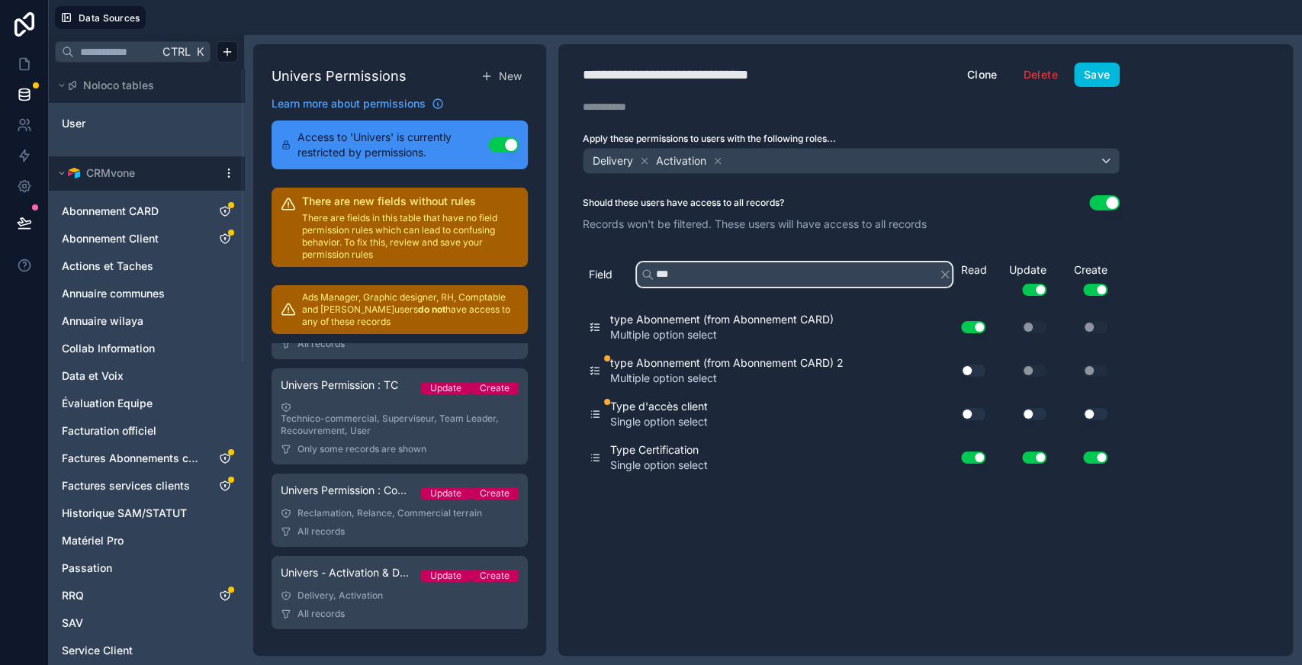
type input "****"
click at [738, 273] on input "****" at bounding box center [794, 274] width 315 height 24
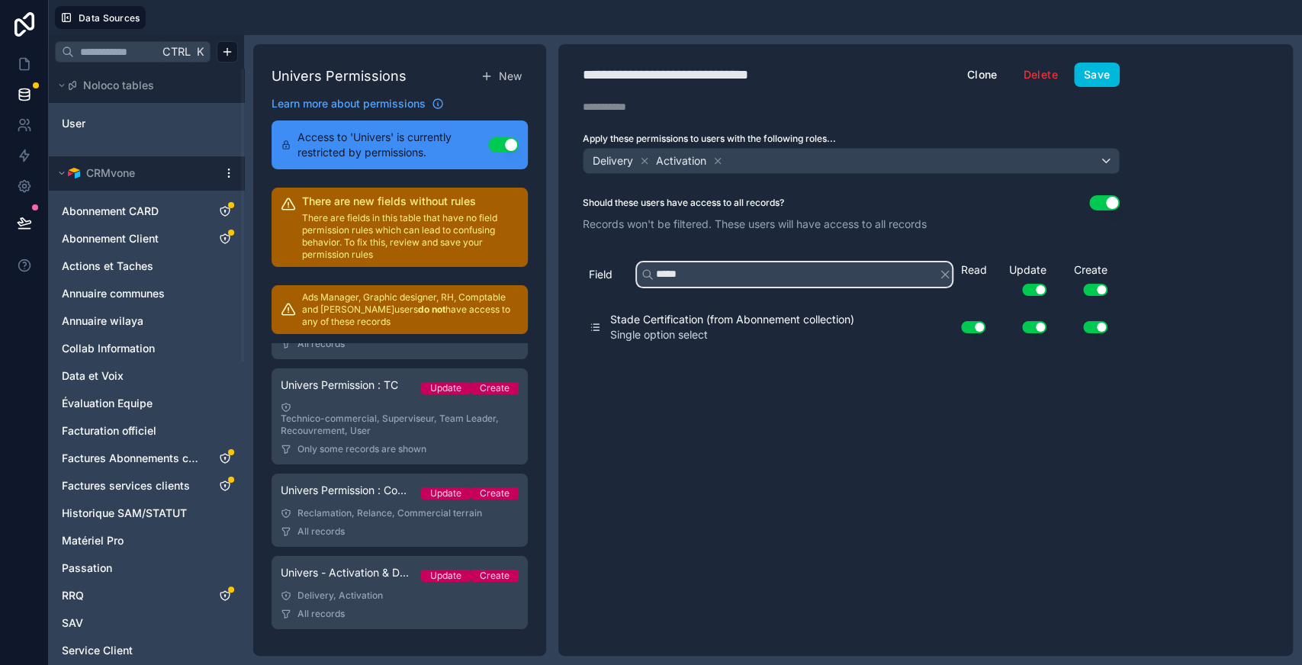
click at [754, 282] on input "*****" at bounding box center [794, 274] width 315 height 24
click at [754, 282] on input "*" at bounding box center [794, 274] width 315 height 24
click at [729, 278] on input "****" at bounding box center [794, 274] width 315 height 24
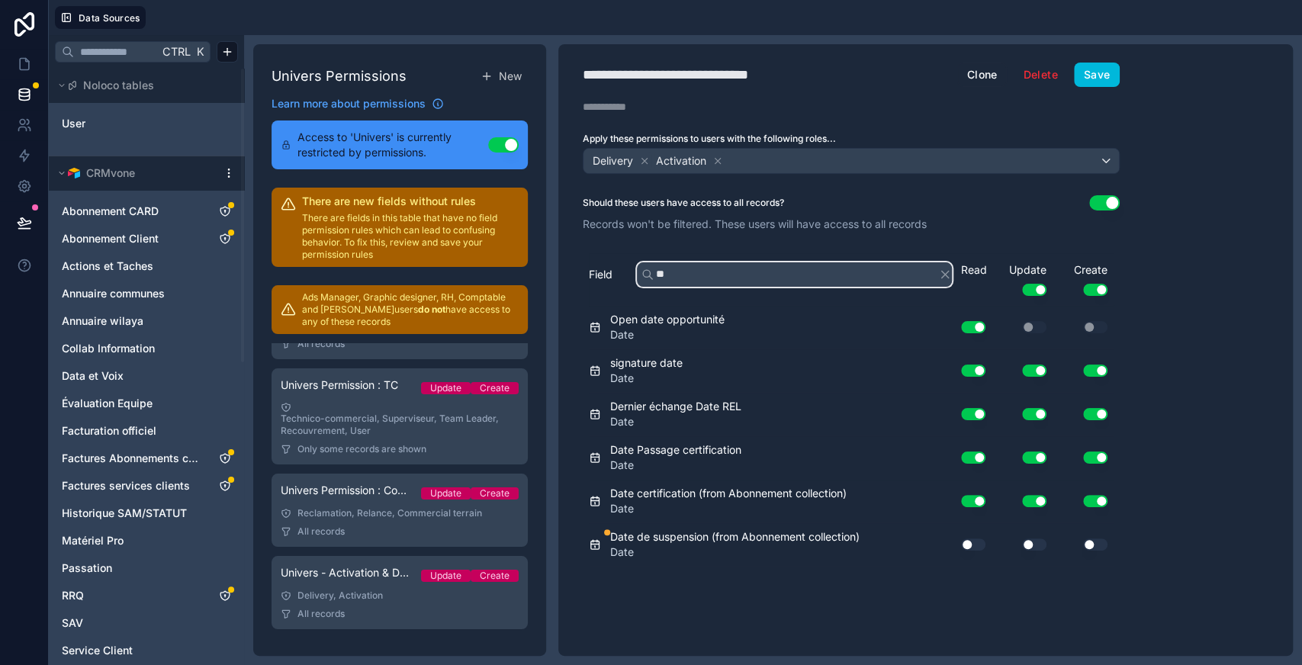
click at [729, 278] on input "**" at bounding box center [794, 274] width 315 height 24
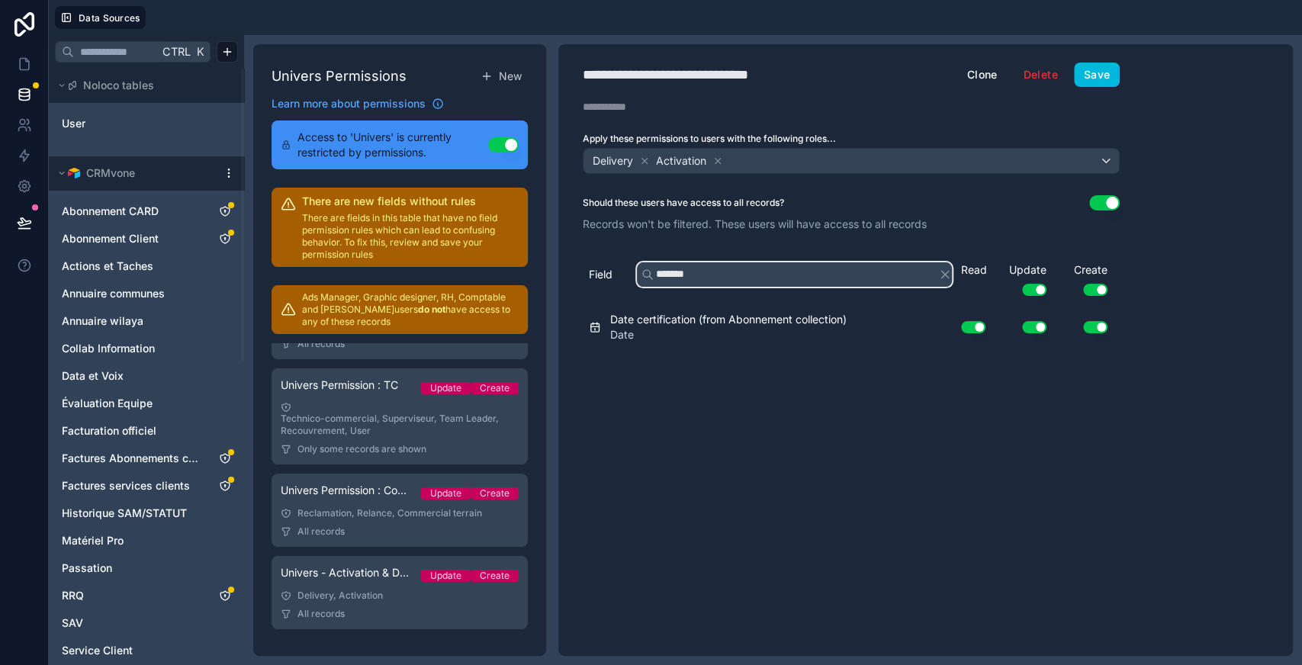
click at [705, 278] on input "*******" at bounding box center [794, 274] width 315 height 24
click at [705, 278] on input "*" at bounding box center [794, 274] width 315 height 24
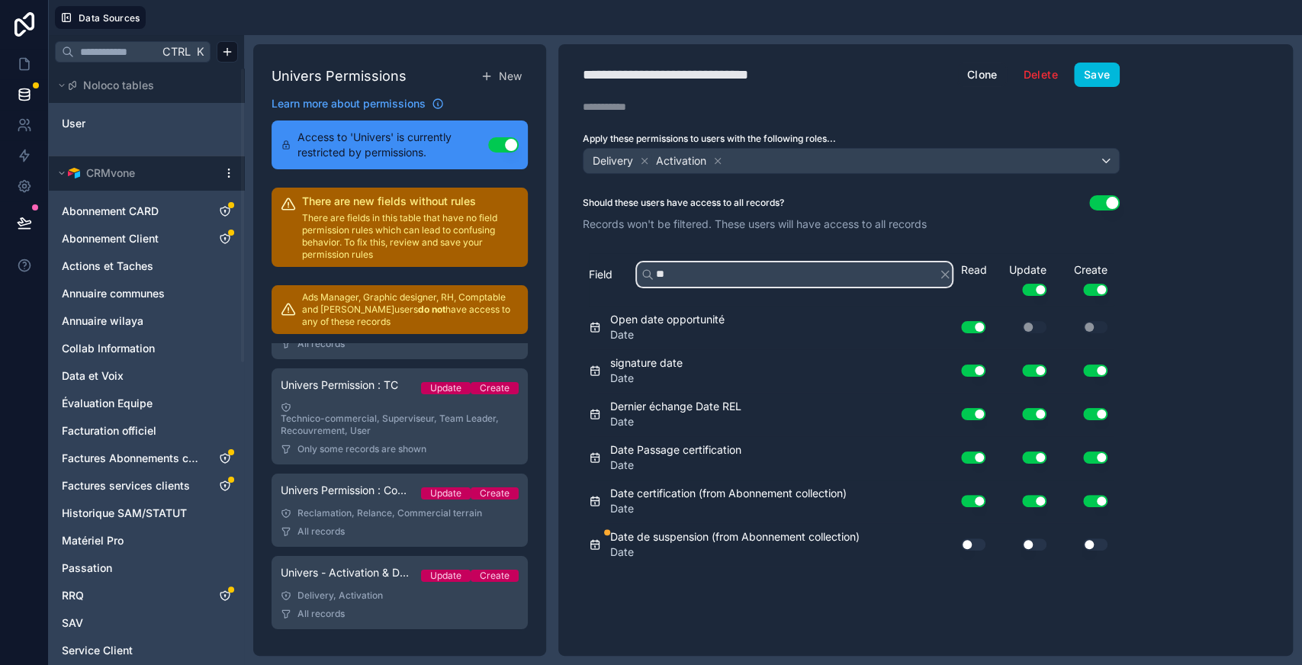
type input "*"
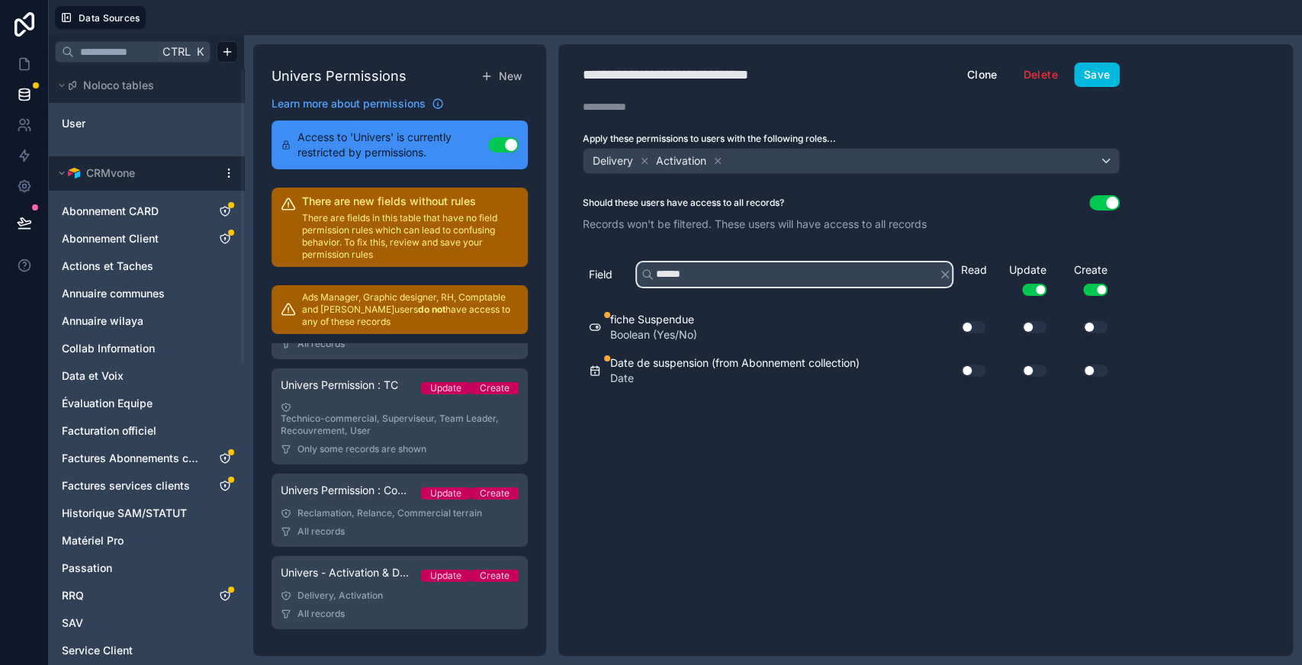
type input "******"
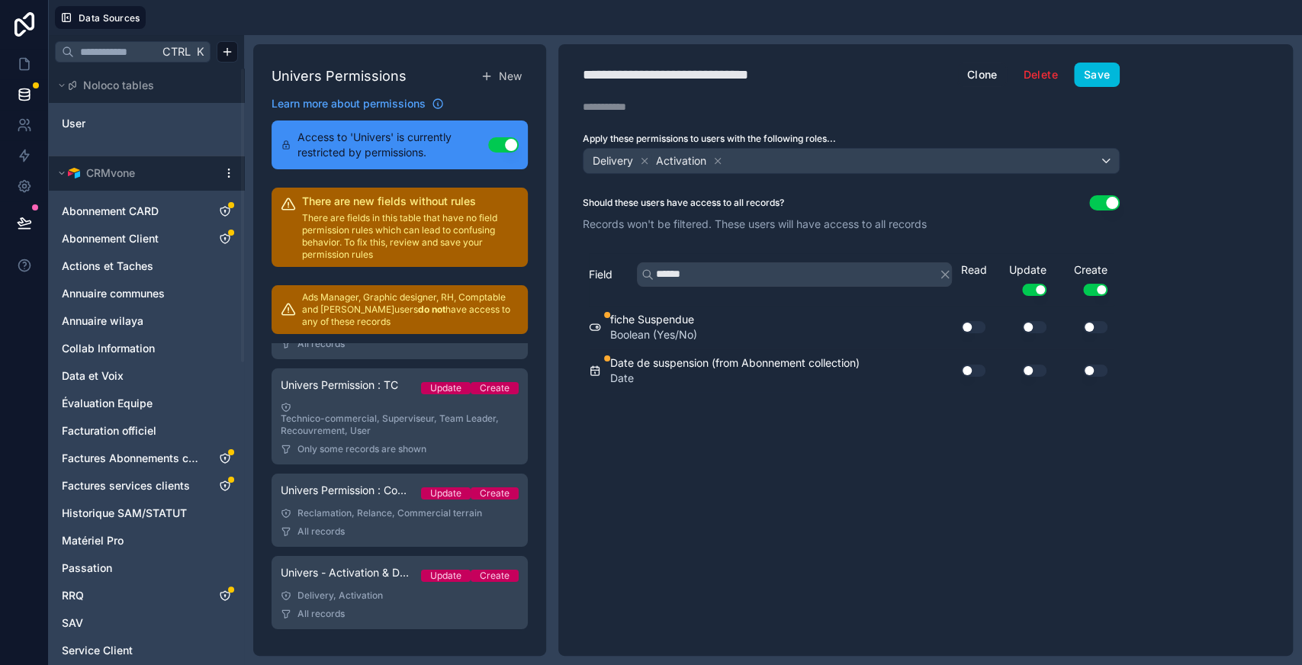
click at [983, 365] on button "Use setting" at bounding box center [973, 371] width 24 height 12
click at [1036, 365] on button "Use setting" at bounding box center [1034, 371] width 24 height 12
click at [1093, 366] on button "Use setting" at bounding box center [1095, 371] width 24 height 12
click at [1099, 73] on button "Save" at bounding box center [1097, 75] width 46 height 24
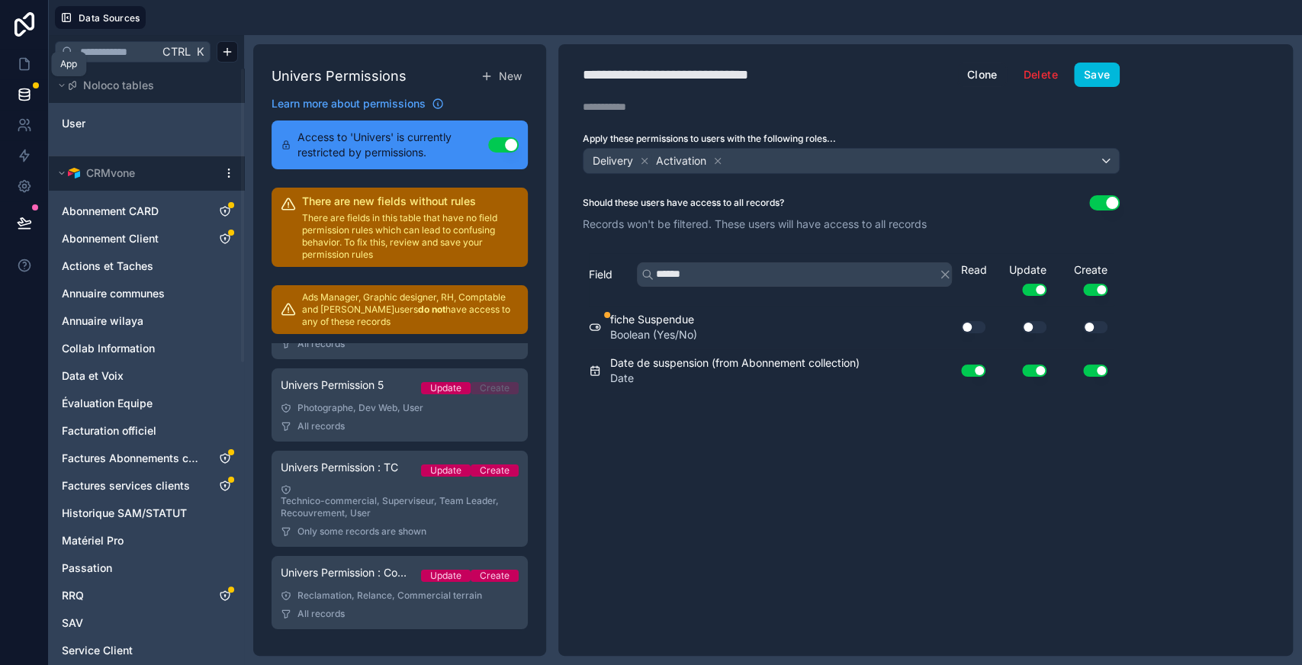
click at [14, 69] on link at bounding box center [24, 64] width 48 height 31
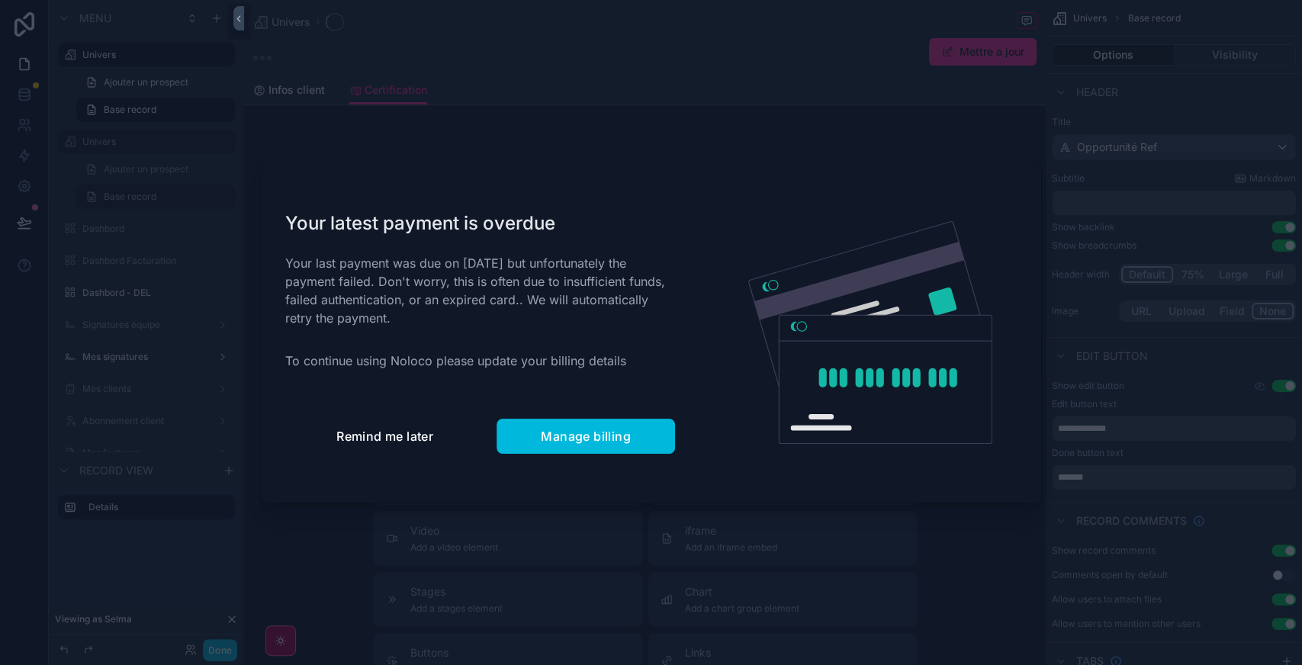
click at [385, 420] on button "Remind me later" at bounding box center [384, 436] width 199 height 35
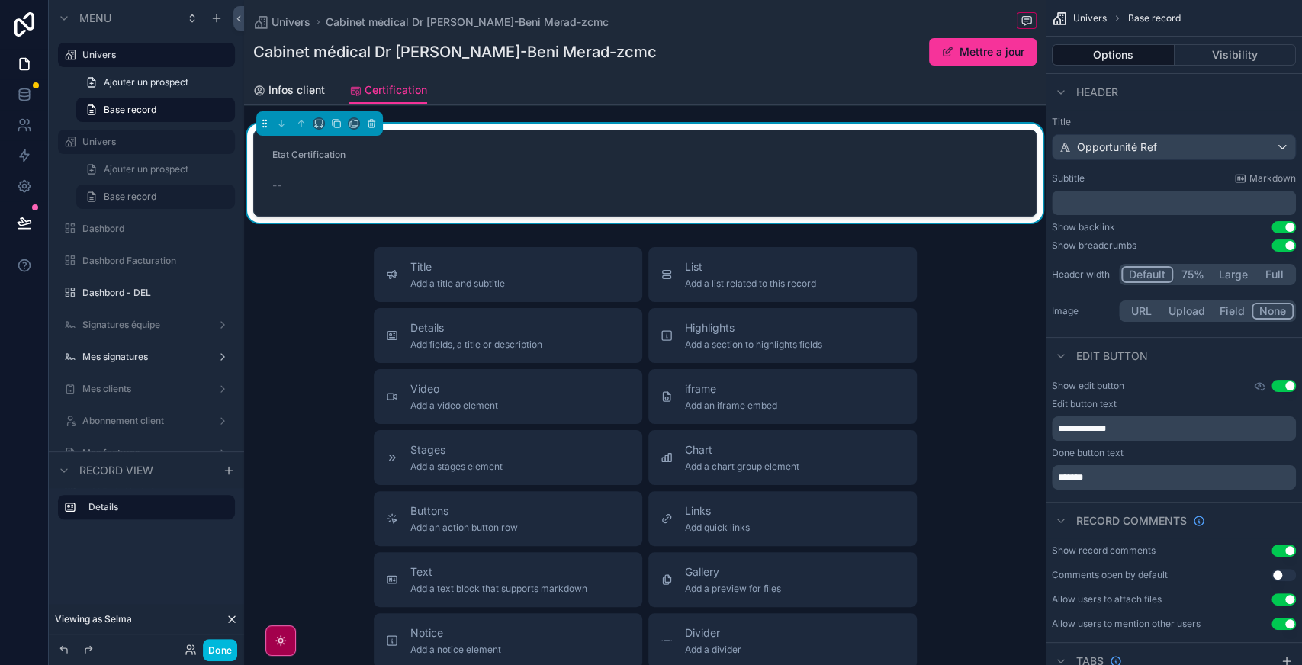
click at [705, 348] on span "Add a section to highlights fields" at bounding box center [753, 345] width 137 height 12
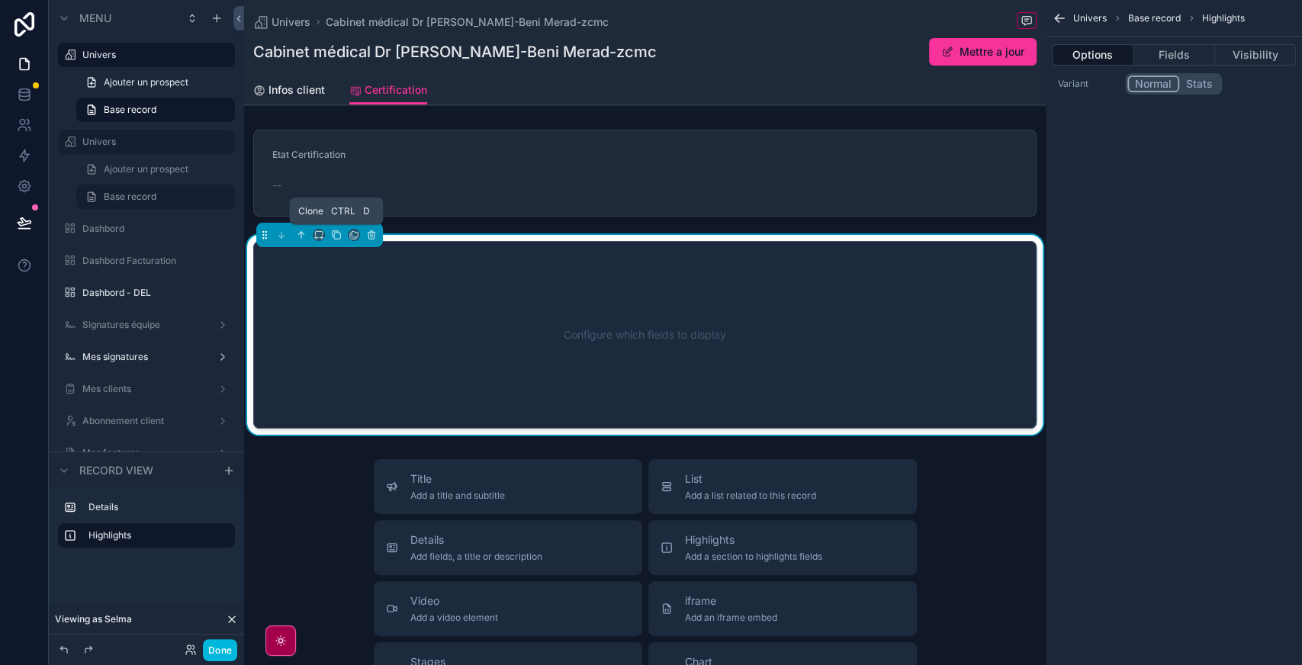
scroll to position [2, 0]
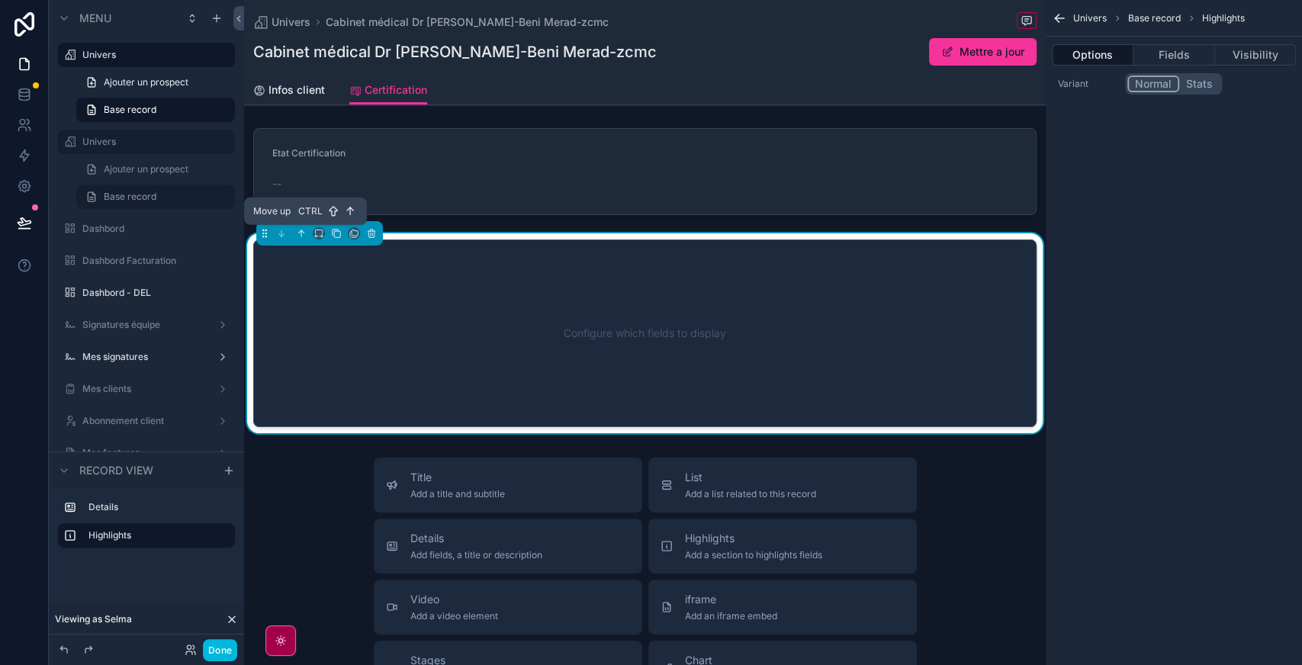
click at [300, 233] on icon "scrollable content" at bounding box center [301, 233] width 11 height 11
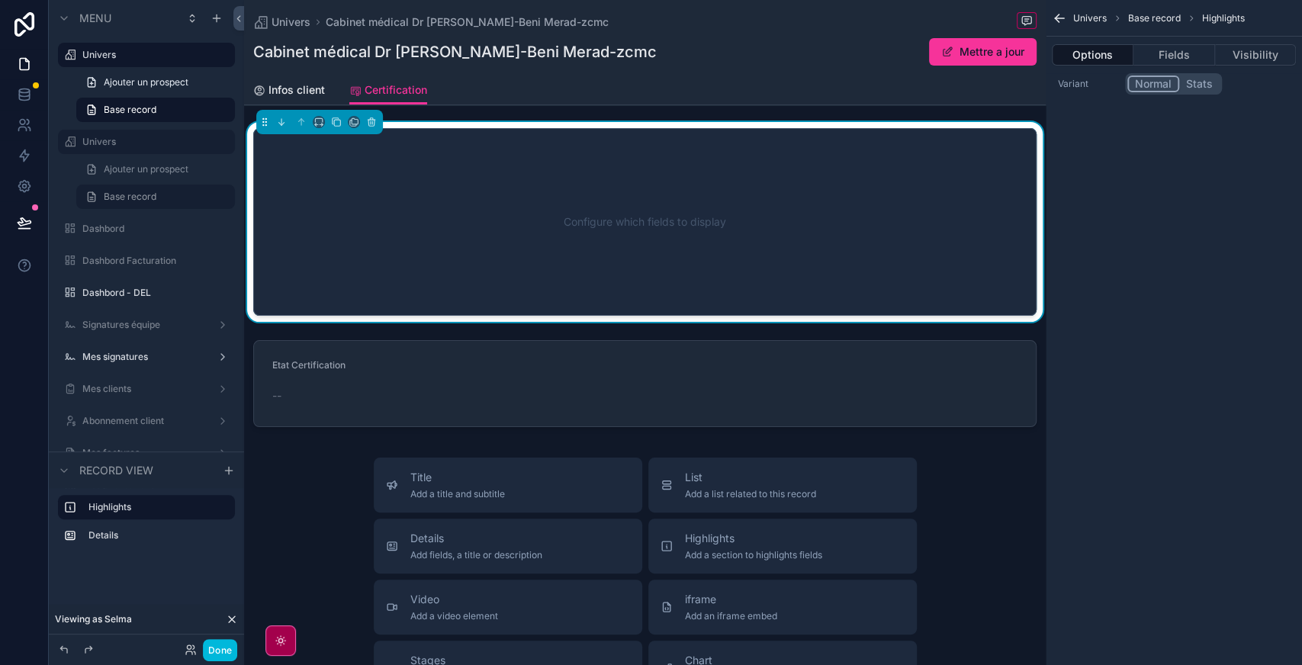
click at [1182, 57] on button "Fields" at bounding box center [1174, 54] width 81 height 21
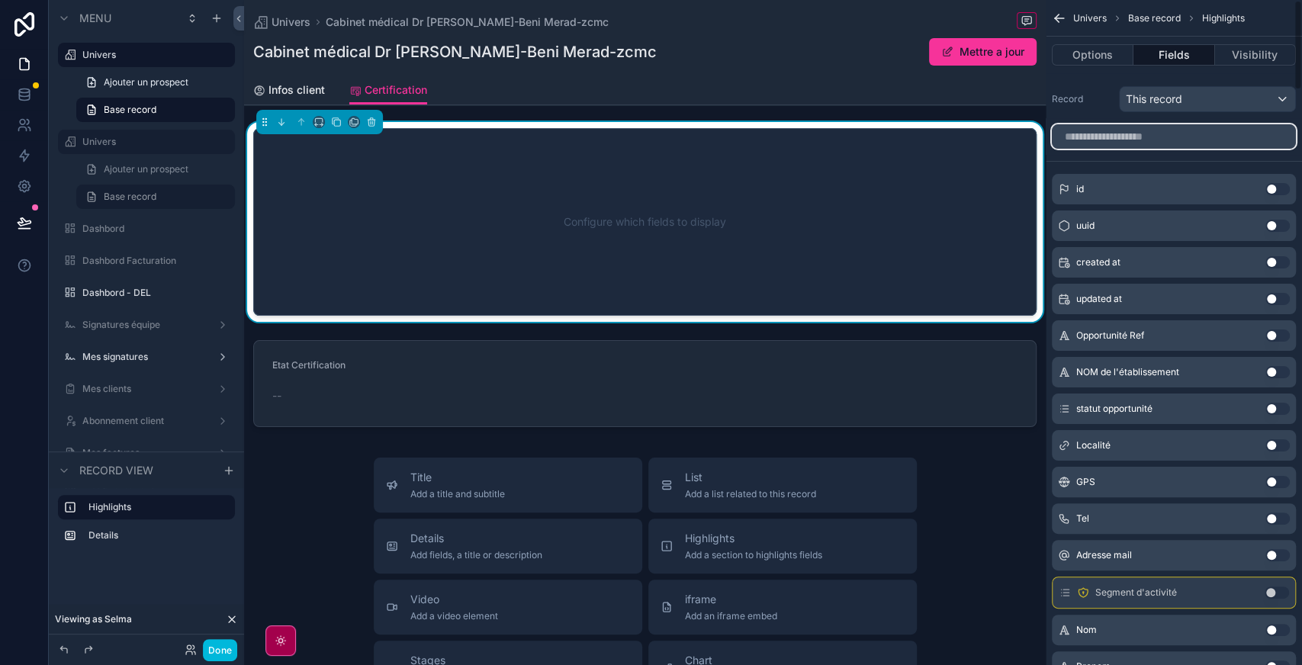
click at [1130, 146] on input "scrollable content" at bounding box center [1174, 136] width 244 height 24
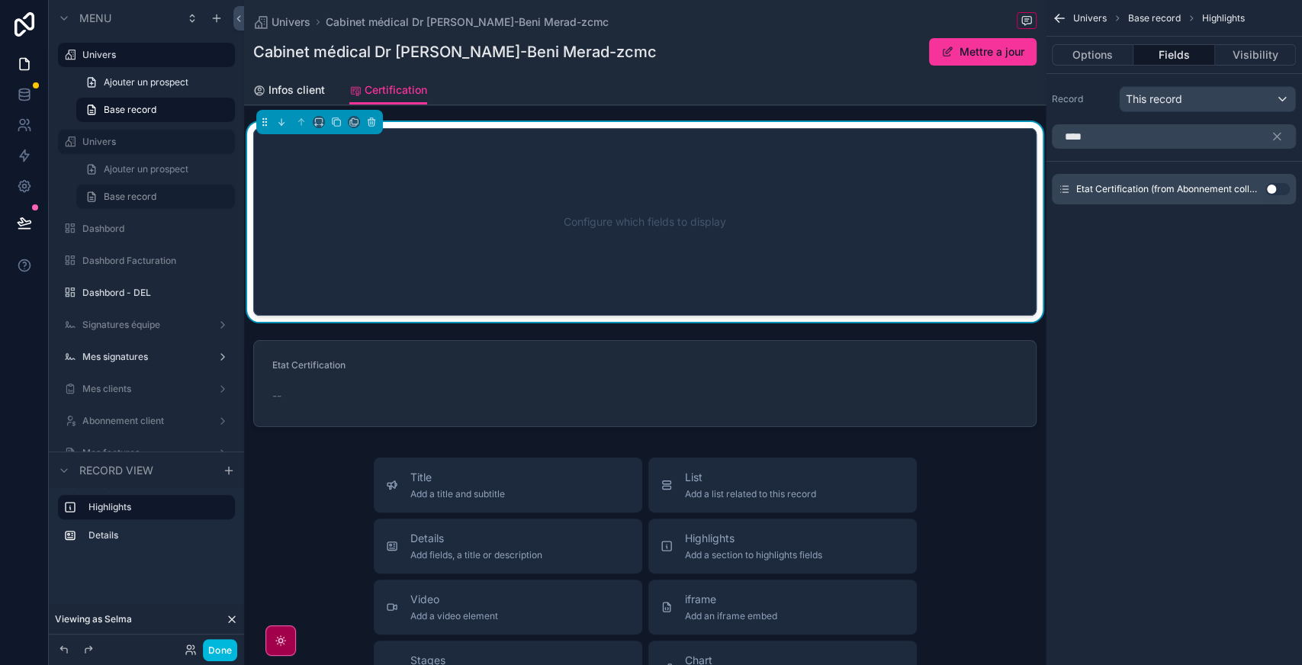
click at [1277, 188] on button "Use setting" at bounding box center [1278, 189] width 24 height 12
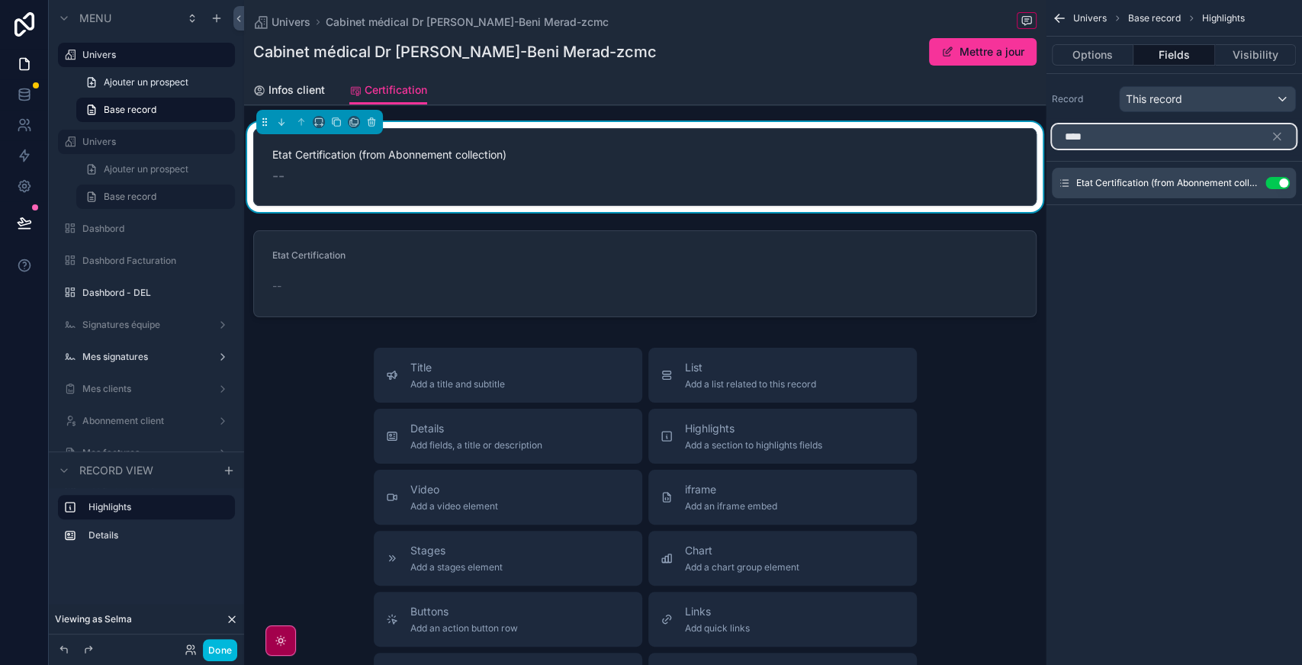
click at [1200, 144] on input "****" at bounding box center [1174, 136] width 244 height 24
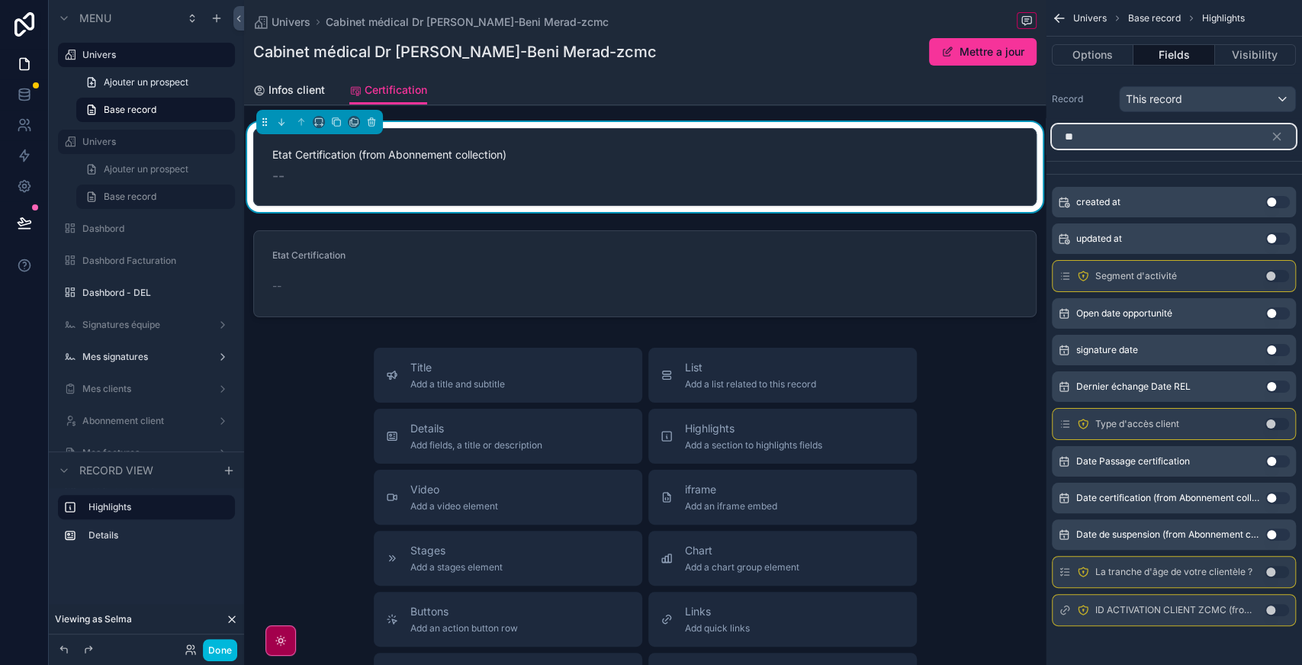
click at [1200, 144] on input "**" at bounding box center [1174, 136] width 244 height 24
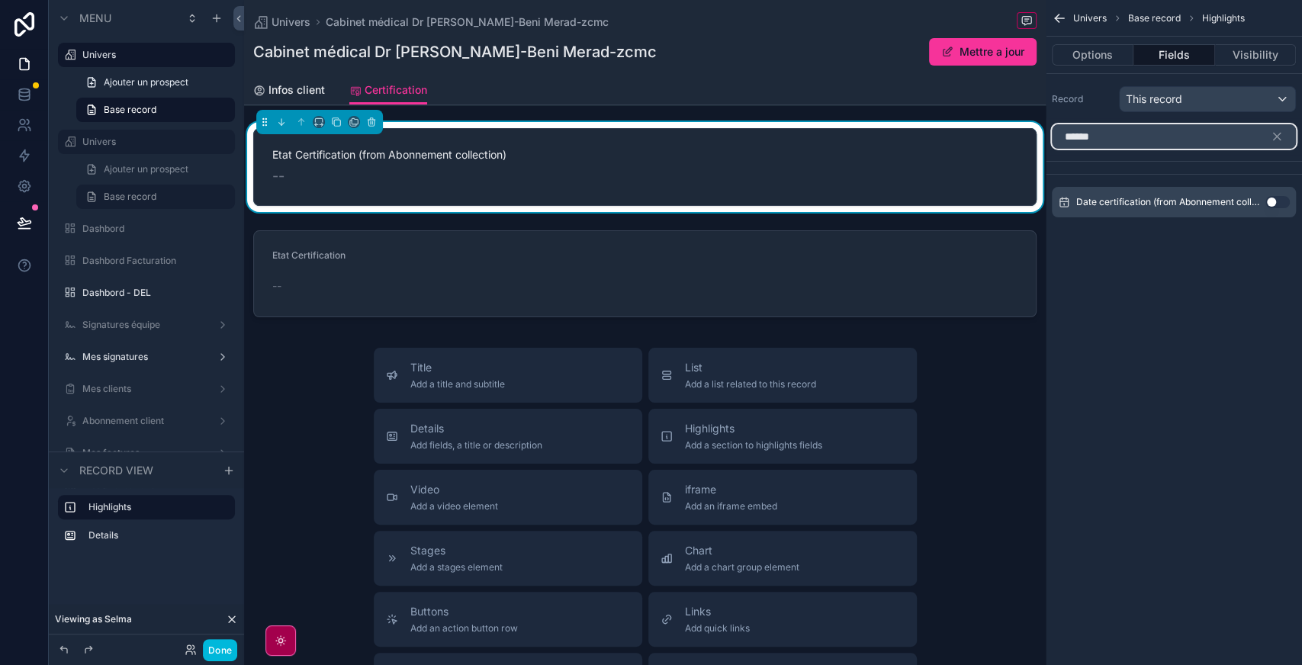
type input "******"
click at [1276, 203] on button "Use setting" at bounding box center [1278, 202] width 24 height 12
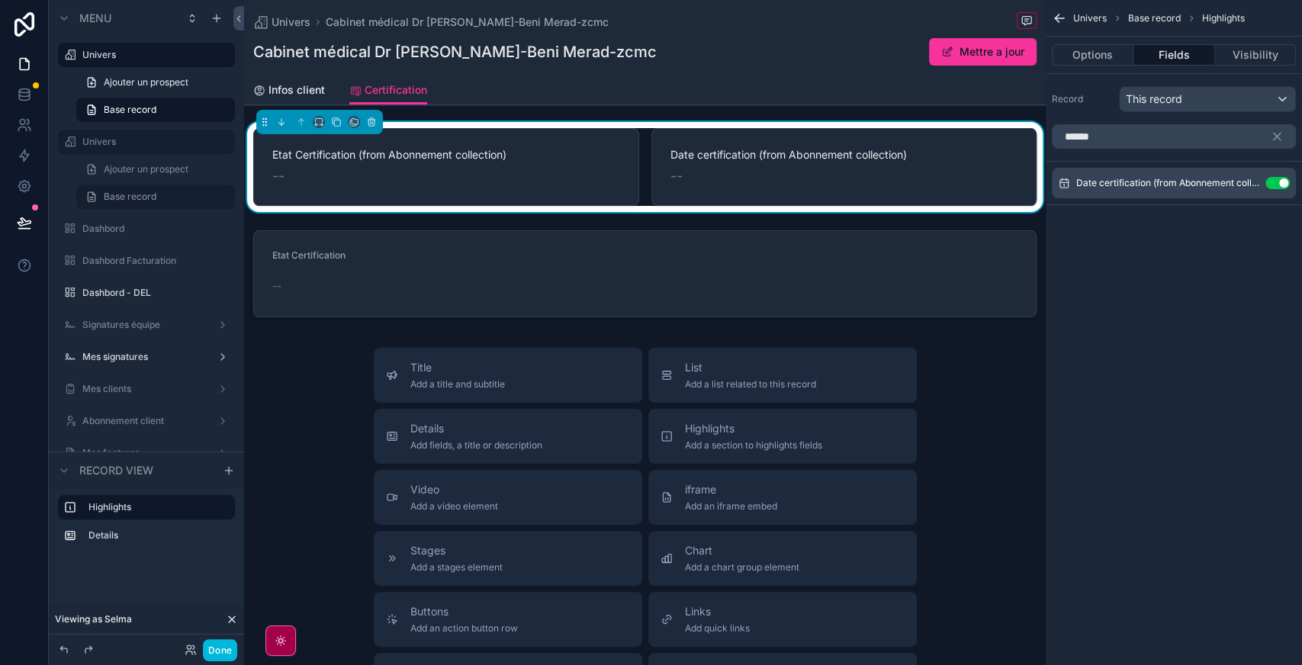
click at [0, 0] on icon "scrollable content" at bounding box center [0, 0] width 0 height 0
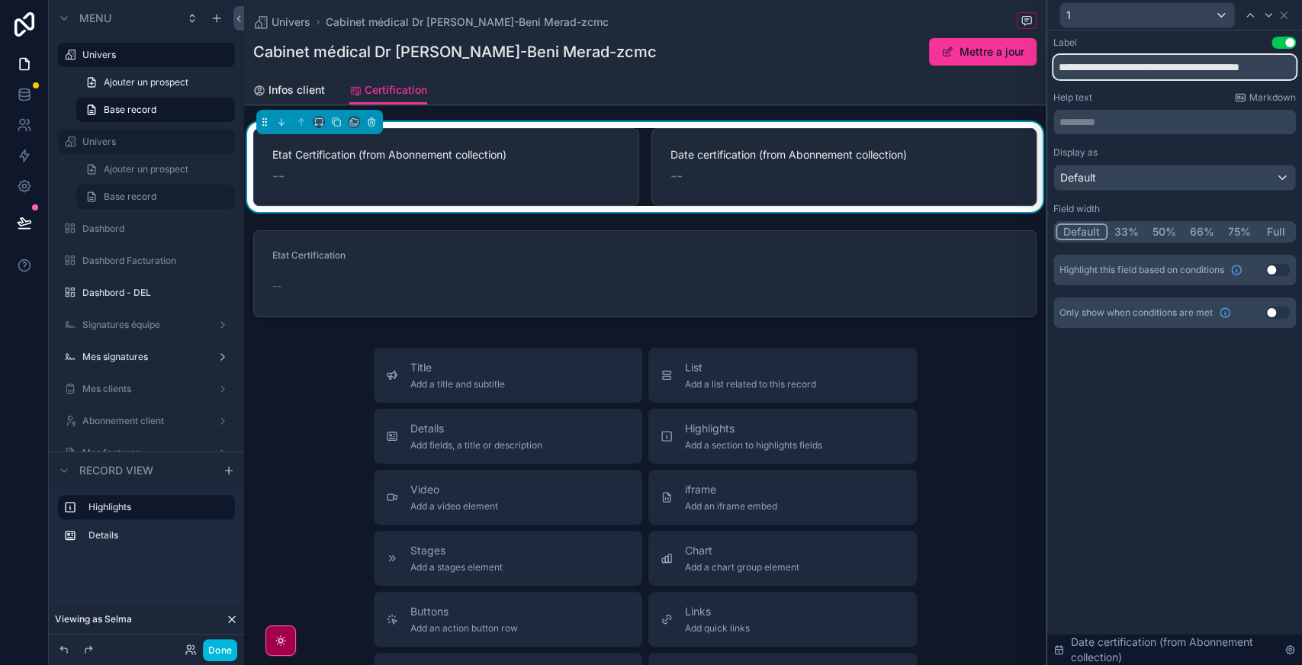
scroll to position [0, 8]
drag, startPoint x: 1146, startPoint y: 64, endPoint x: 1301, endPoint y: 47, distance: 156.5
click at [1301, 47] on div "**********" at bounding box center [1174, 198] width 255 height 334
type input "**********"
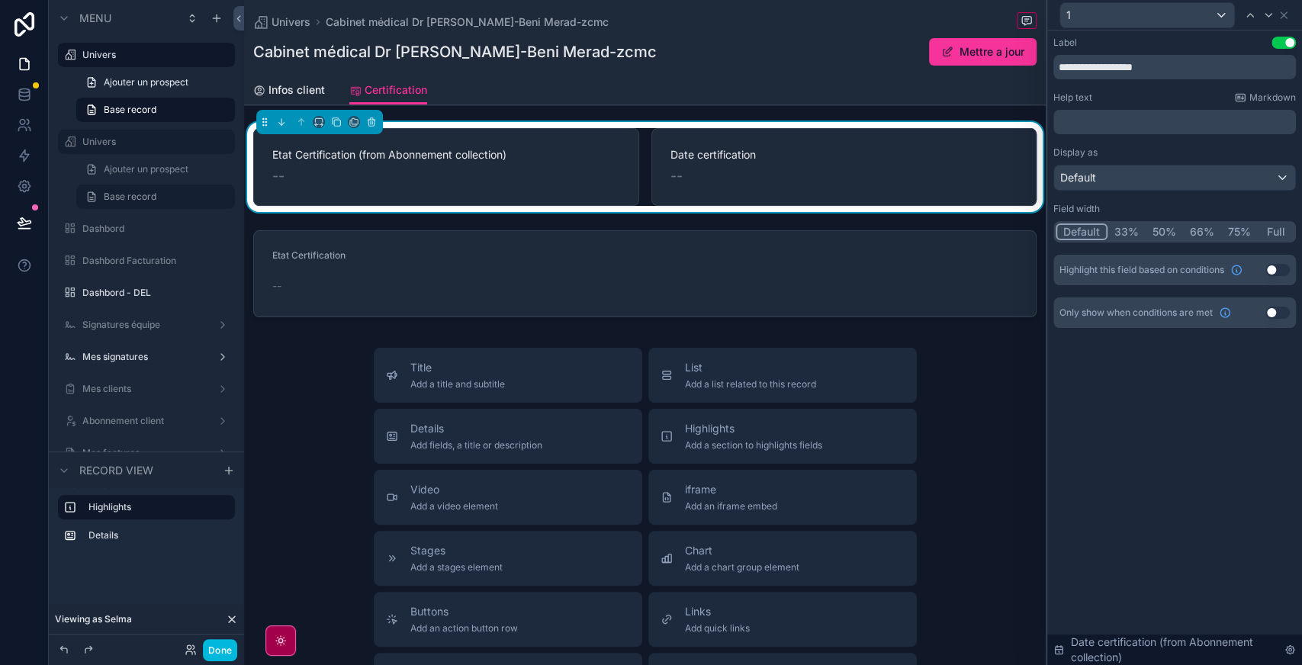
click at [1249, 17] on icon at bounding box center [1250, 15] width 12 height 12
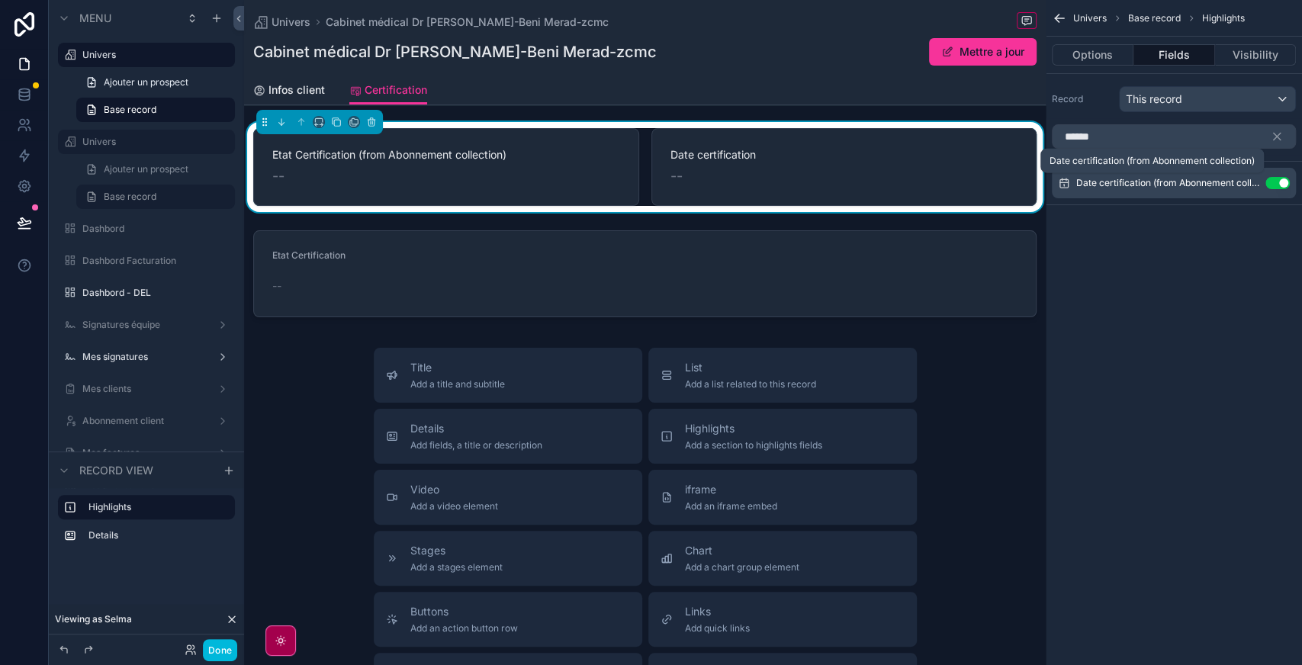
click at [1152, 186] on span "Date certification (from Abonnement collection)" at bounding box center [1167, 183] width 183 height 12
click at [0, 0] on icon "scrollable content" at bounding box center [0, 0] width 0 height 0
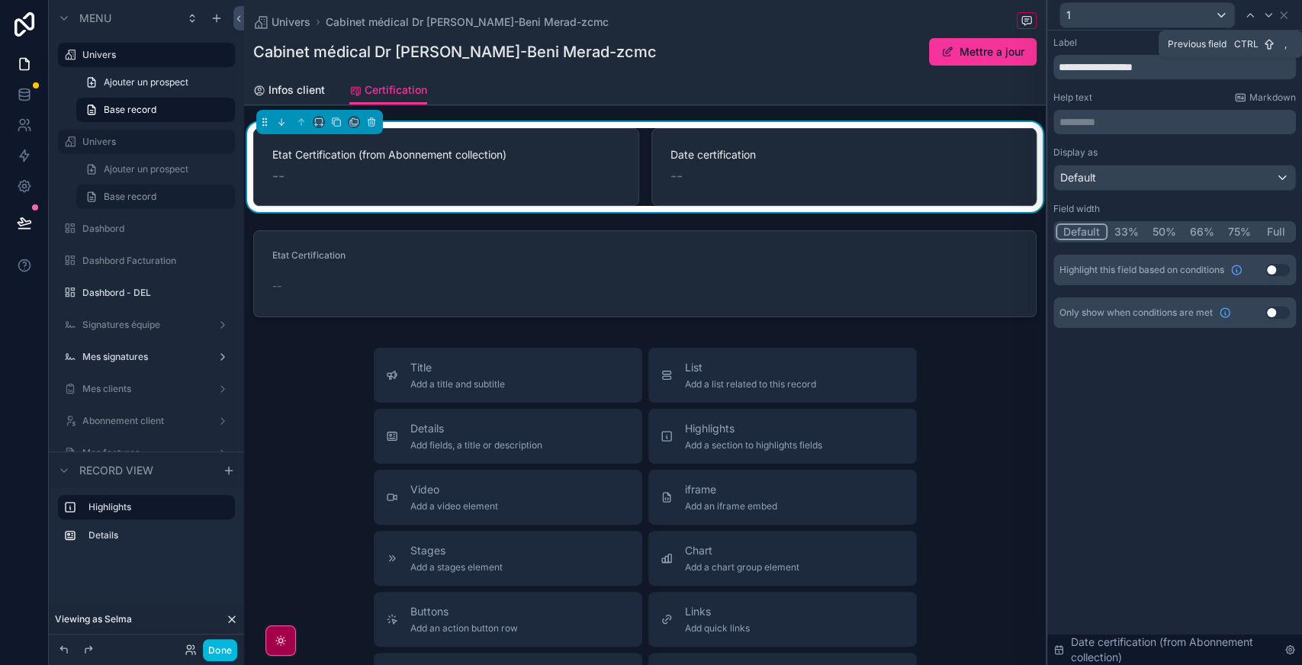
click at [1253, 18] on icon at bounding box center [1250, 15] width 12 height 12
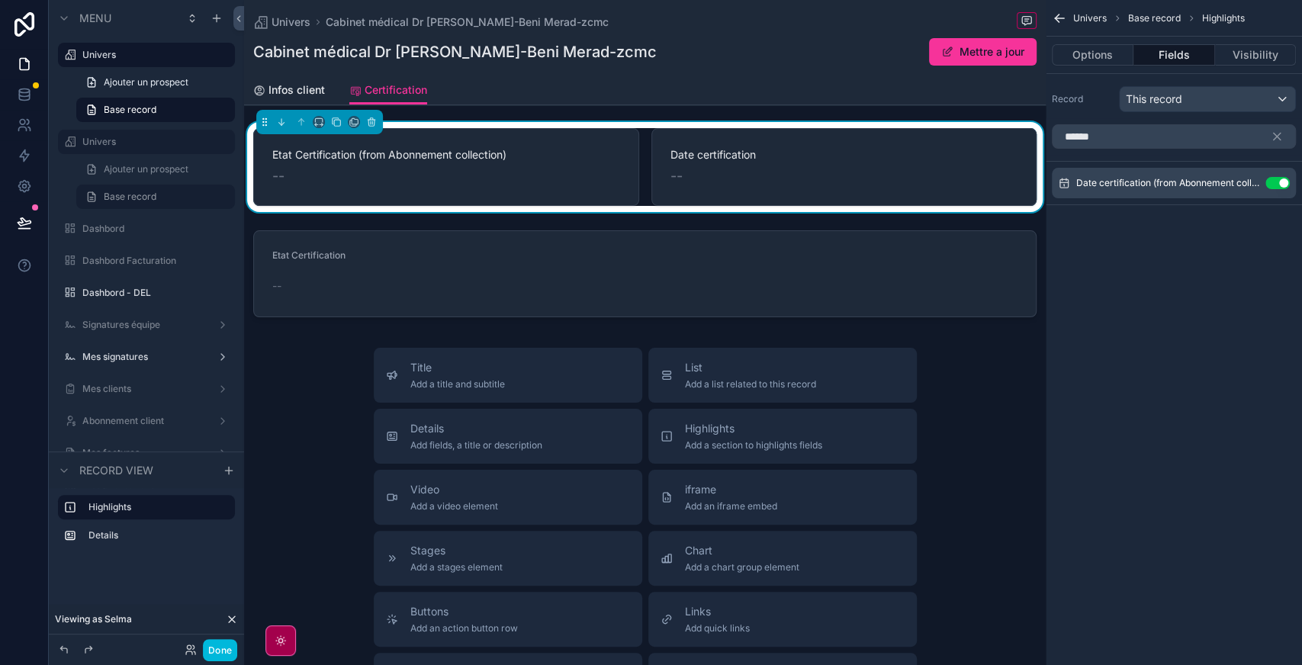
click at [0, 0] on icon "scrollable content" at bounding box center [0, 0] width 0 height 0
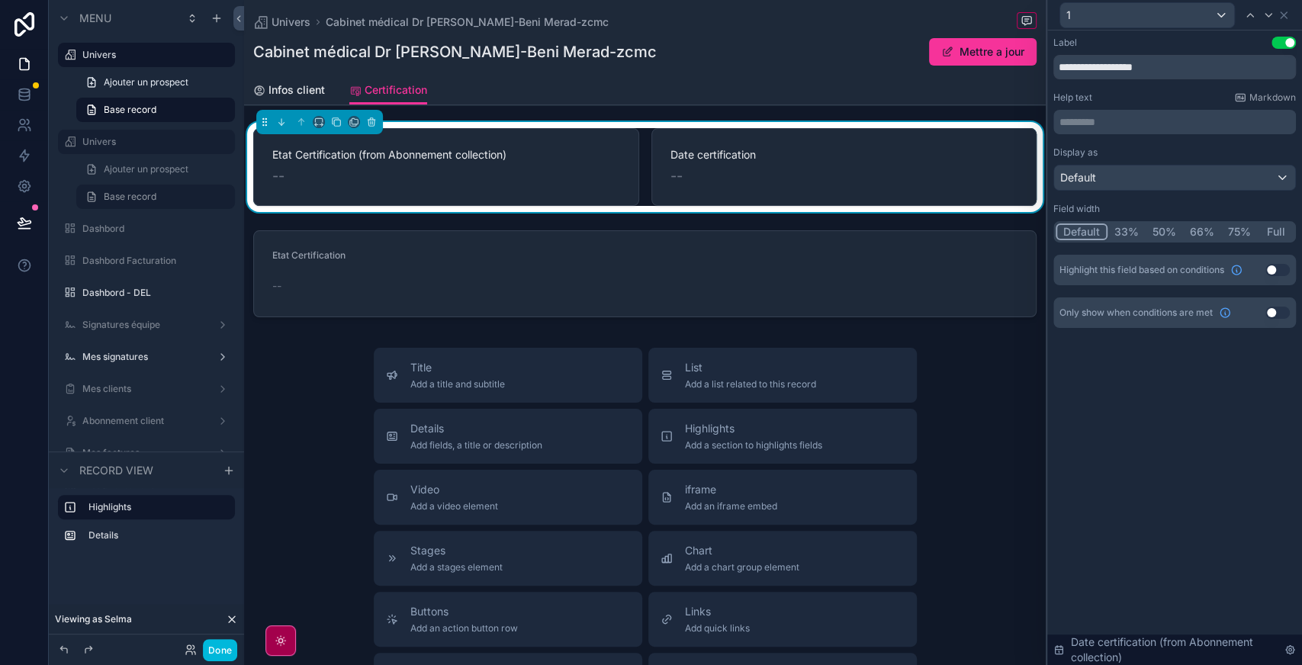
click at [1291, 15] on div "1" at bounding box center [1175, 15] width 243 height 30
click at [1286, 15] on icon at bounding box center [1284, 15] width 12 height 12
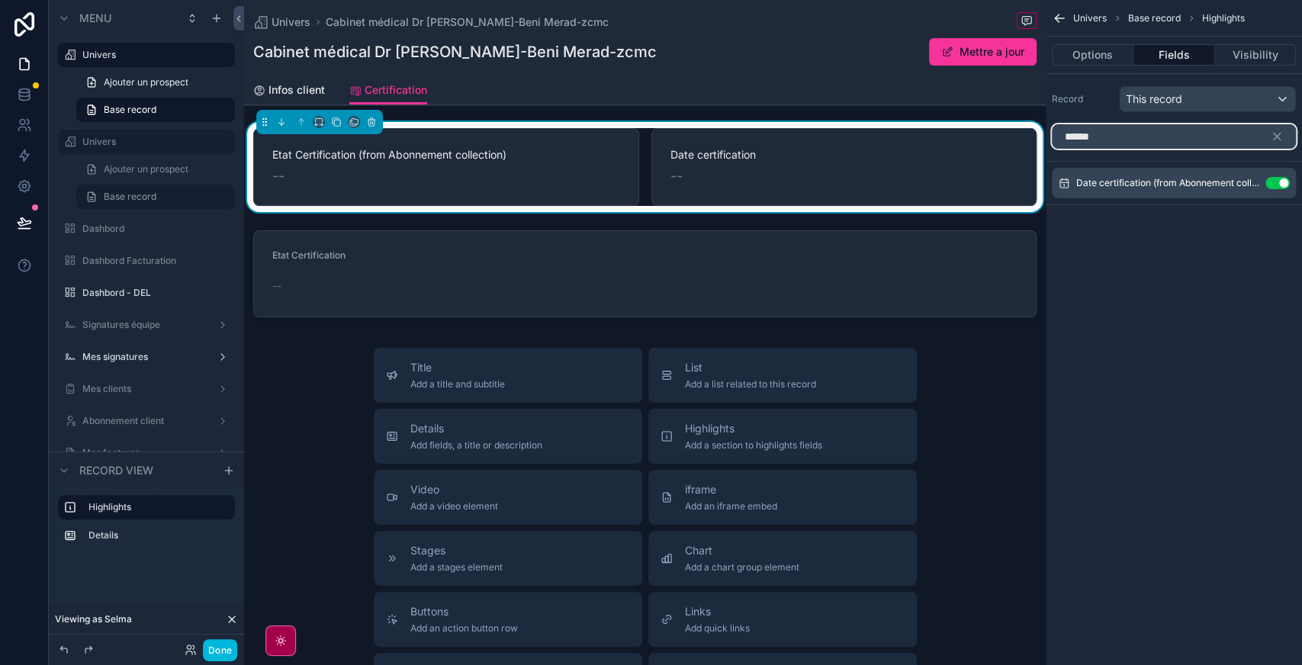
click at [1143, 130] on input "******" at bounding box center [1174, 136] width 244 height 24
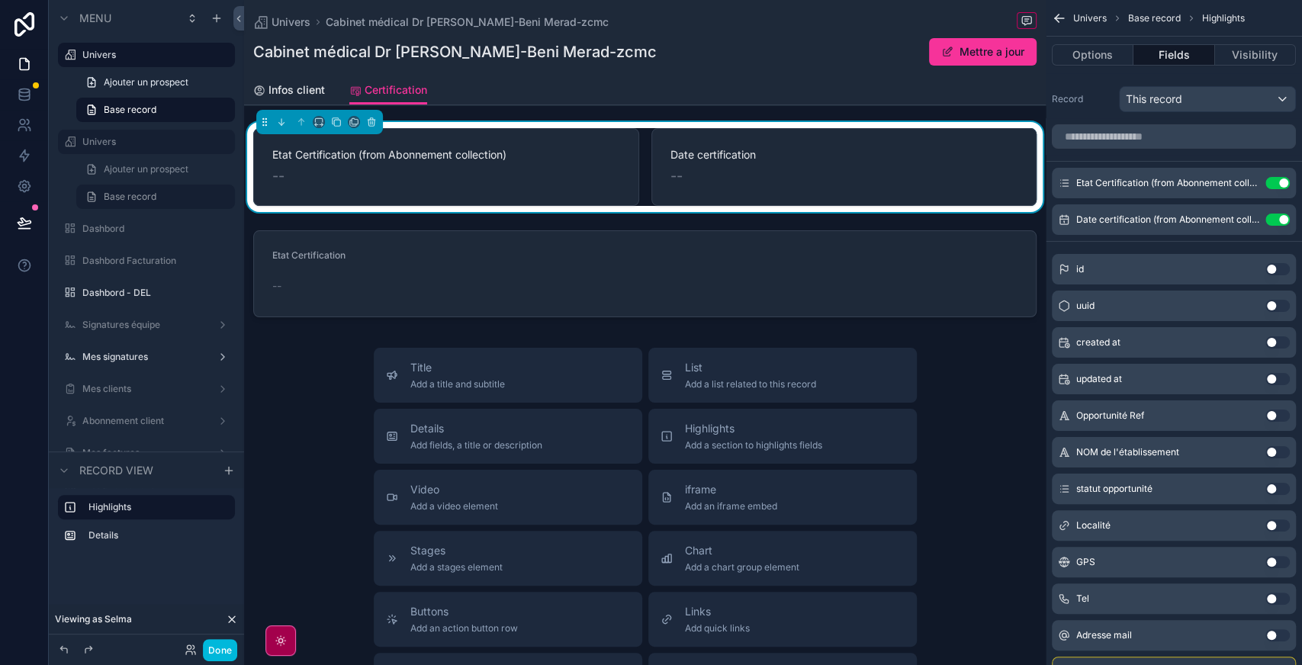
click at [0, 0] on icon "scrollable content" at bounding box center [0, 0] width 0 height 0
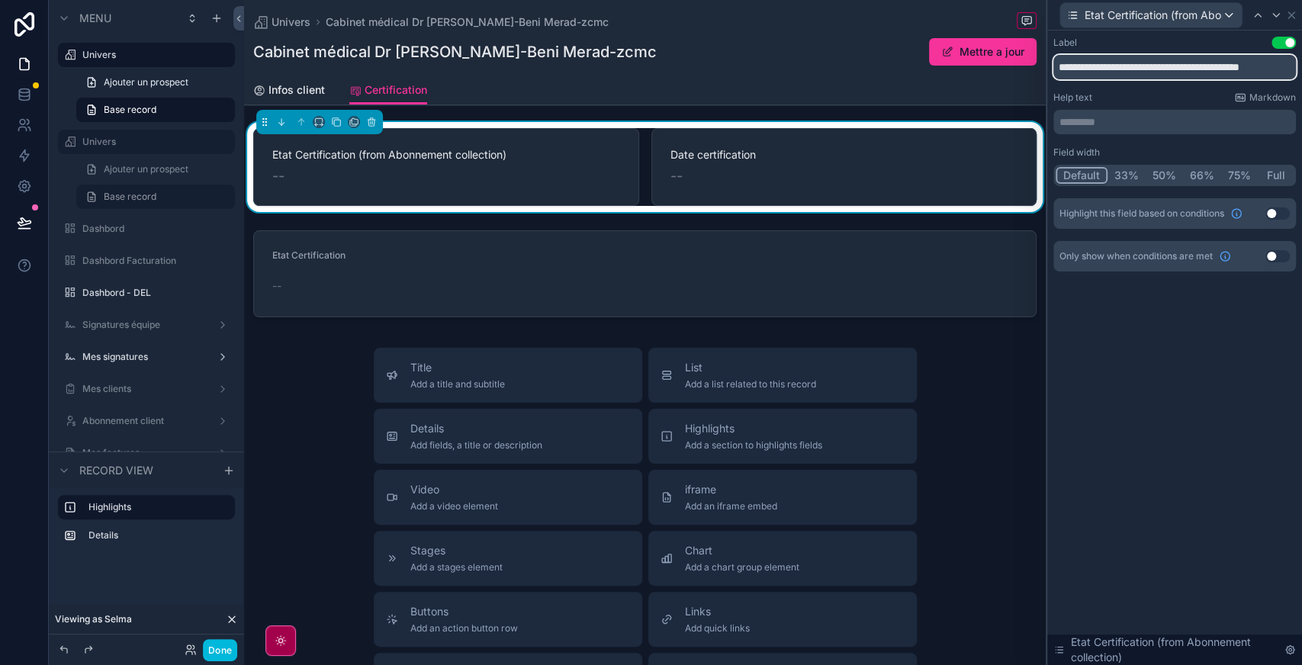
drag, startPoint x: 1144, startPoint y: 69, endPoint x: 1301, endPoint y: 40, distance: 159.8
click at [1301, 40] on div "**********" at bounding box center [1174, 170] width 255 height 278
type input "**********"
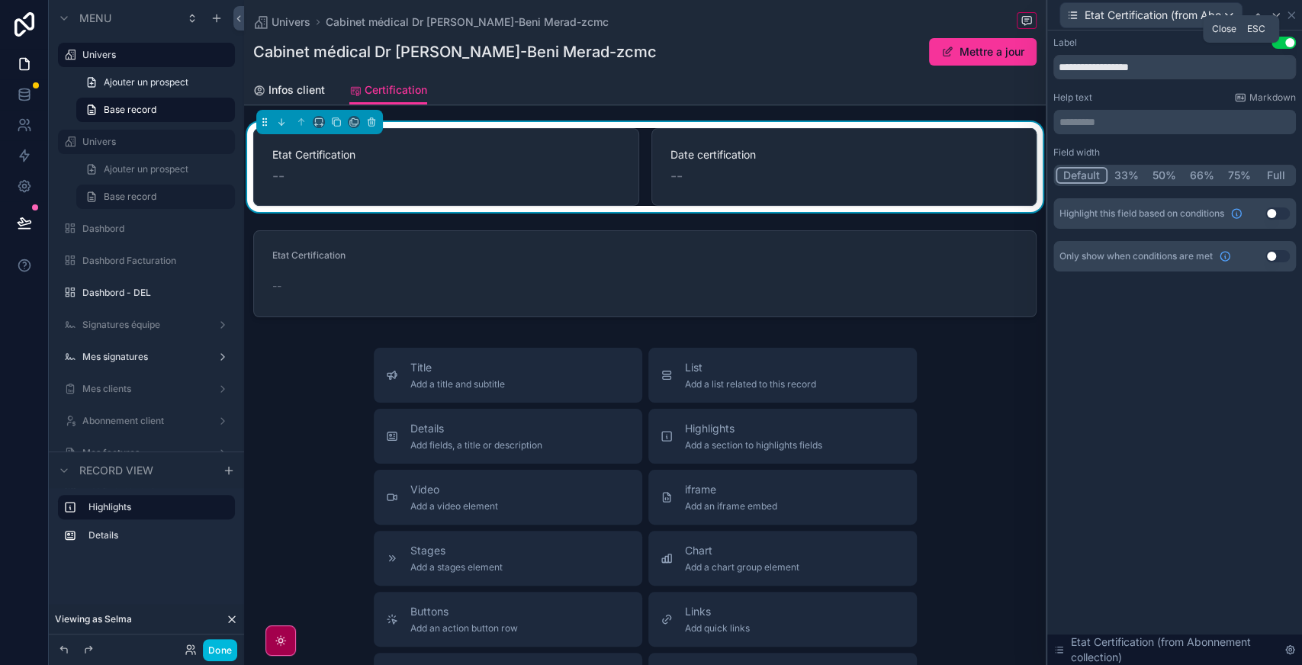
click at [1294, 17] on icon at bounding box center [1291, 15] width 12 height 12
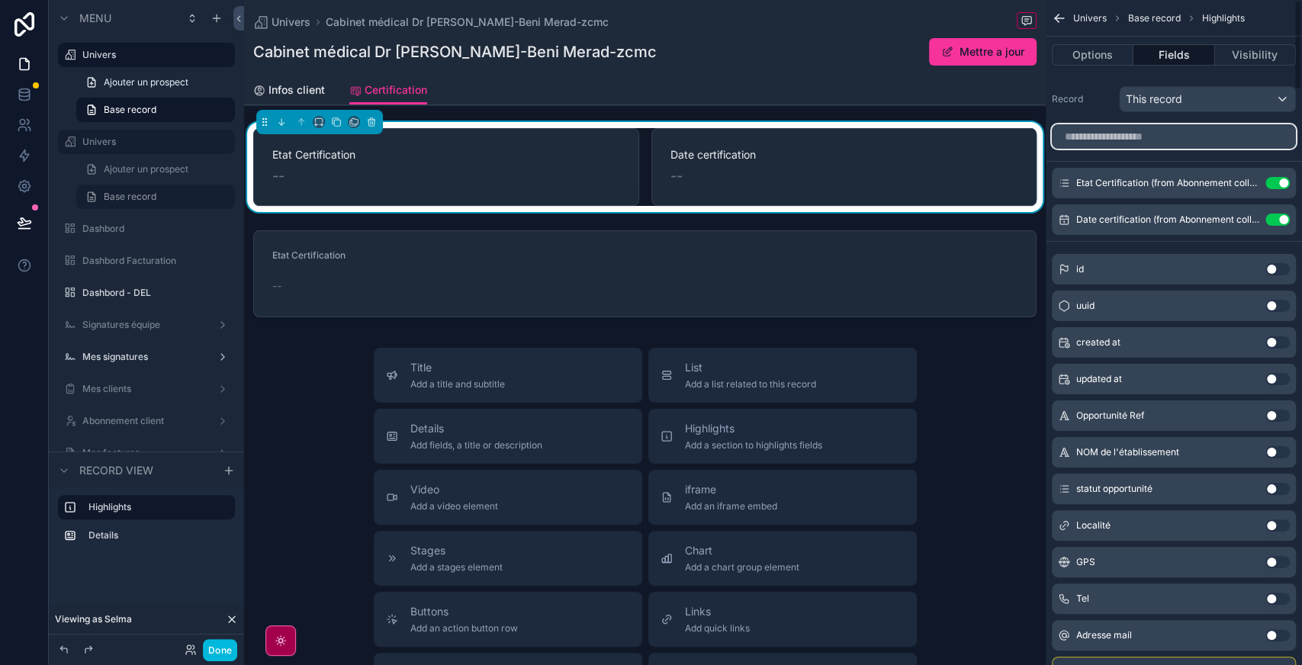
click at [1108, 136] on input "scrollable content" at bounding box center [1174, 136] width 244 height 24
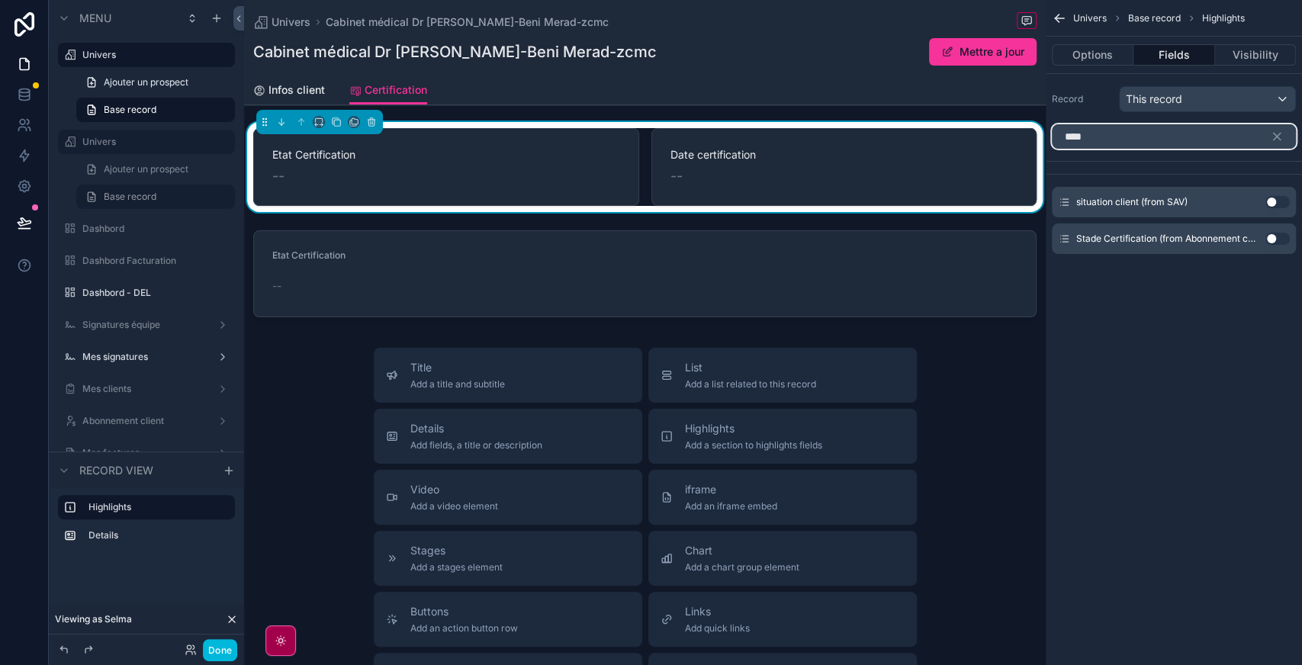
type input "****"
click at [1277, 233] on button "Use setting" at bounding box center [1278, 239] width 24 height 12
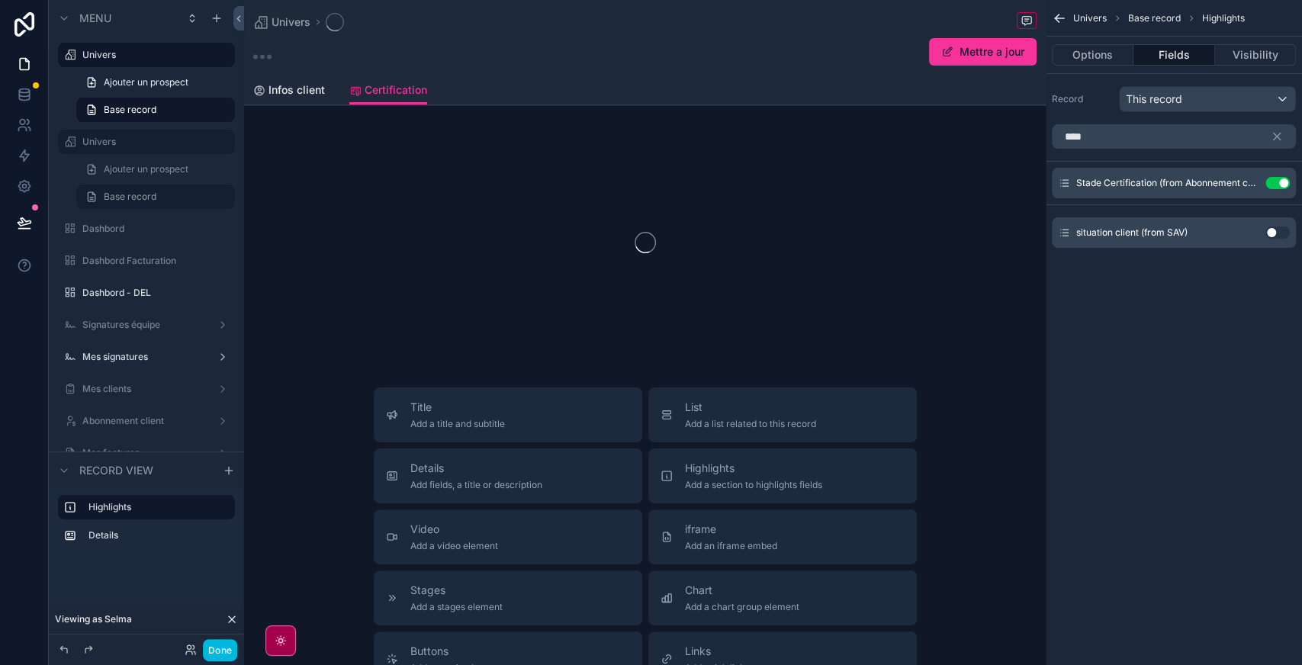
click at [0, 0] on icon "scrollable content" at bounding box center [0, 0] width 0 height 0
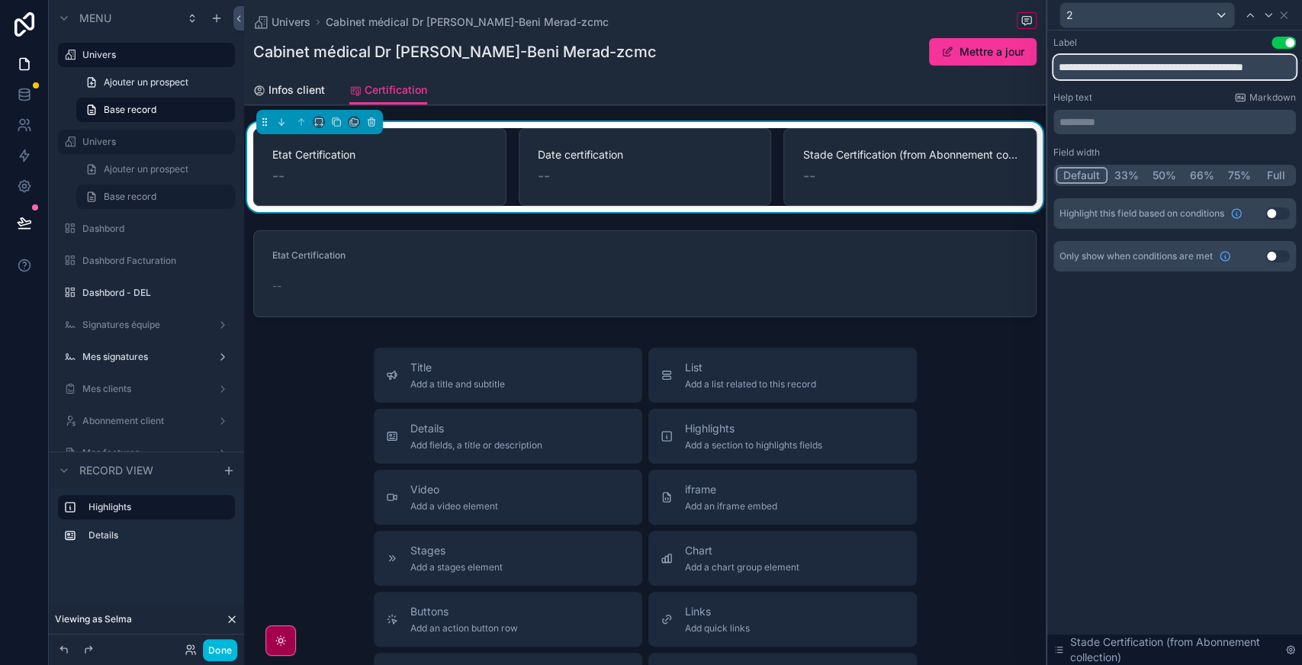
scroll to position [0, 15]
drag, startPoint x: 1149, startPoint y: 63, endPoint x: 1301, endPoint y: 99, distance: 156.9
click at [1301, 99] on div "**********" at bounding box center [1174, 170] width 255 height 278
type input "**********"
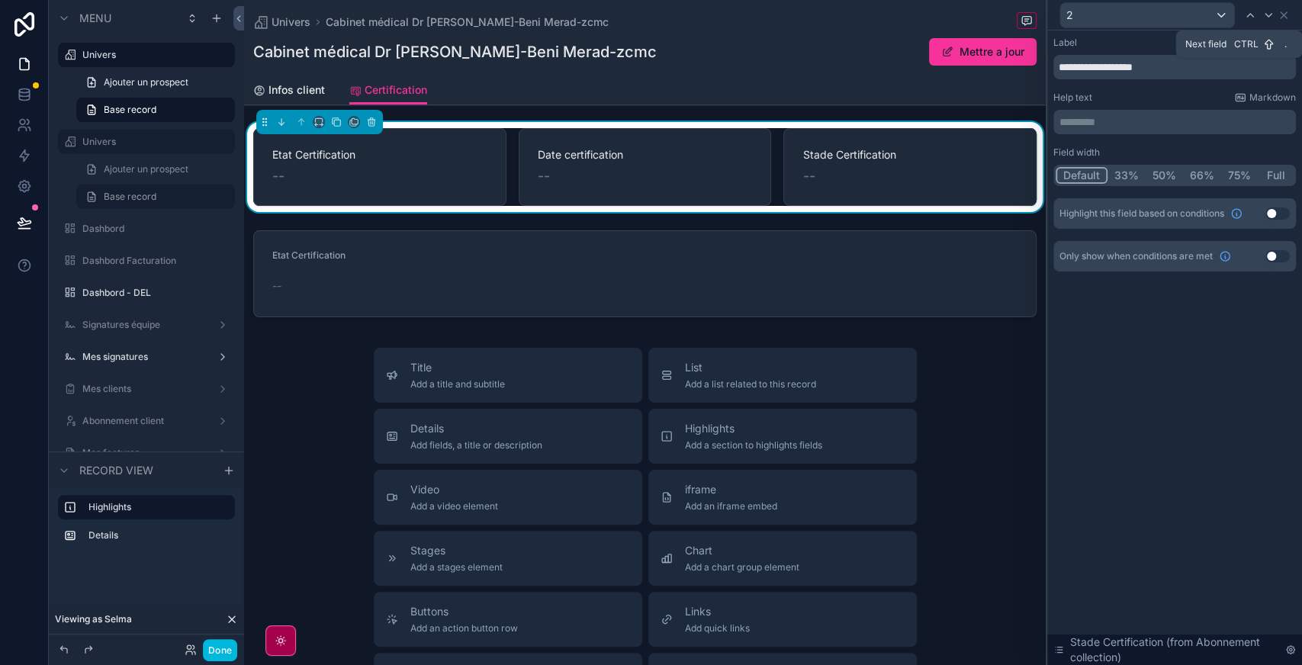
click at [1271, 17] on icon at bounding box center [1269, 15] width 12 height 12
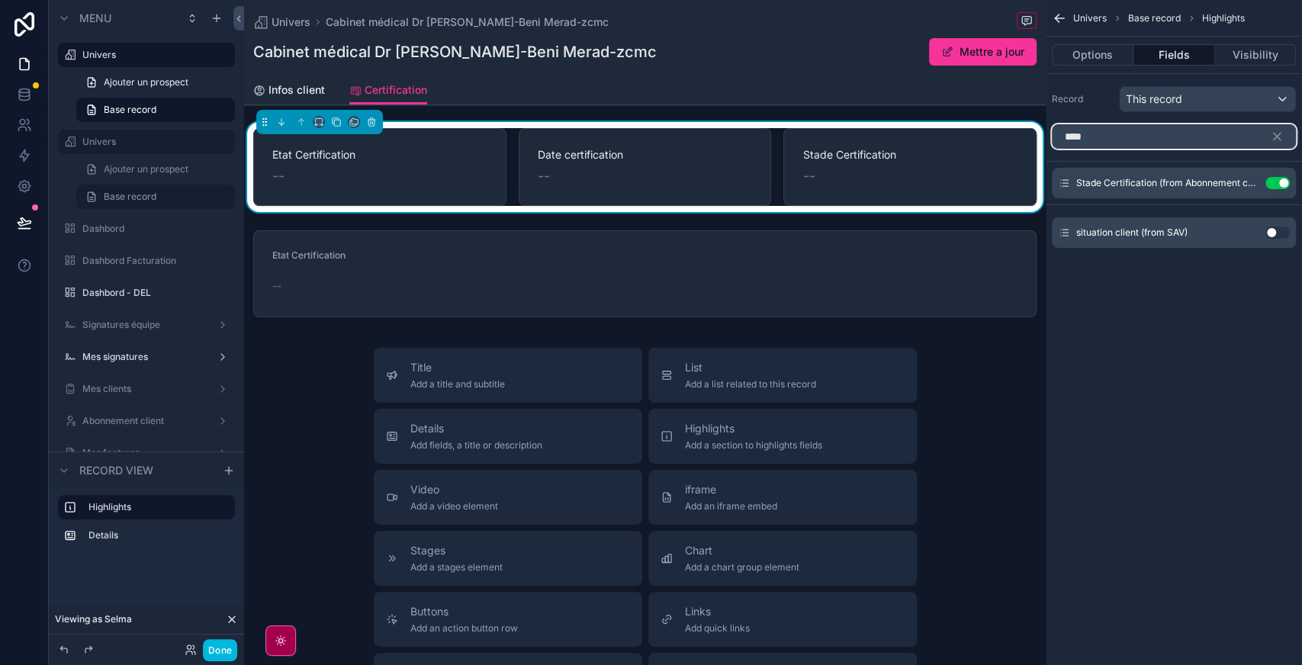
click at [1122, 137] on input "****" at bounding box center [1174, 136] width 244 height 24
click at [1122, 137] on input "*" at bounding box center [1174, 136] width 244 height 24
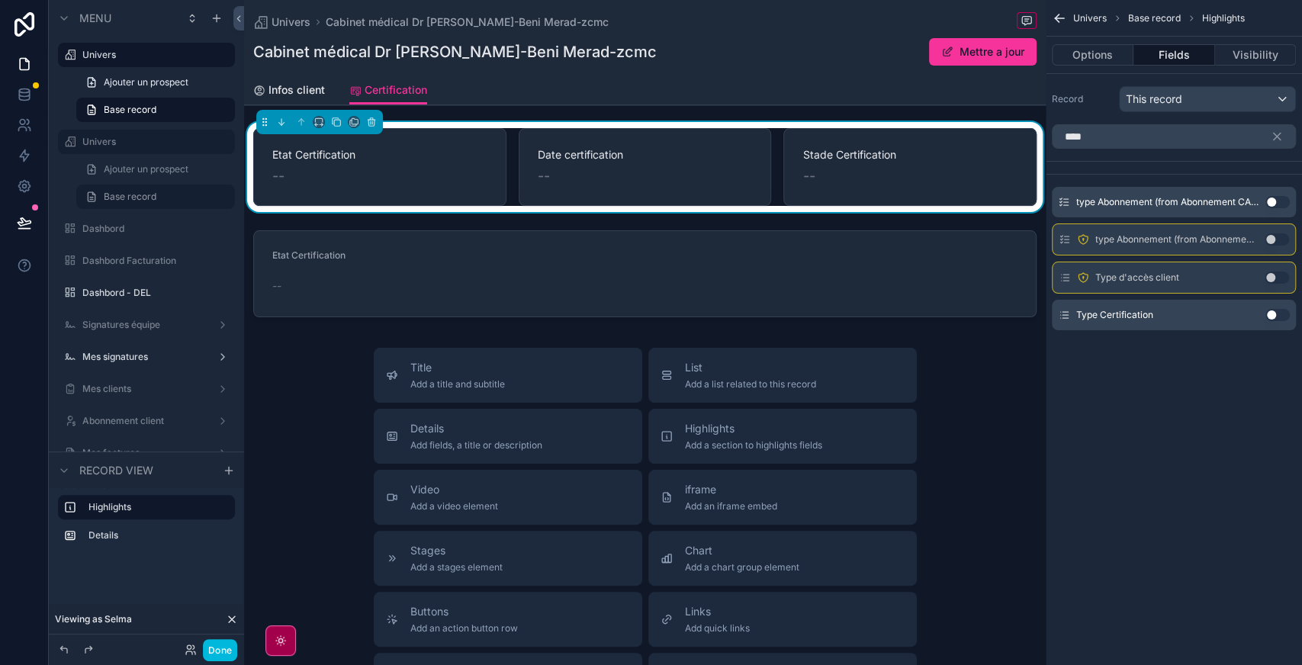
click at [1280, 314] on button "Use setting" at bounding box center [1278, 315] width 24 height 12
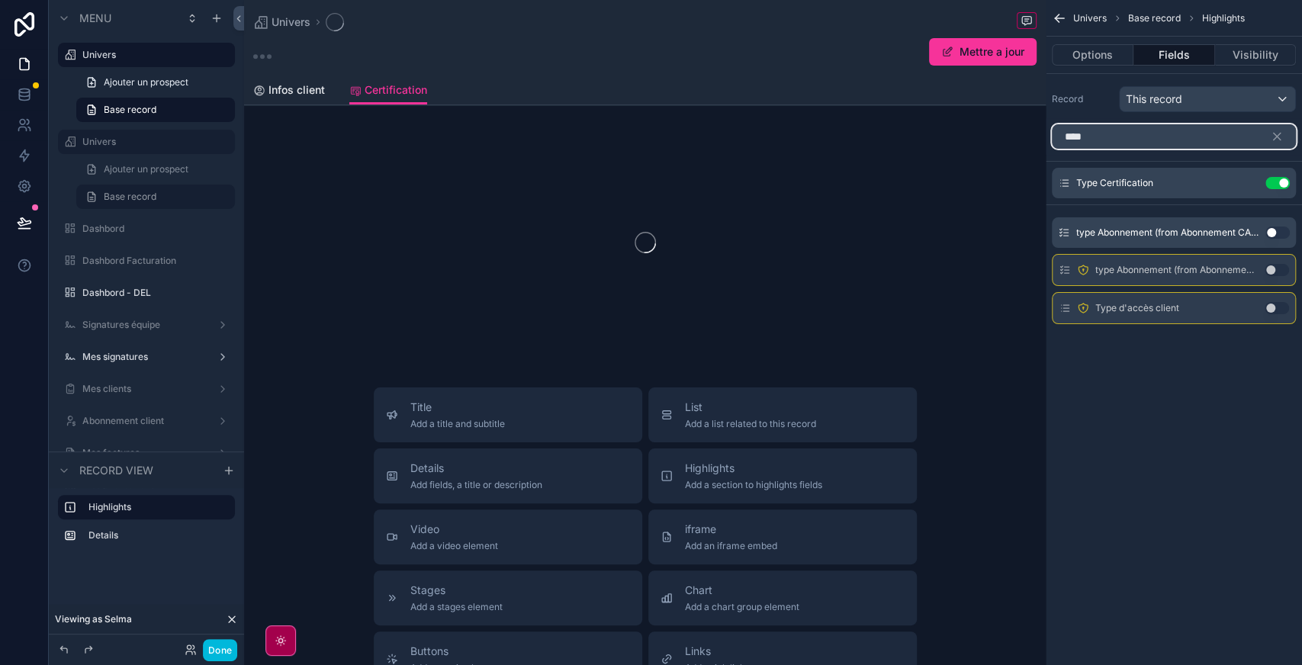
click at [1115, 140] on input "****" at bounding box center [1174, 136] width 244 height 24
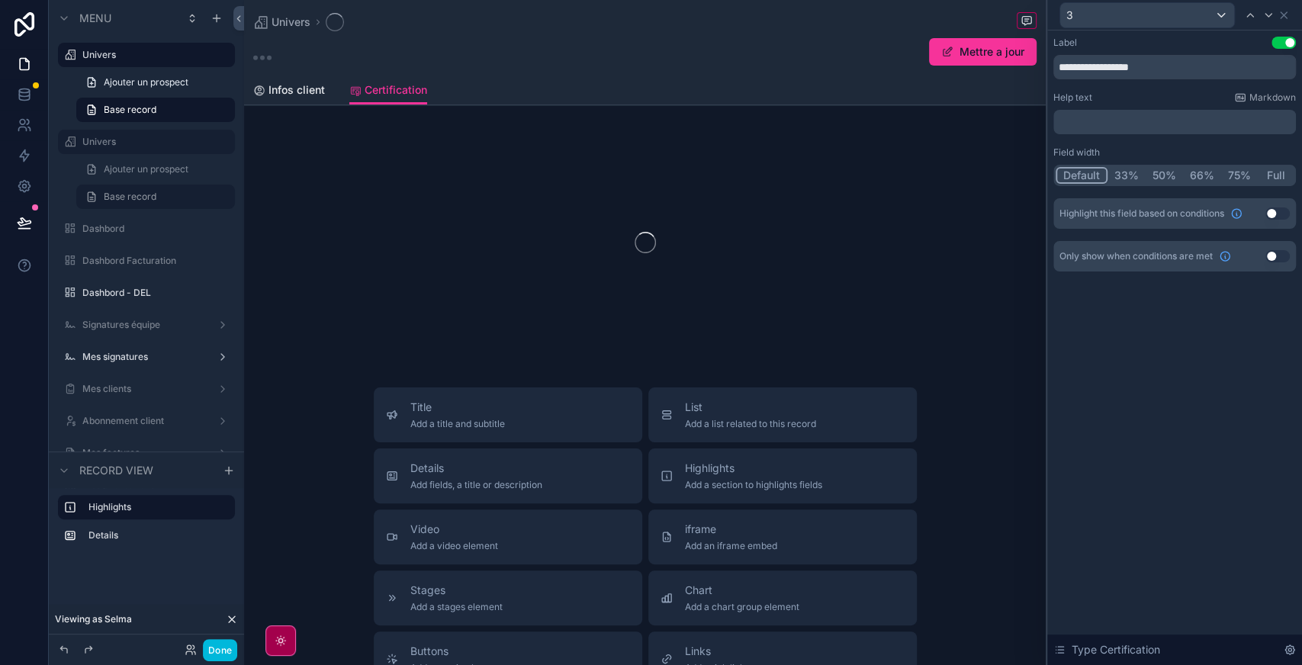
click at [1115, 140] on div "**********" at bounding box center [651, 332] width 1302 height 665
click at [1115, 140] on div "**********" at bounding box center [1175, 154] width 243 height 235
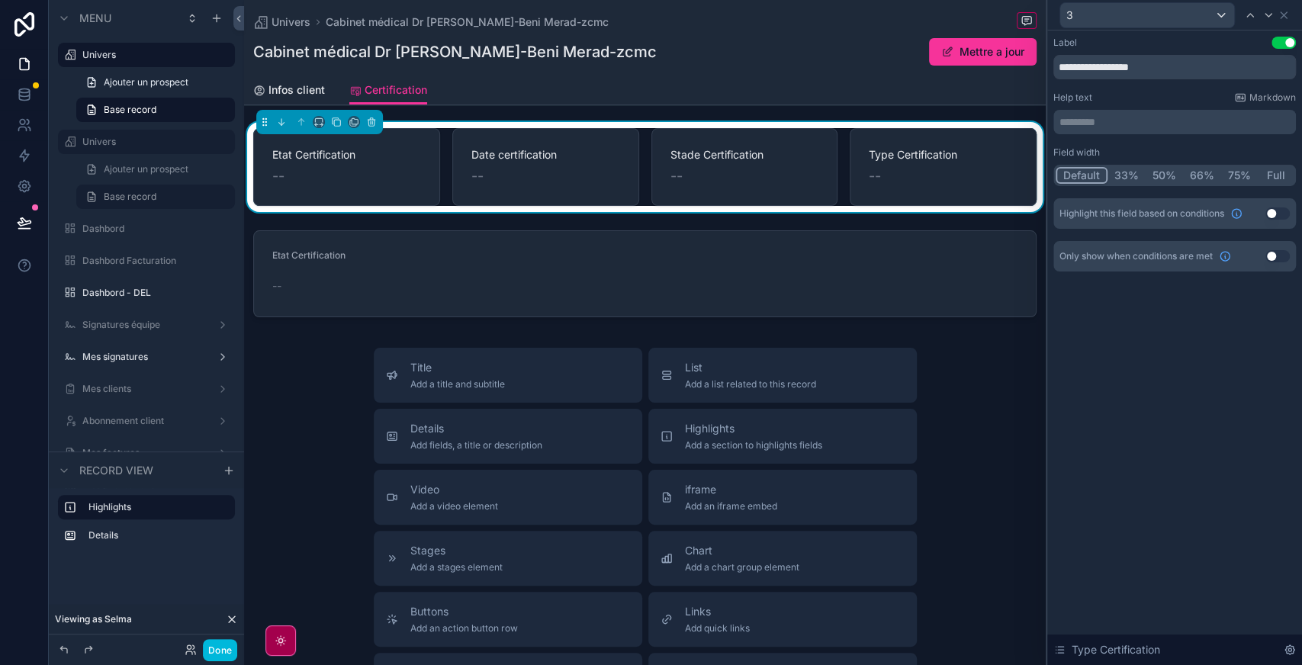
click at [1289, 22] on div "3" at bounding box center [1175, 15] width 243 height 30
click at [1283, 18] on icon at bounding box center [1284, 15] width 12 height 12
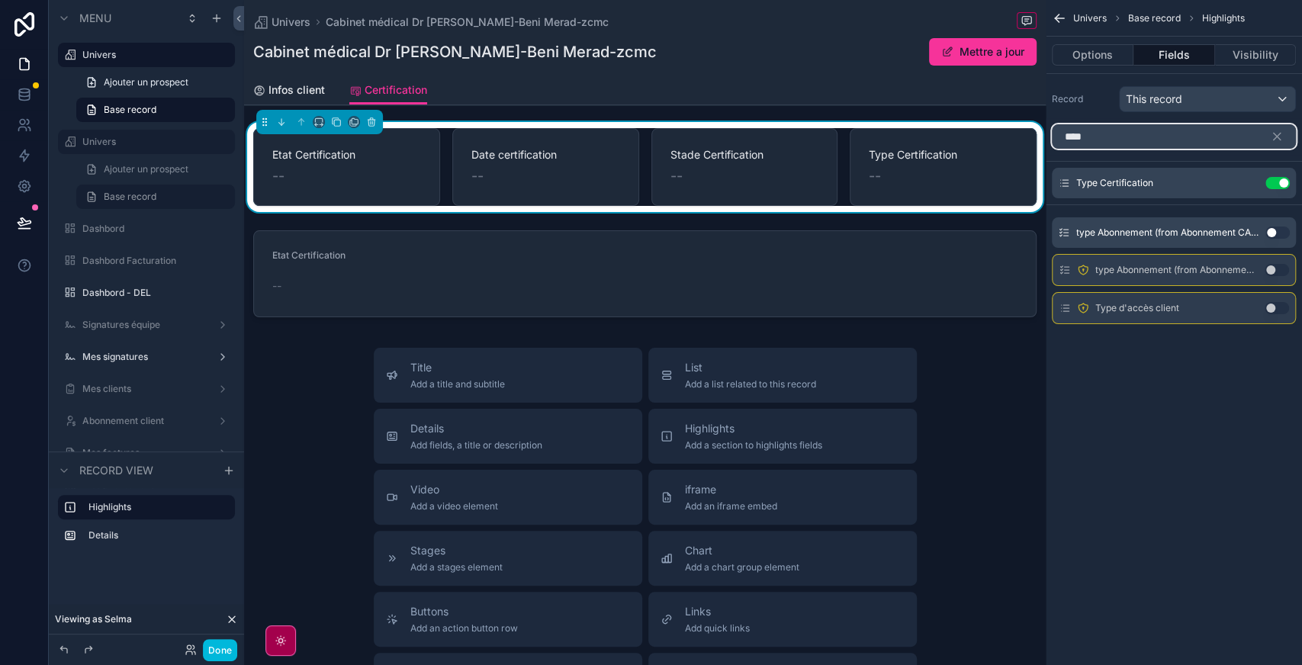
click at [1098, 140] on input "****" at bounding box center [1174, 136] width 244 height 24
click at [1098, 140] on input "*" at bounding box center [1174, 136] width 244 height 24
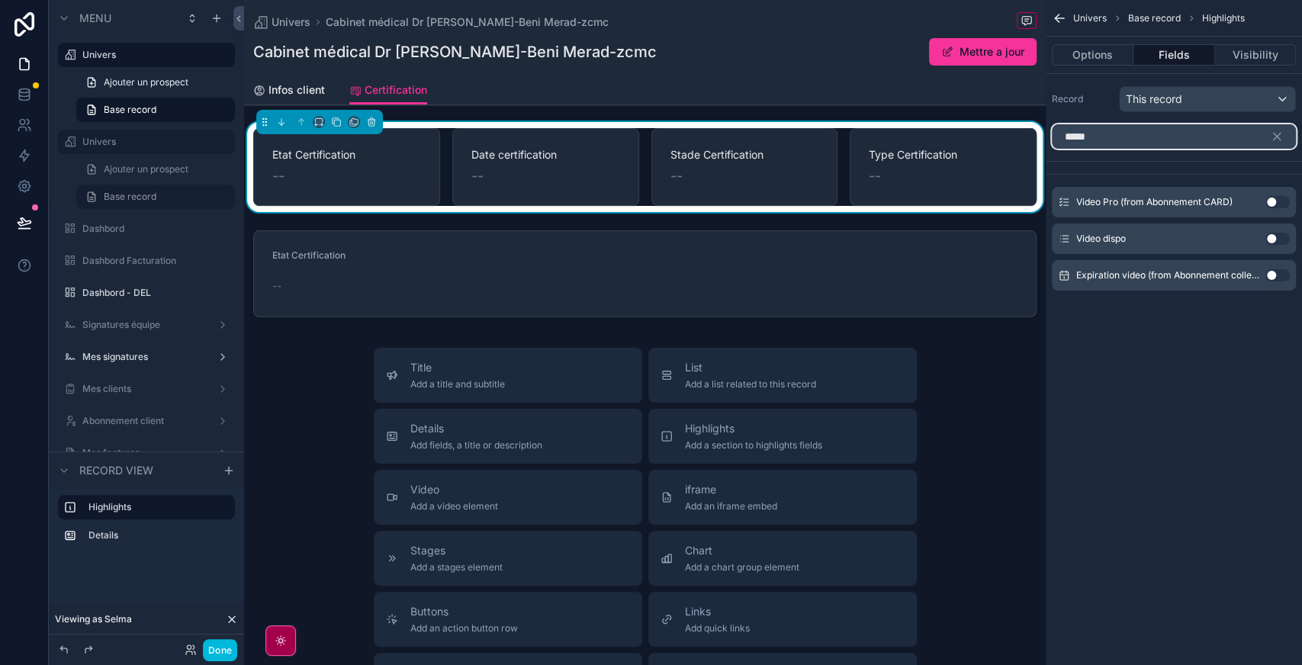
type input "*****"
click at [1279, 269] on button "Use setting" at bounding box center [1278, 275] width 24 height 12
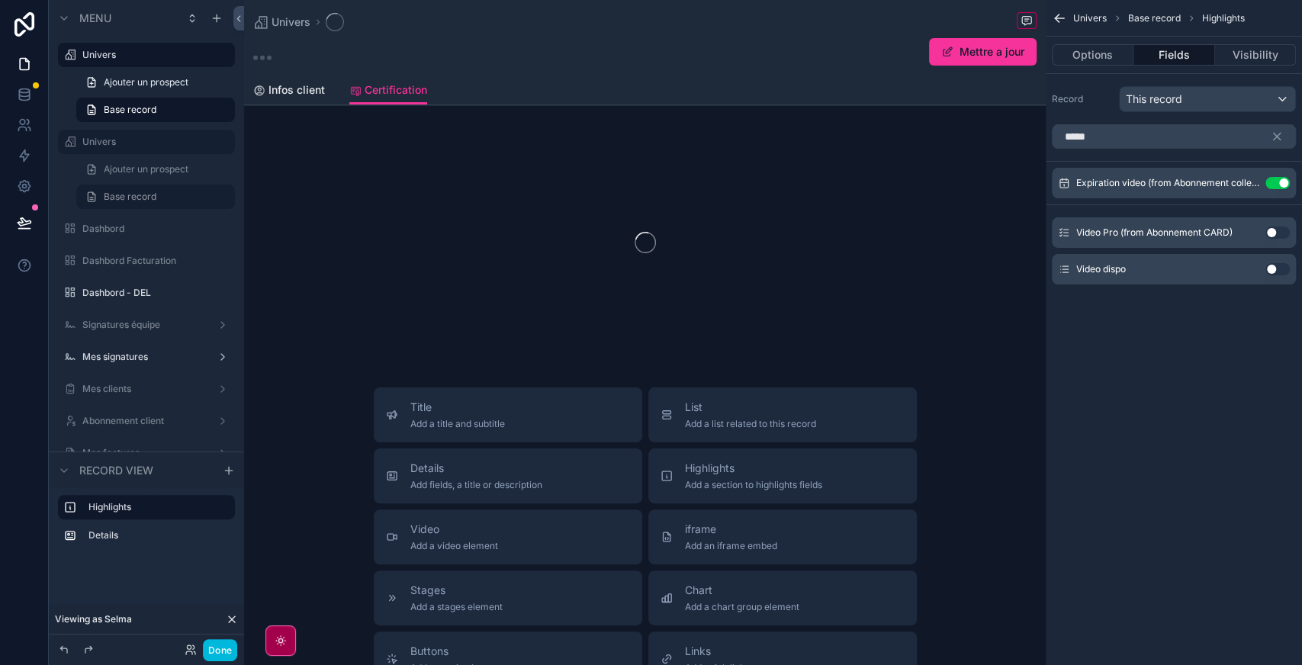
click at [0, 0] on icon "scrollable content" at bounding box center [0, 0] width 0 height 0
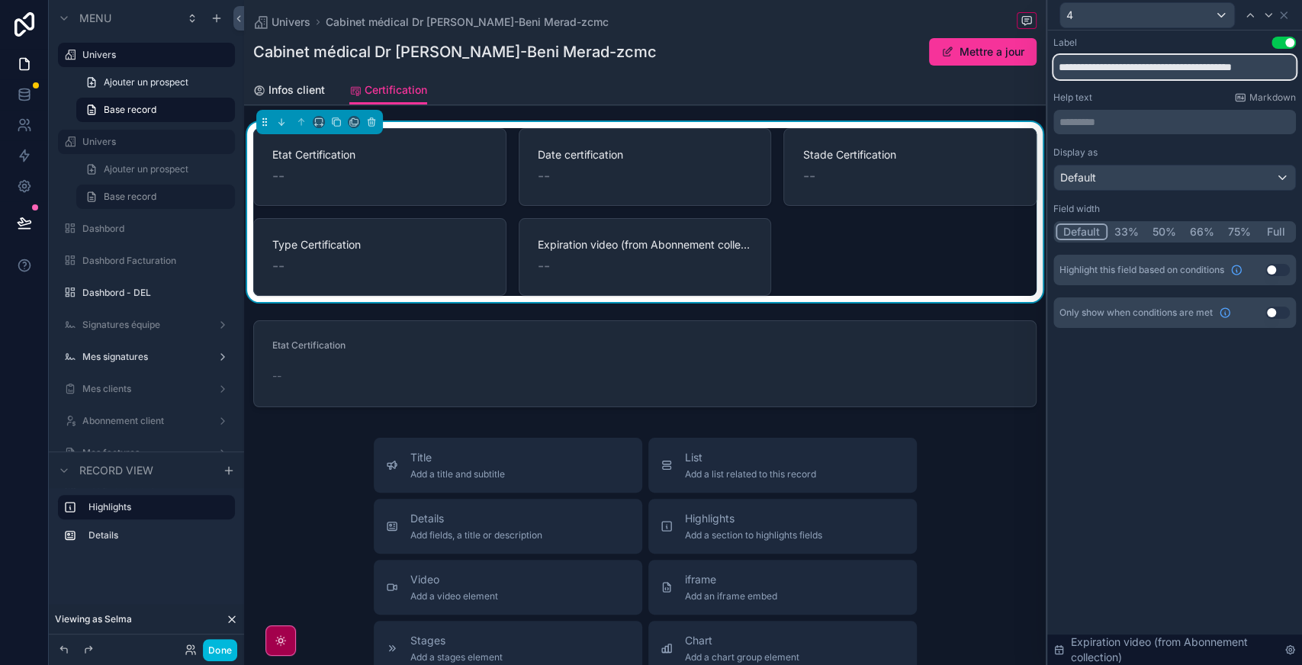
scroll to position [0, 2]
drag, startPoint x: 1143, startPoint y: 67, endPoint x: 1294, endPoint y: 94, distance: 153.4
click at [1294, 94] on div "**********" at bounding box center [1175, 182] width 243 height 291
type input "**********"
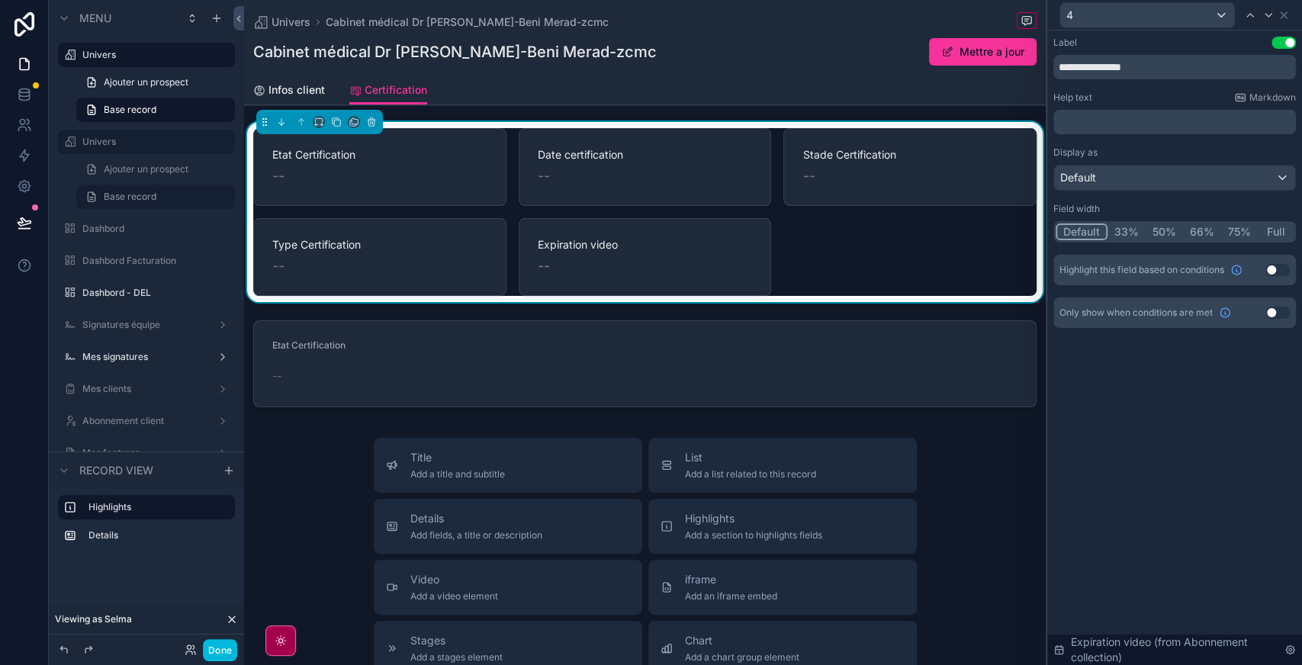
click at [1285, 14] on icon at bounding box center [1284, 15] width 12 height 12
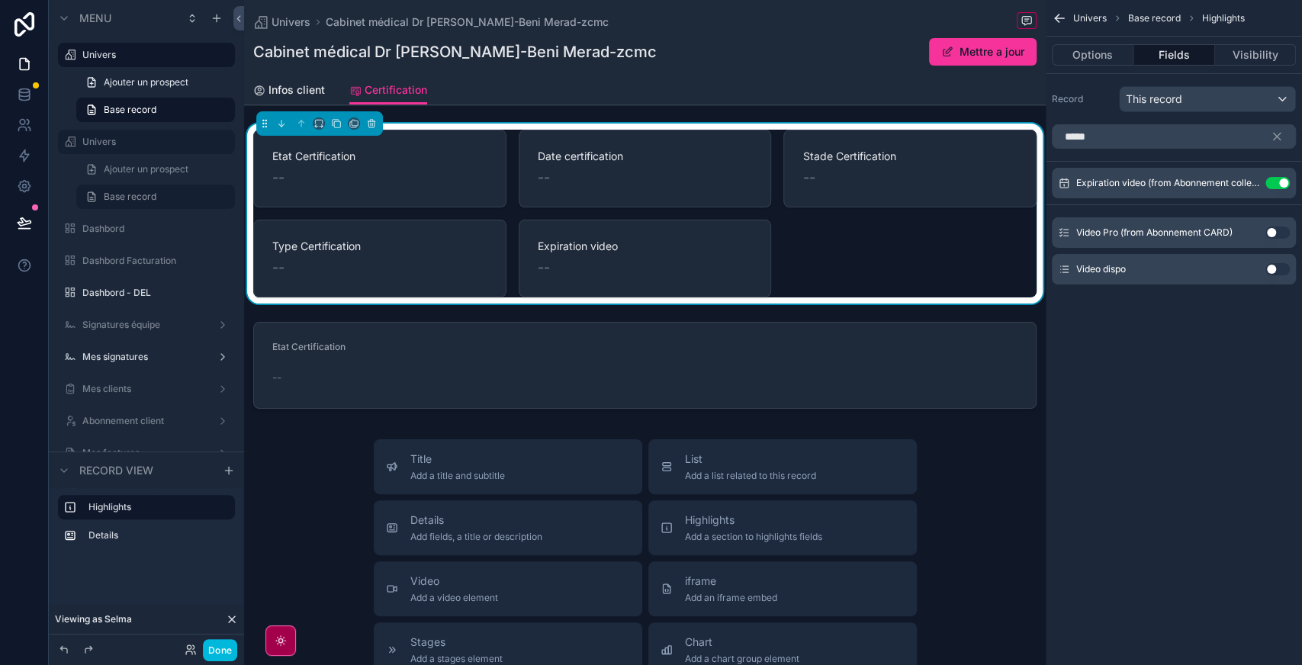
click at [683, 333] on div "scrollable content" at bounding box center [645, 365] width 802 height 99
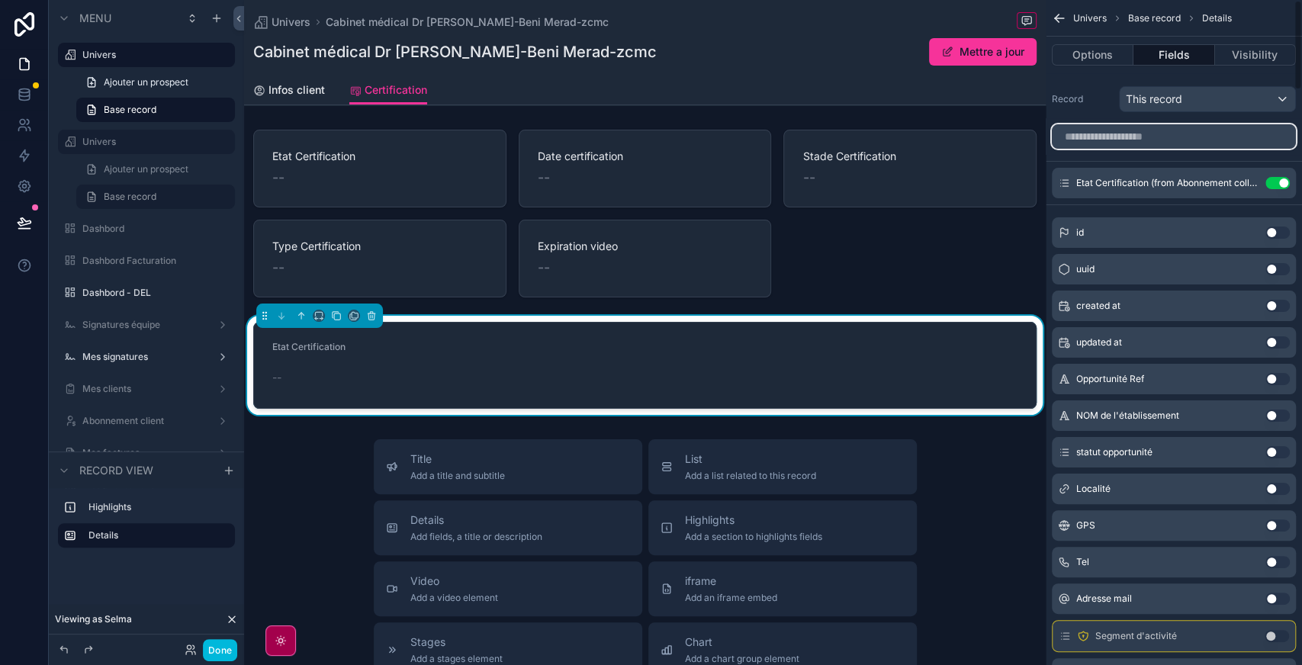
click at [1170, 140] on input "scrollable content" at bounding box center [1174, 136] width 244 height 24
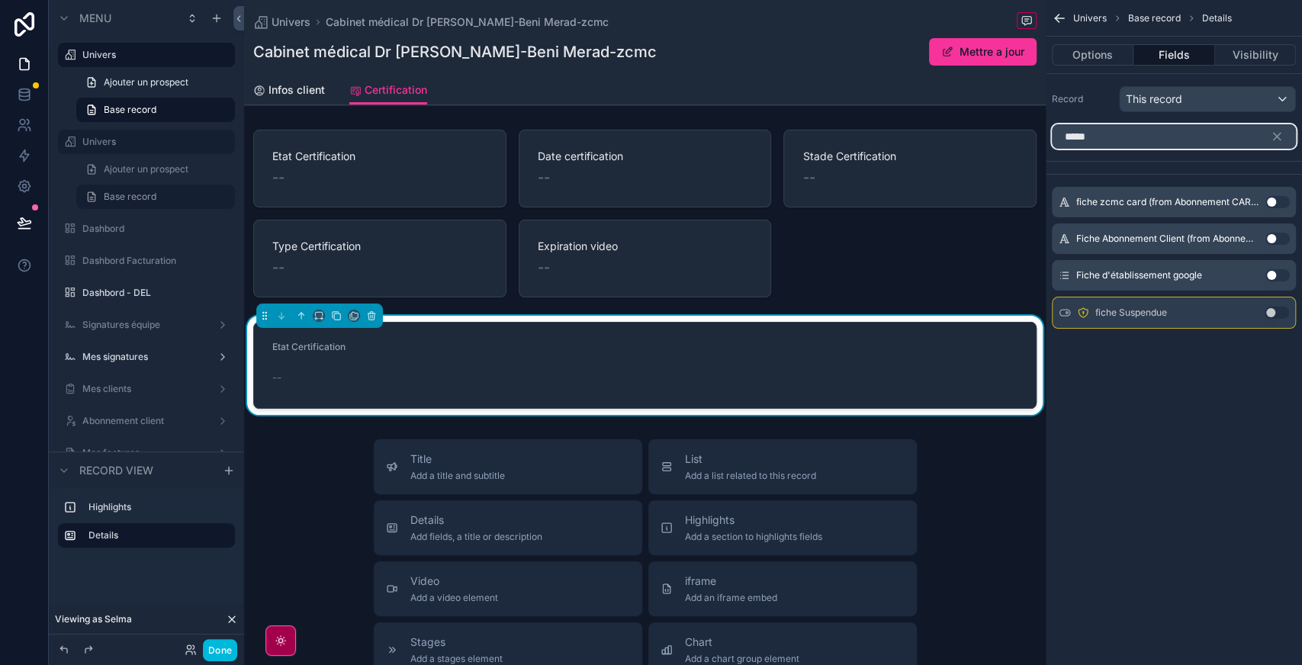
type input "*****"
click at [1282, 275] on button "Use setting" at bounding box center [1278, 275] width 24 height 12
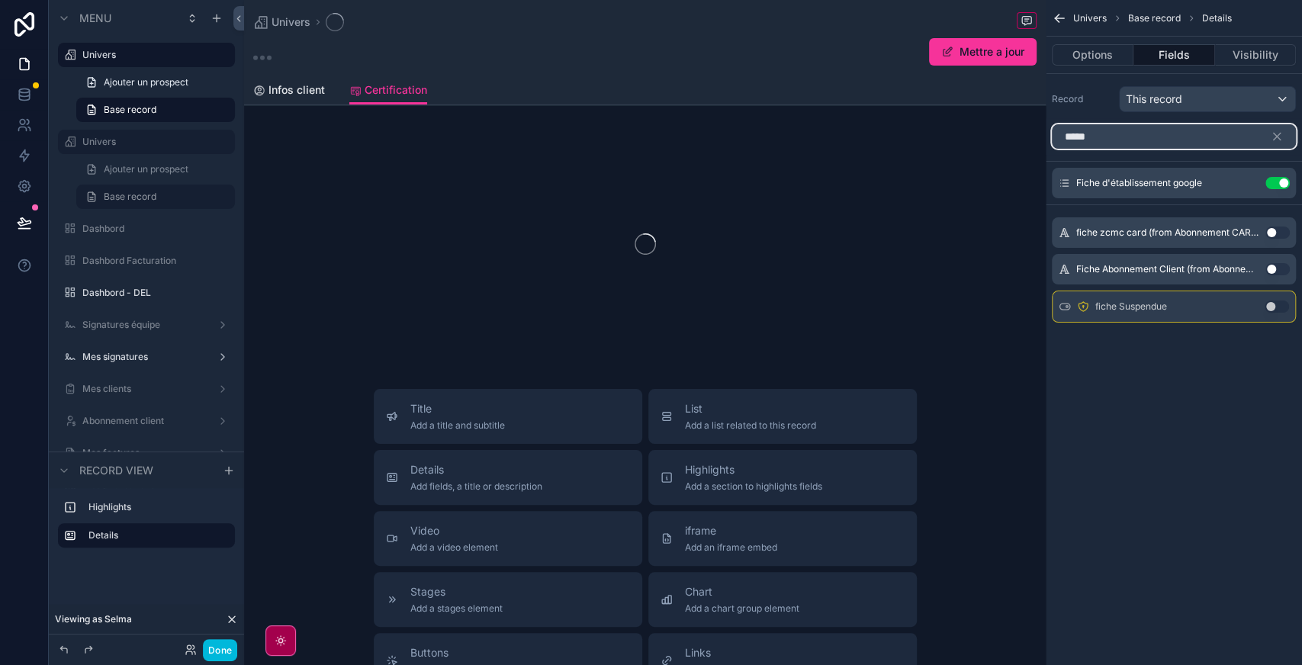
click at [1149, 134] on input "*****" at bounding box center [1174, 136] width 244 height 24
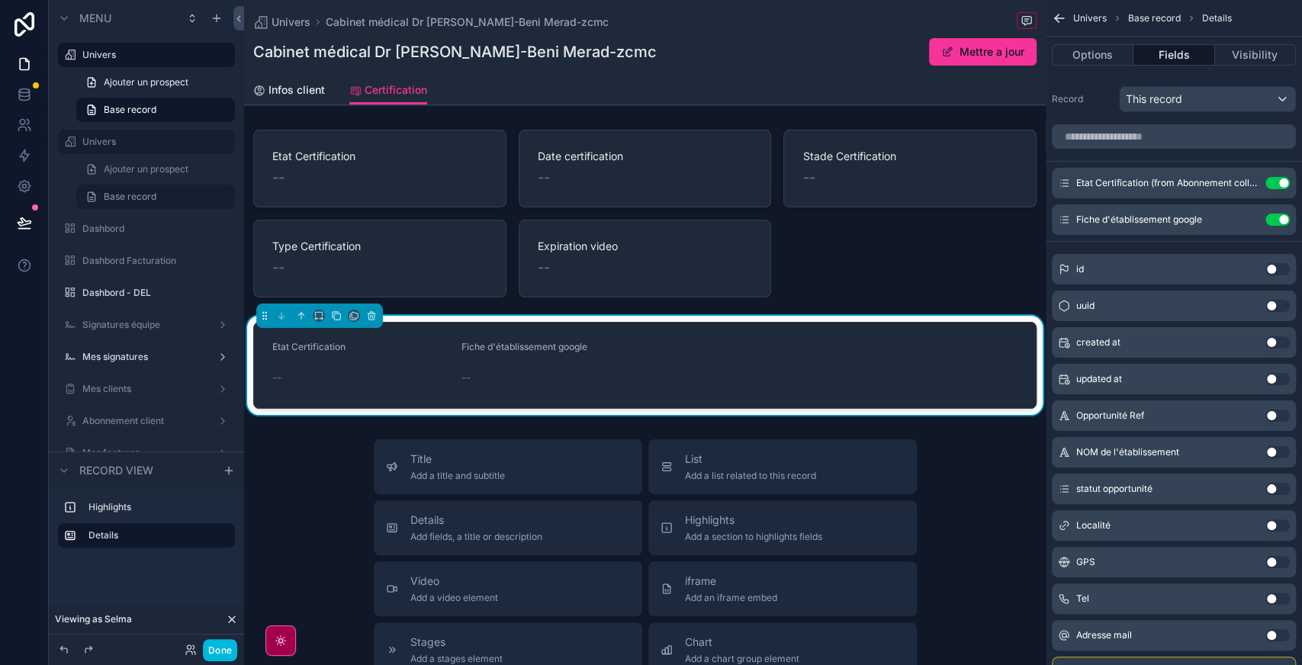
click at [1271, 185] on button "Use setting" at bounding box center [1278, 183] width 24 height 12
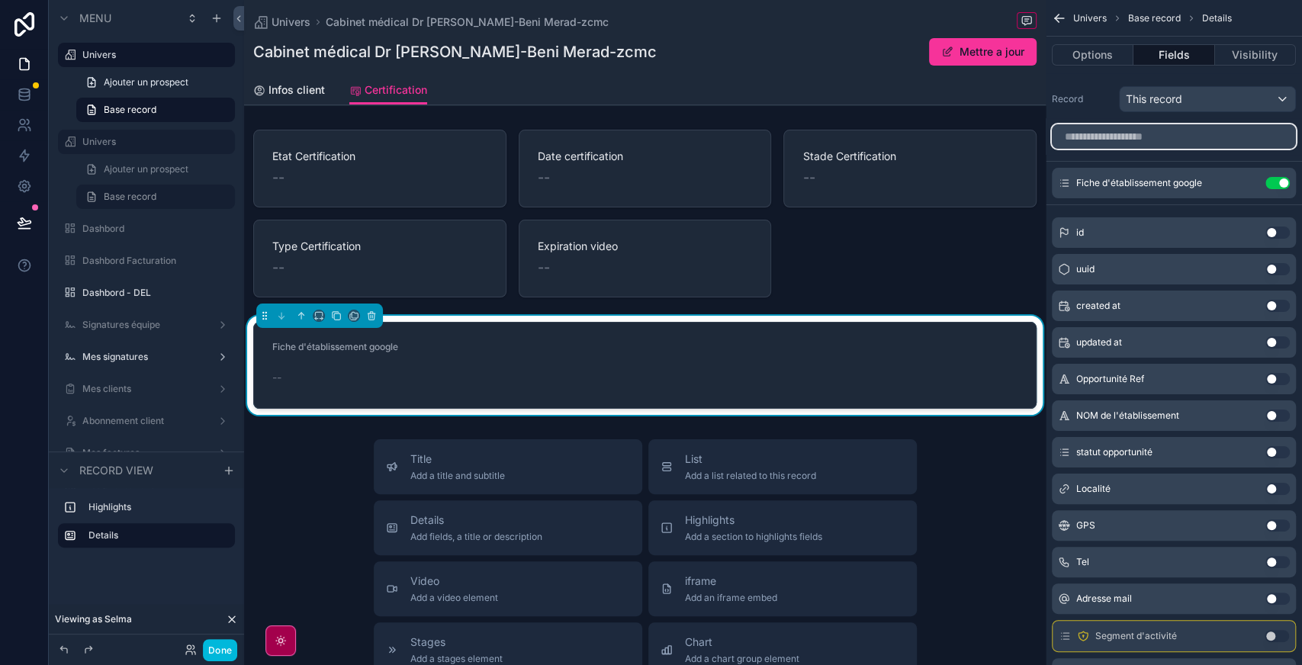
click at [1112, 130] on input "scrollable content" at bounding box center [1174, 136] width 244 height 24
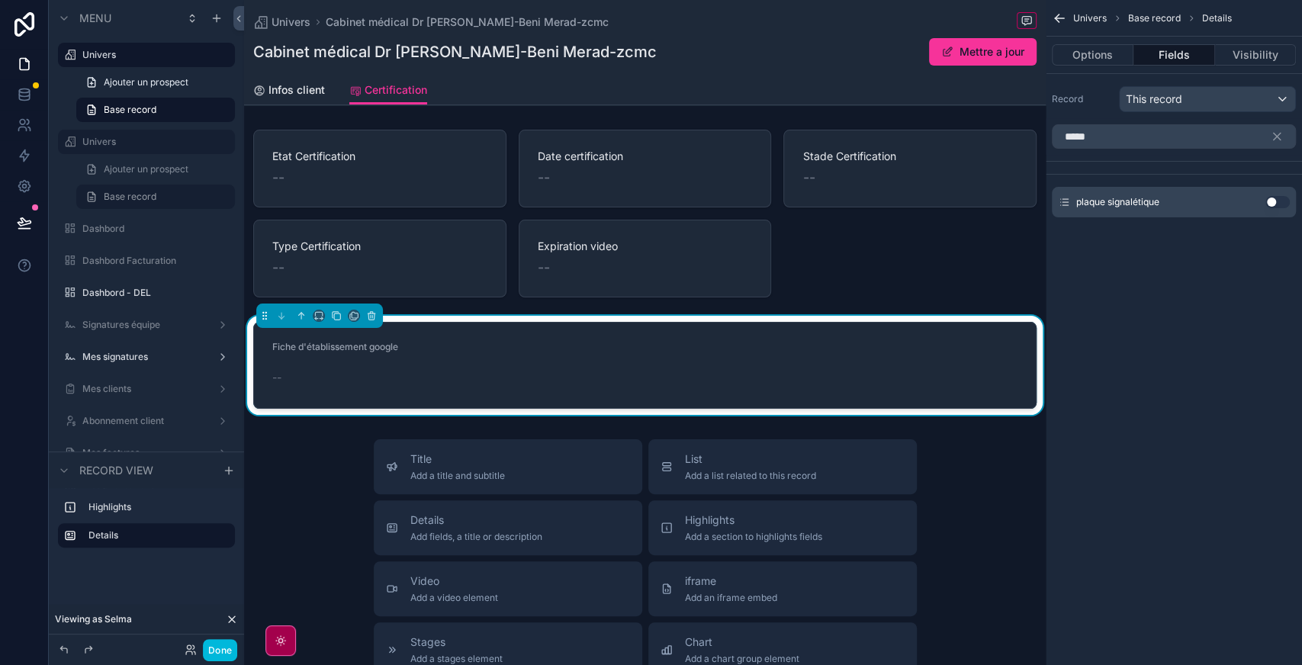
click at [1284, 197] on button "Use setting" at bounding box center [1278, 202] width 24 height 12
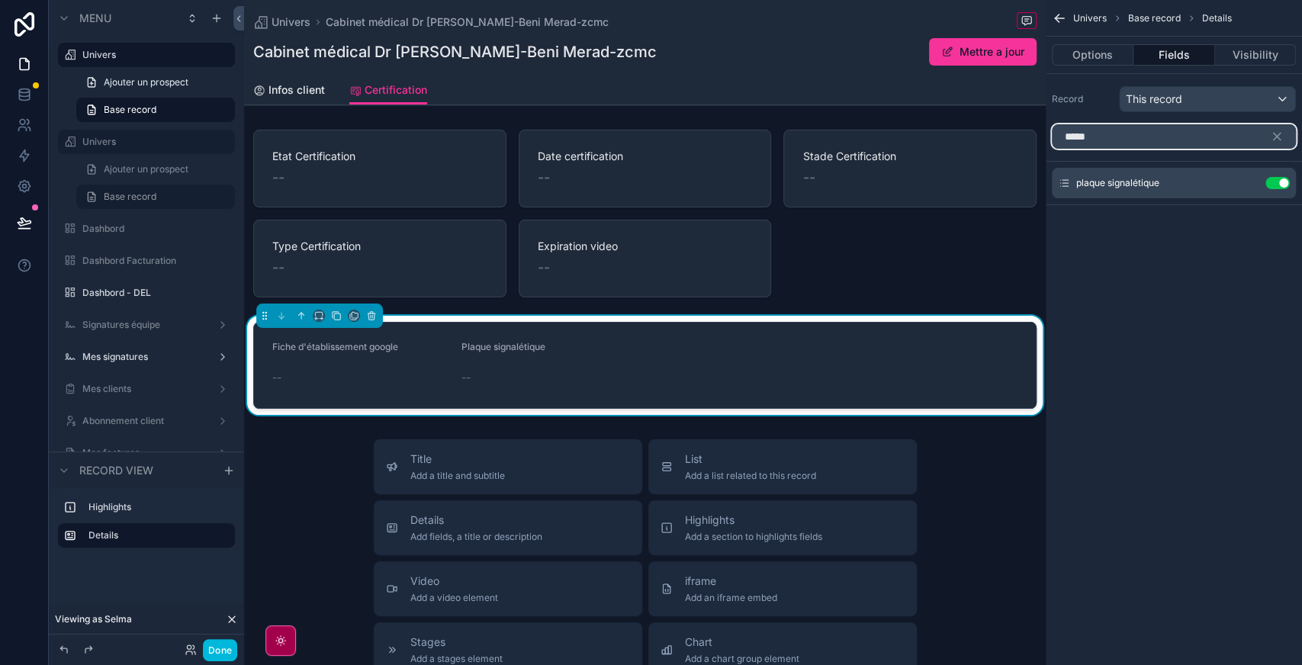
click at [1135, 137] on input "*****" at bounding box center [1174, 136] width 244 height 24
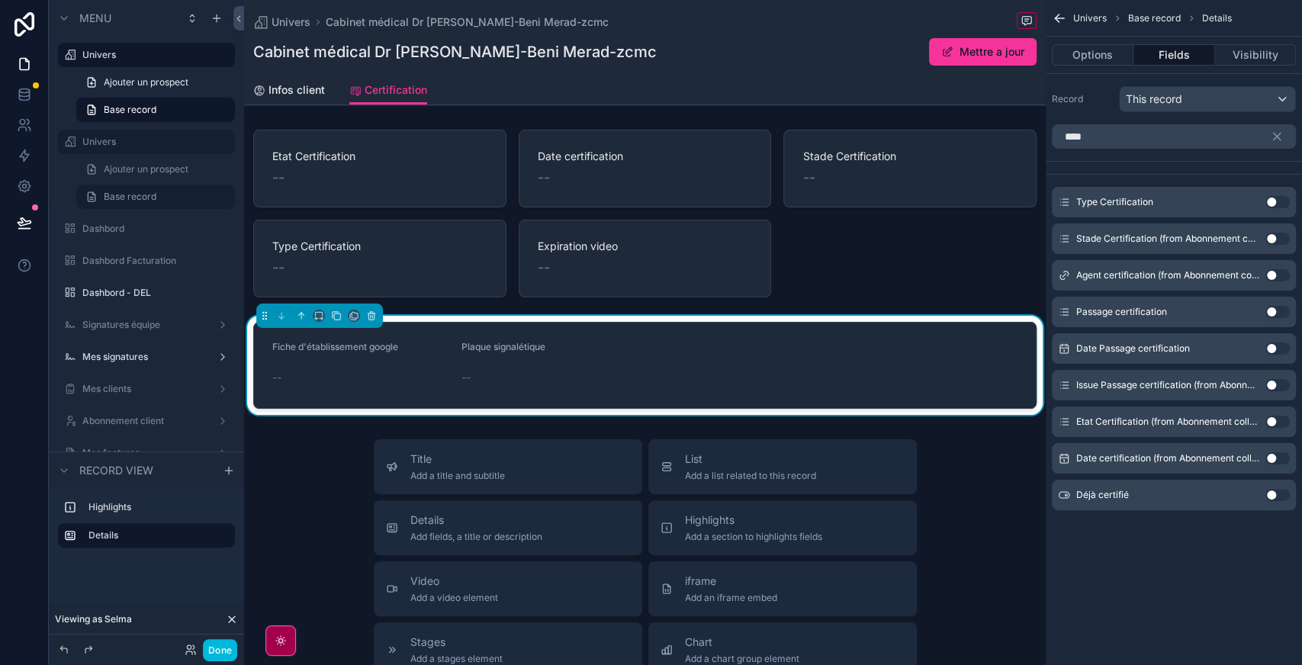
click at [1279, 495] on button "Use setting" at bounding box center [1278, 495] width 24 height 12
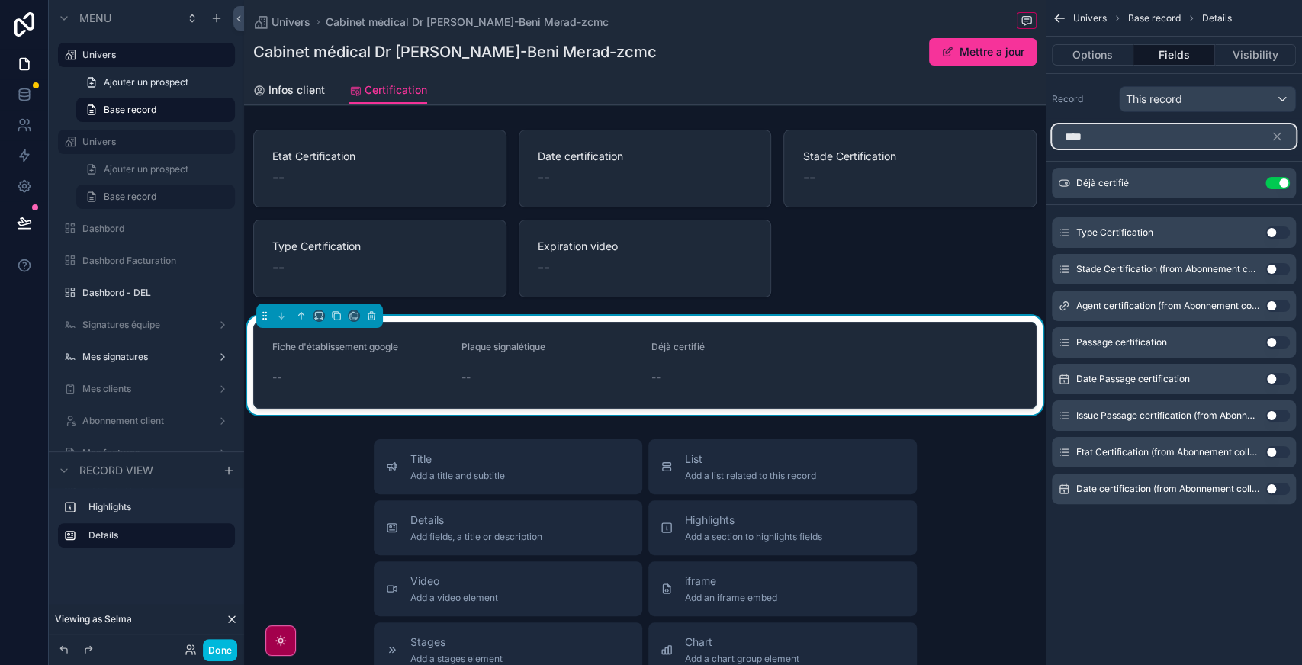
click at [1149, 143] on input "****" at bounding box center [1174, 136] width 244 height 24
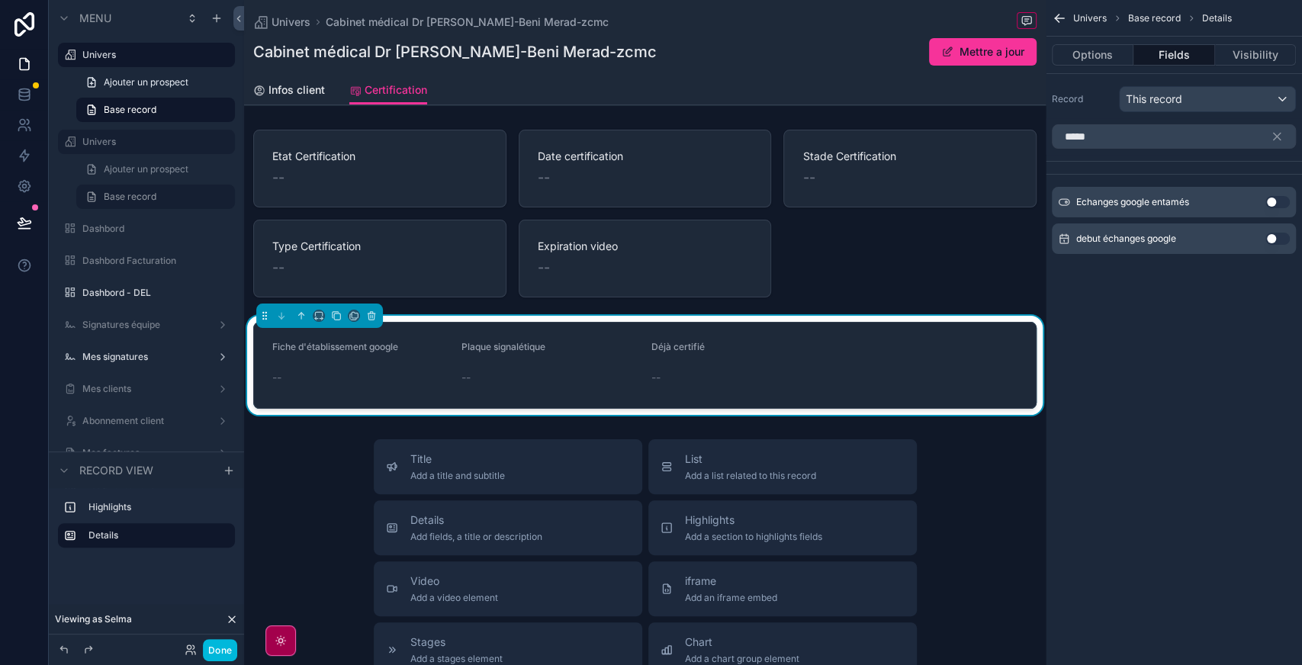
click at [1284, 200] on button "Use setting" at bounding box center [1278, 202] width 24 height 12
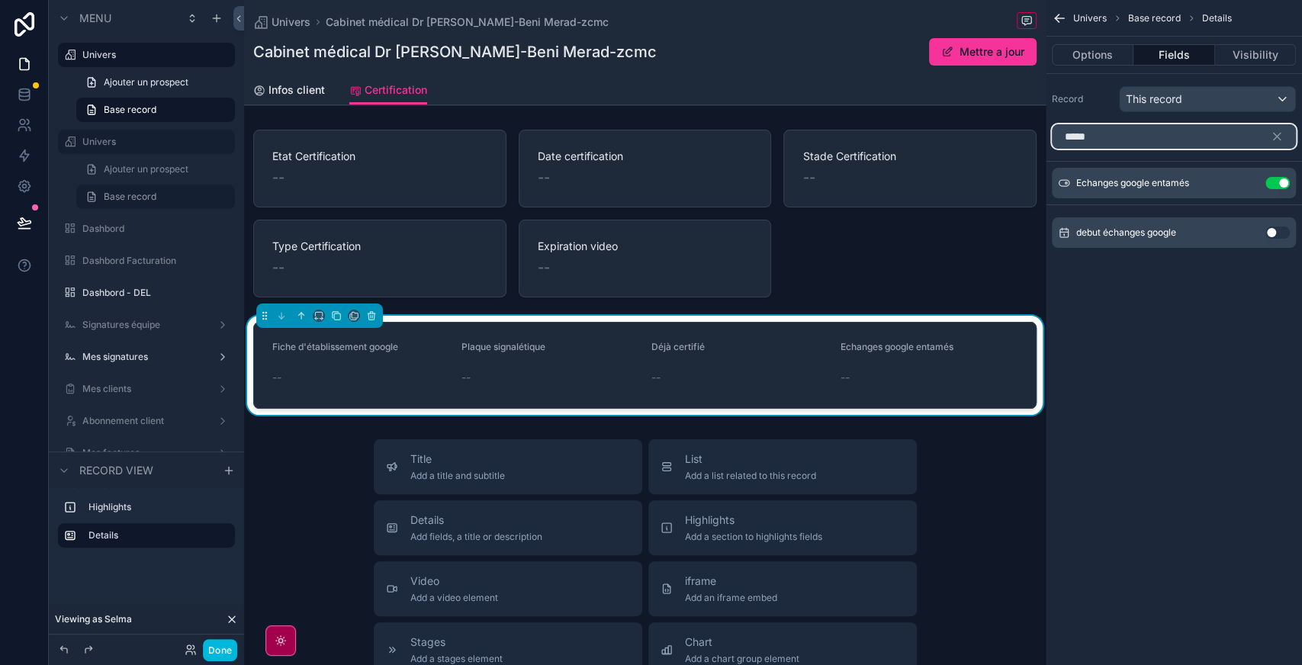
click at [1160, 134] on input "*****" at bounding box center [1174, 136] width 244 height 24
click at [1160, 134] on input "**" at bounding box center [1174, 136] width 244 height 24
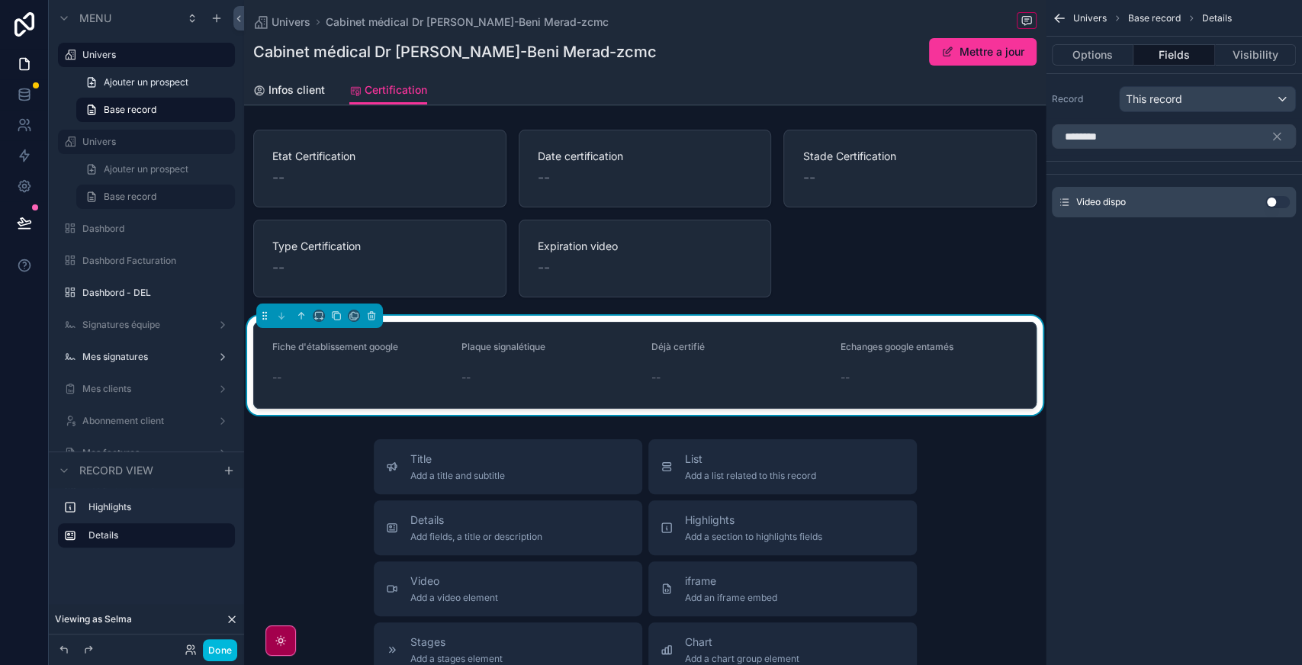
click at [1283, 203] on button "Use setting" at bounding box center [1278, 202] width 24 height 12
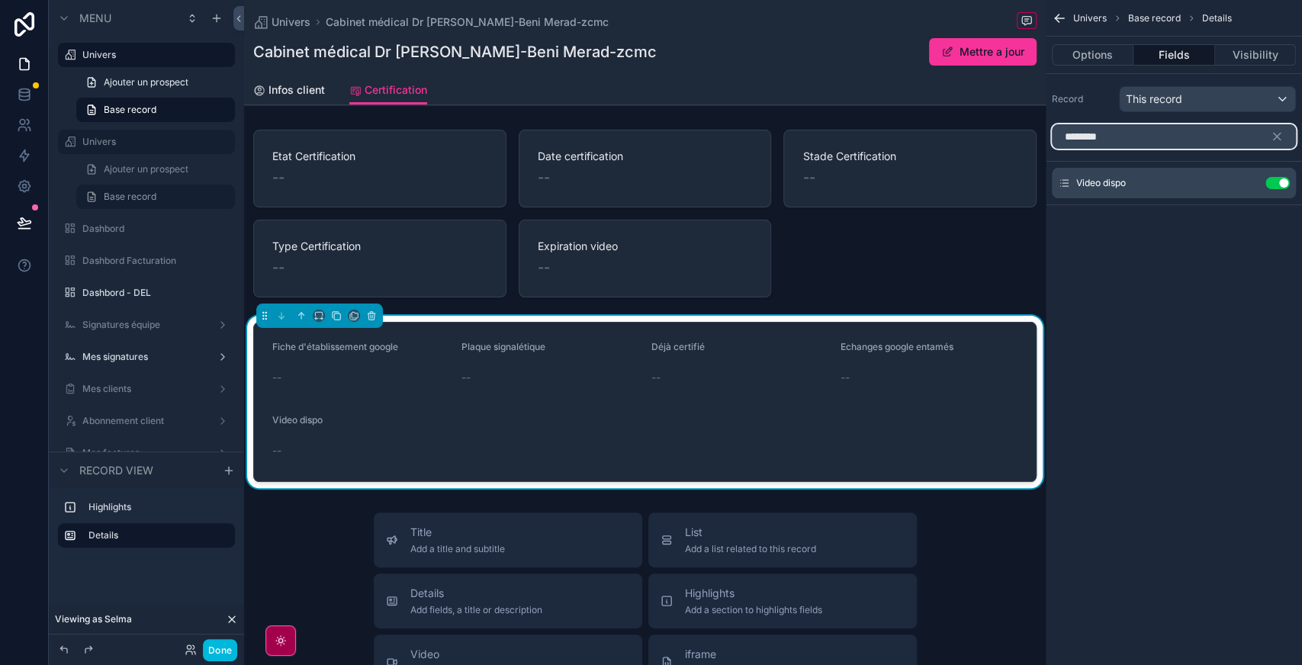
click at [1138, 137] on input "********" at bounding box center [1174, 136] width 244 height 24
click at [1138, 137] on input "*" at bounding box center [1174, 136] width 244 height 24
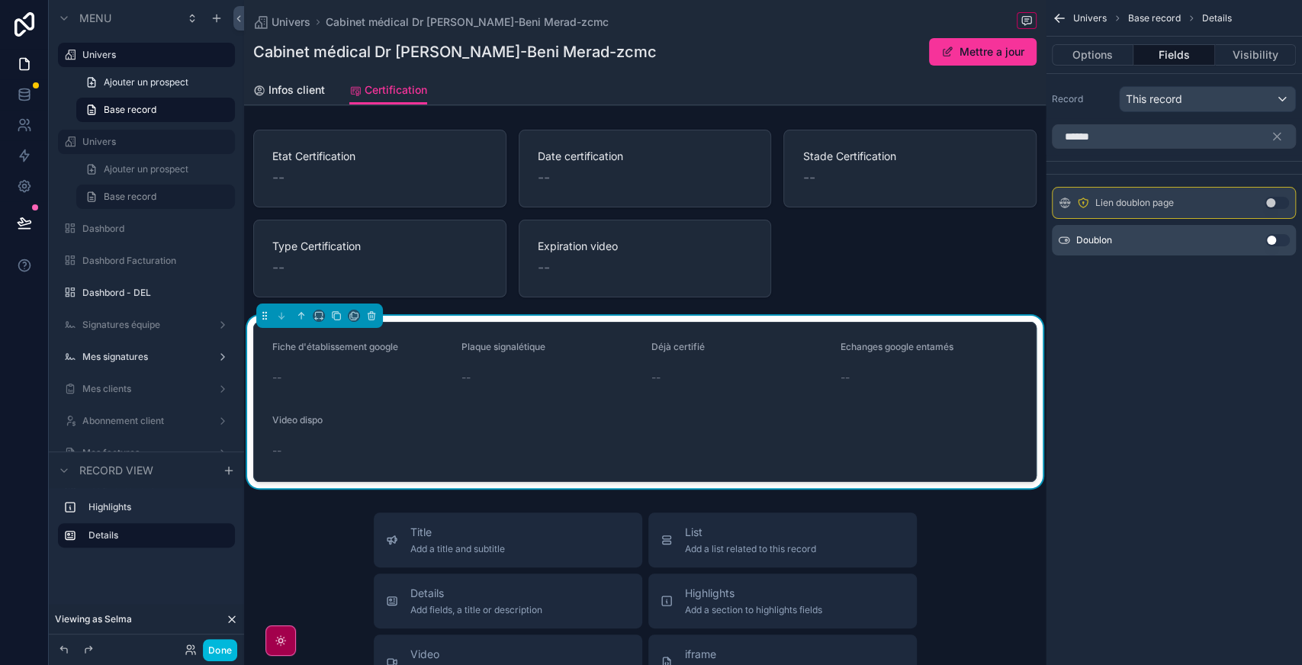
click at [1284, 232] on div "Doublon Use setting" at bounding box center [1174, 240] width 244 height 31
click at [1277, 243] on button "Use setting" at bounding box center [1278, 240] width 24 height 12
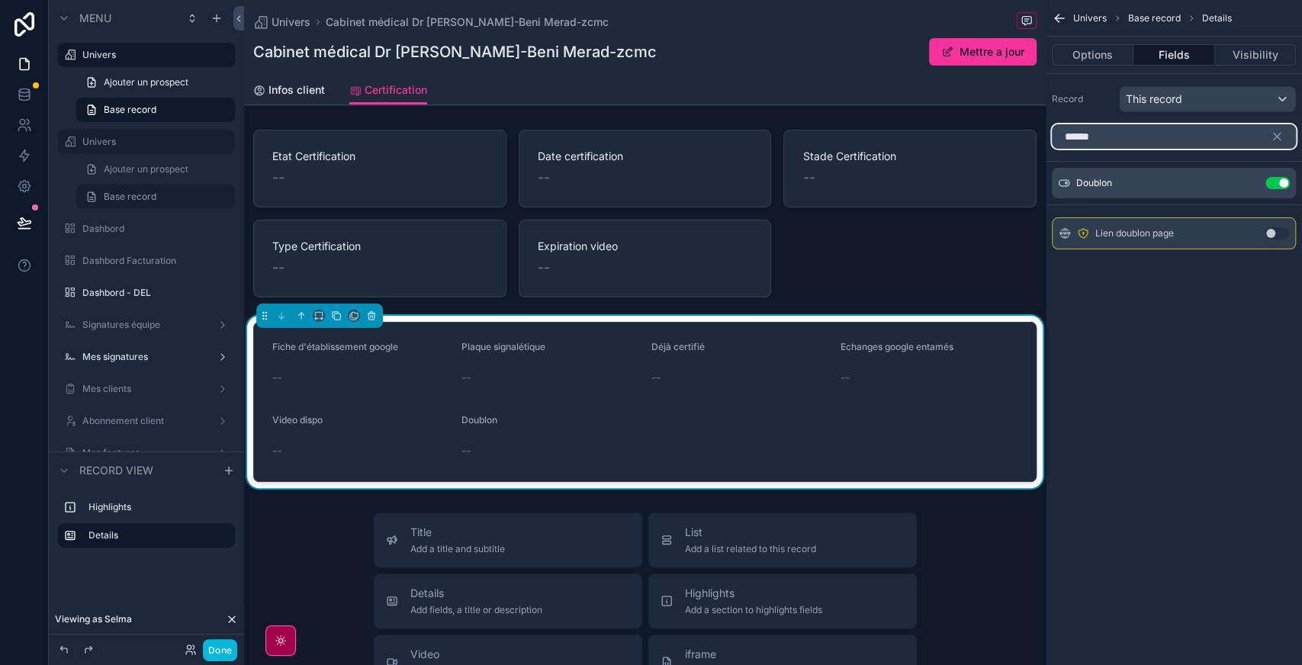
click at [1121, 134] on input "******" at bounding box center [1174, 136] width 244 height 24
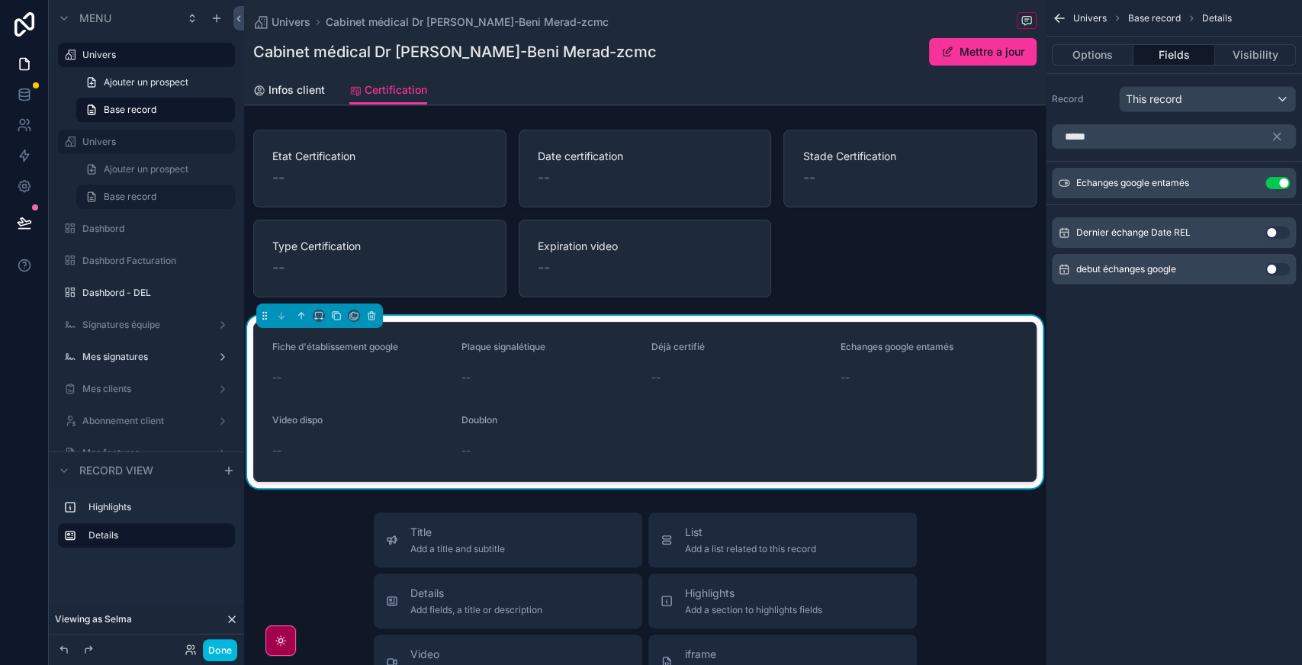
click at [1286, 269] on button "Use setting" at bounding box center [1278, 269] width 24 height 12
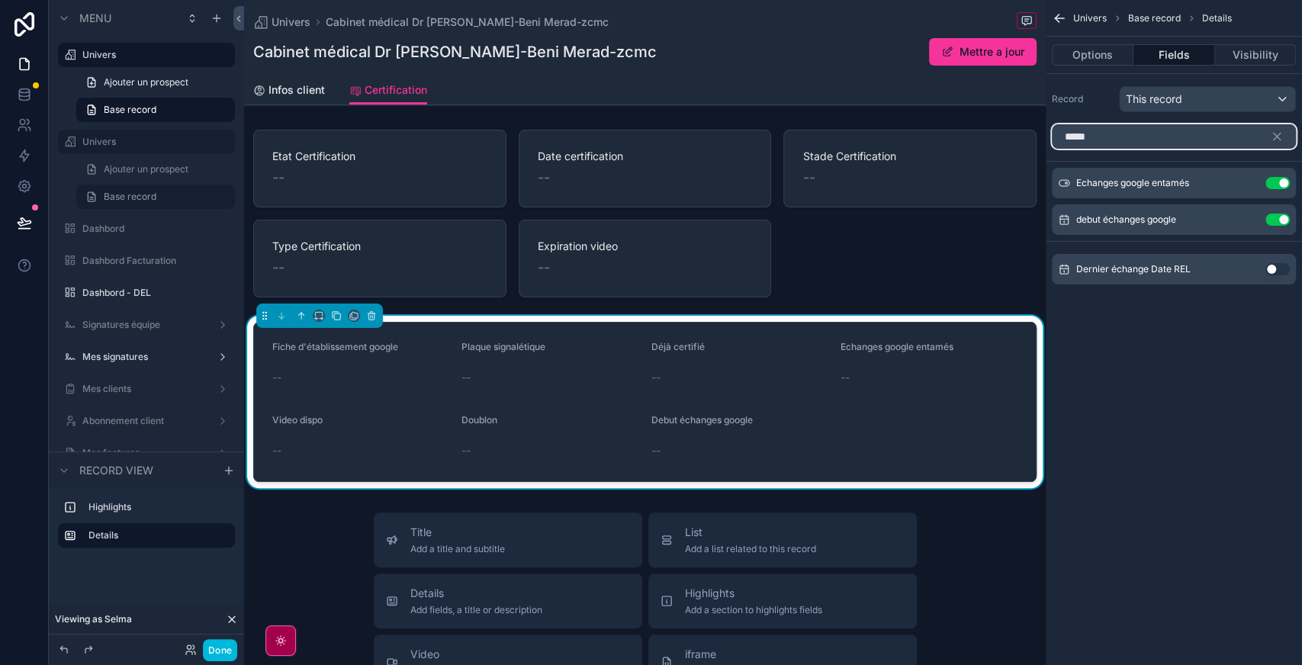
click at [1135, 131] on input "*****" at bounding box center [1174, 136] width 244 height 24
click at [1135, 131] on input "*" at bounding box center [1174, 136] width 244 height 24
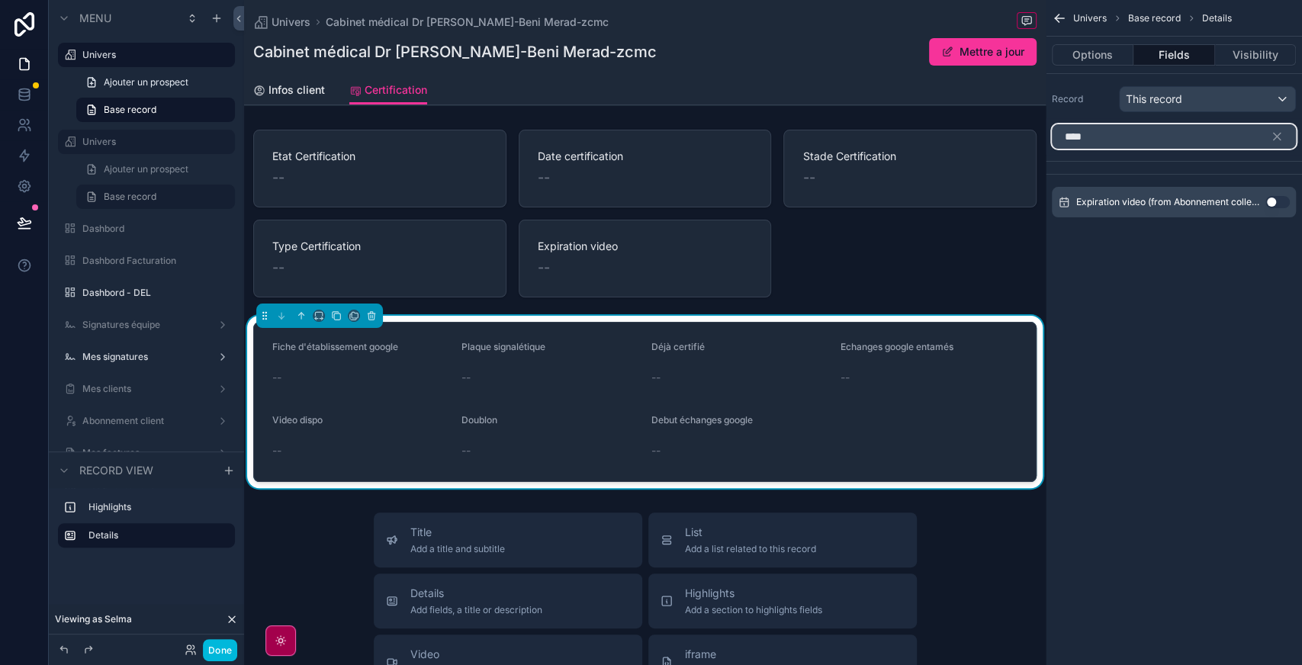
type input "****"
click at [1282, 204] on button "Use setting" at bounding box center [1278, 202] width 24 height 12
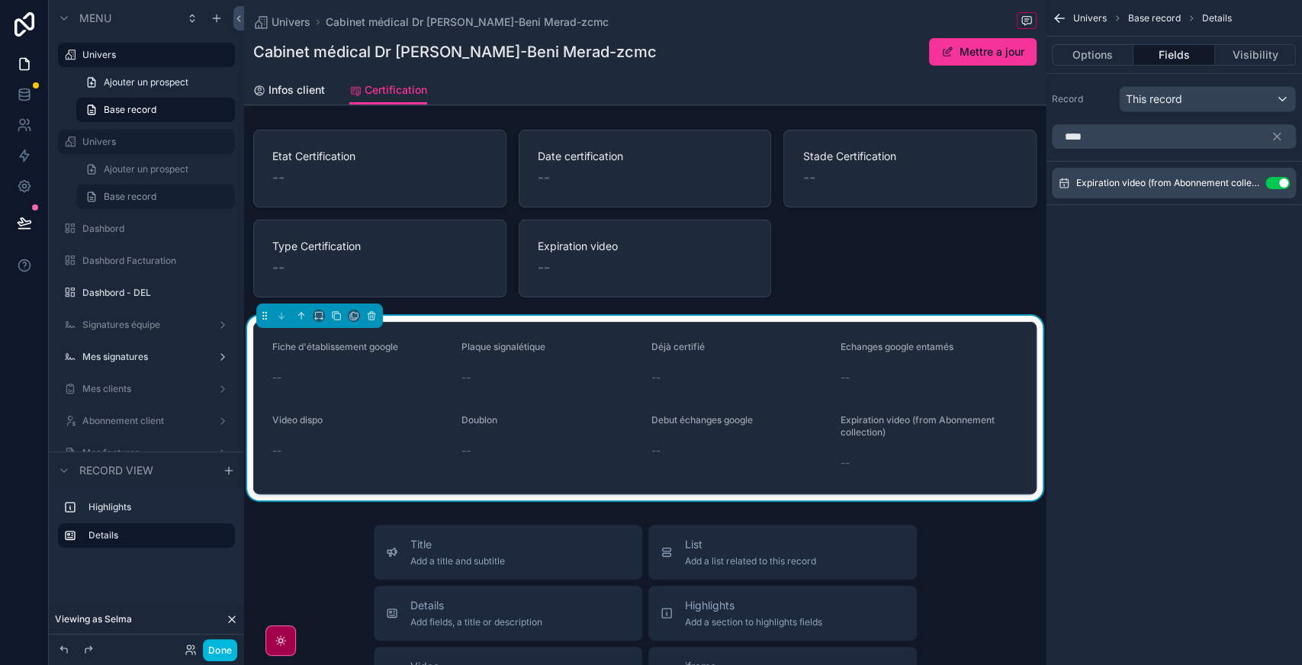
click at [0, 0] on icon "scrollable content" at bounding box center [0, 0] width 0 height 0
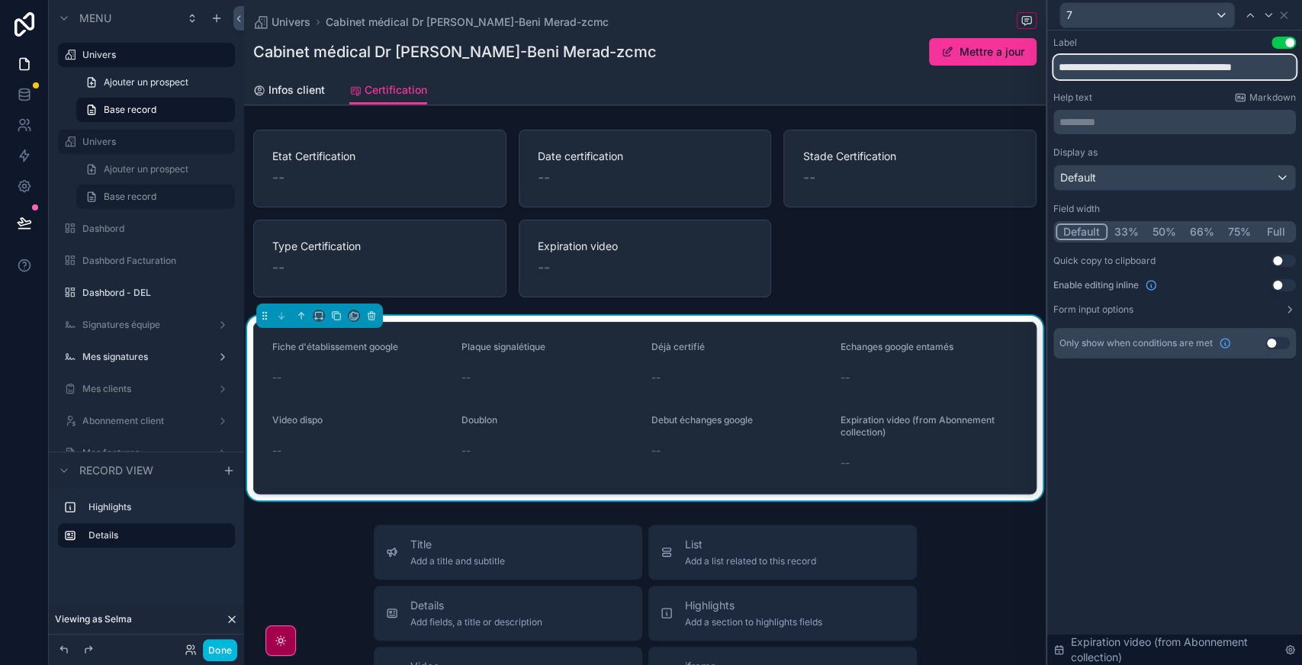
scroll to position [0, 2]
drag, startPoint x: 1138, startPoint y: 69, endPoint x: 1299, endPoint y: 77, distance: 161.2
click at [1299, 77] on div "**********" at bounding box center [1174, 213] width 255 height 365
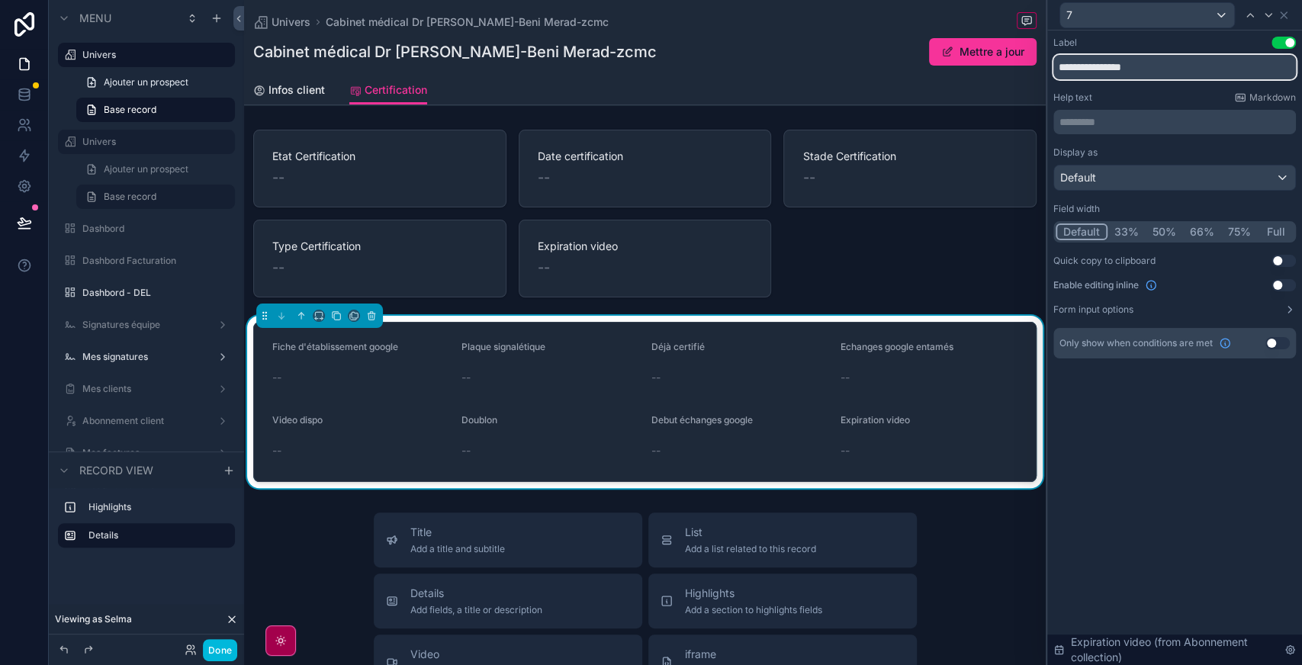
click at [1144, 77] on input "**********" at bounding box center [1175, 67] width 243 height 24
click at [1144, 77] on input "*" at bounding box center [1175, 67] width 243 height 24
type input "*"
click at [1111, 70] on input "******" at bounding box center [1175, 67] width 243 height 24
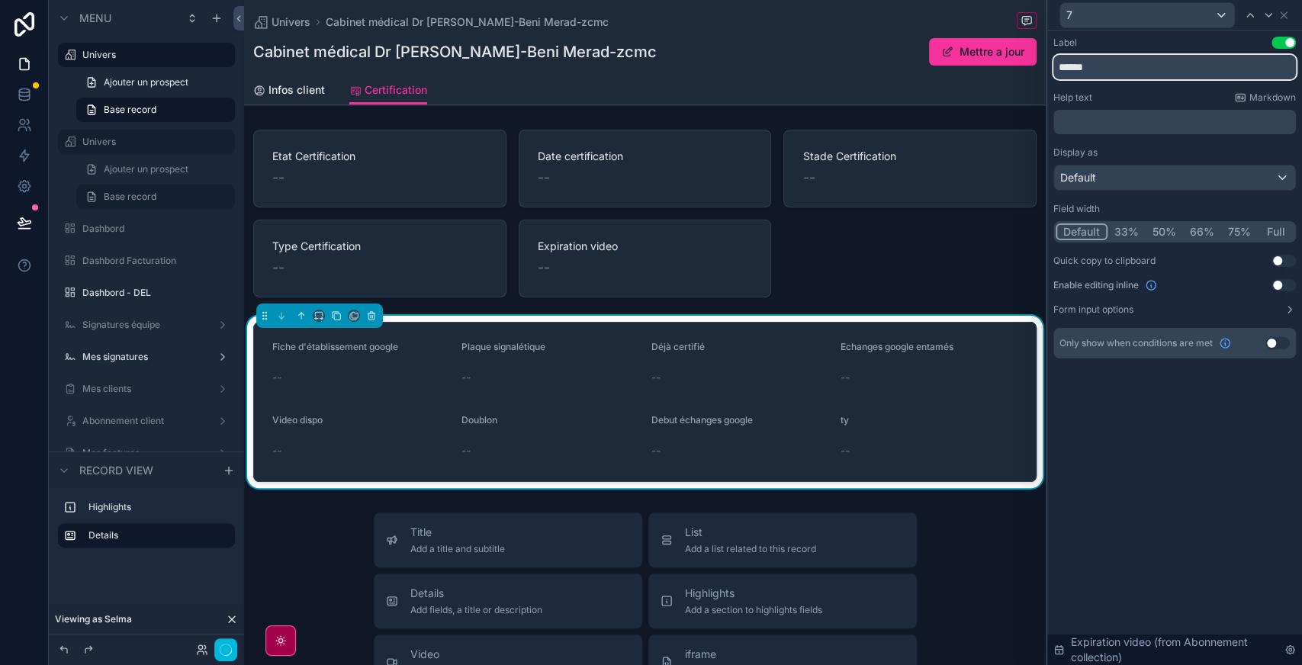
click at [1111, 70] on input "******" at bounding box center [1175, 67] width 243 height 24
click at [1111, 70] on input "**" at bounding box center [1175, 67] width 243 height 24
type input "**********"
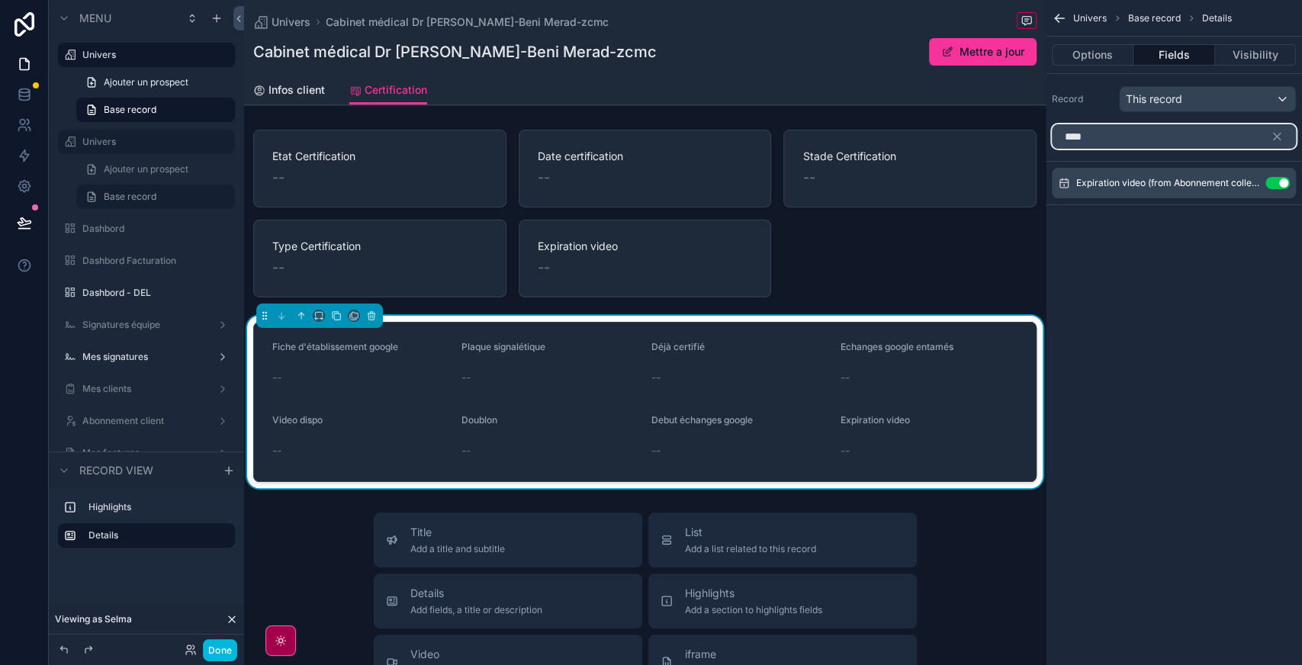
click at [1152, 131] on input "****" at bounding box center [1174, 136] width 244 height 24
click at [1152, 131] on input "*" at bounding box center [1174, 136] width 244 height 24
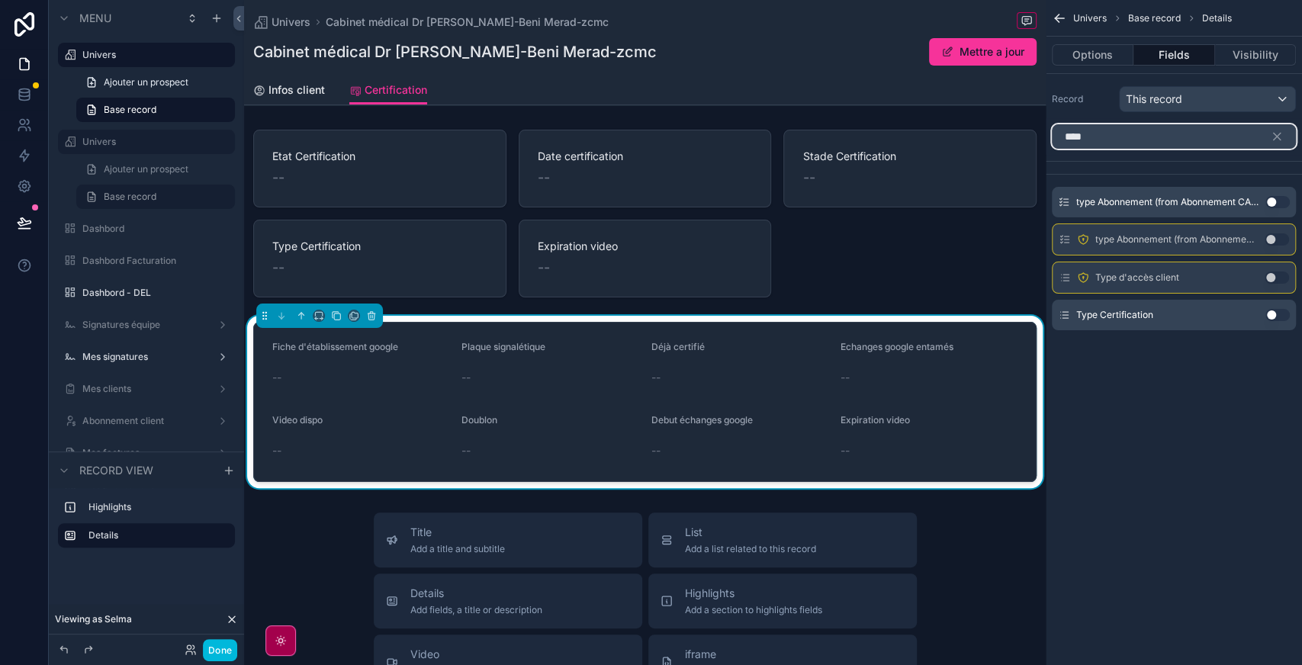
type input "****"
click at [1112, 142] on input "****" at bounding box center [1174, 136] width 244 height 24
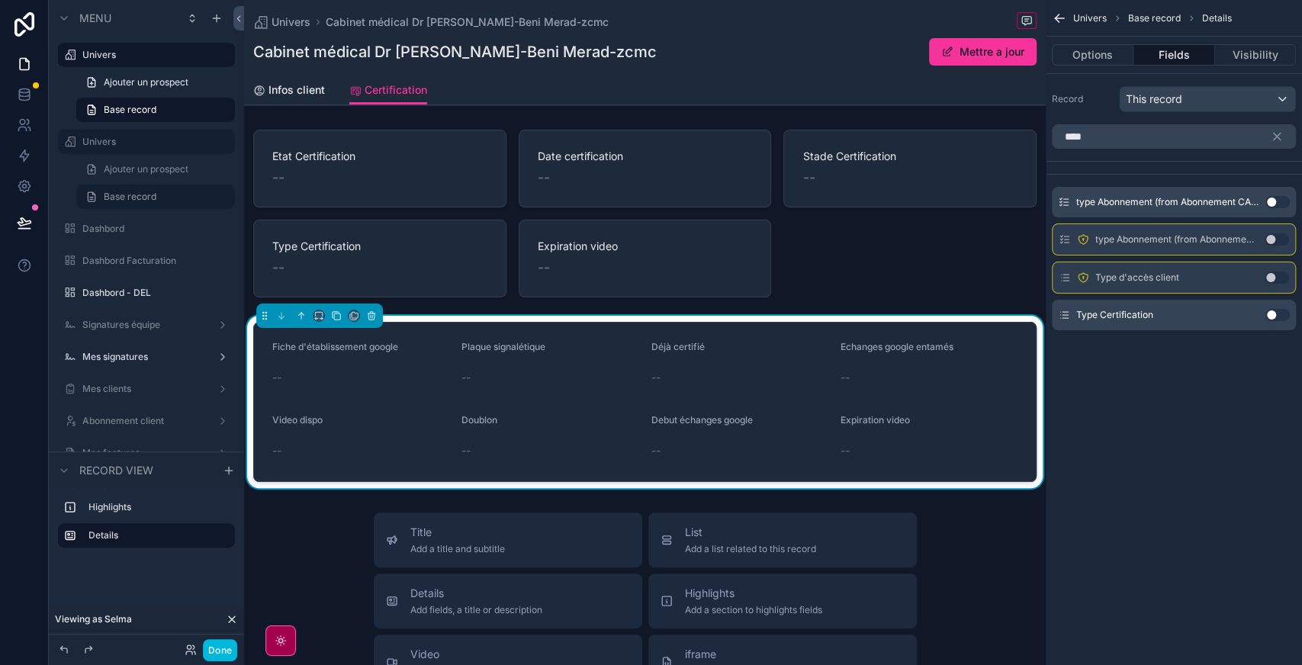
click at [1280, 309] on button "Use setting" at bounding box center [1278, 315] width 24 height 12
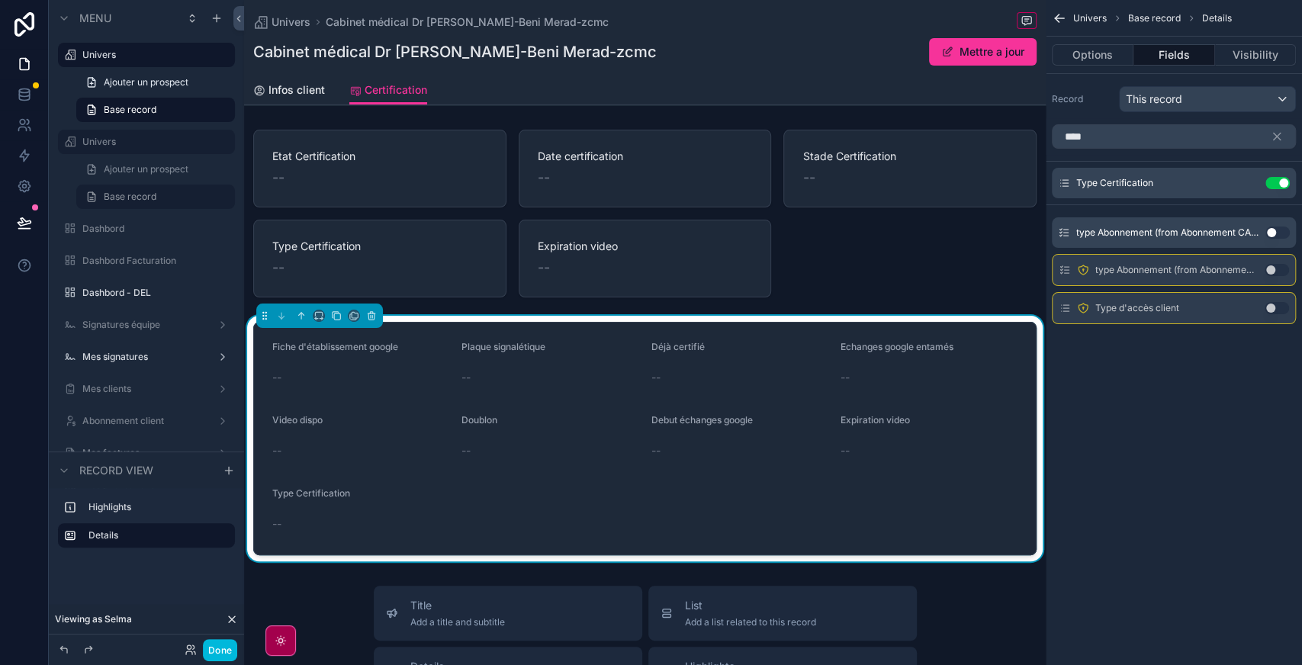
click at [960, 55] on button "Mettre a jour" at bounding box center [983, 51] width 108 height 27
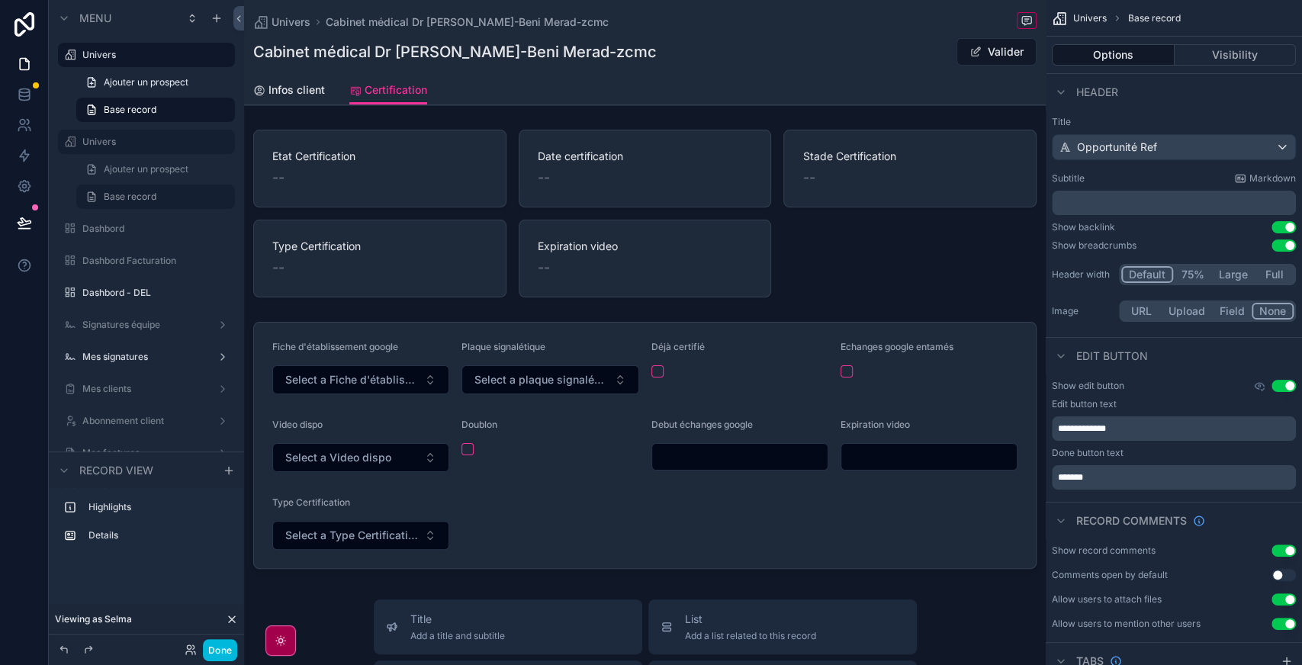
click at [972, 55] on button "Valider" at bounding box center [997, 51] width 80 height 27
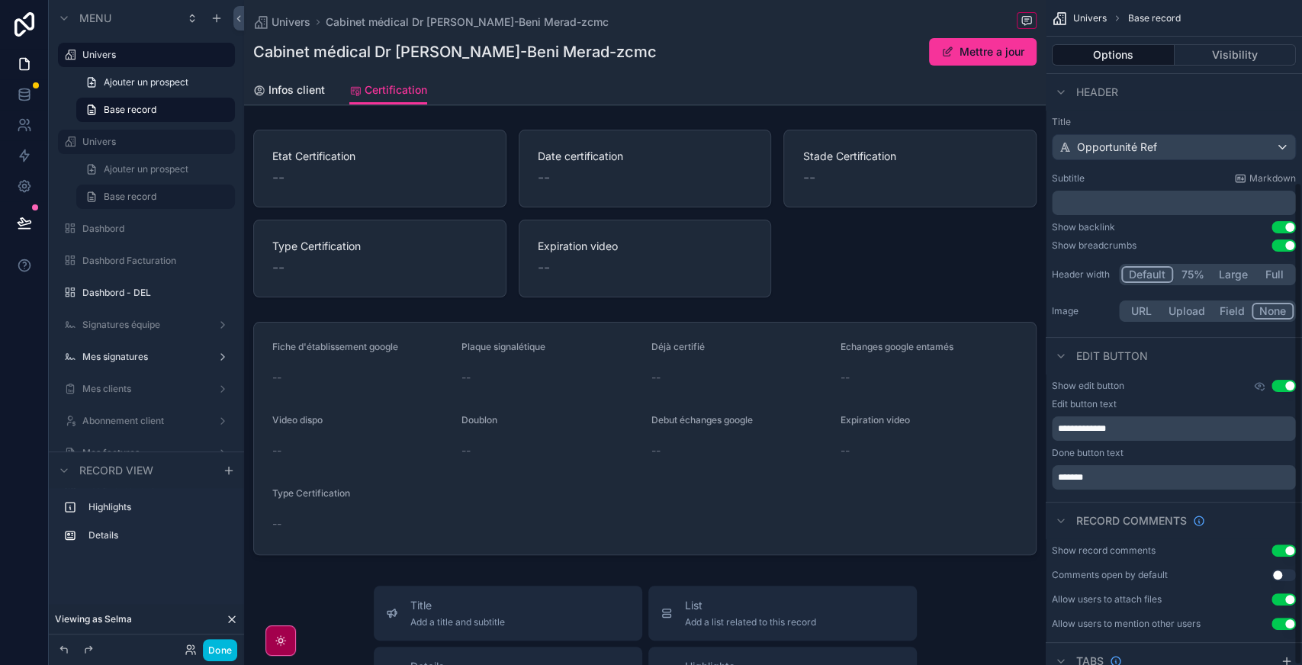
scroll to position [251, 0]
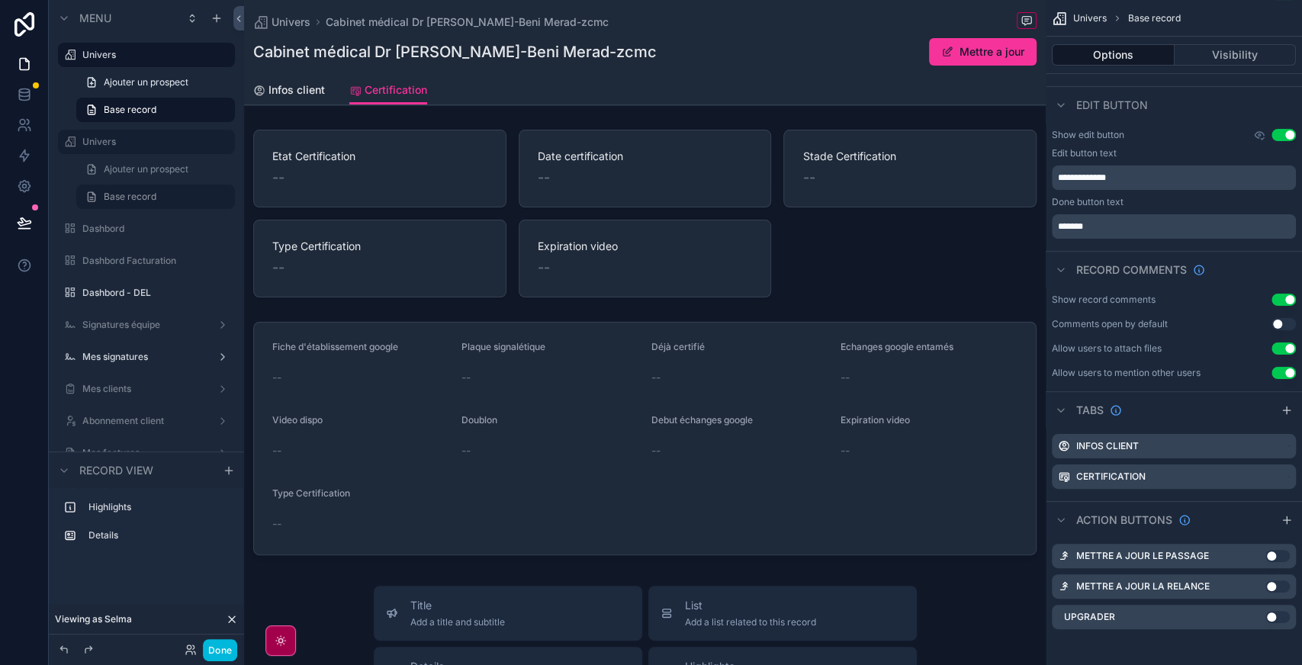
click at [0, 0] on icon "scrollable content" at bounding box center [0, 0] width 0 height 0
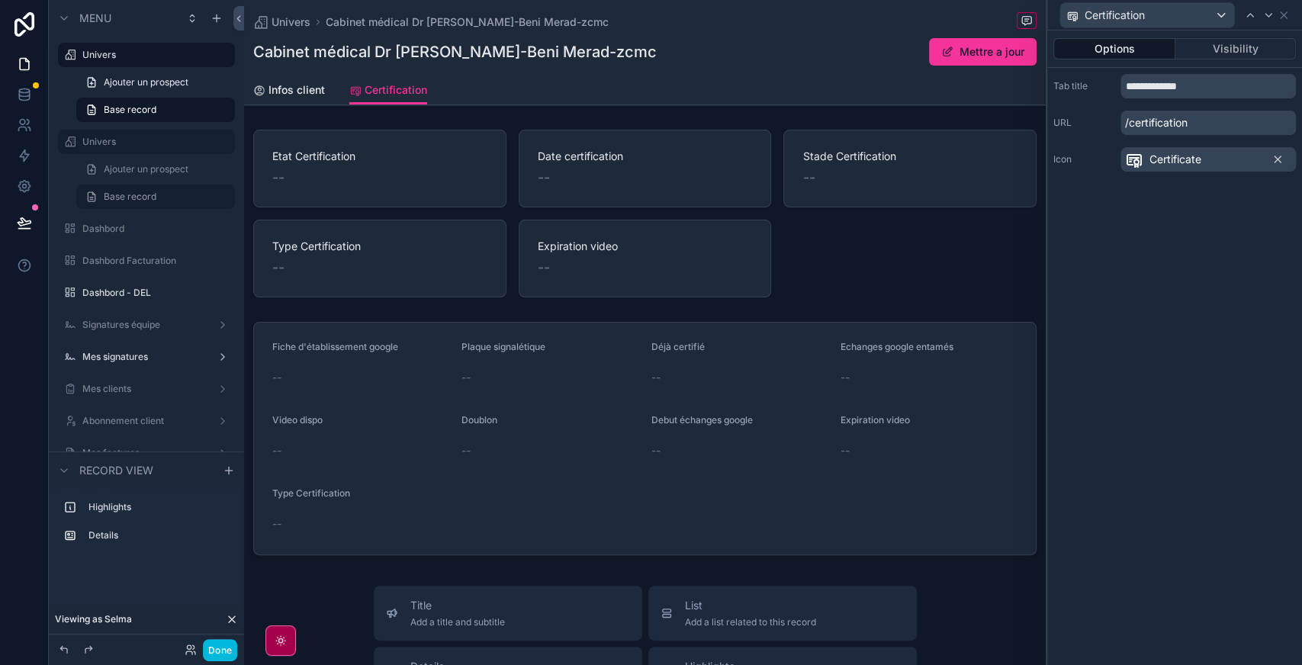
click at [1227, 46] on button "Visibility" at bounding box center [1236, 48] width 121 height 21
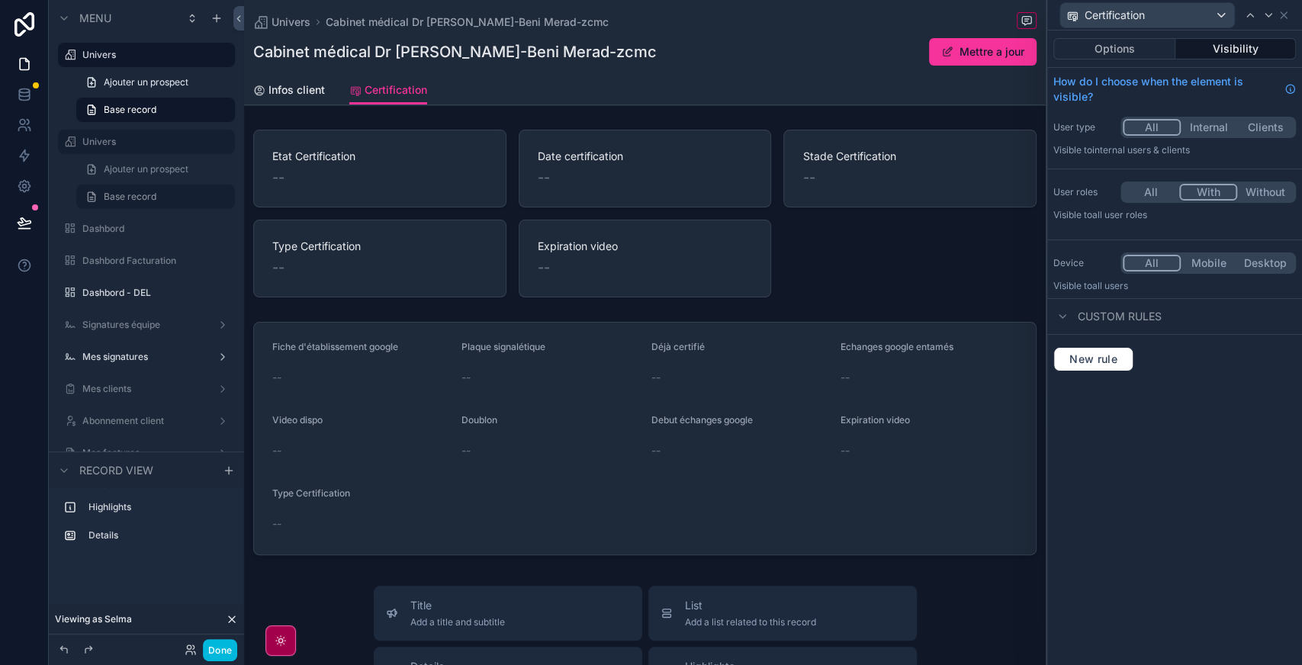
click at [1206, 195] on button "With" at bounding box center [1208, 192] width 58 height 17
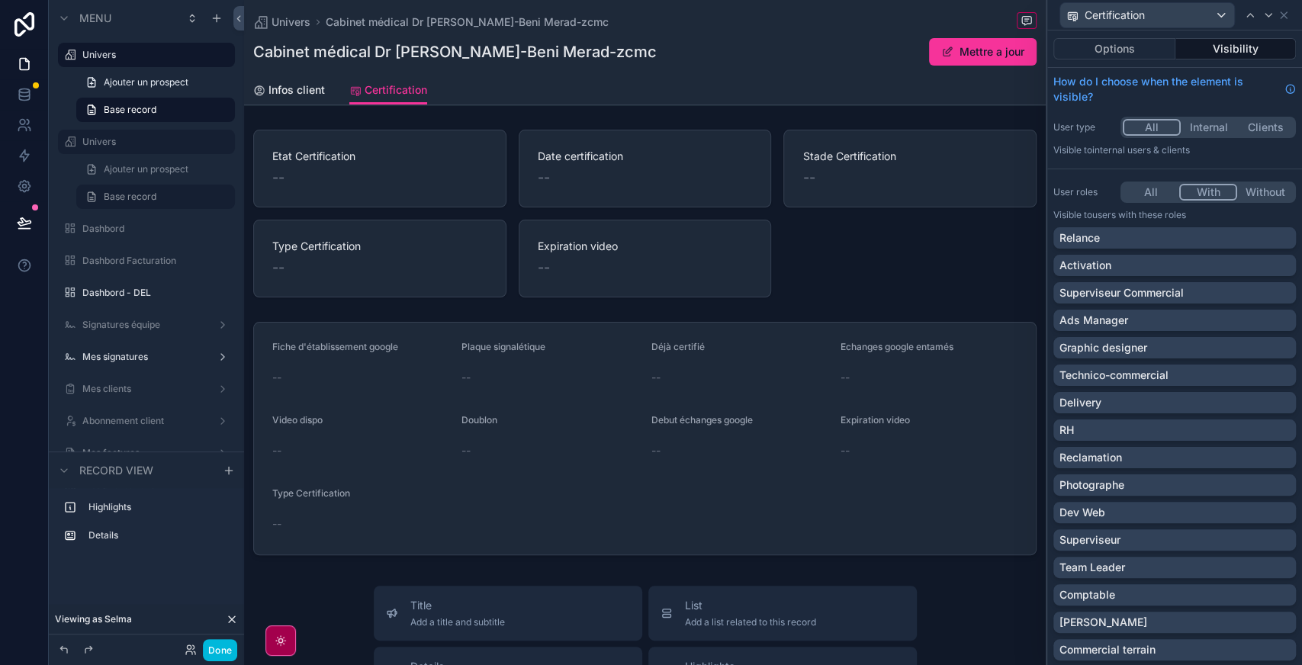
click at [1169, 262] on div "Activation" at bounding box center [1175, 265] width 230 height 15
click at [1164, 400] on div "Delivery" at bounding box center [1175, 402] width 230 height 15
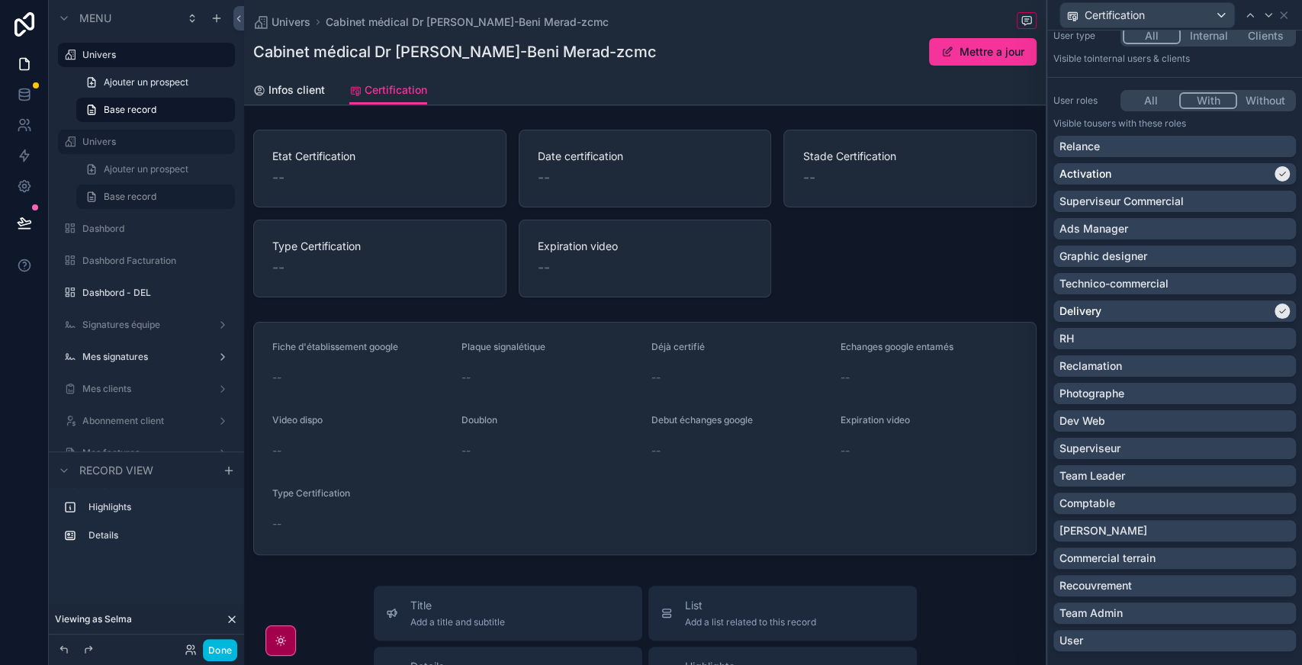
scroll to position [92, 0]
click at [1175, 276] on div "Technico-commercial" at bounding box center [1175, 282] width 230 height 15
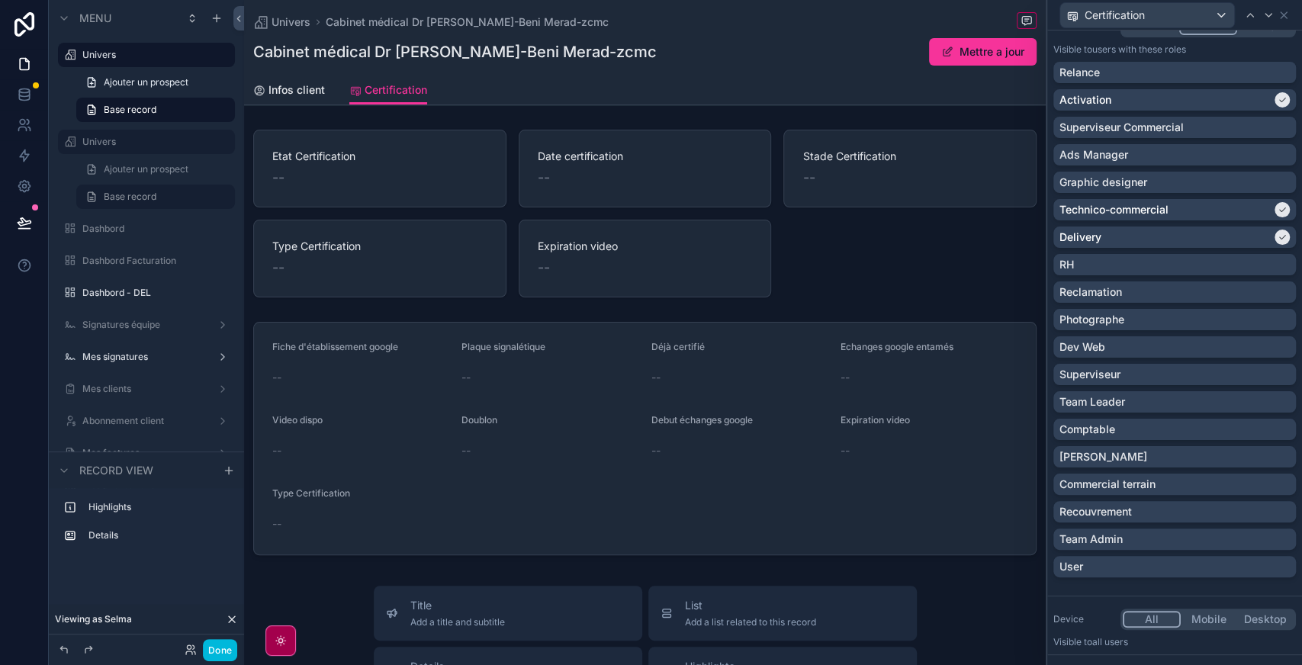
scroll to position [175, 0]
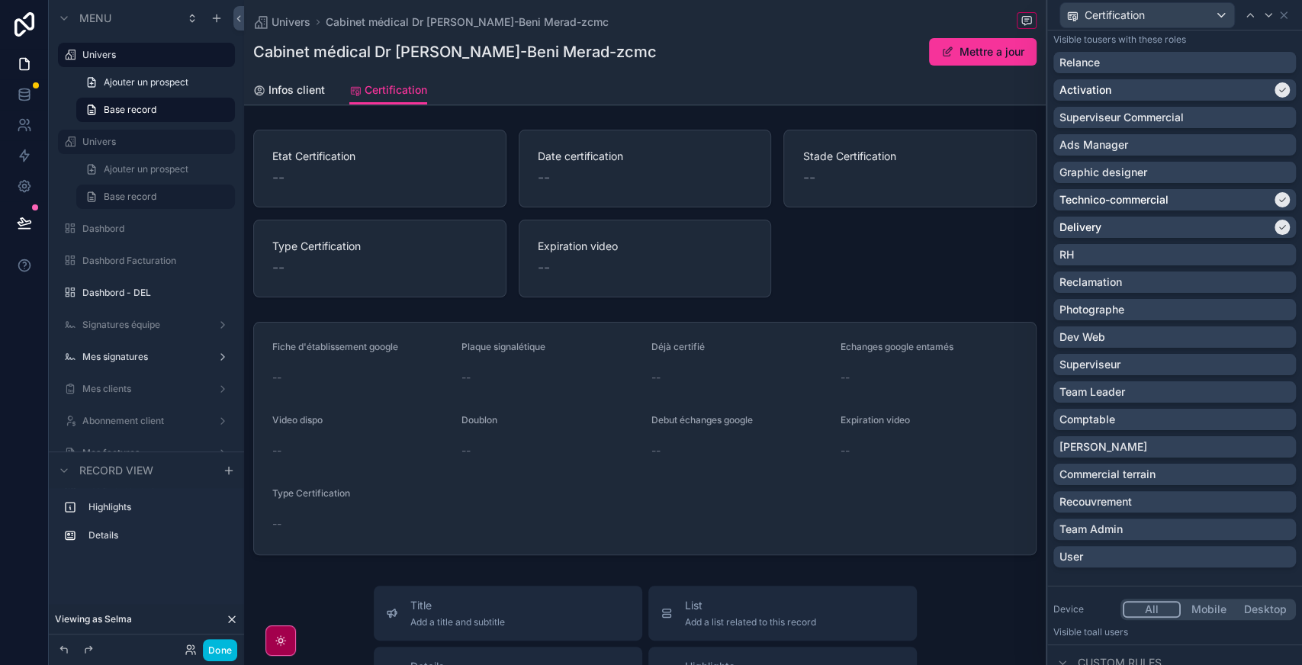
click at [1185, 526] on div "Team Admin" at bounding box center [1175, 529] width 230 height 15
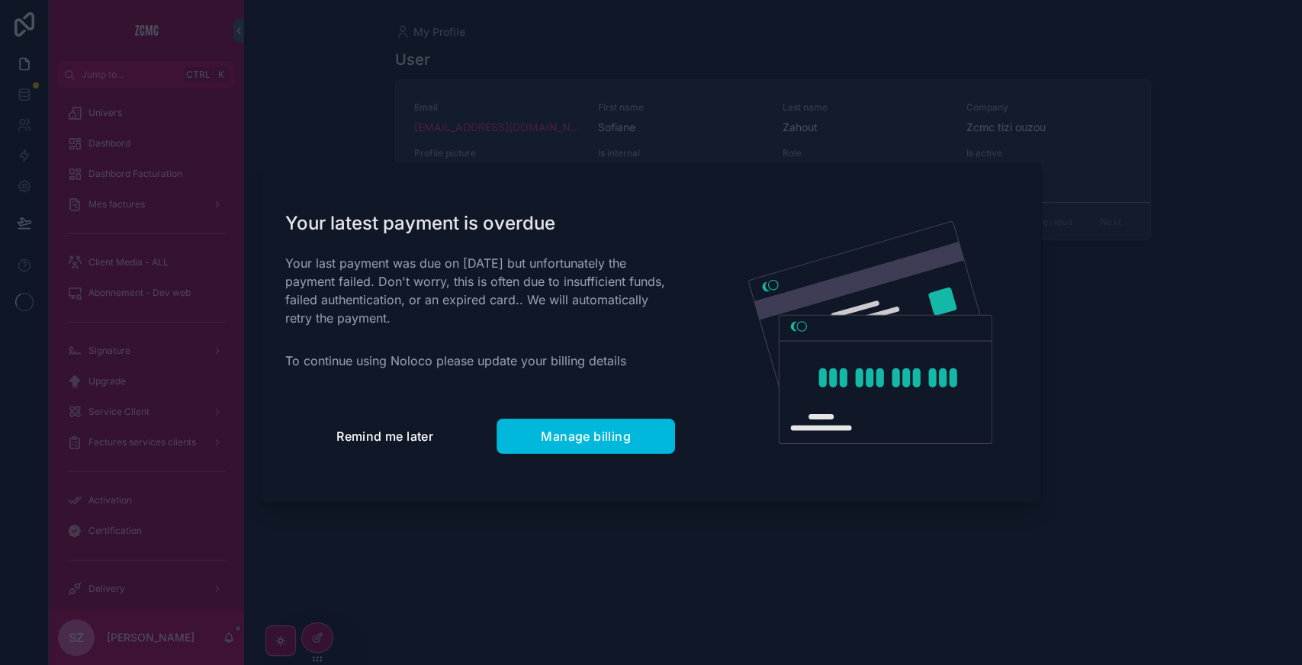
click at [392, 446] on button "Remind me later" at bounding box center [384, 436] width 199 height 35
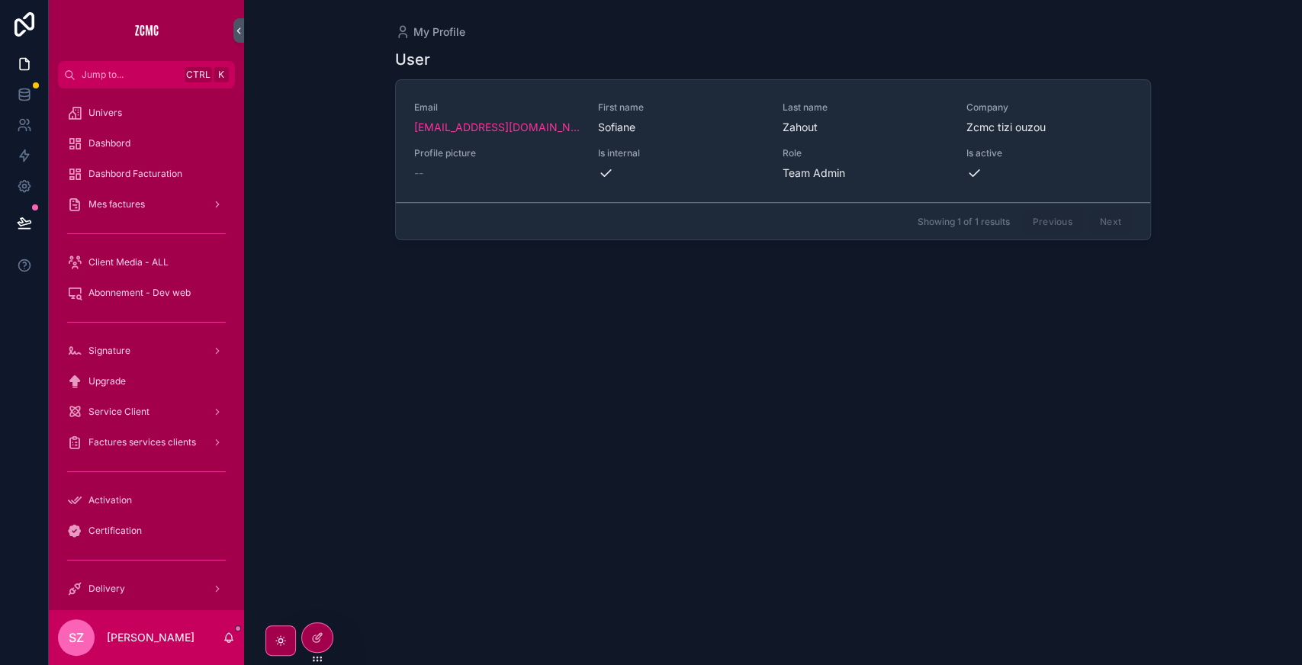
click at [0, 0] on icon at bounding box center [0, 0] width 0 height 0
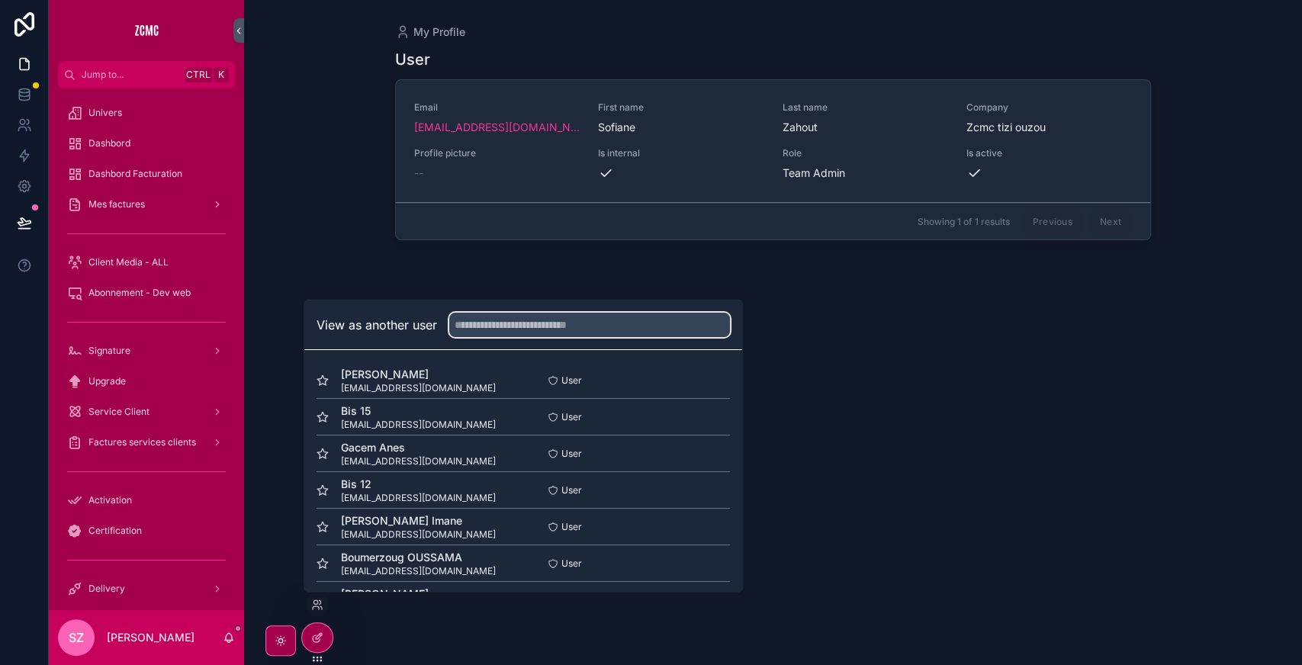
click at [523, 327] on input "text" at bounding box center [589, 325] width 281 height 24
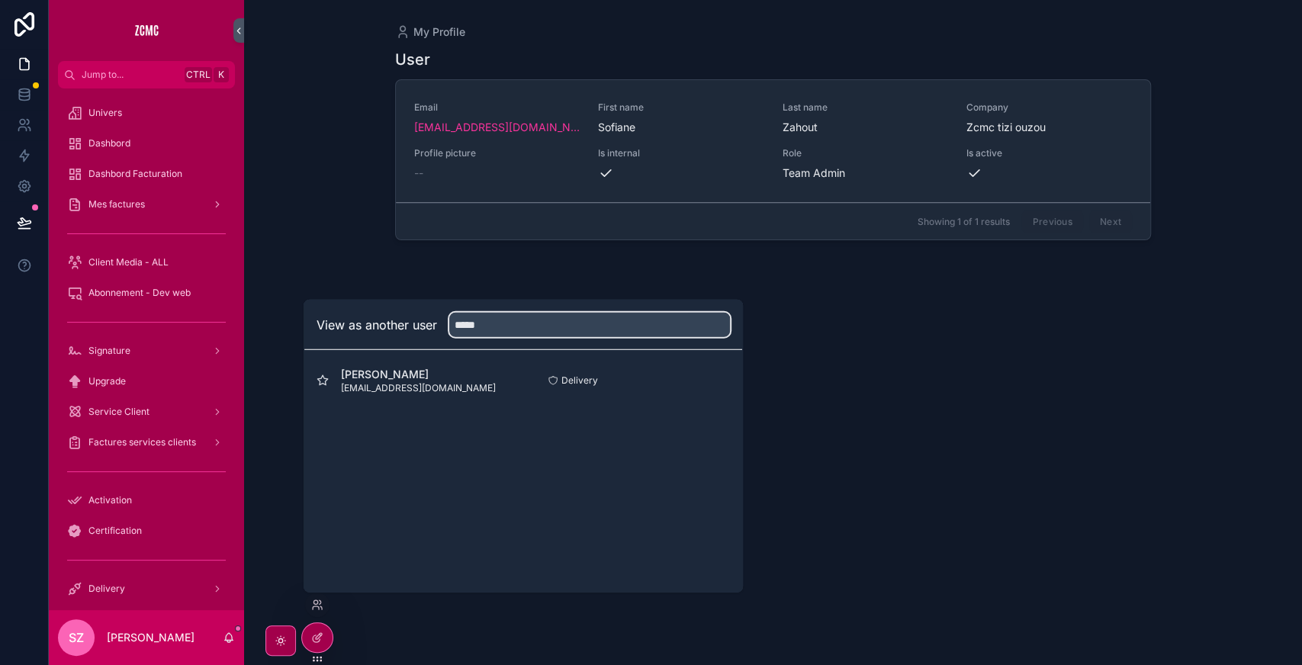
type input "*****"
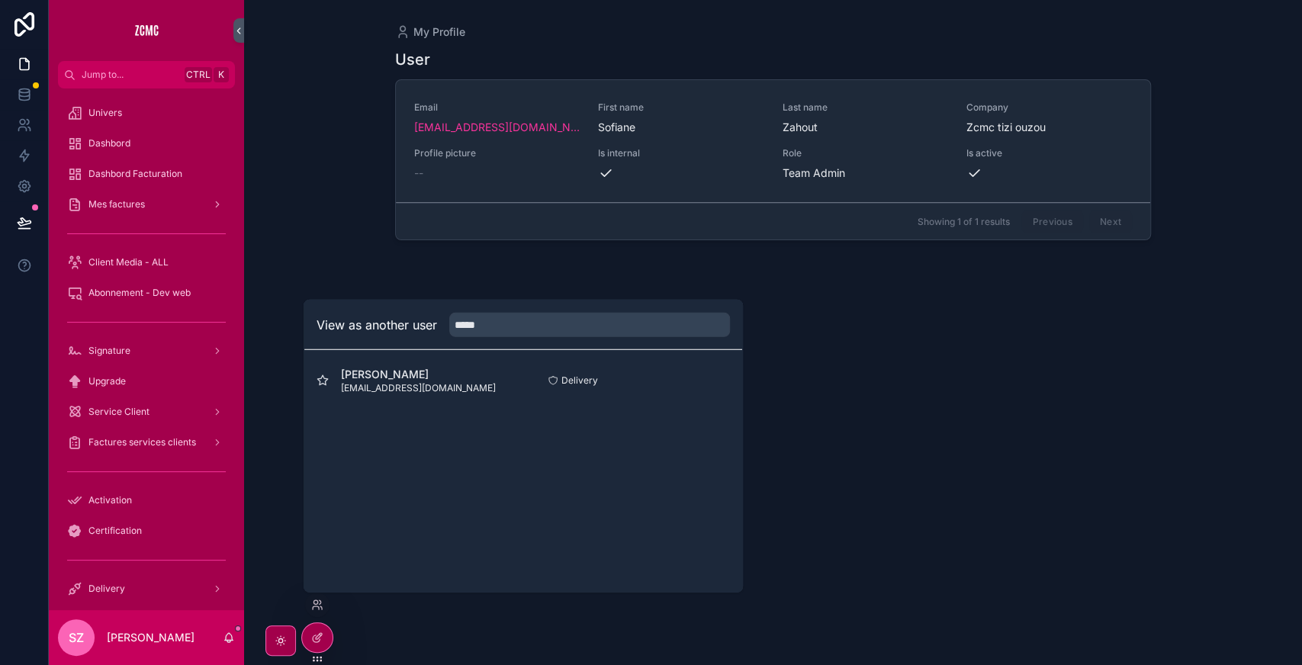
click at [0, 0] on button "Select" at bounding box center [0, 0] width 0 height 0
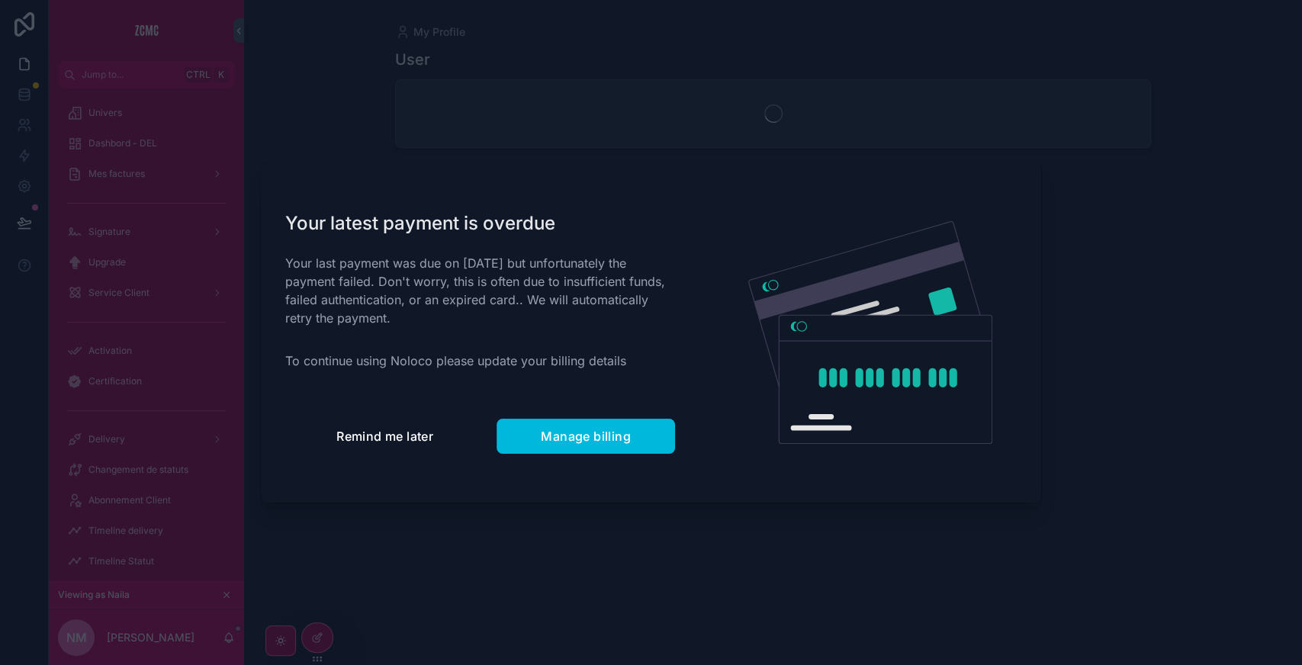
click at [362, 423] on button "Remind me later" at bounding box center [384, 436] width 199 height 35
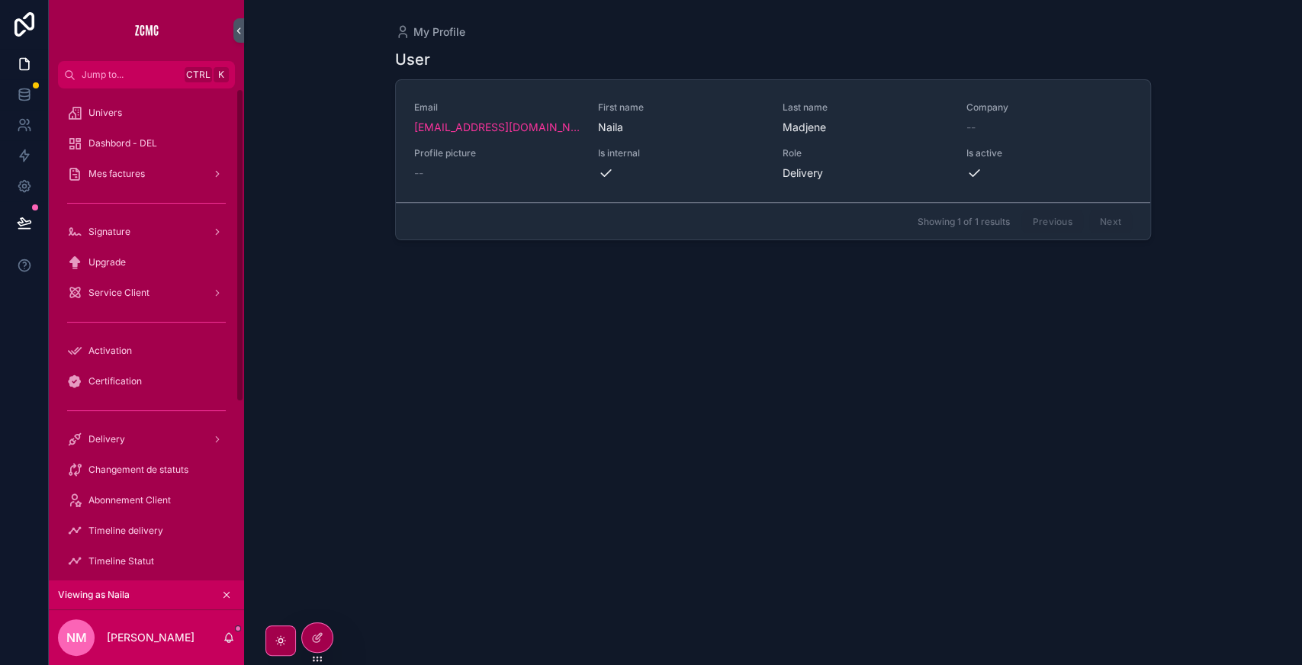
scroll to position [279, 0]
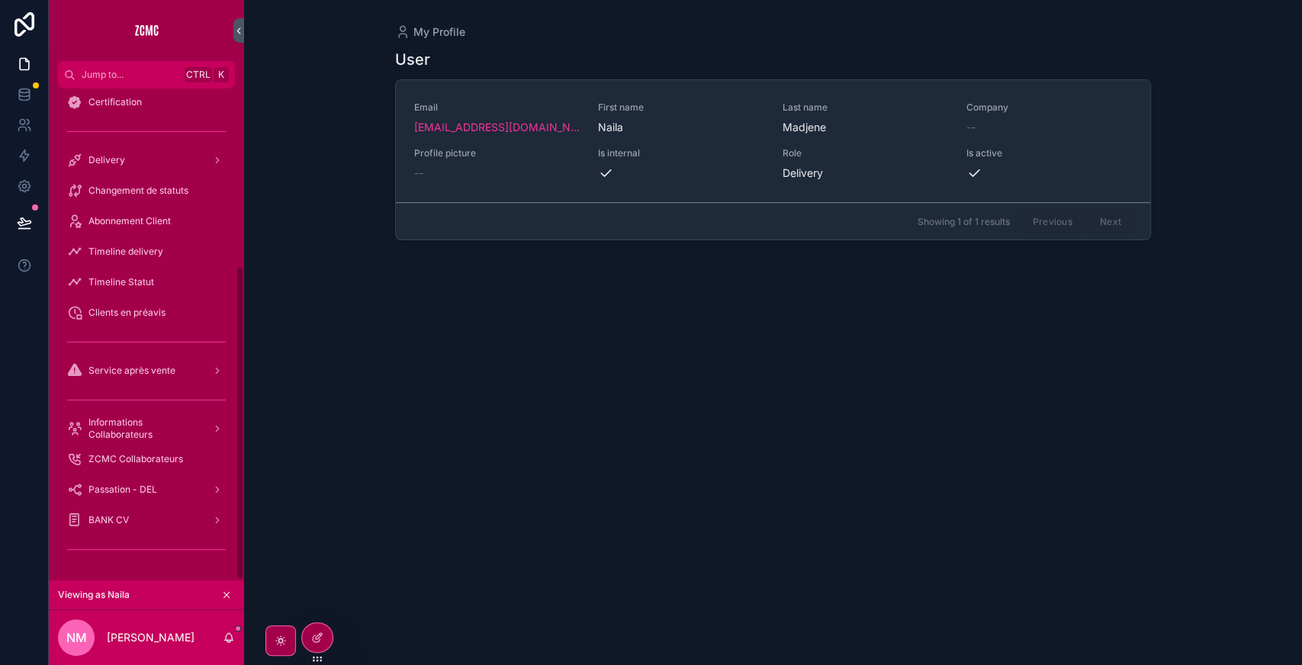
click at [159, 191] on span "Changement de statuts" at bounding box center [138, 191] width 100 height 12
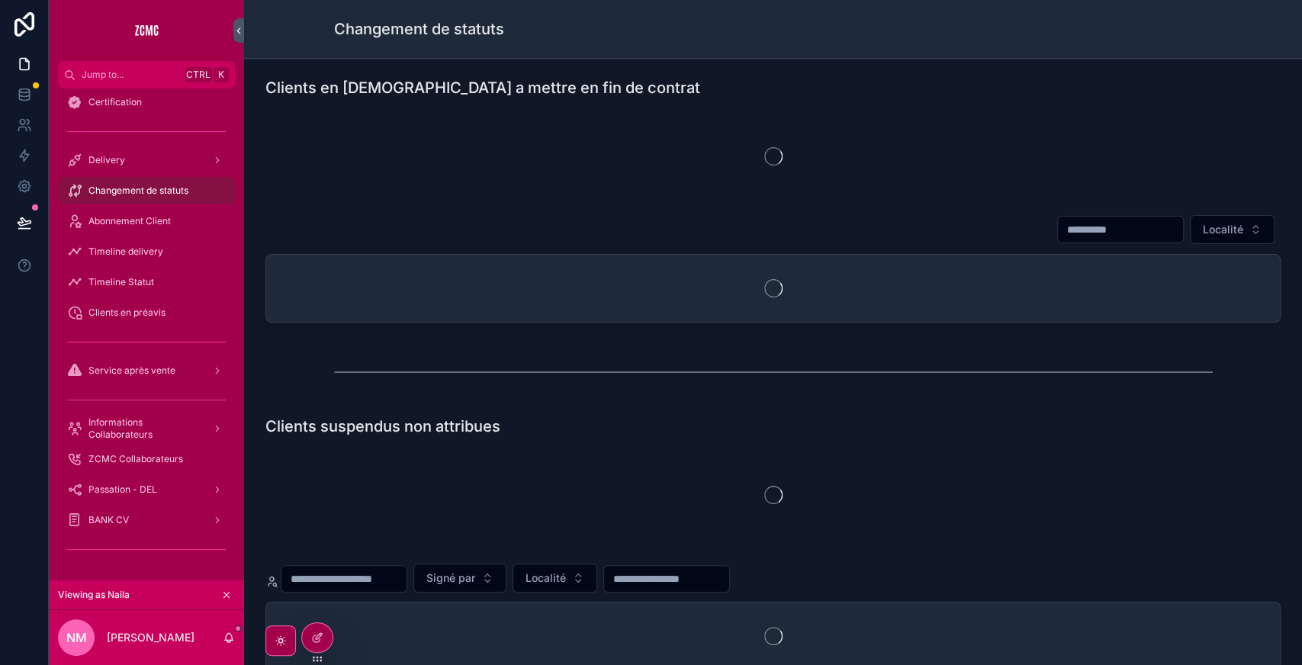
click at [129, 227] on div "Abonnement Client" at bounding box center [146, 221] width 159 height 24
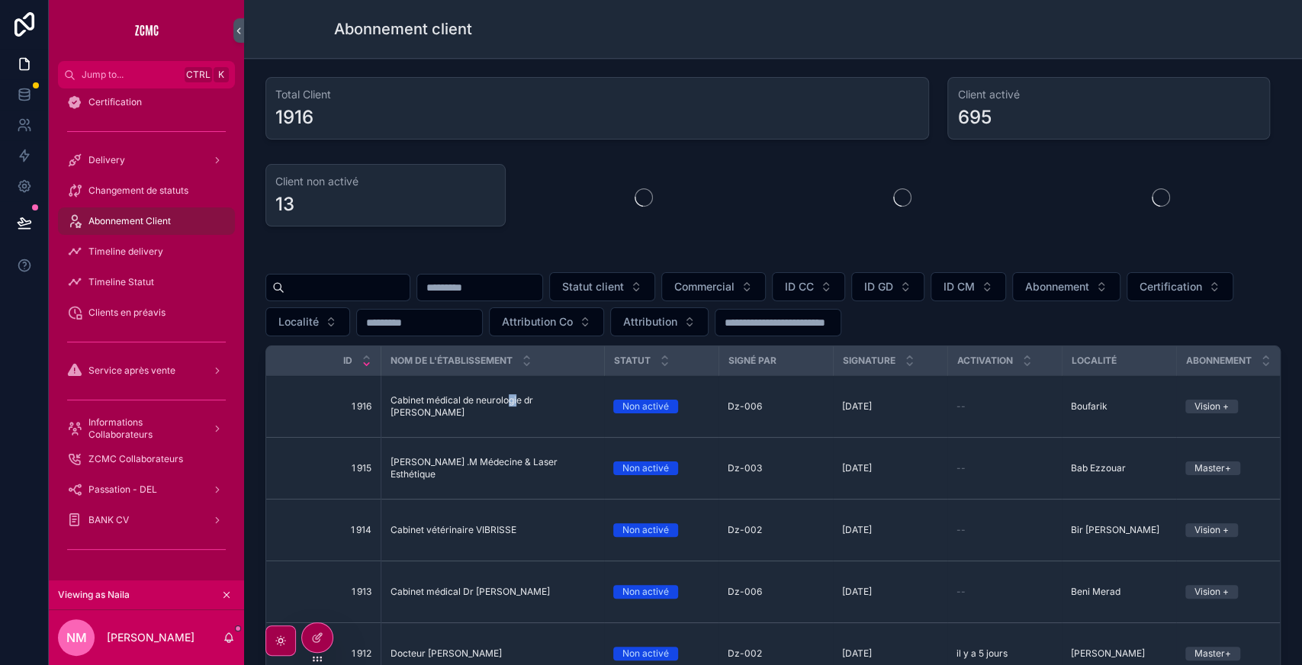
drag, startPoint x: 516, startPoint y: 412, endPoint x: 500, endPoint y: 406, distance: 16.4
click at [500, 406] on td "Cabinet médical de neurologie dr izountar Cabinet médical de neurologie dr izou…" at bounding box center [493, 407] width 224 height 62
click at [500, 406] on span "Cabinet médical de neurologie dr izountar" at bounding box center [493, 406] width 205 height 24
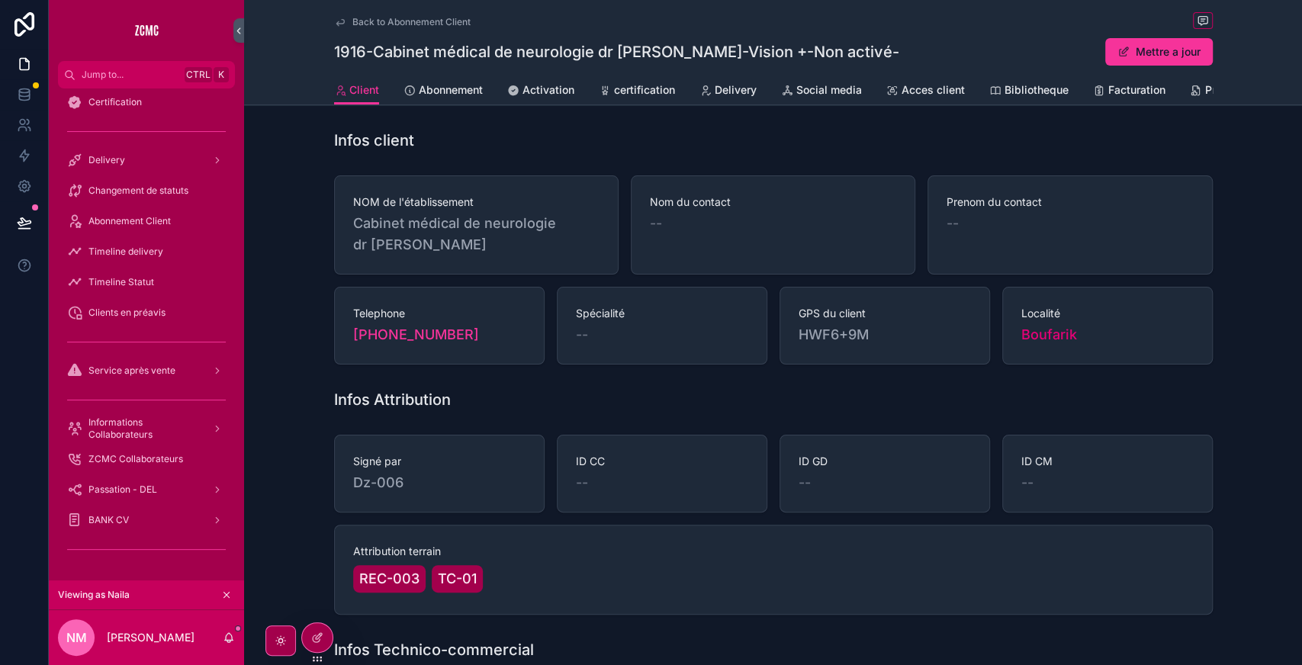
click at [646, 96] on span "certification" at bounding box center [644, 89] width 61 height 15
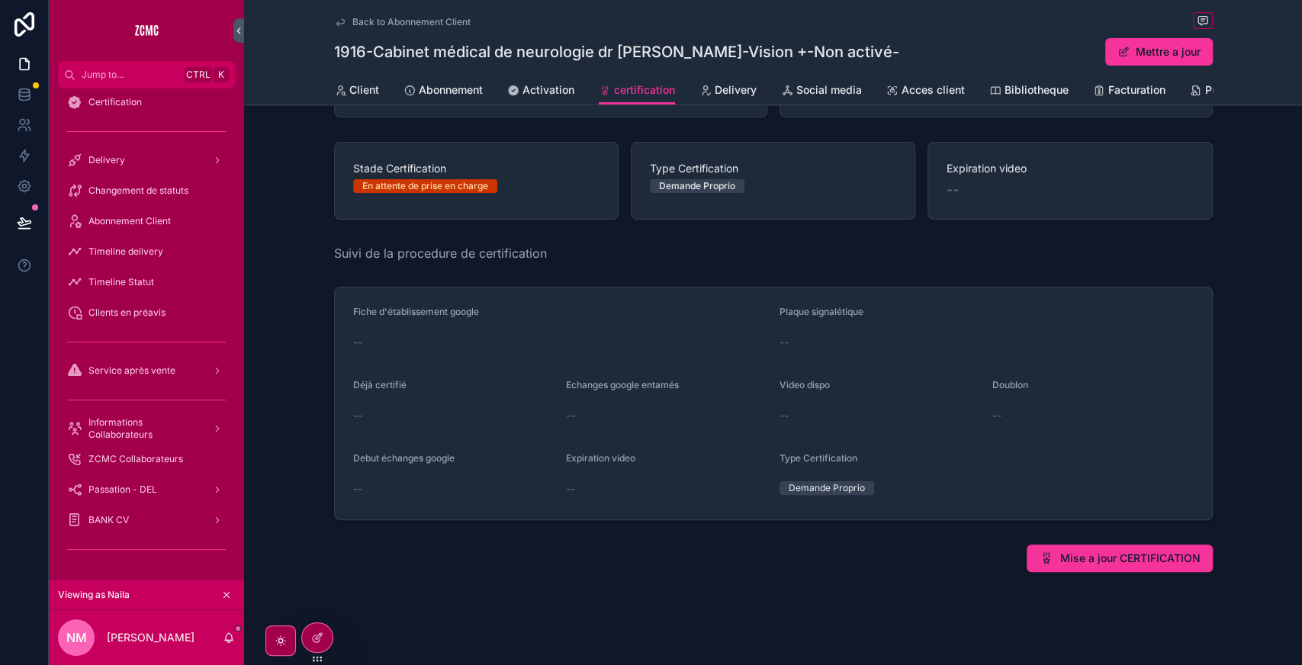
scroll to position [20, 0]
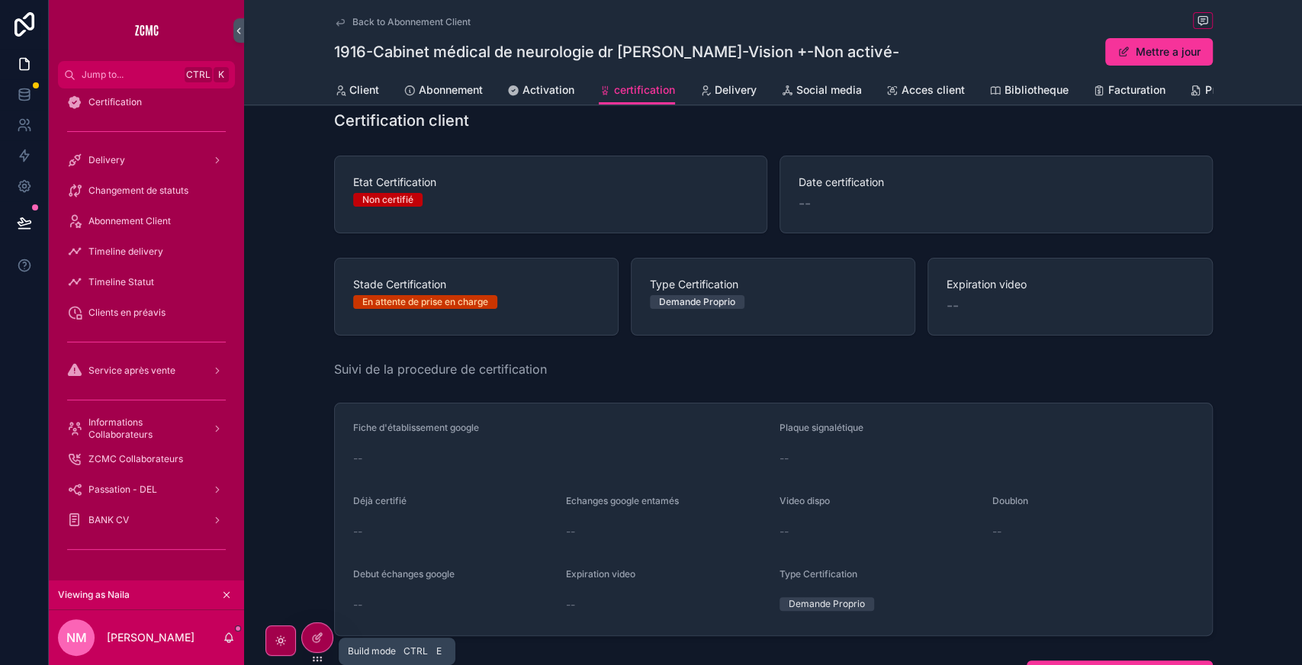
click at [317, 633] on icon at bounding box center [317, 638] width 12 height 12
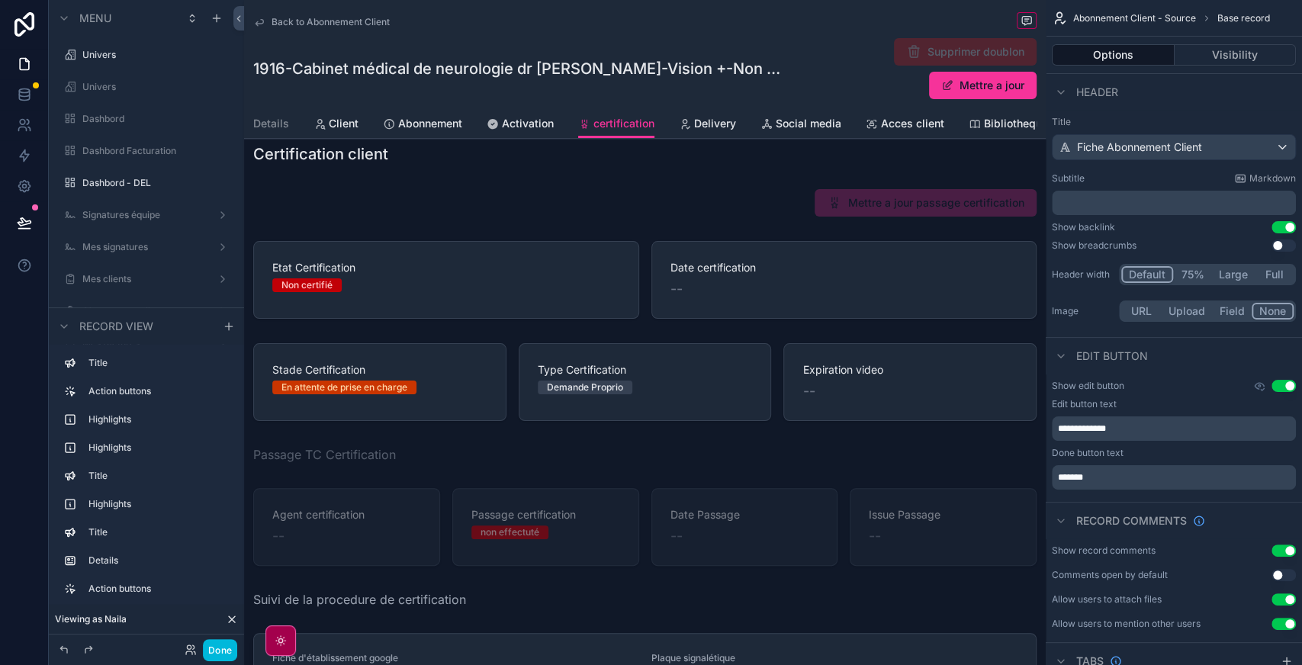
scroll to position [2270, 0]
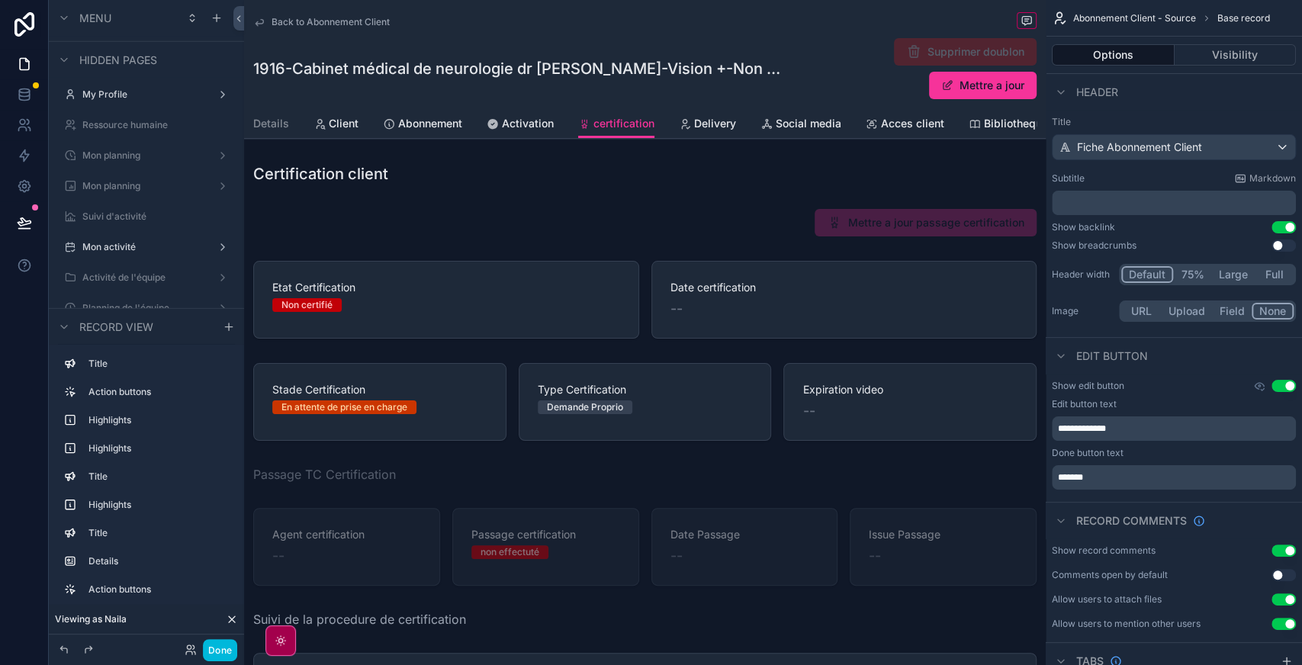
click at [702, 273] on div "scrollable content" at bounding box center [645, 300] width 802 height 90
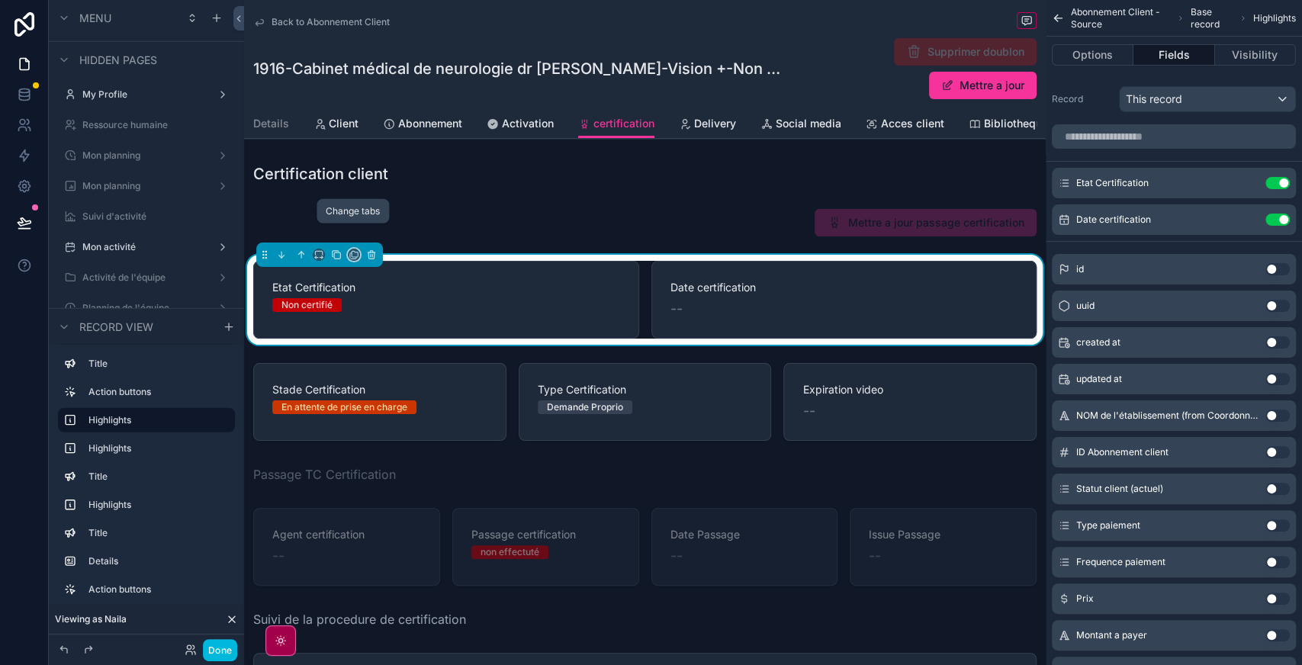
click at [353, 249] on icon "scrollable content" at bounding box center [354, 254] width 11 height 11
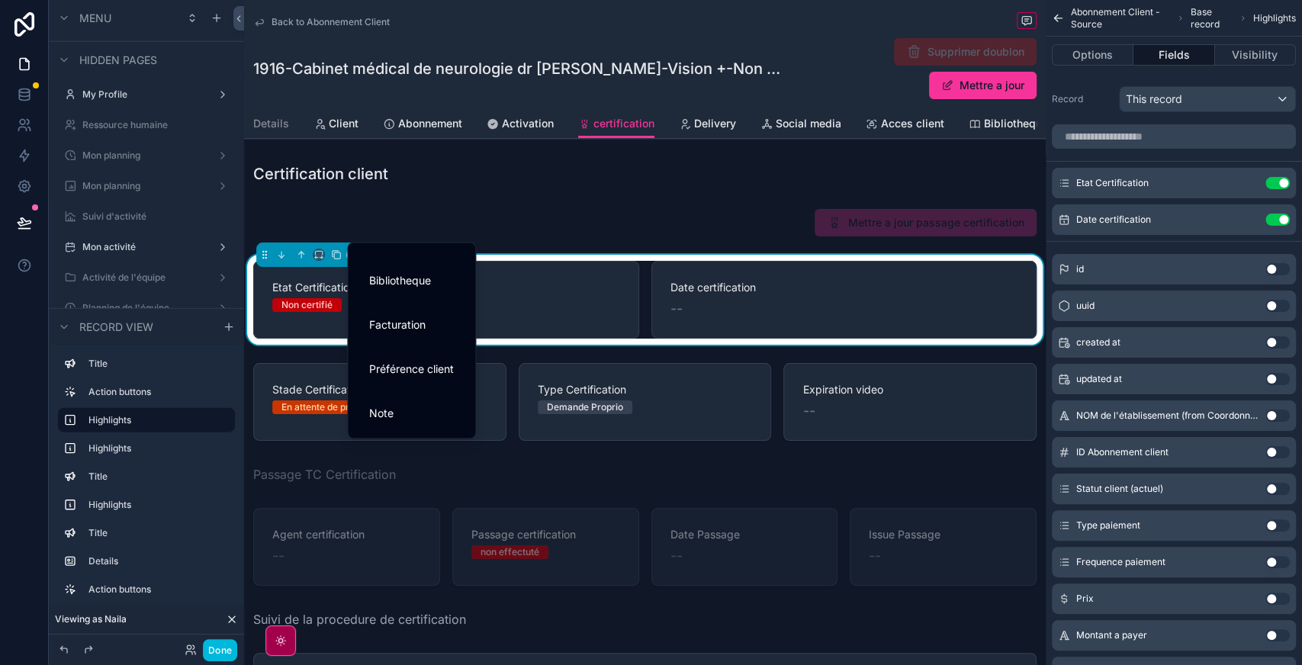
scroll to position [0, 0]
click at [459, 169] on div "scrollable content" at bounding box center [651, 332] width 1302 height 665
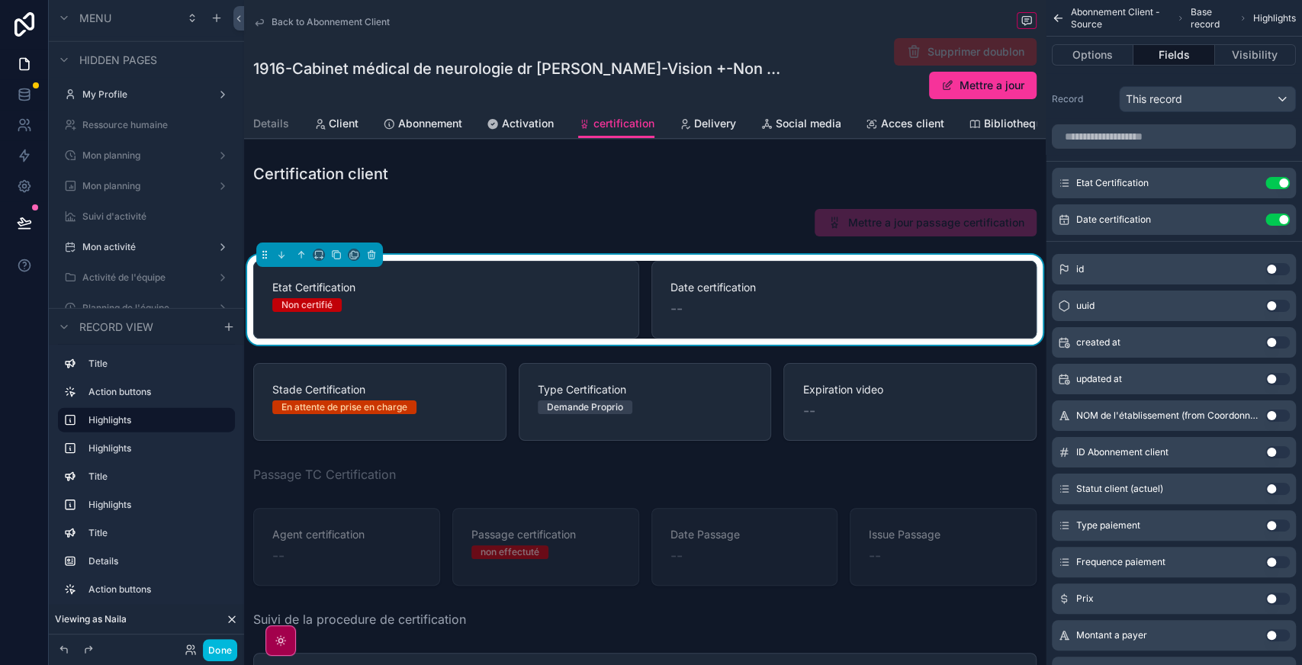
click at [732, 357] on div "scrollable content" at bounding box center [645, 402] width 802 height 90
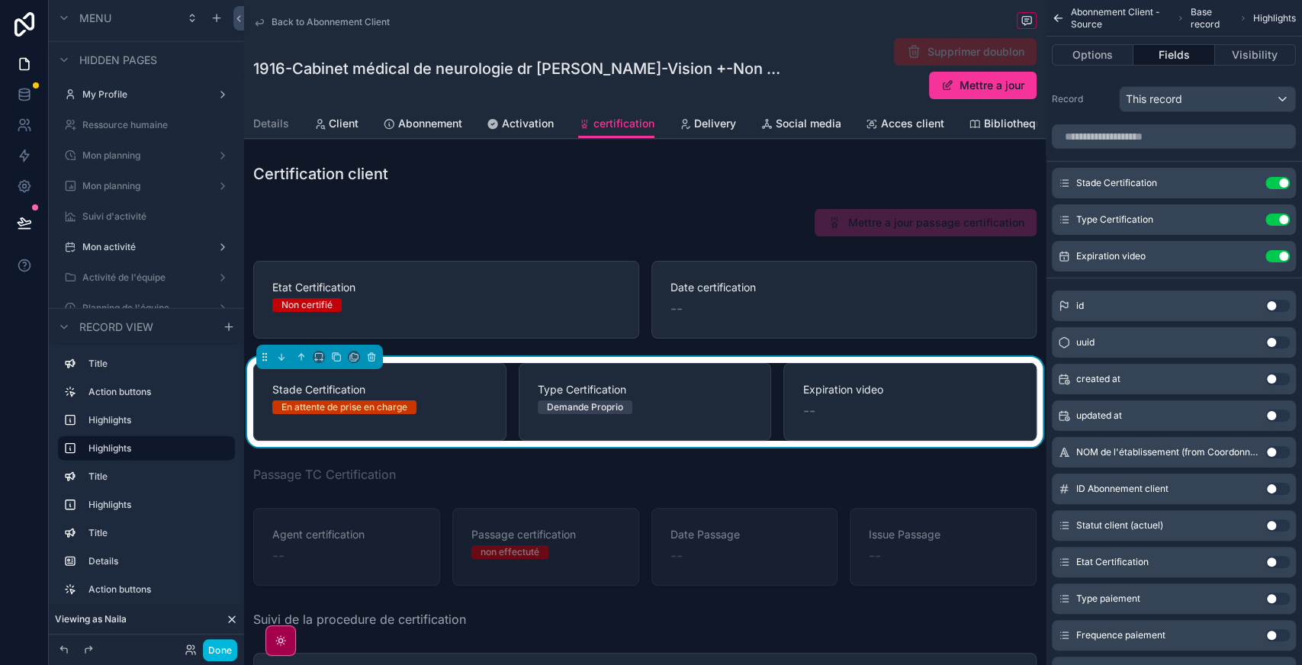
scroll to position [146, 0]
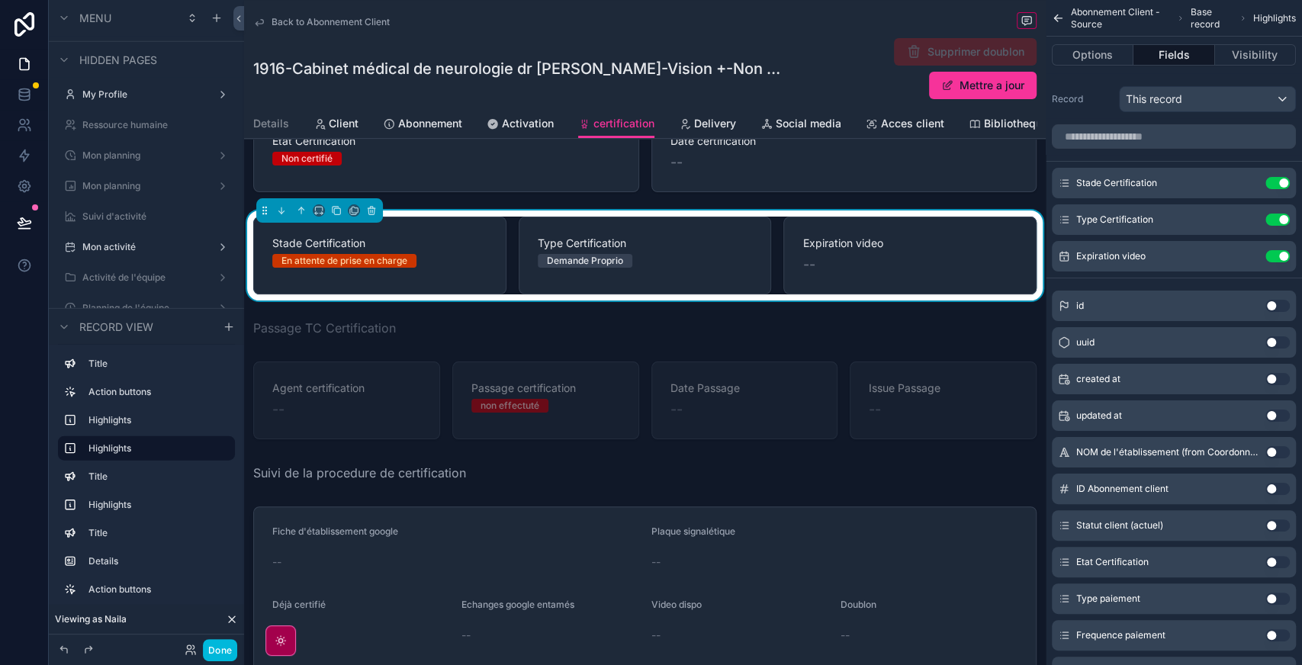
click at [602, 355] on div "scrollable content" at bounding box center [645, 400] width 802 height 90
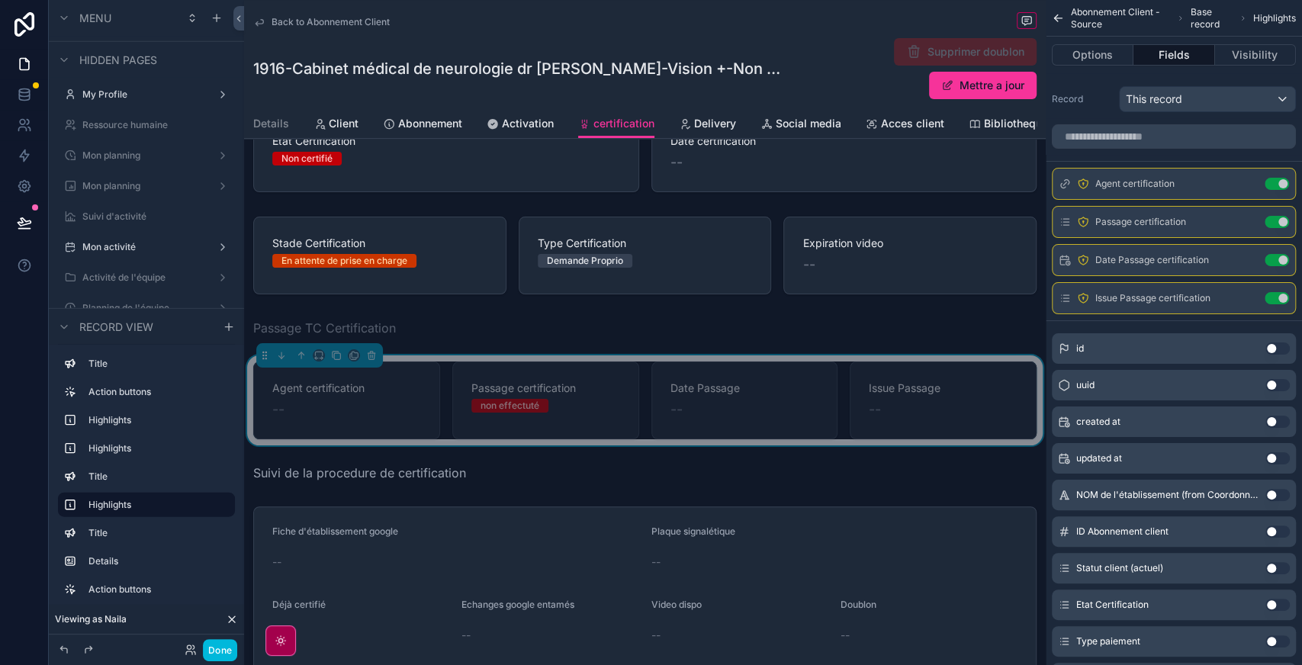
scroll to position [339, 0]
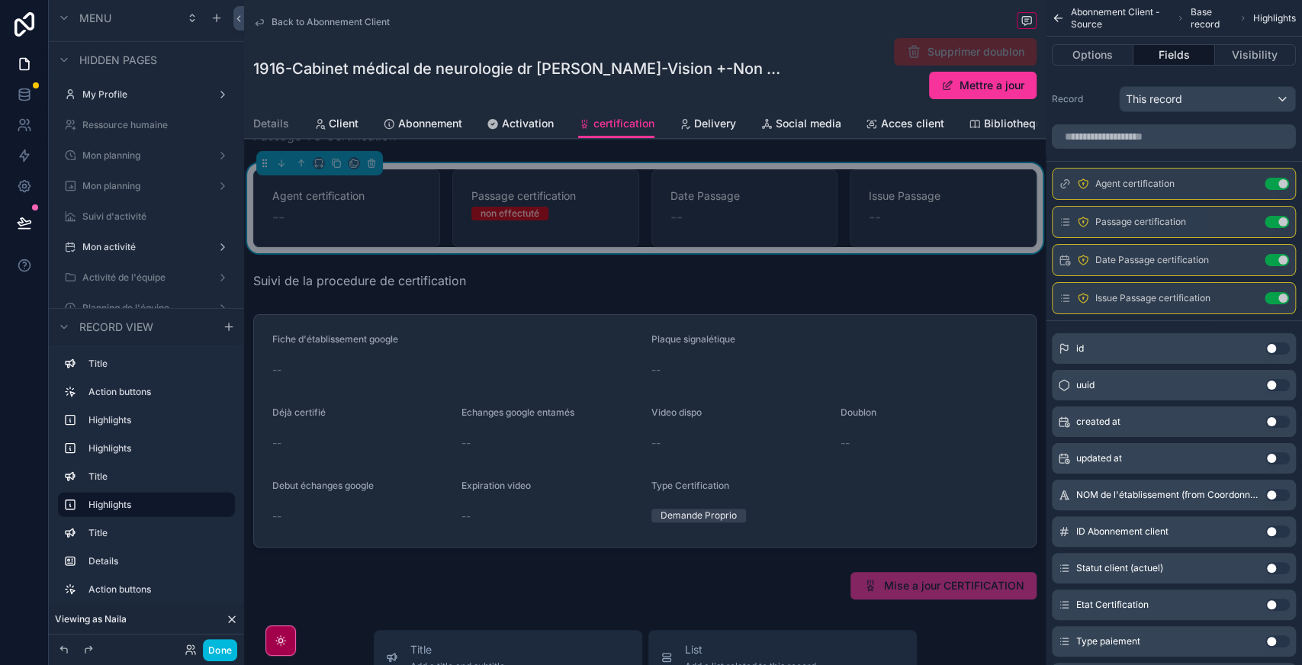
click at [763, 336] on div "scrollable content" at bounding box center [645, 431] width 802 height 246
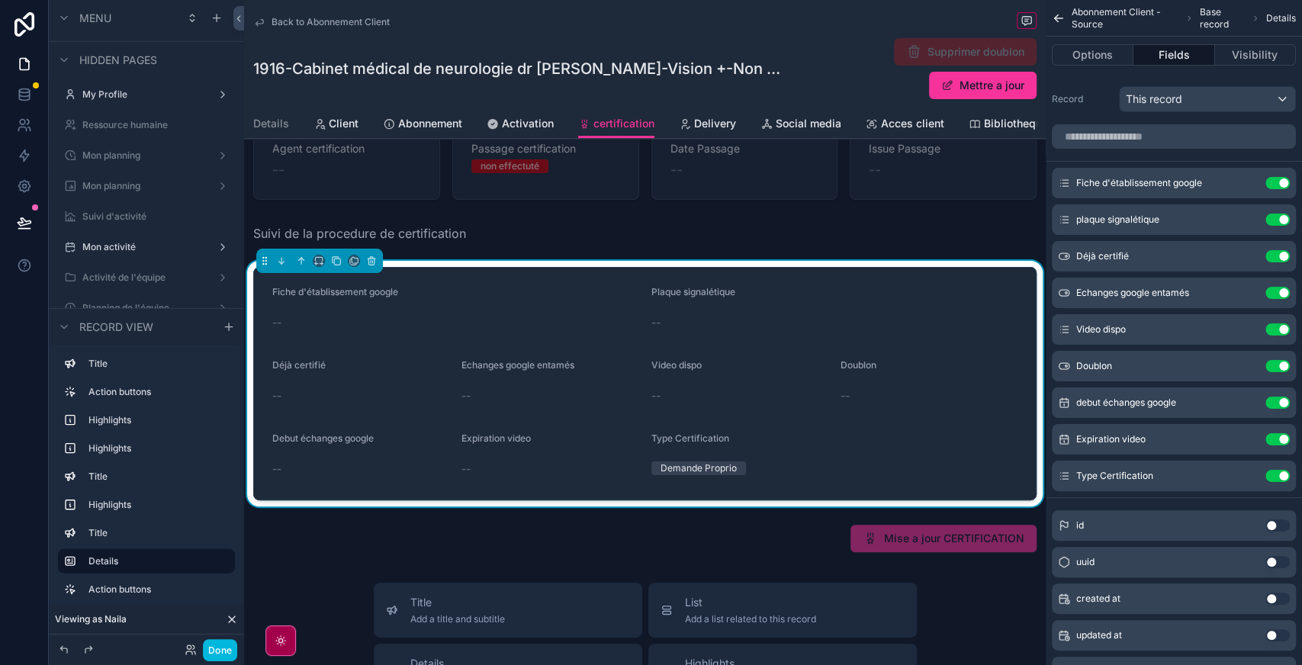
scroll to position [395, 0]
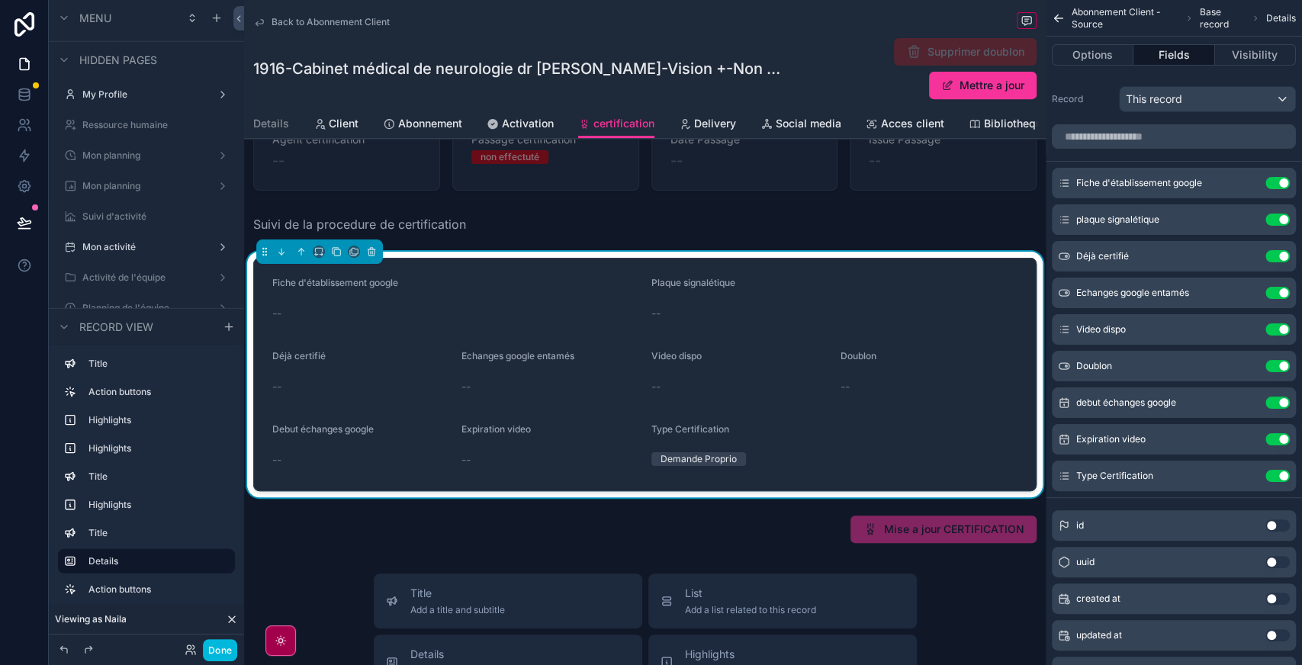
click at [951, 510] on div "scrollable content" at bounding box center [645, 530] width 802 height 40
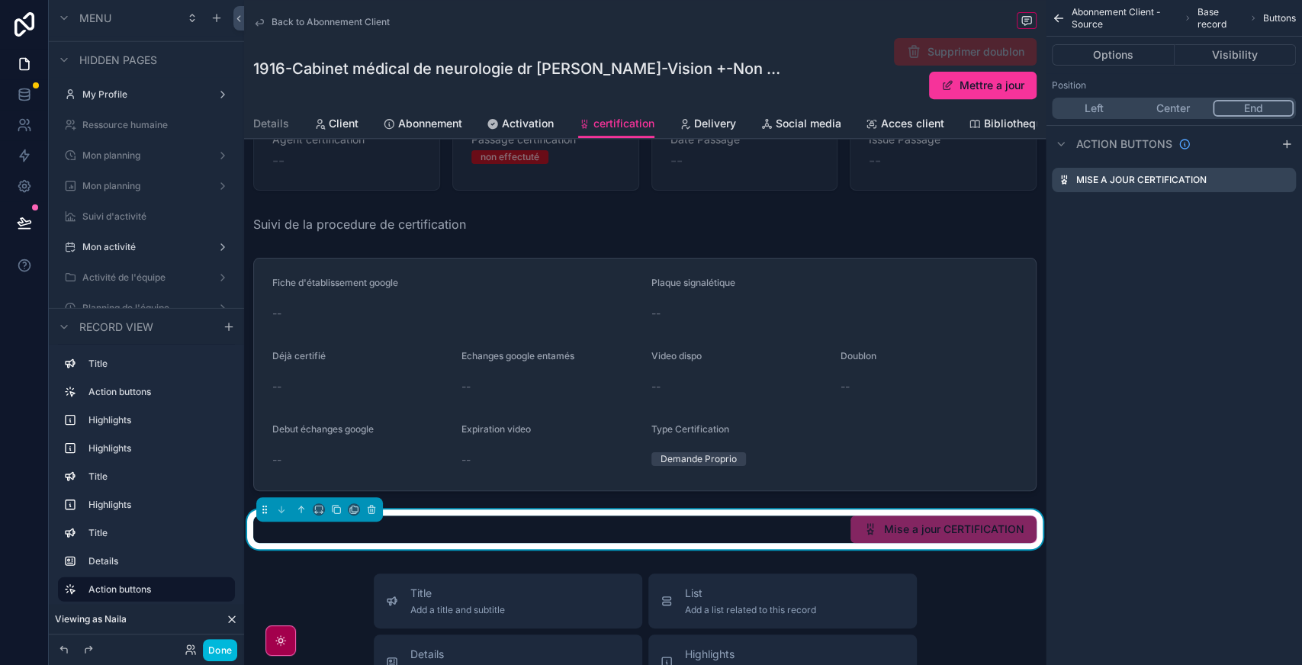
click at [0, 0] on icon "scrollable content" at bounding box center [0, 0] width 0 height 0
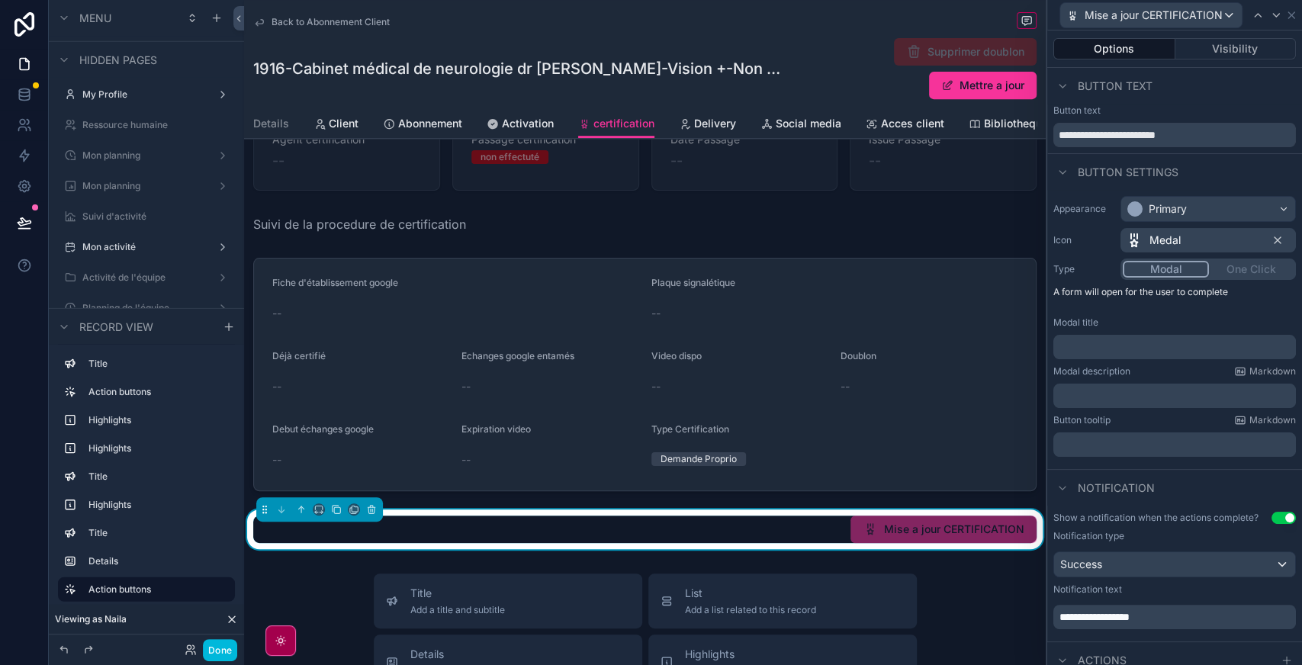
scroll to position [186, 0]
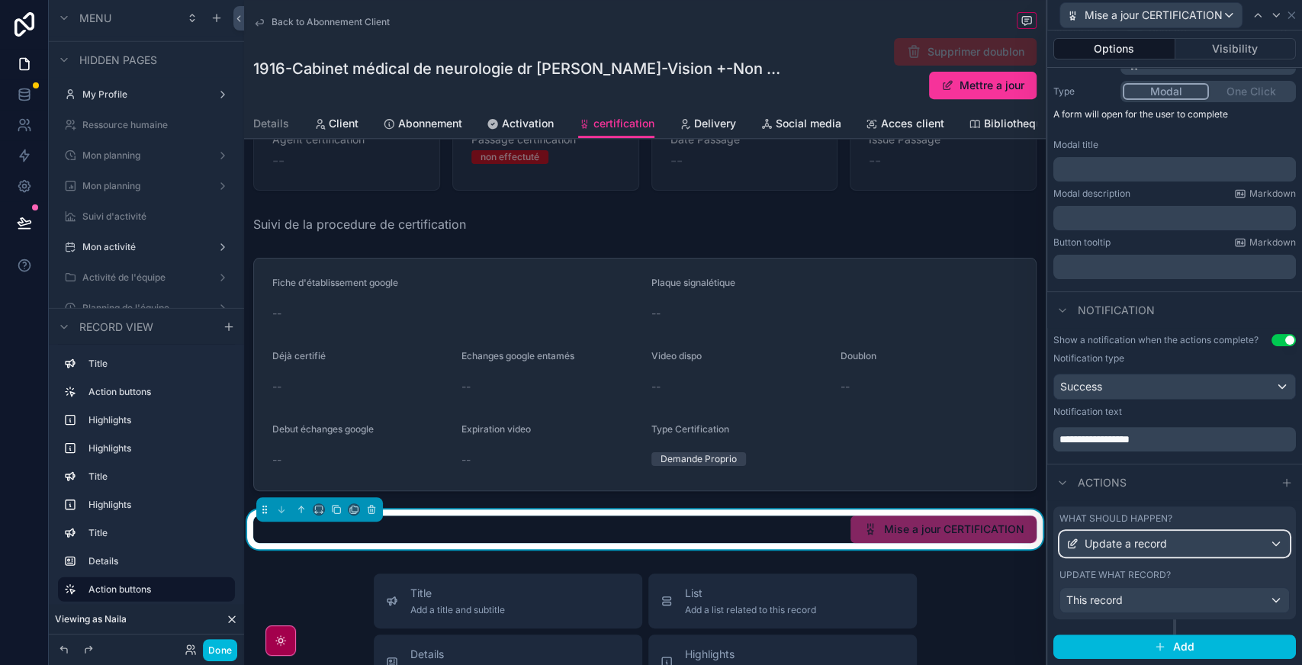
click at [1202, 540] on div "Update a record" at bounding box center [1174, 544] width 229 height 24
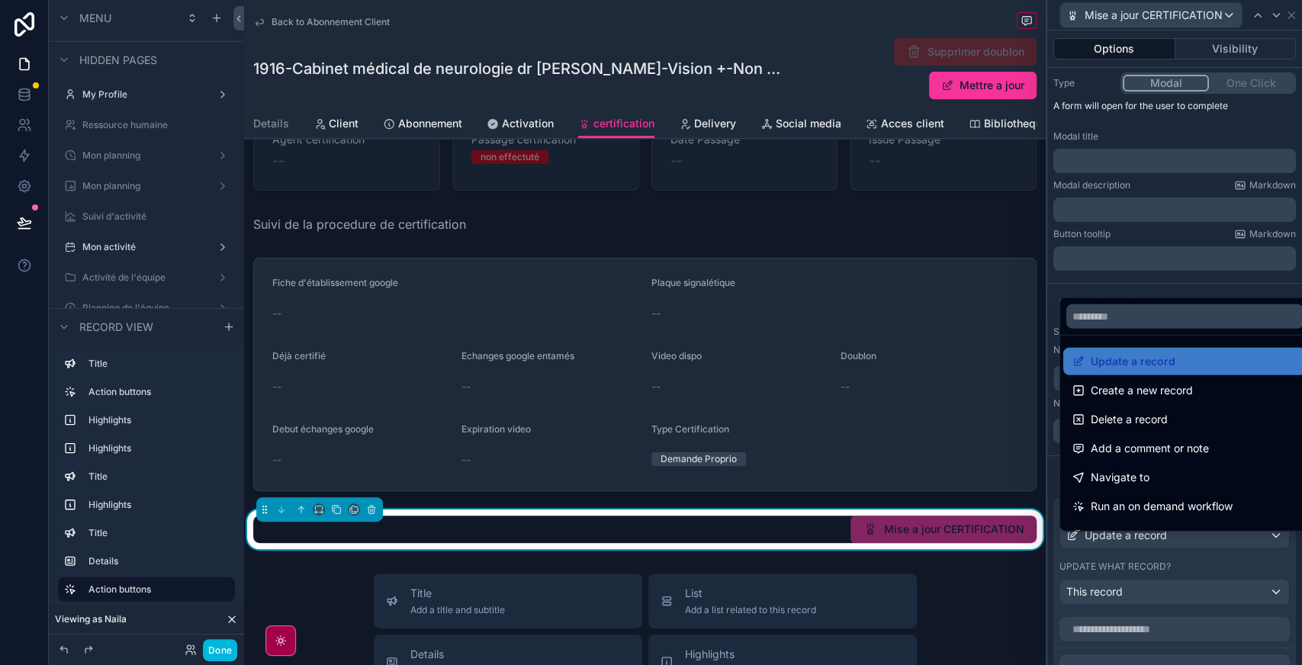
click at [1207, 552] on div at bounding box center [1174, 332] width 255 height 665
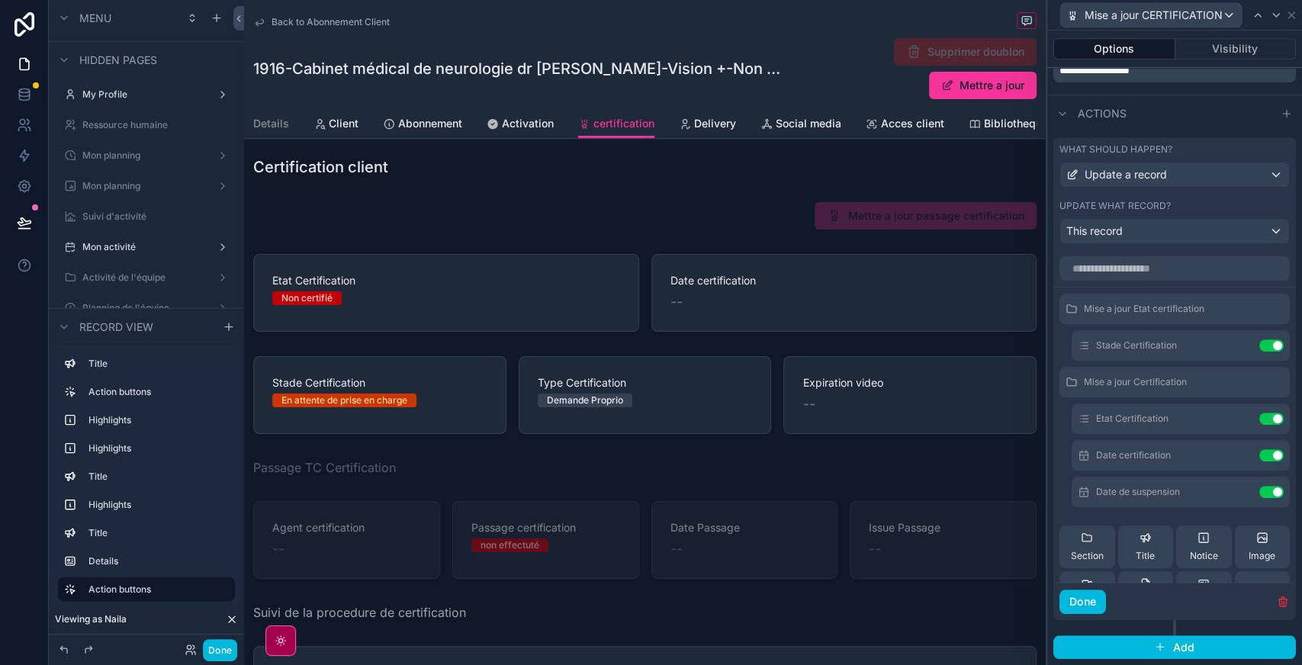
scroll to position [0, 0]
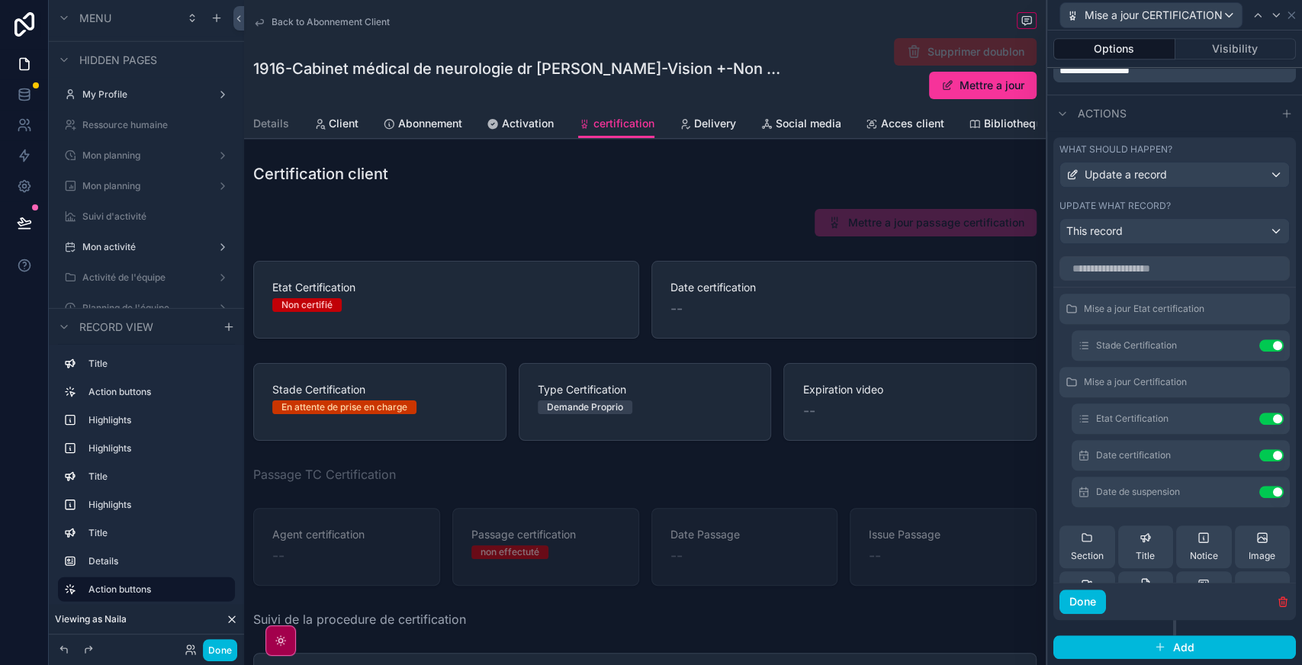
click at [778, 211] on div "scrollable content" at bounding box center [645, 223] width 802 height 40
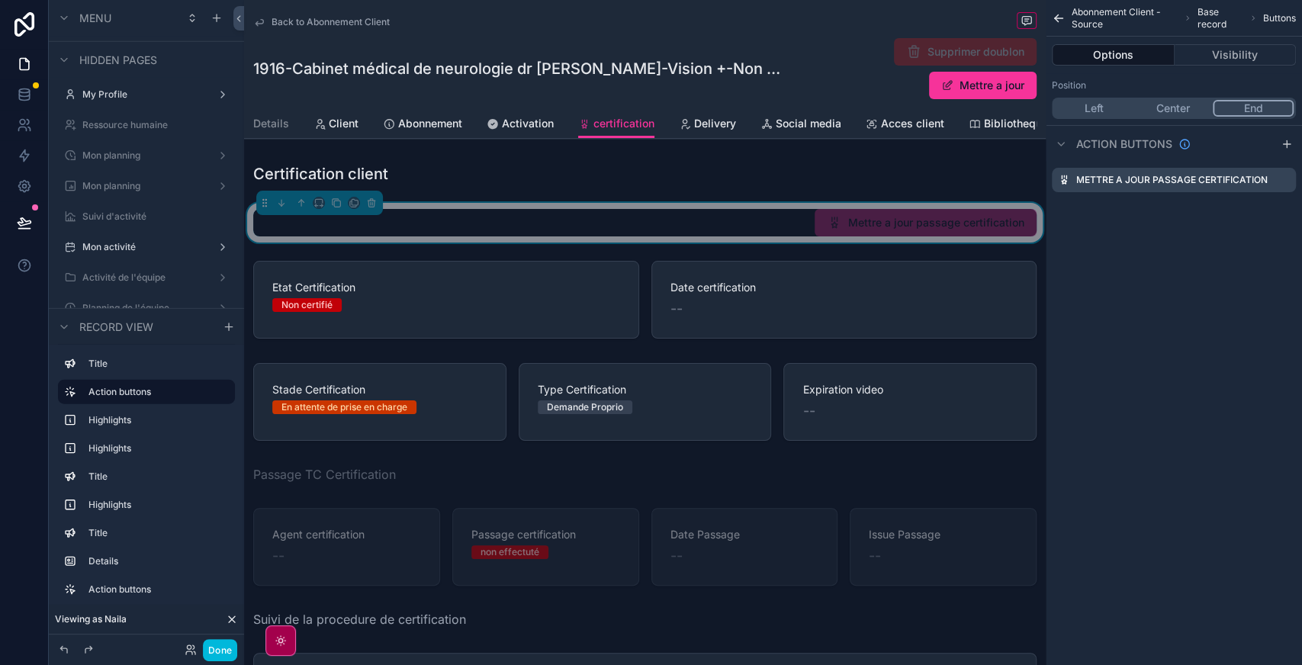
click at [0, 0] on icon "scrollable content" at bounding box center [0, 0] width 0 height 0
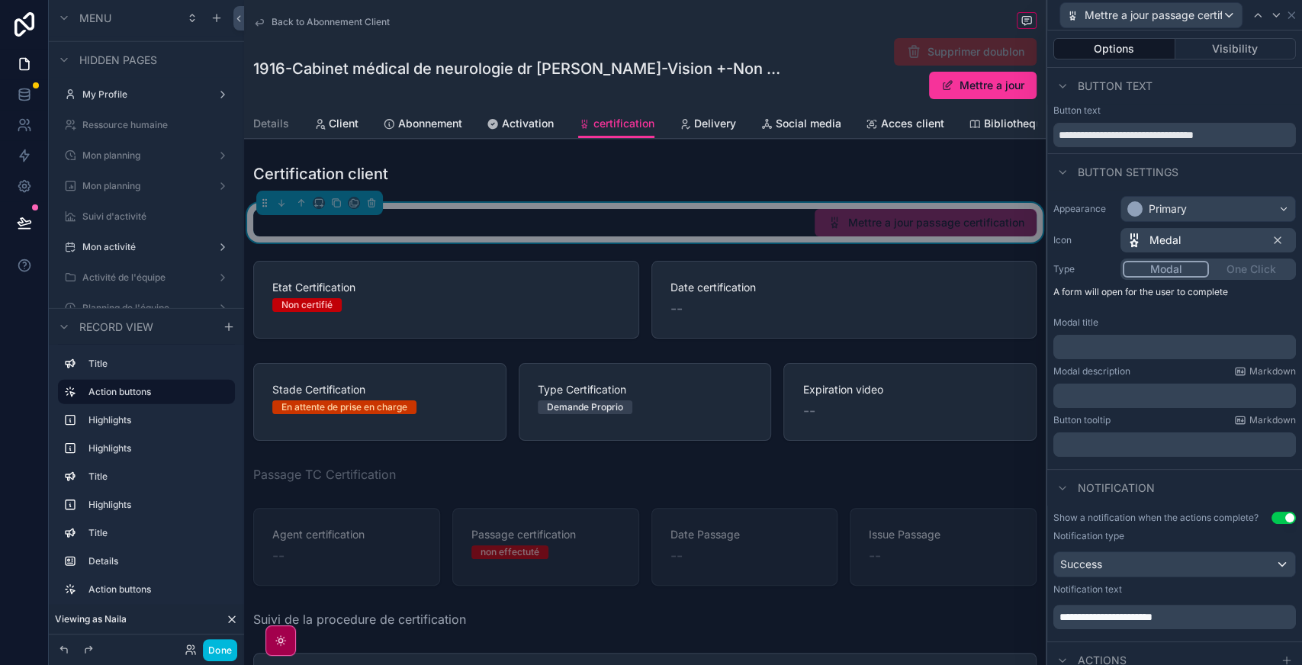
scroll to position [186, 0]
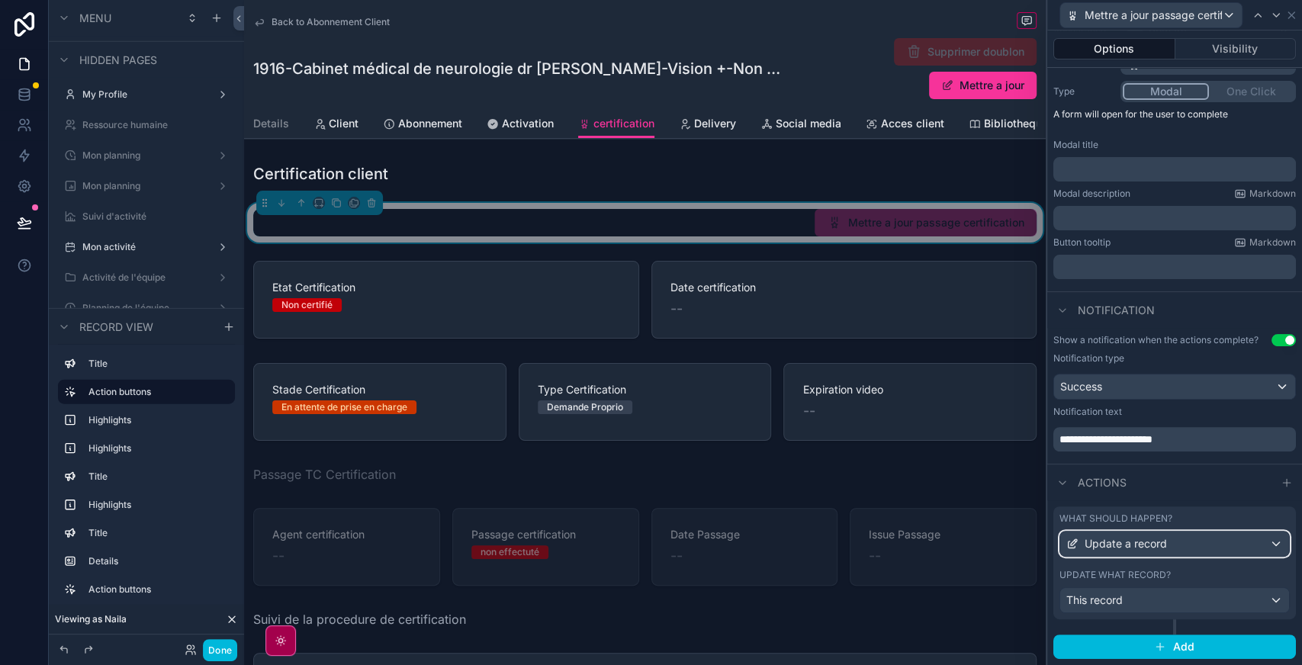
click at [1187, 548] on div "Update a record" at bounding box center [1174, 544] width 229 height 24
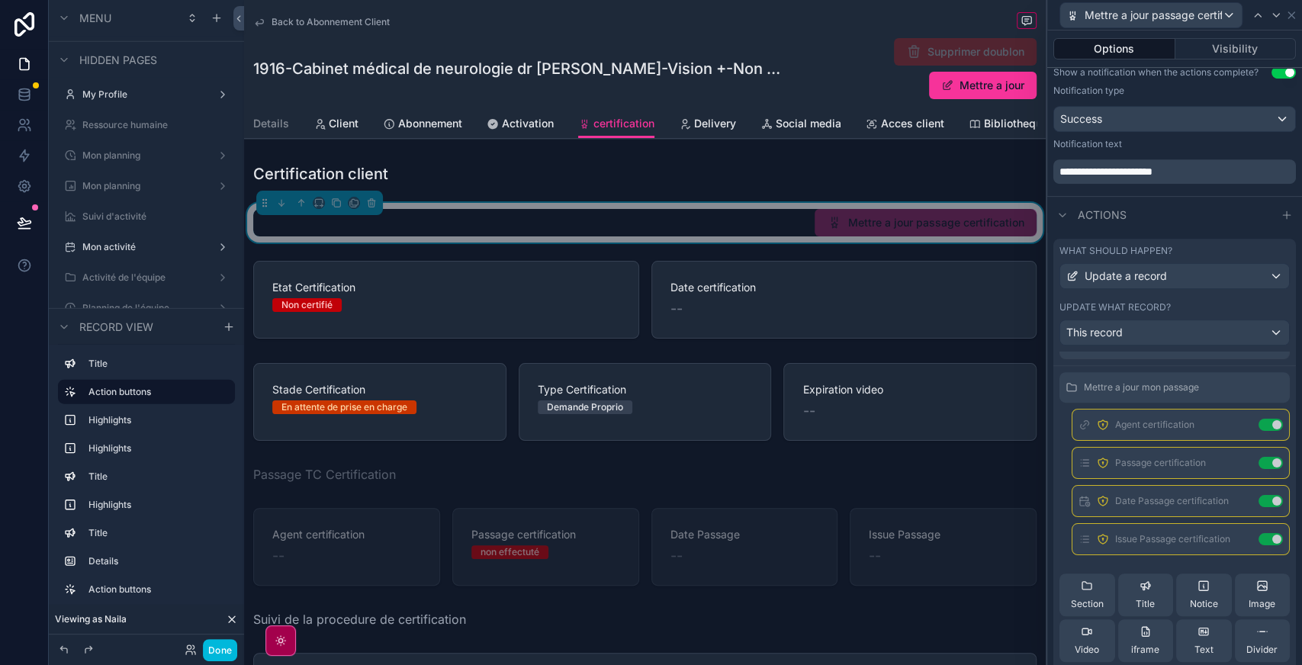
scroll to position [203, 0]
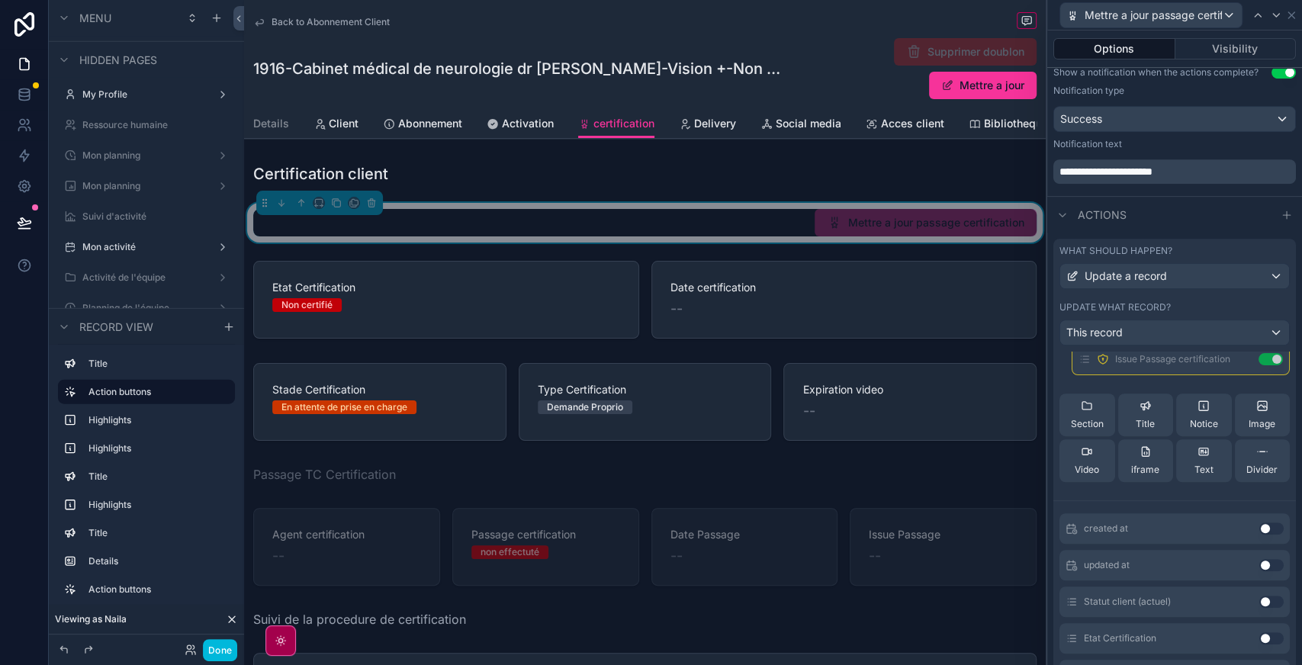
click at [565, 298] on div "scrollable content" at bounding box center [645, 300] width 802 height 90
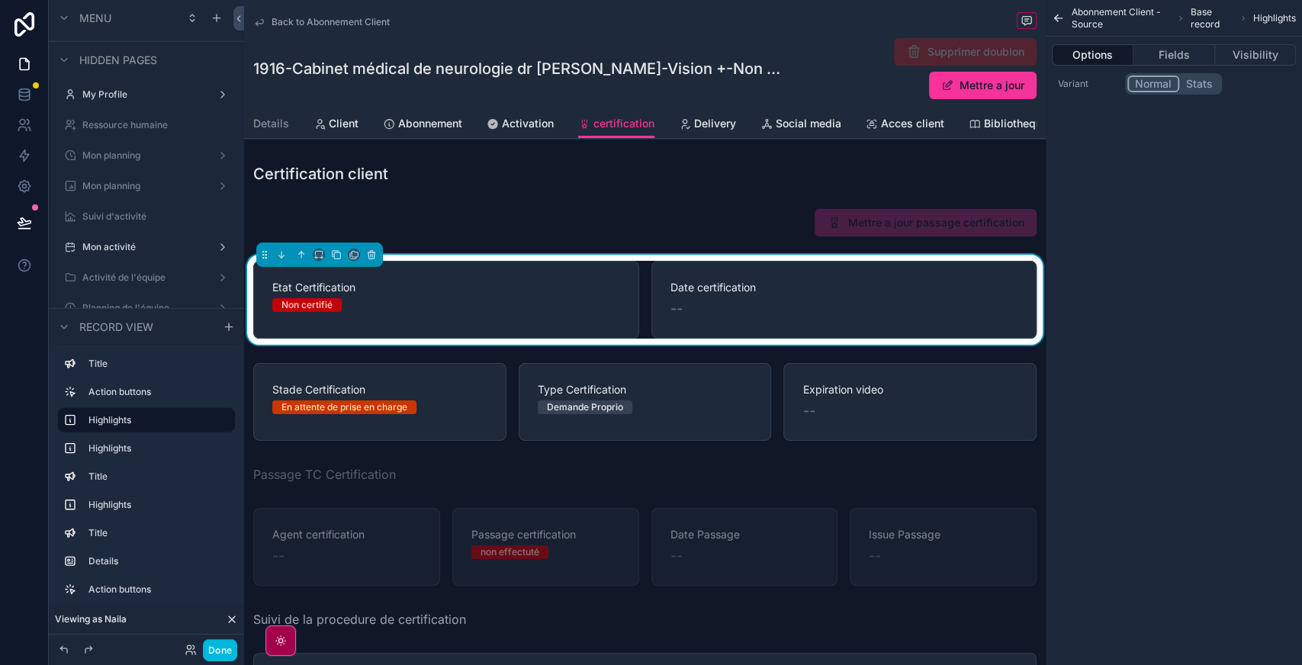
click at [1186, 56] on button "Fields" at bounding box center [1174, 54] width 81 height 21
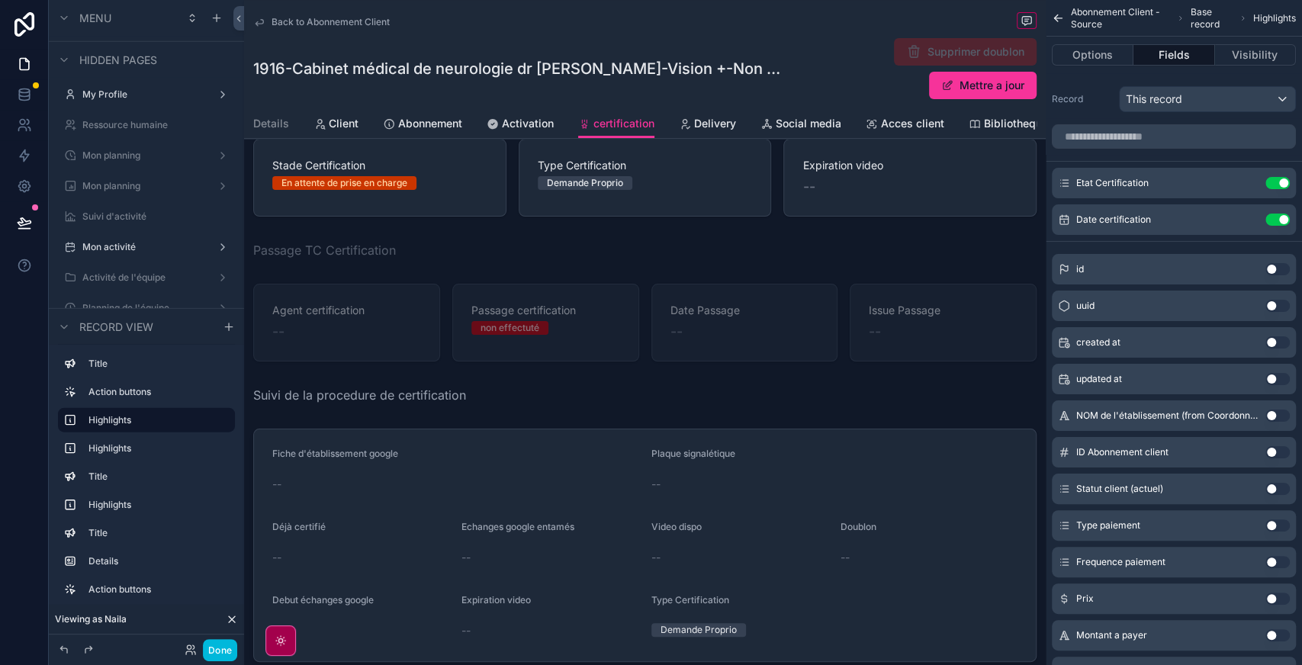
scroll to position [0, 0]
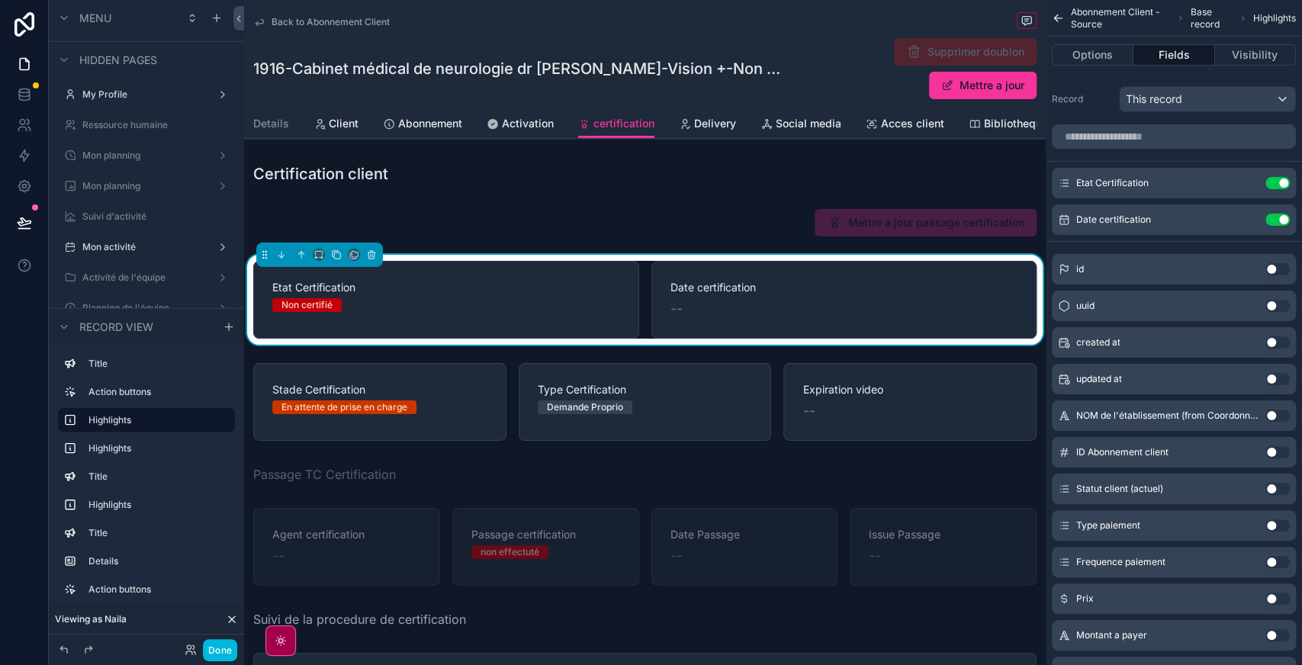
click at [565, 220] on div "Certification client Mettre a jour passage certification Etat Certification Non…" at bounding box center [645, 550] width 802 height 787
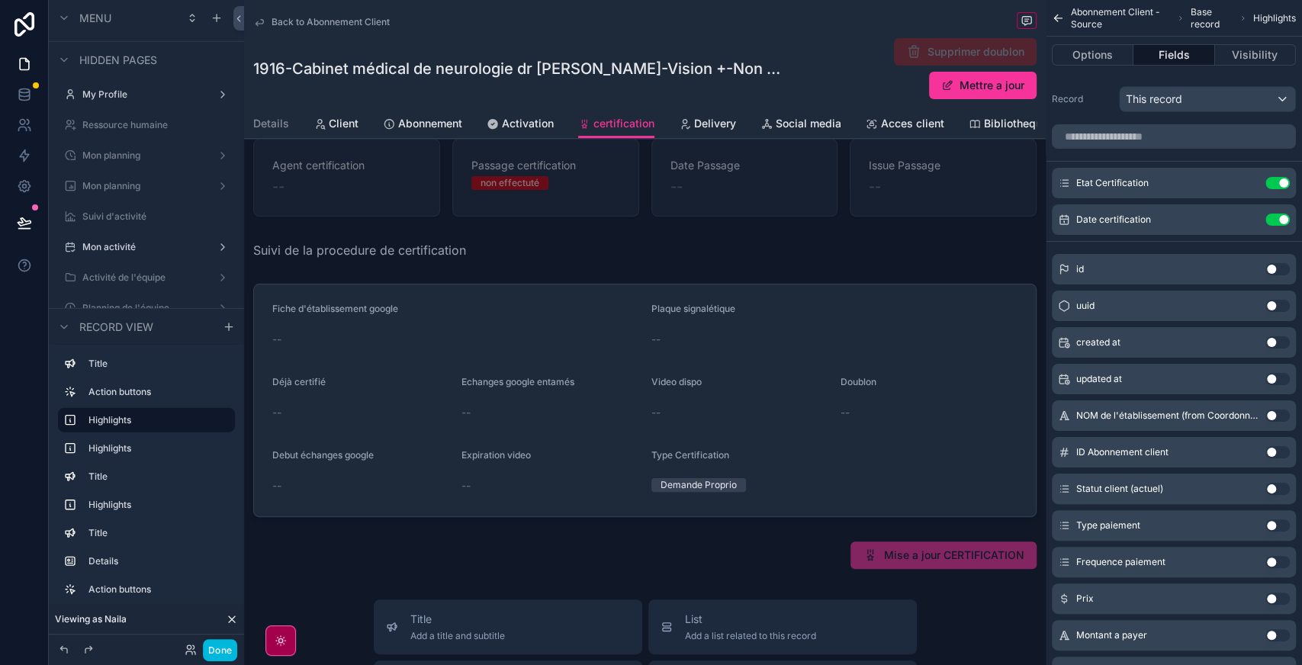
scroll to position [370, 0]
click at [591, 277] on div "scrollable content" at bounding box center [645, 400] width 802 height 246
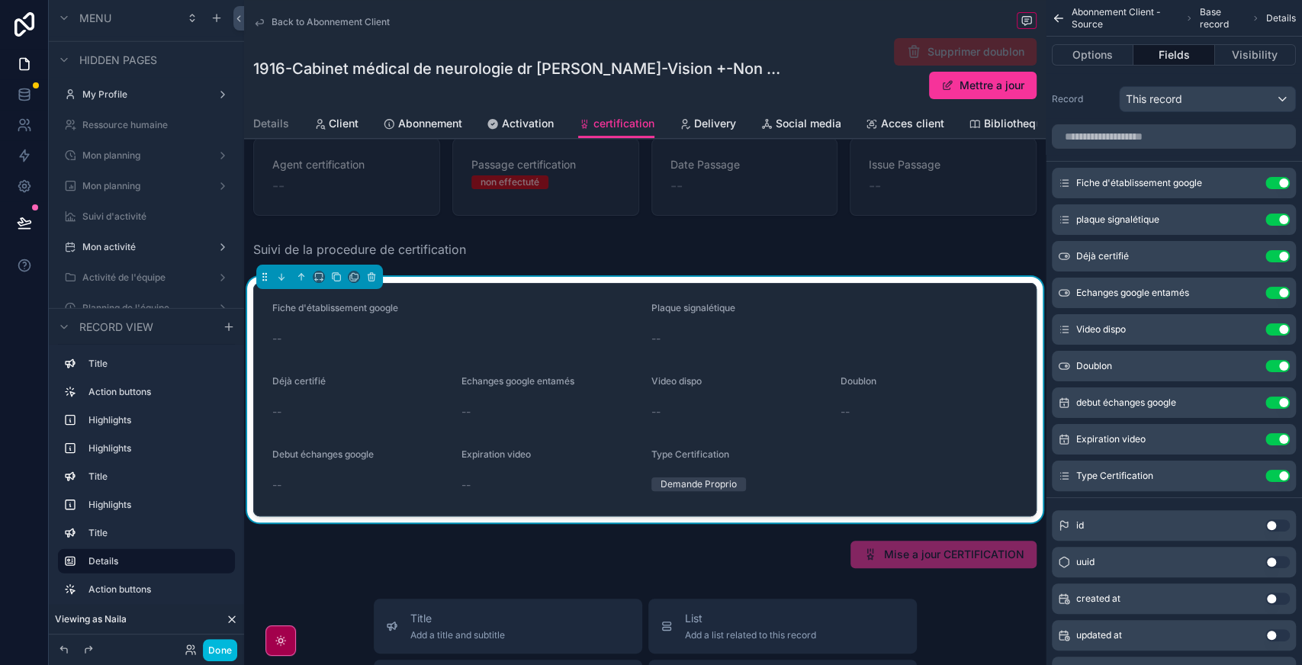
click at [735, 535] on div "scrollable content" at bounding box center [645, 555] width 802 height 40
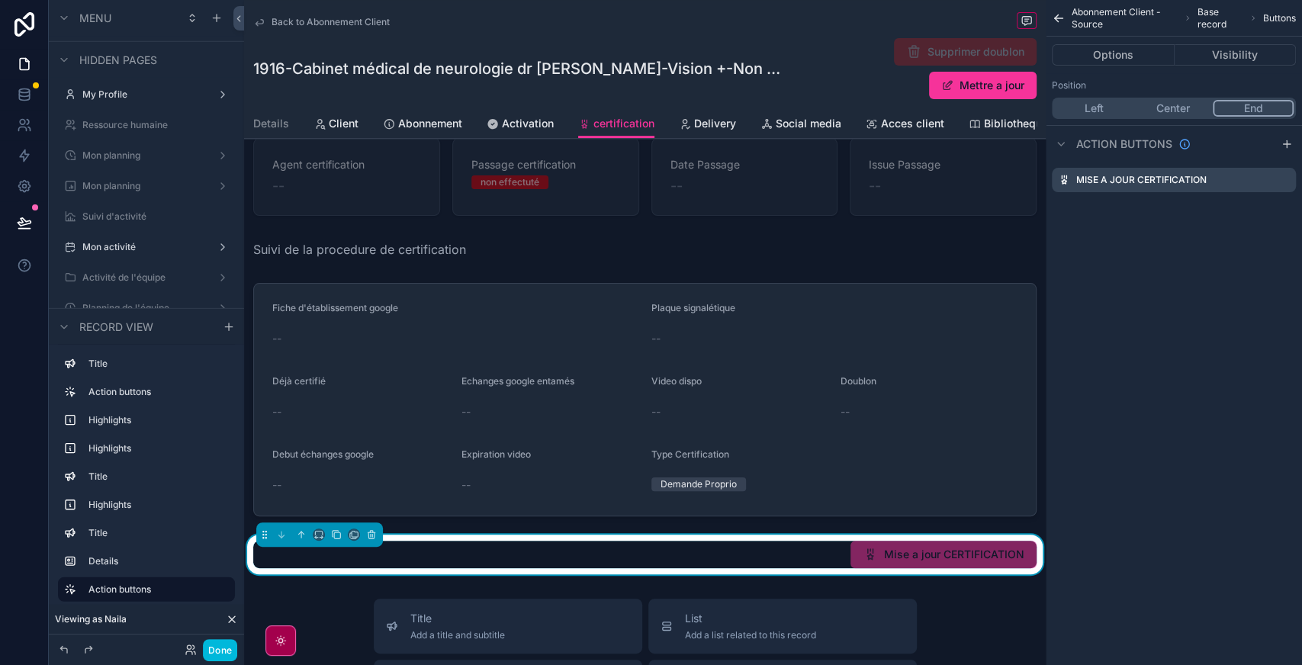
click at [0, 0] on icon "scrollable content" at bounding box center [0, 0] width 0 height 0
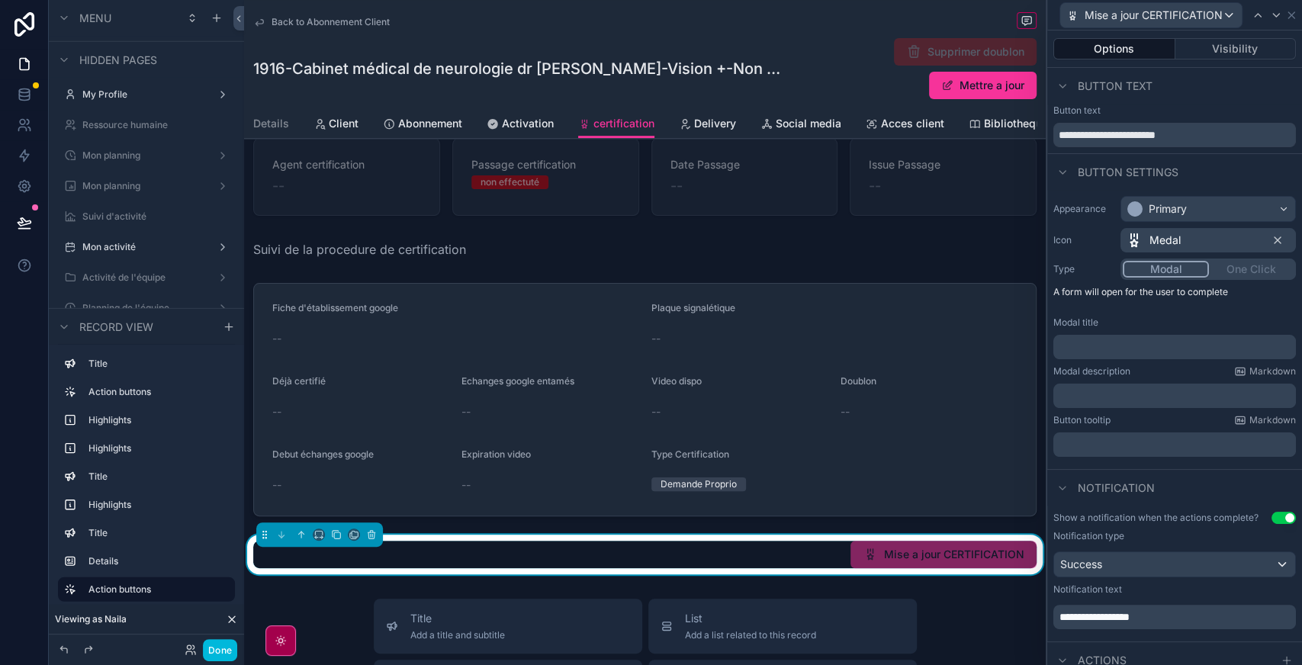
scroll to position [186, 0]
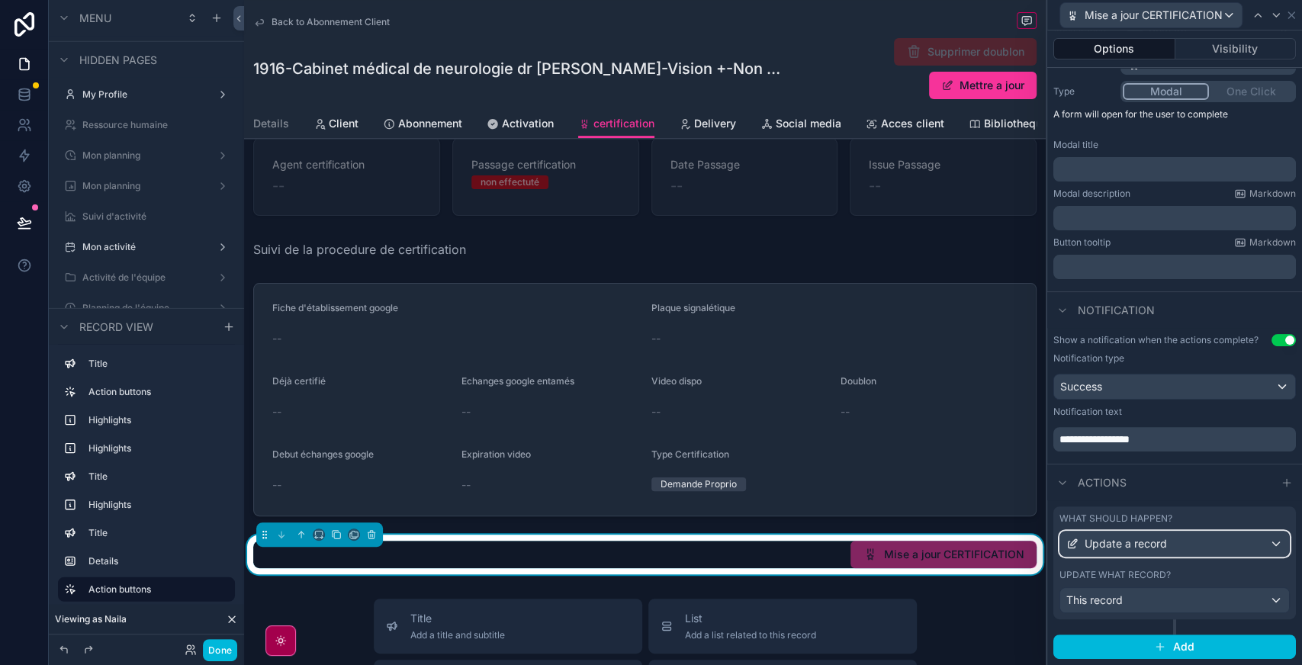
click at [1195, 548] on div "Update a record" at bounding box center [1174, 544] width 229 height 24
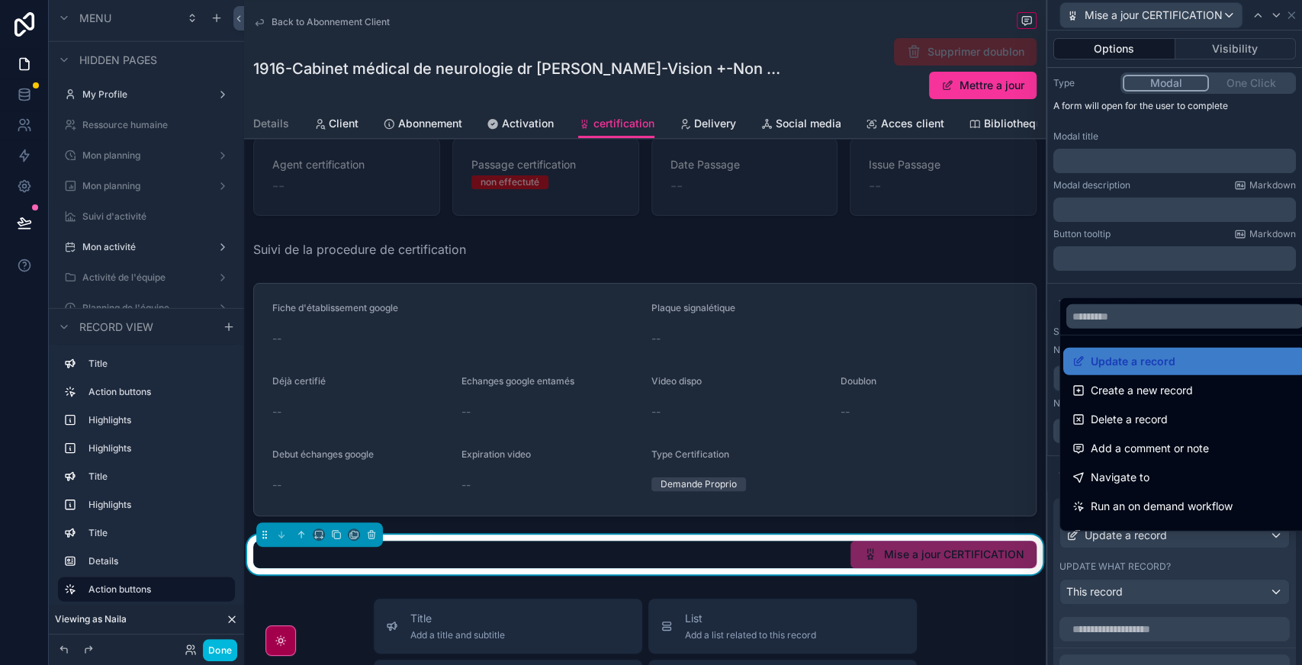
click at [1207, 547] on div at bounding box center [1174, 332] width 255 height 665
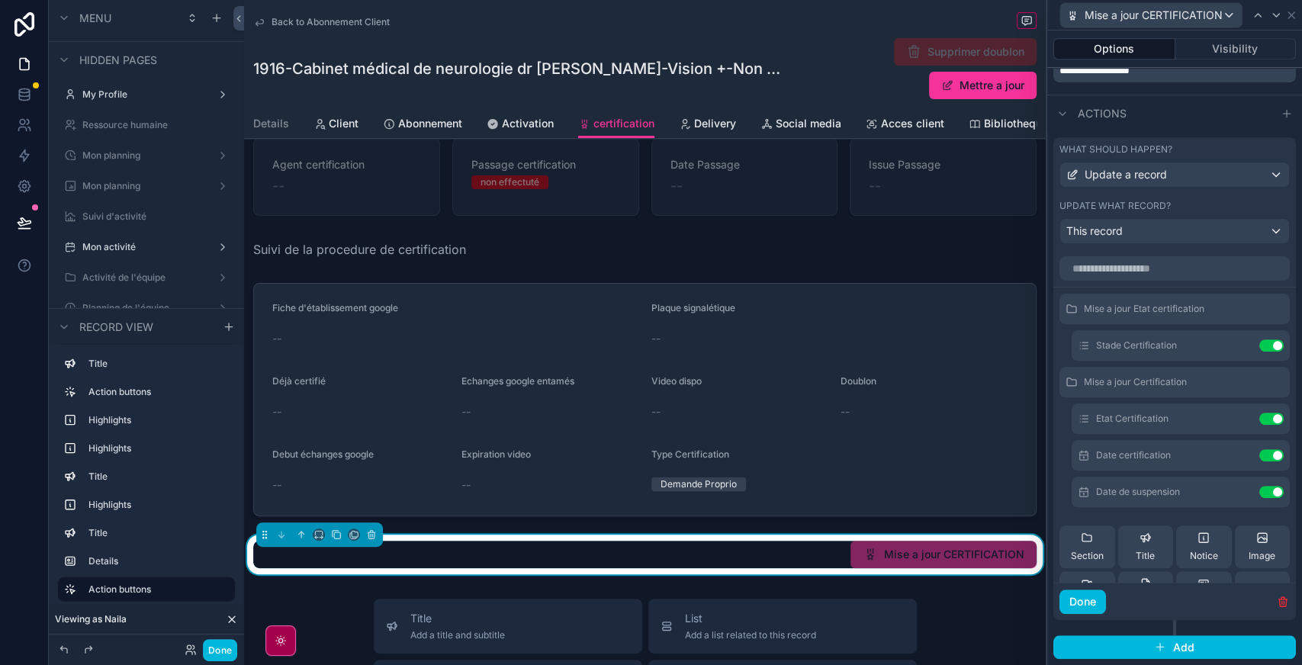
scroll to position [1, 0]
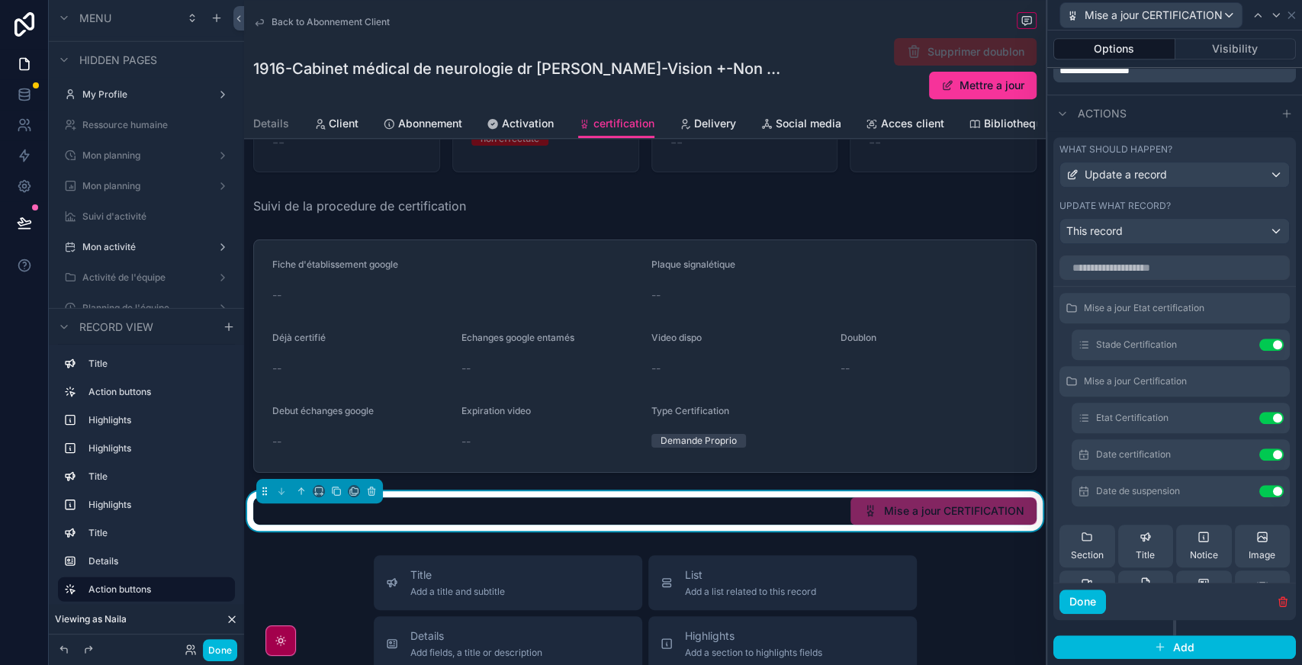
scroll to position [0, 0]
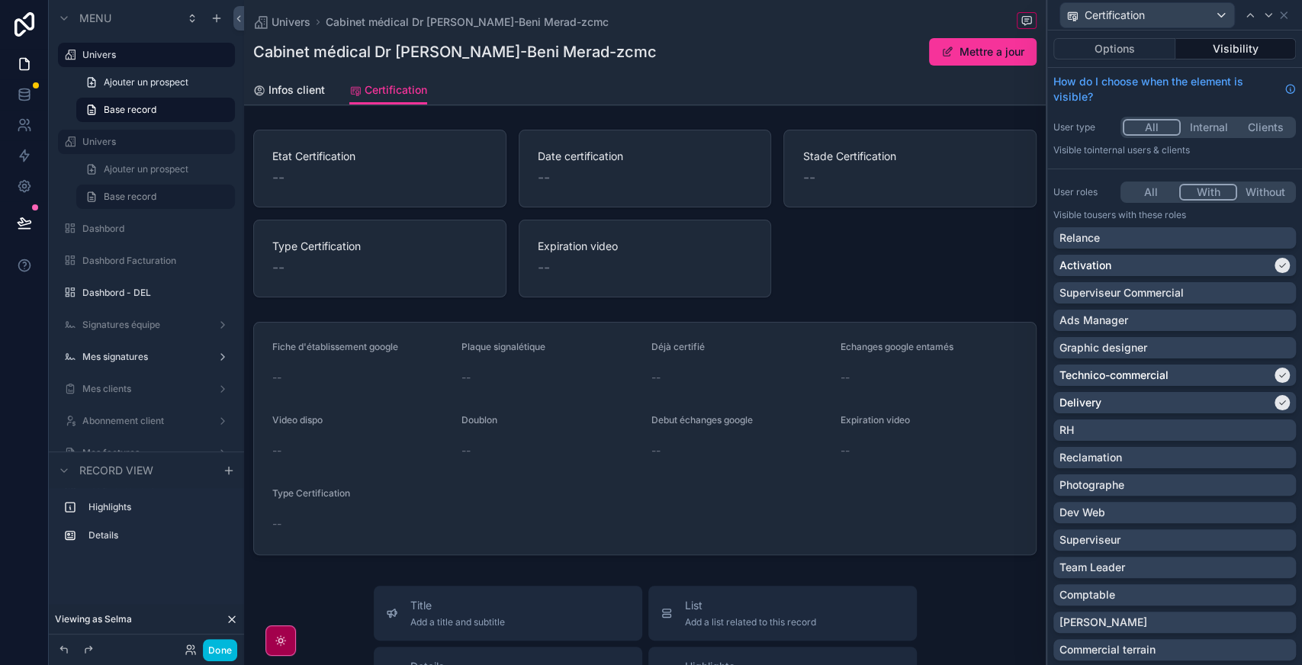
scroll to position [251, 0]
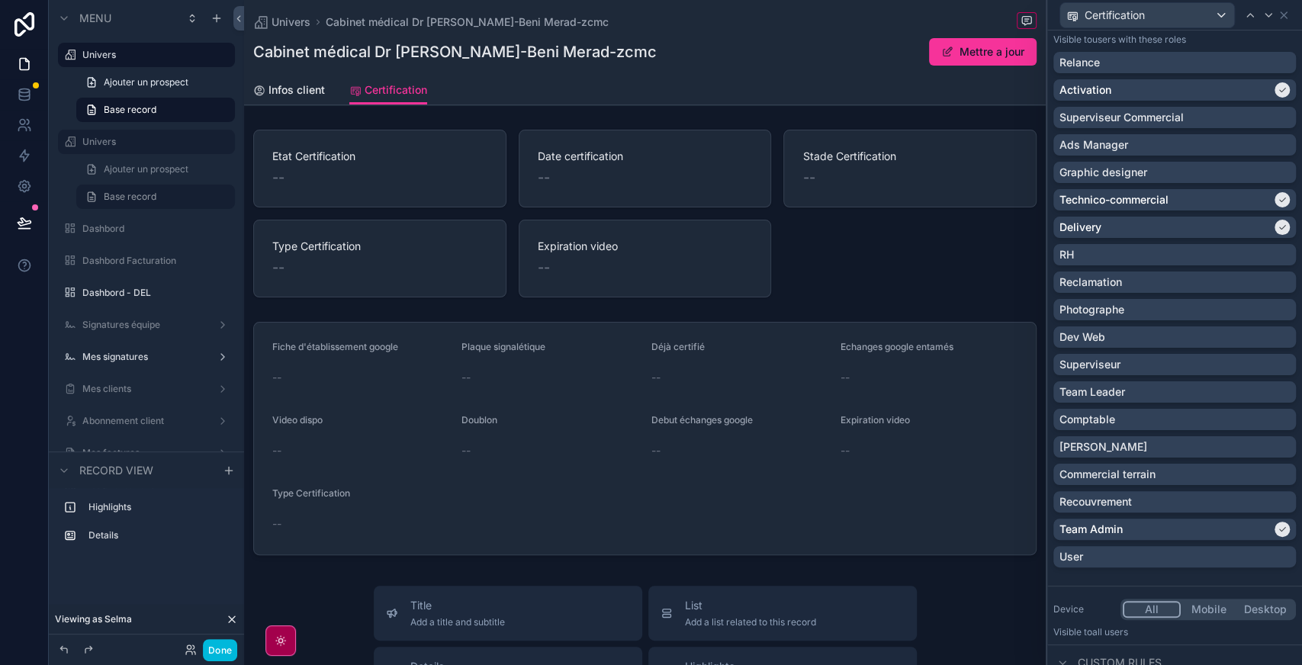
click at [799, 186] on div "scrollable content" at bounding box center [645, 214] width 802 height 180
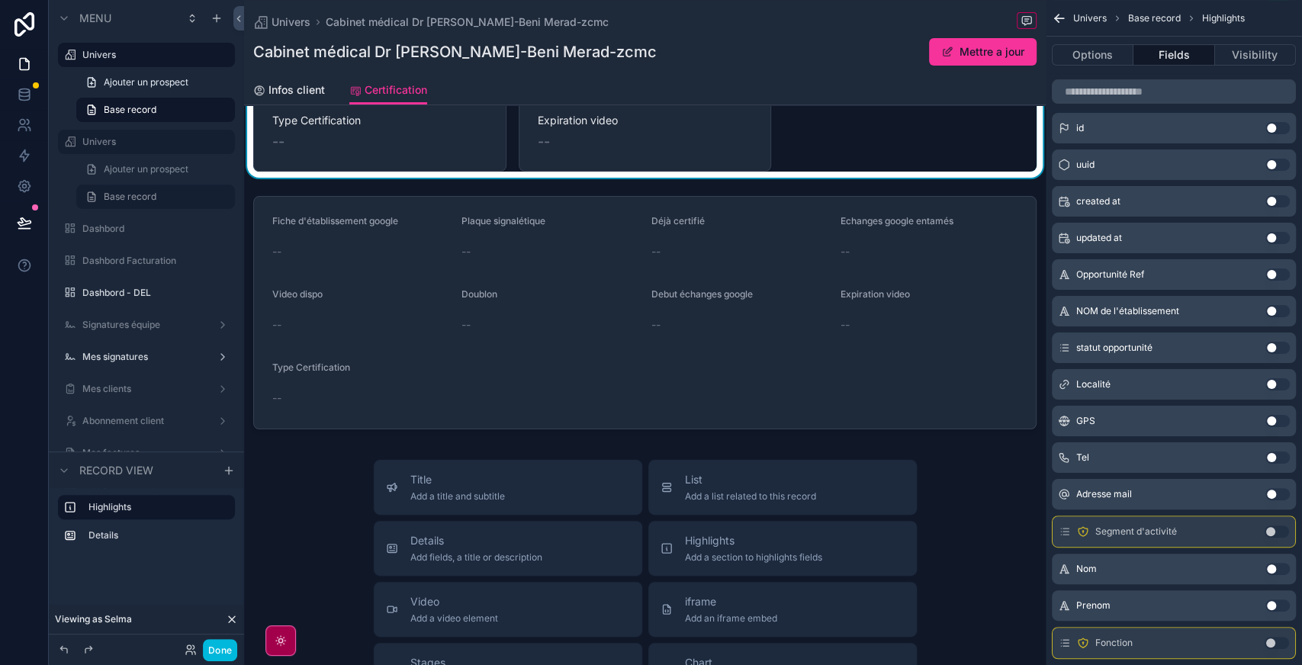
scroll to position [0, 0]
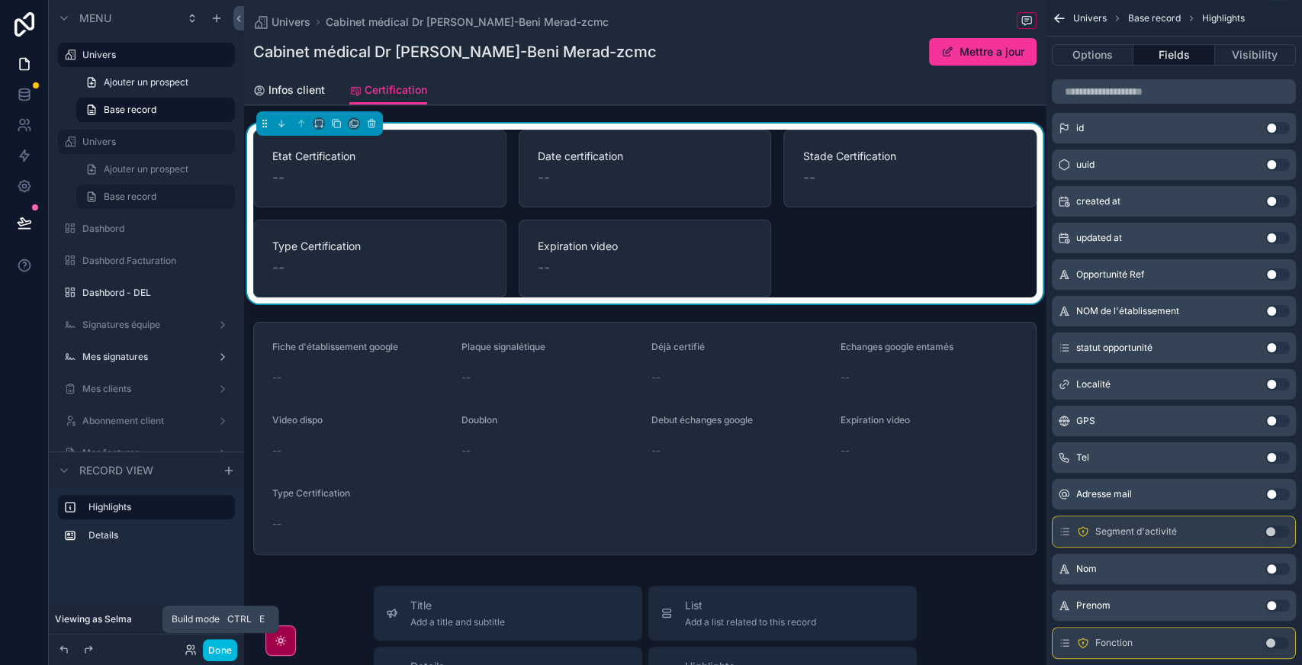
click at [217, 648] on button "Done" at bounding box center [220, 650] width 34 height 22
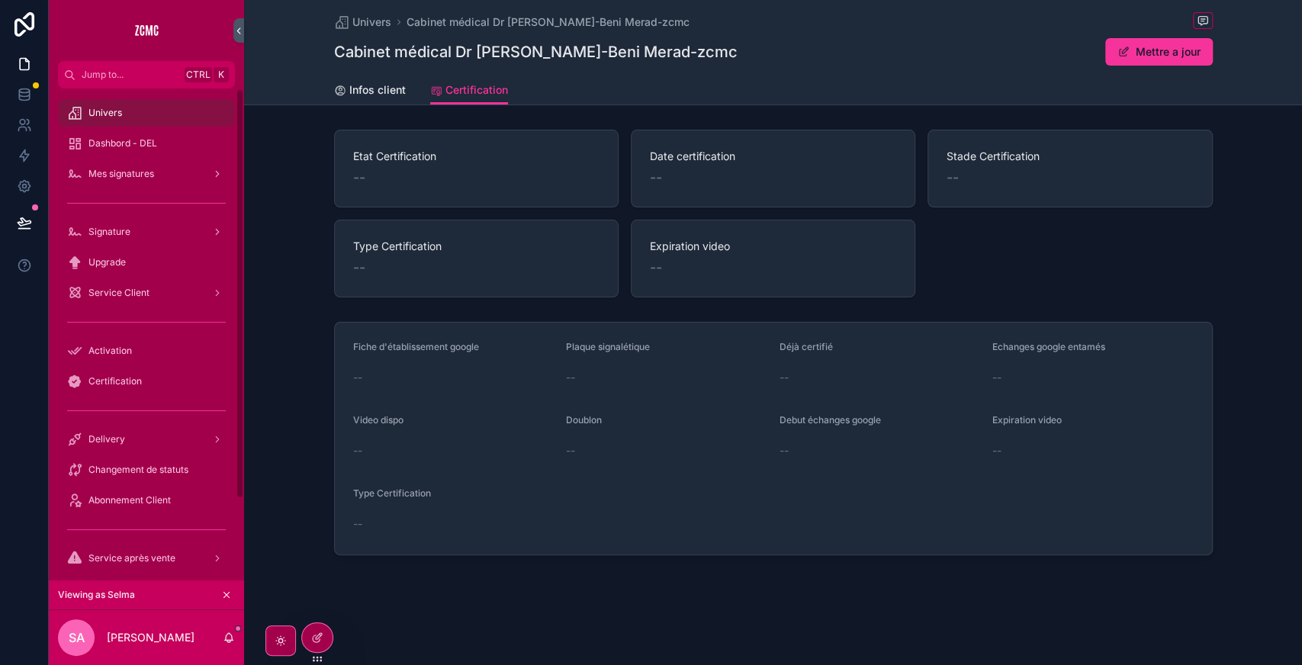
scroll to position [96, 0]
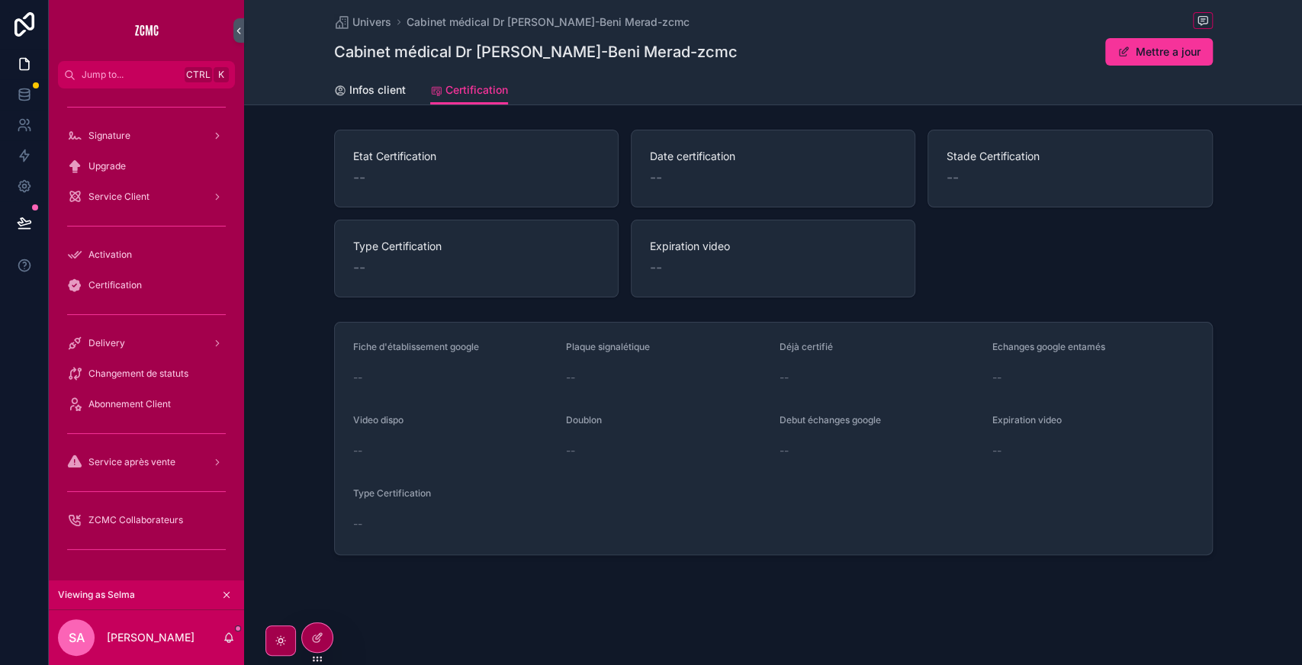
click at [131, 398] on span "Abonnement Client" at bounding box center [129, 404] width 82 height 12
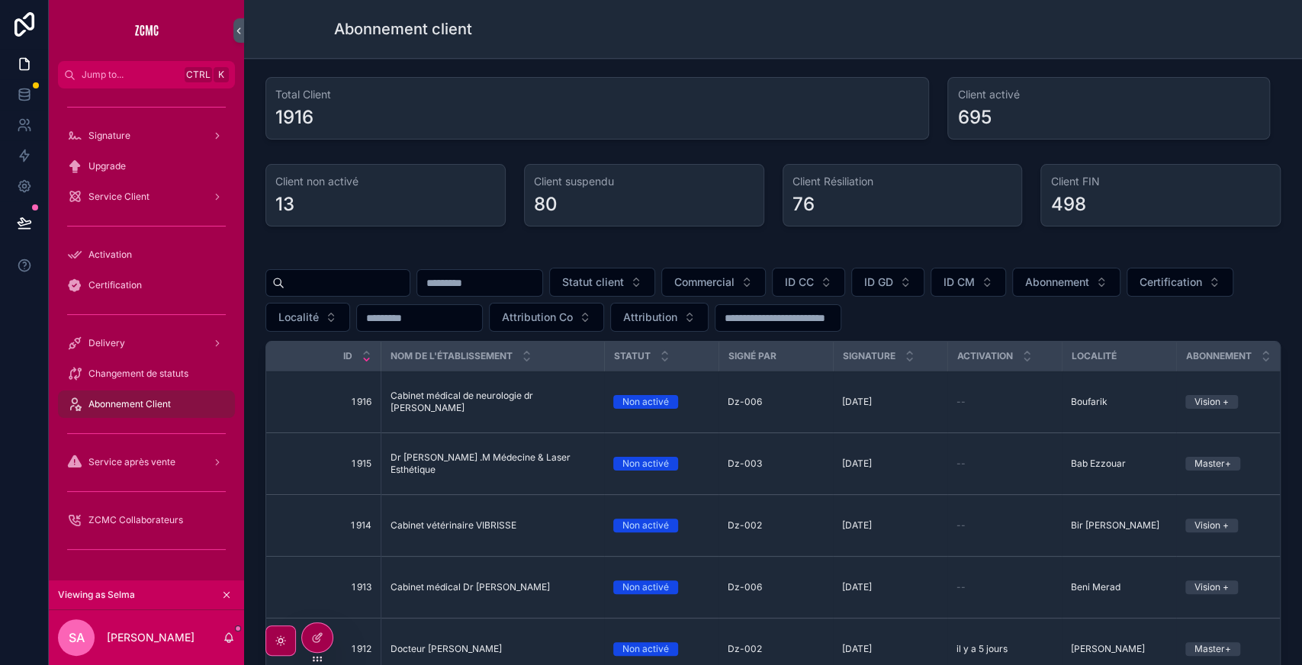
click at [505, 409] on td "Cabinet médical de neurologie dr [PERSON_NAME] Cabinet médical de neurologie dr…" at bounding box center [493, 403] width 224 height 62
click at [496, 404] on span "Cabinet médical de neurologie dr [PERSON_NAME]" at bounding box center [493, 402] width 205 height 24
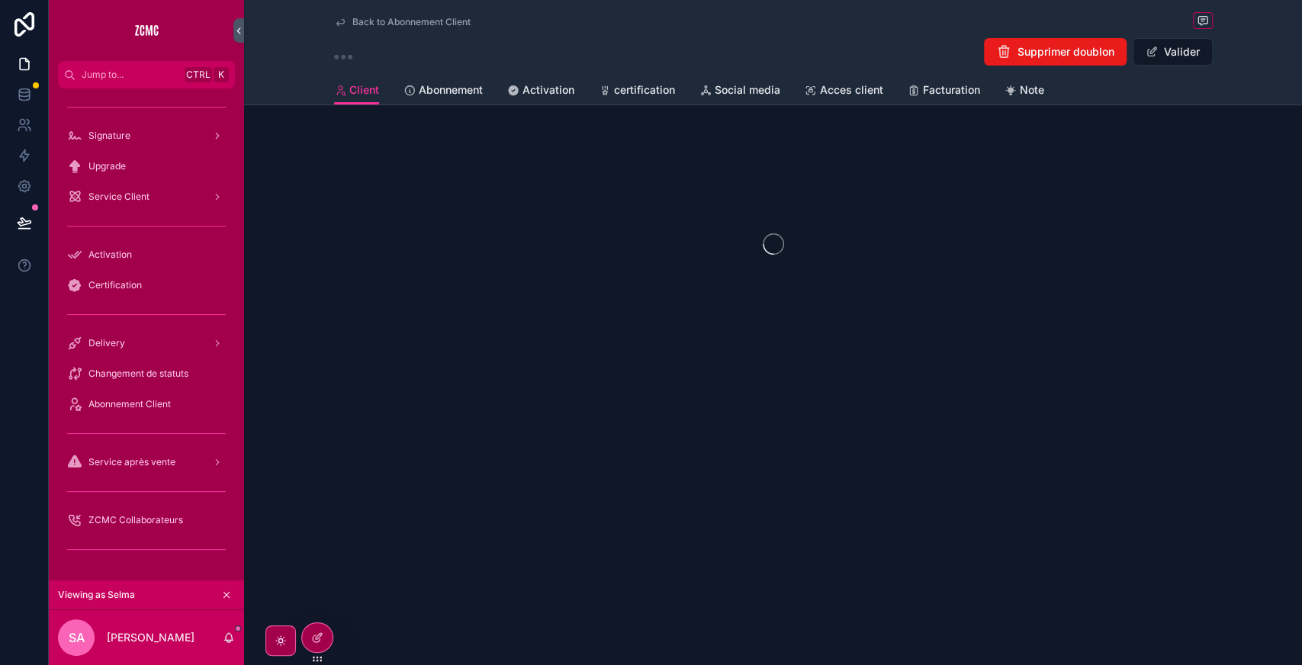
click at [534, 87] on span "Activation" at bounding box center [549, 89] width 52 height 15
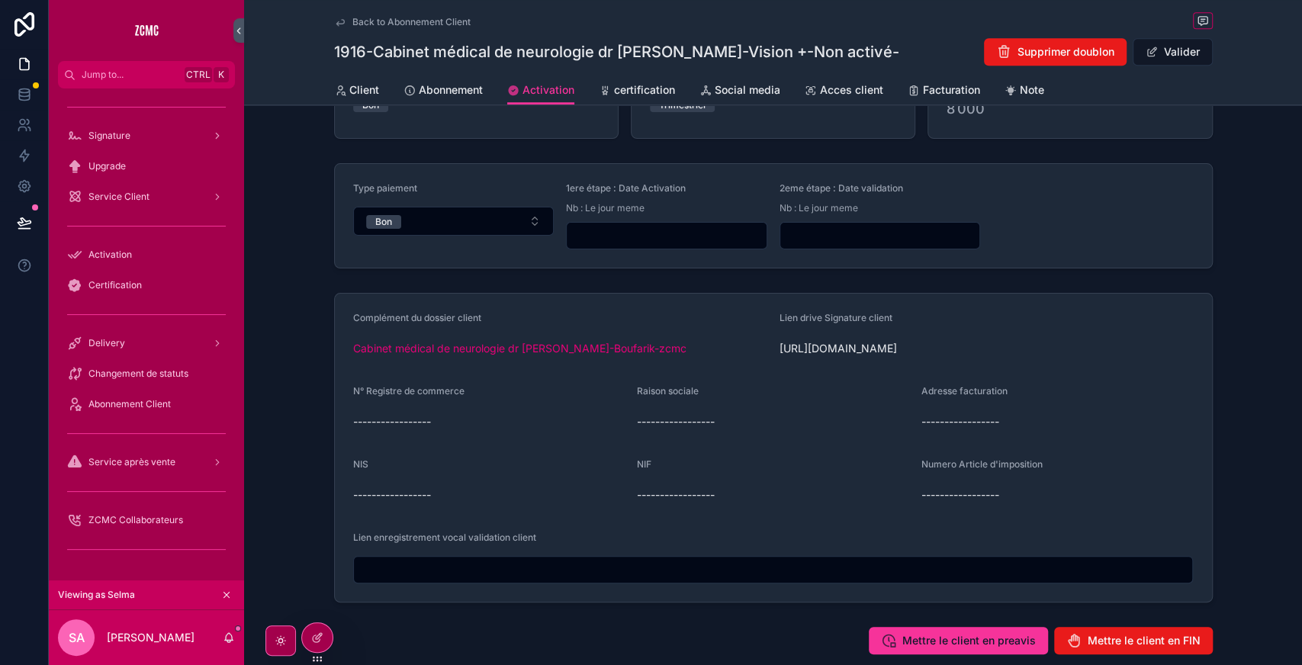
scroll to position [839, 0]
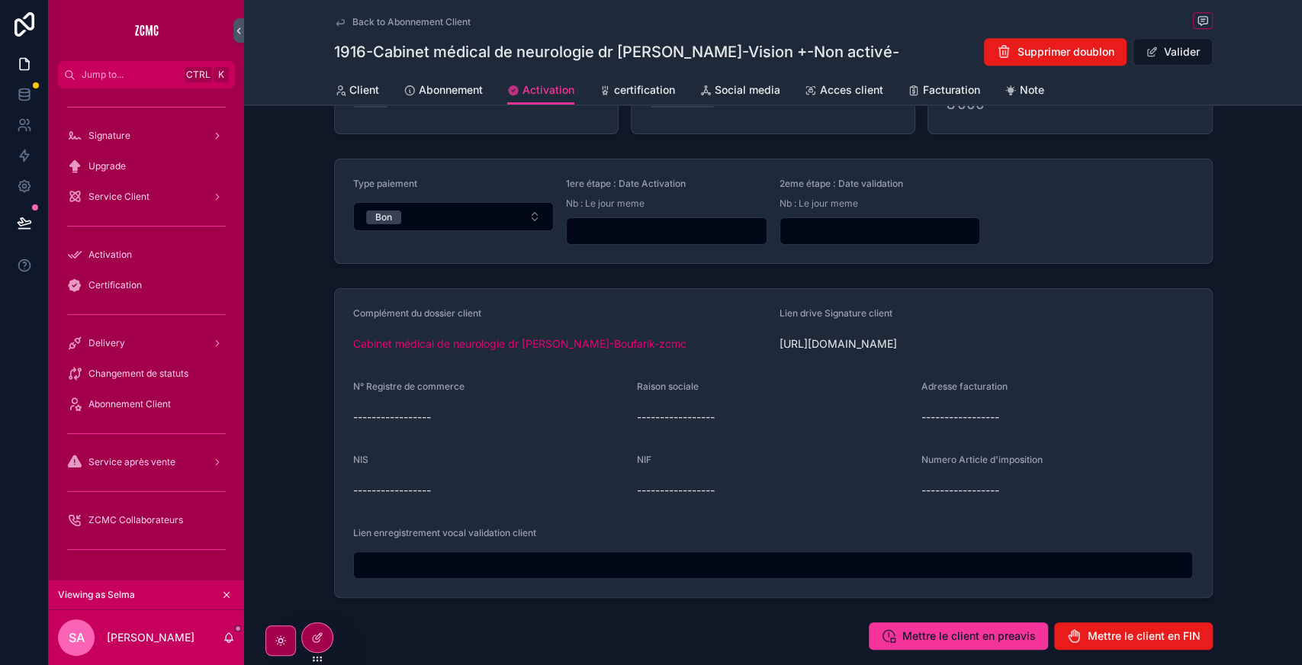
click at [465, 343] on span "Cabinet médical de neurologie dr [PERSON_NAME]-Boufarik-zcmc" at bounding box center [519, 343] width 333 height 15
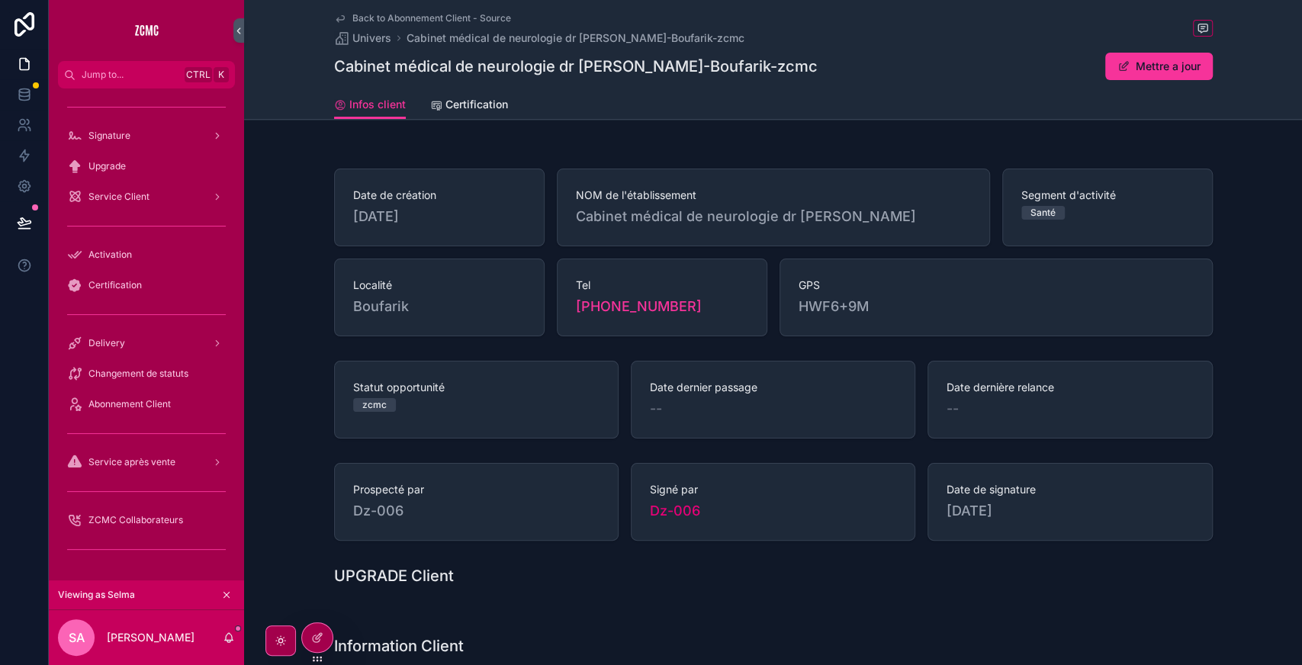
click at [483, 109] on span "Certification" at bounding box center [477, 104] width 63 height 15
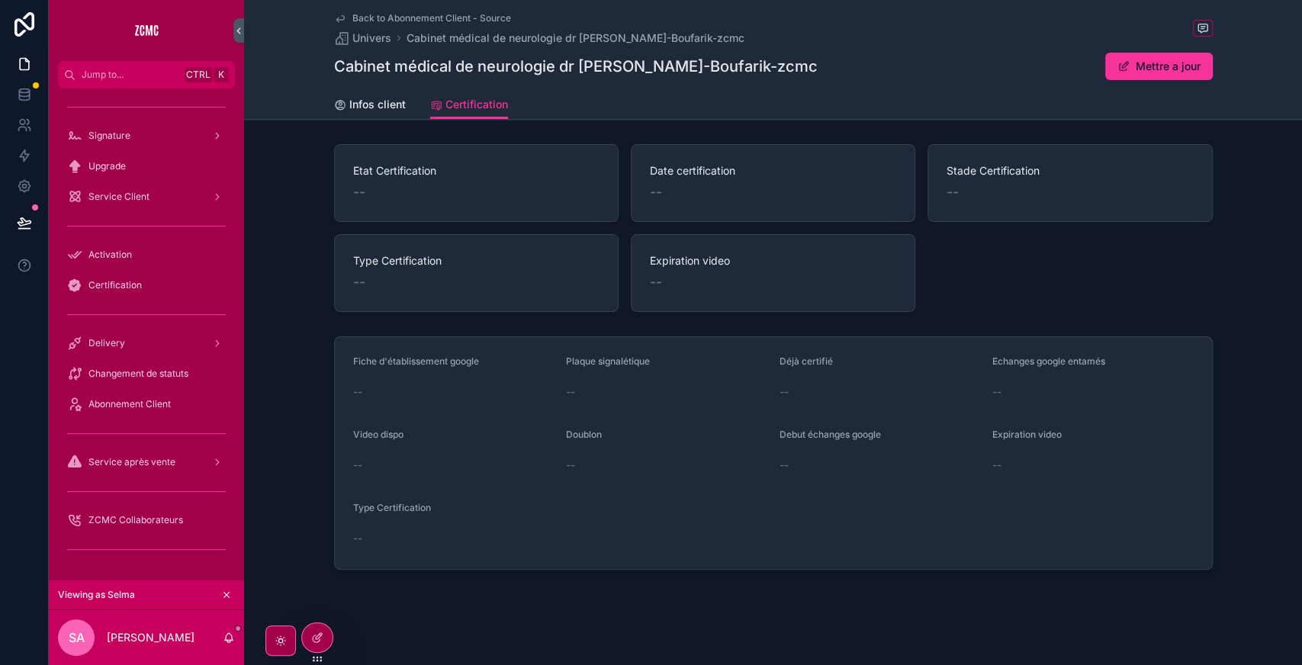
click at [1129, 78] on button "Mettre a jour" at bounding box center [1159, 66] width 108 height 27
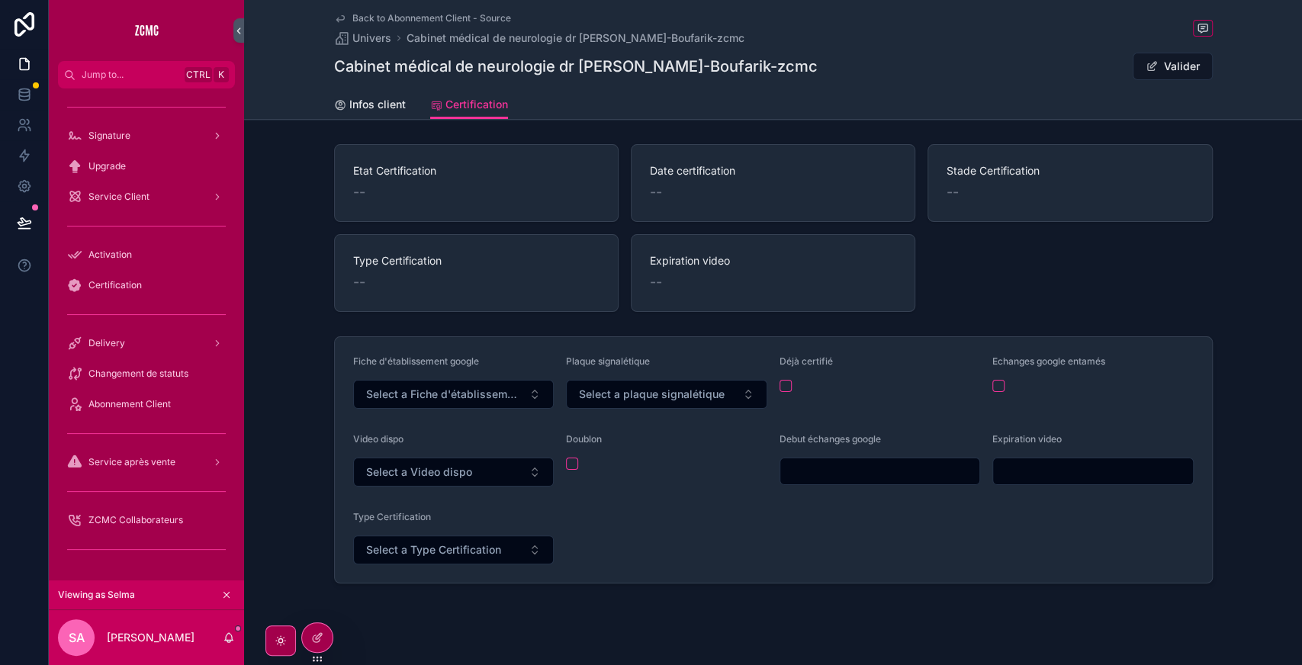
click at [1172, 57] on button "Valider" at bounding box center [1173, 66] width 80 height 27
